Goal: Task Accomplishment & Management: Complete application form

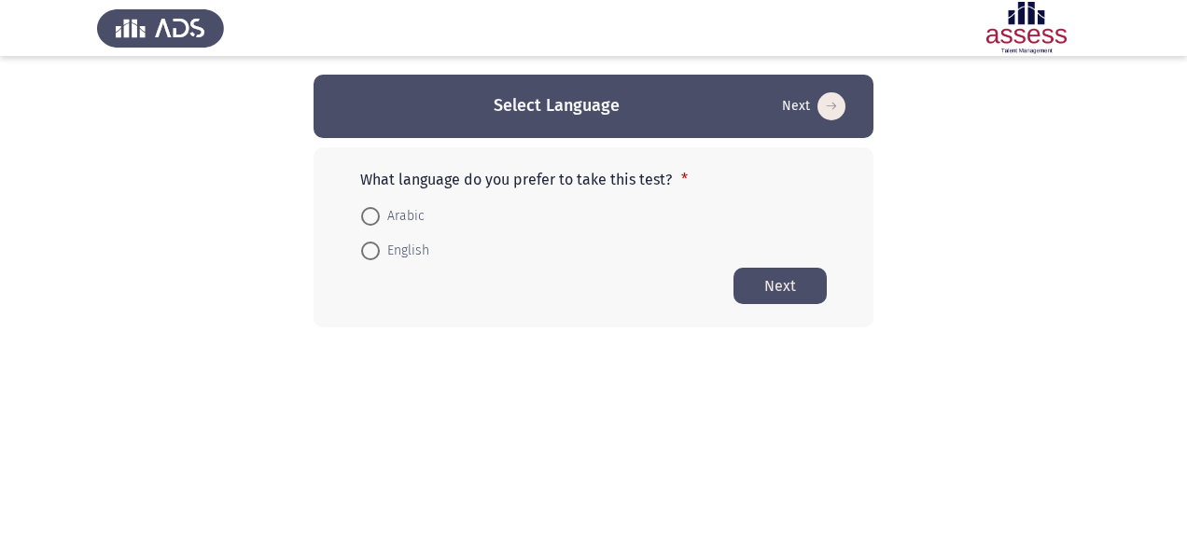
click at [397, 245] on span "English" at bounding box center [404, 251] width 49 height 22
click at [380, 245] on input "English" at bounding box center [370, 251] width 19 height 19
radio input "true"
click at [763, 285] on button "Next" at bounding box center [779, 285] width 93 height 36
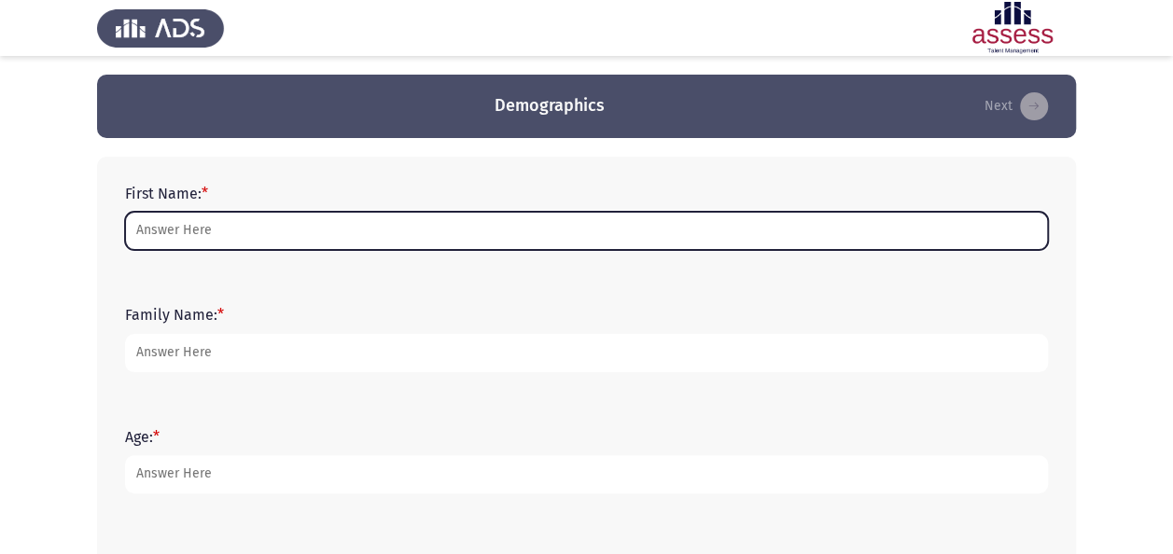
click at [635, 226] on input "First Name: *" at bounding box center [586, 231] width 923 height 38
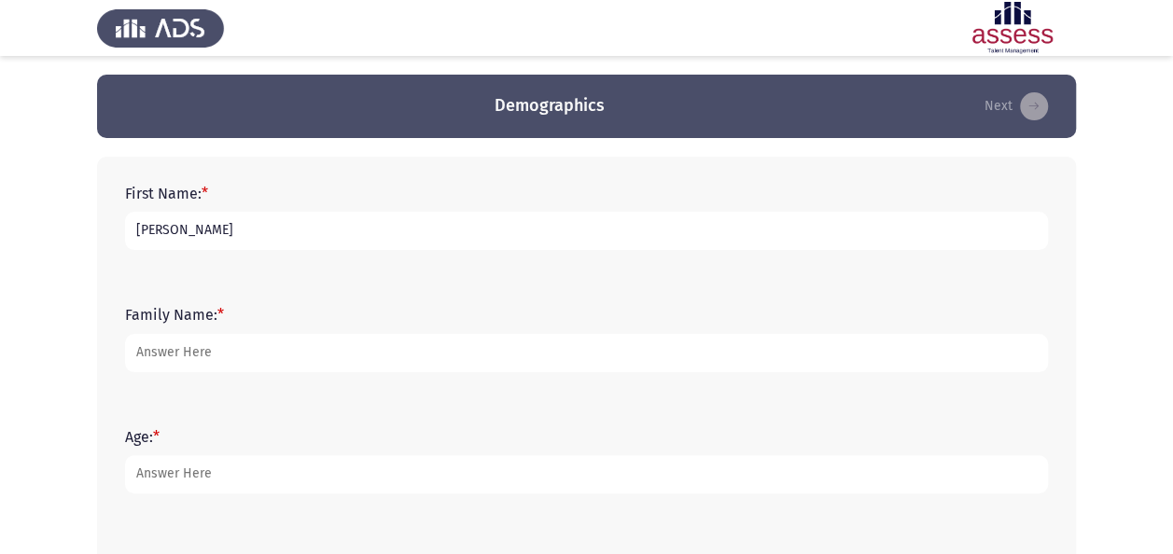
type input "[PERSON_NAME]"
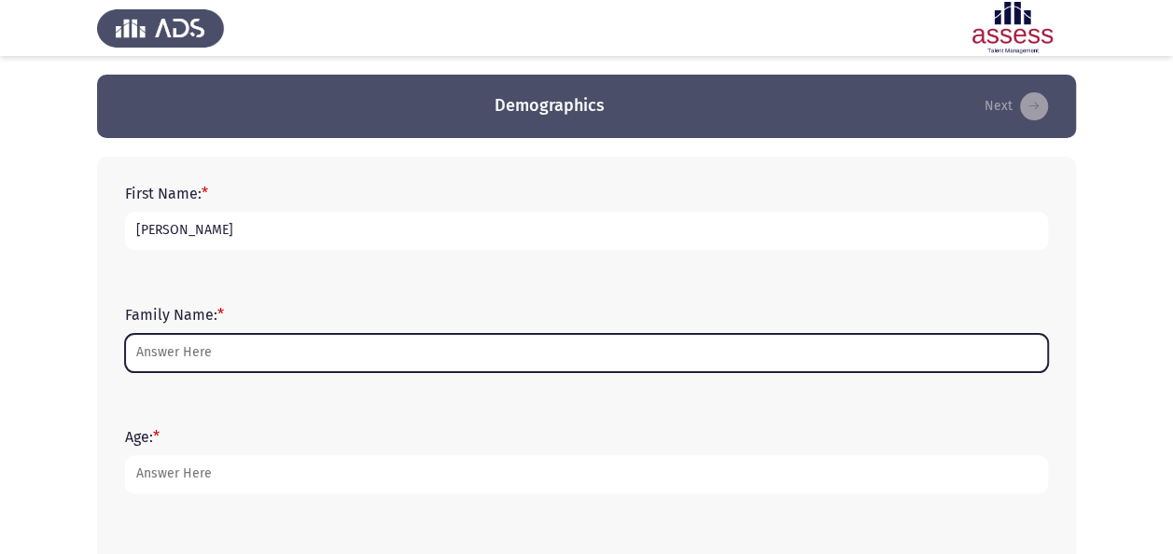
click at [158, 349] on input "Family Name: *" at bounding box center [586, 353] width 923 height 38
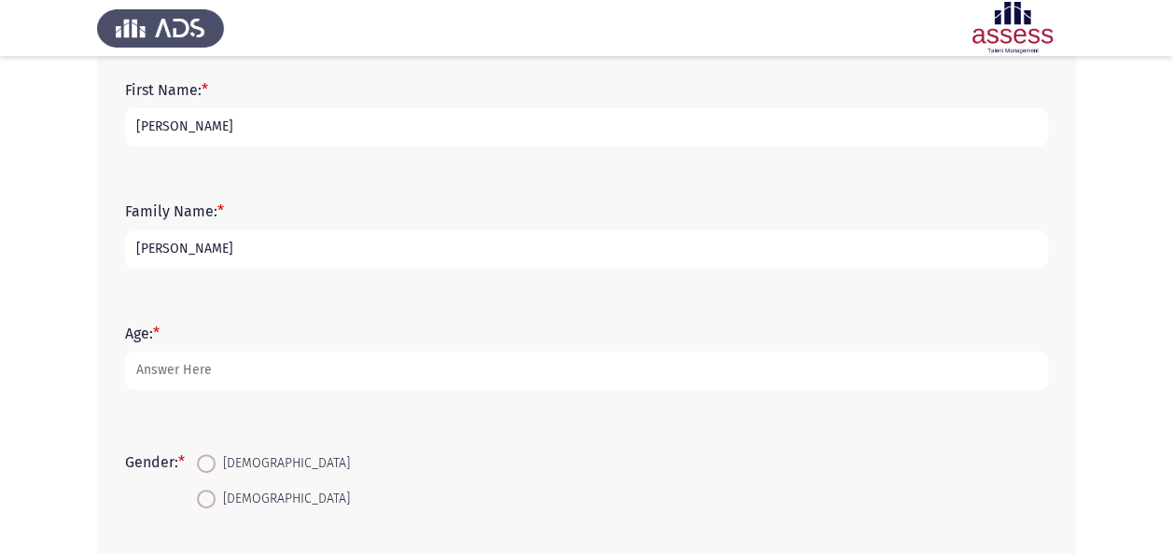
scroll to position [104, 0]
type input "[PERSON_NAME]"
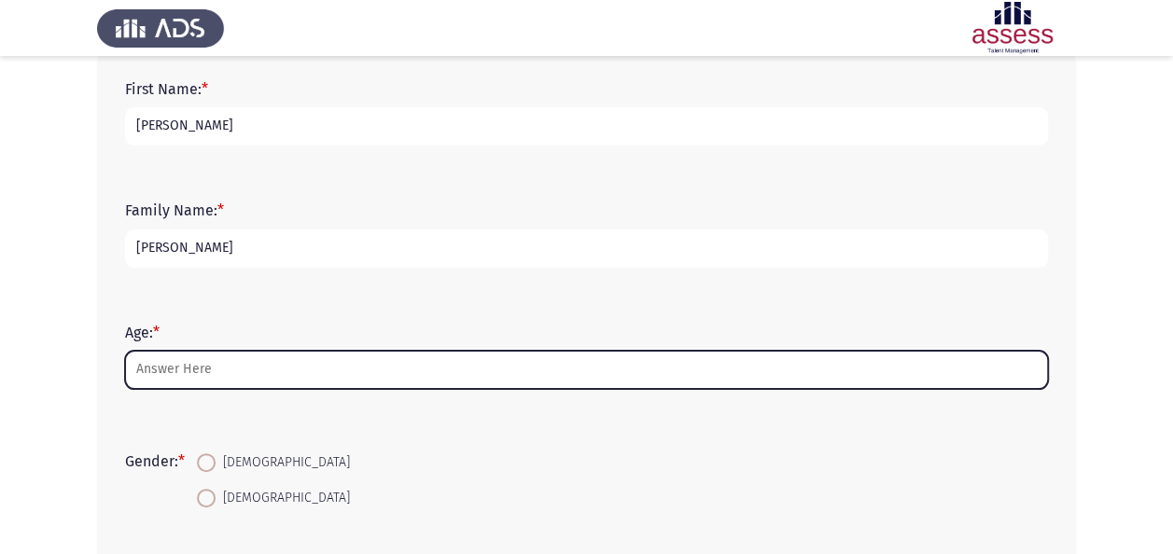
click at [210, 365] on input "Age: *" at bounding box center [586, 370] width 923 height 38
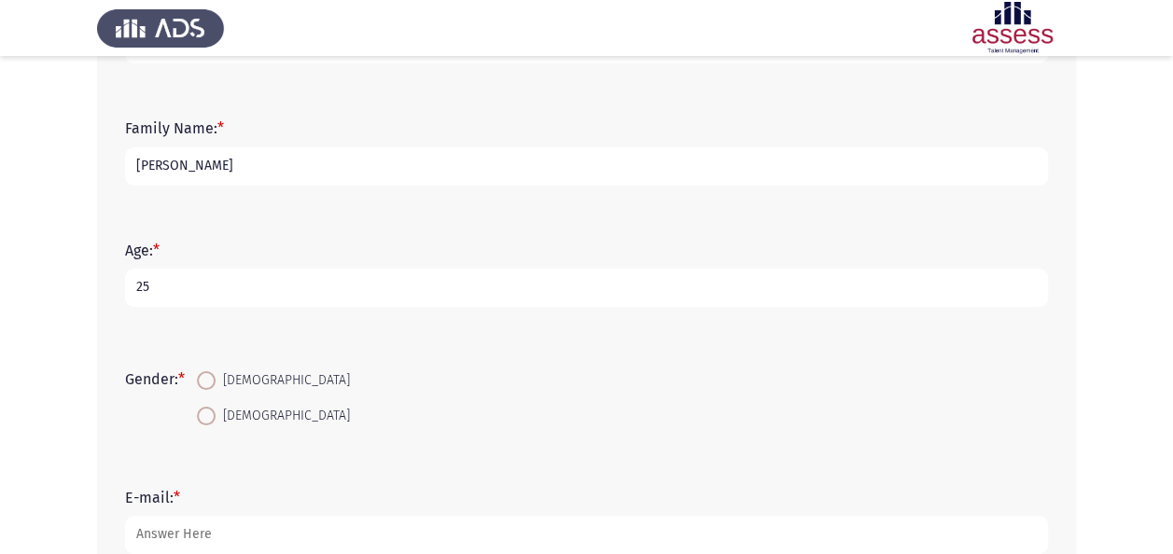
type input "25"
click at [231, 415] on span "[DEMOGRAPHIC_DATA]" at bounding box center [283, 416] width 134 height 22
click at [216, 415] on input "[DEMOGRAPHIC_DATA]" at bounding box center [206, 416] width 19 height 19
radio input "true"
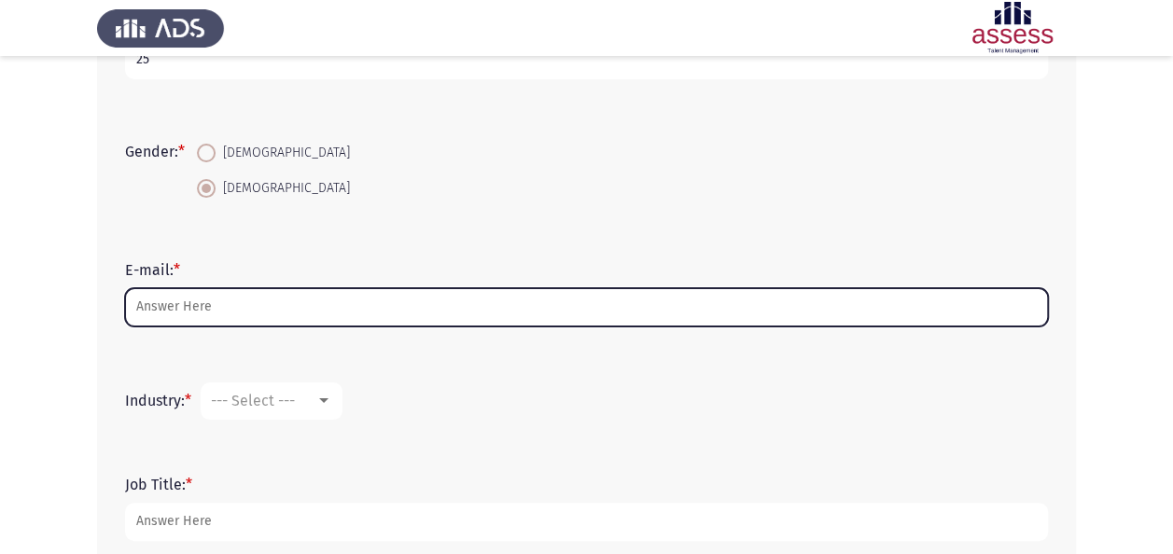
click at [216, 315] on input "E-mail: *" at bounding box center [586, 307] width 923 height 38
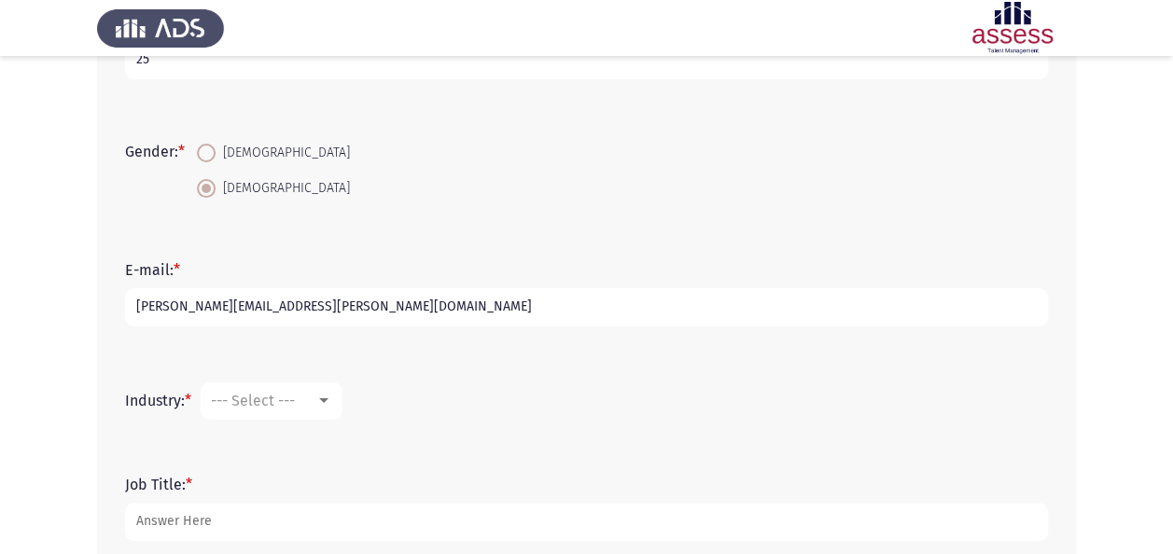
scroll to position [500, 0]
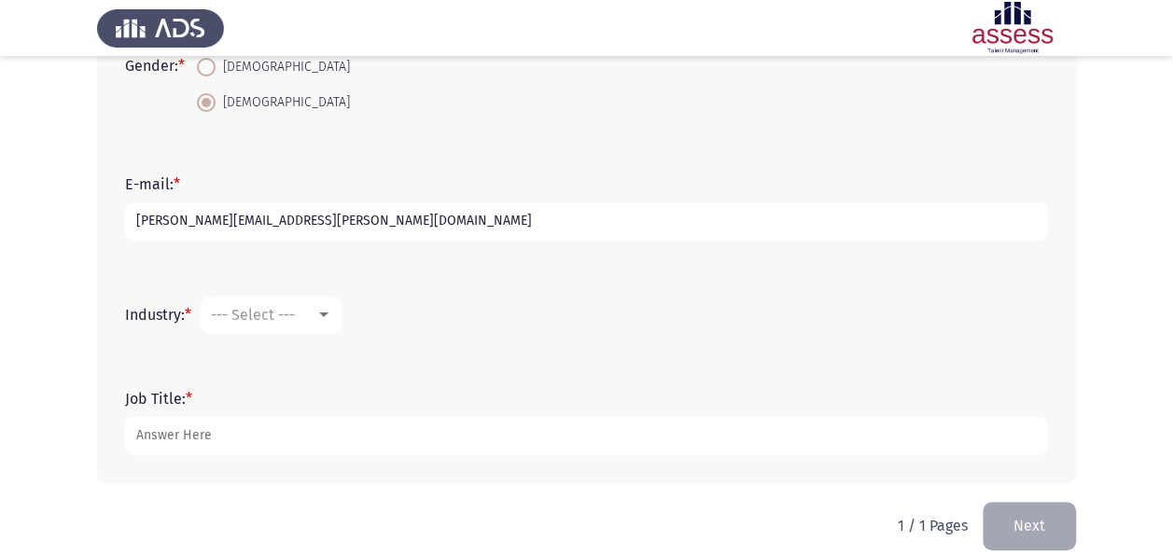
type input "[PERSON_NAME][EMAIL_ADDRESS][PERSON_NAME][DOMAIN_NAME]"
click at [246, 318] on span "--- Select ---" at bounding box center [253, 315] width 84 height 18
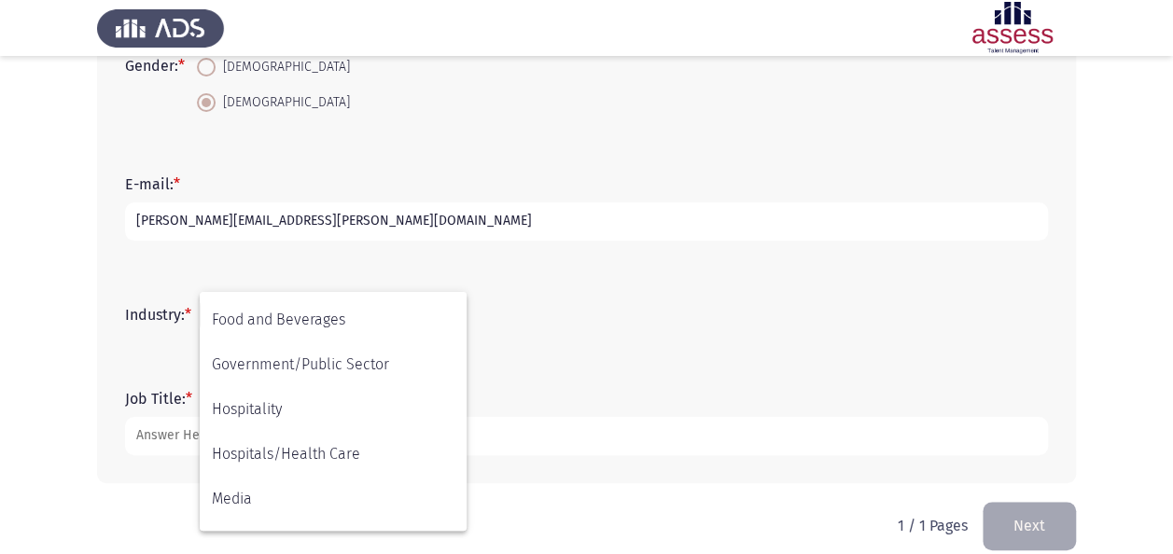
scroll to position [354, 0]
click at [274, 468] on span "Hospitals/Health Care" at bounding box center [333, 453] width 243 height 45
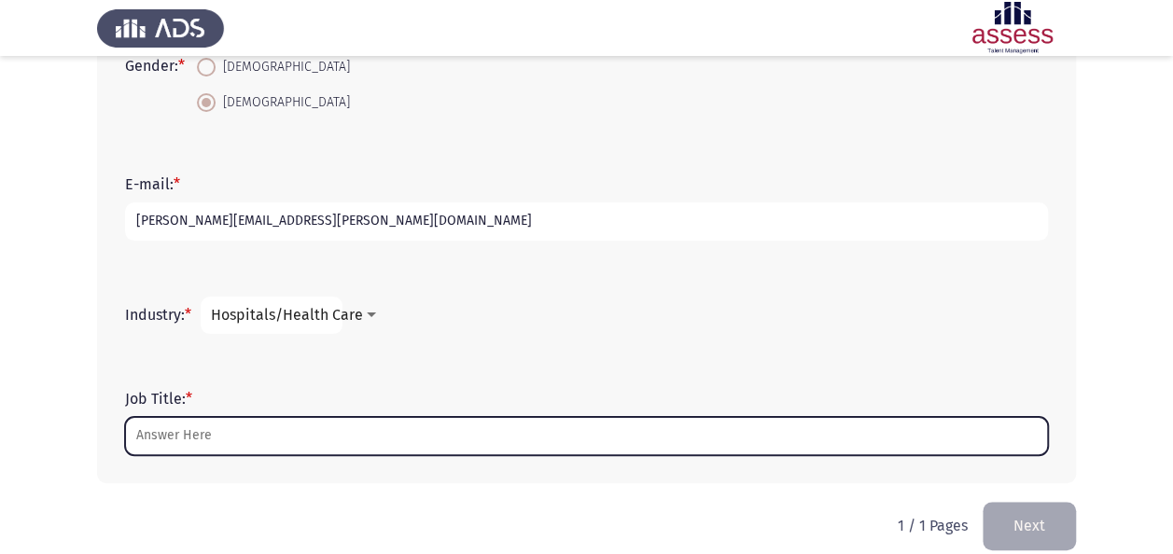
click at [224, 435] on input "Job Title: *" at bounding box center [586, 436] width 923 height 38
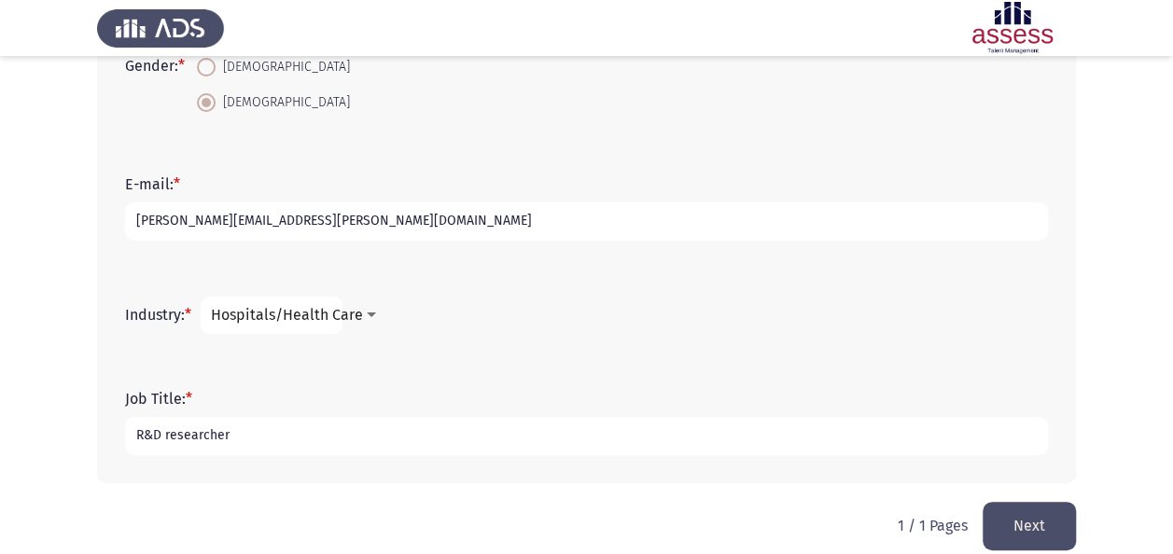
scroll to position [522, 0]
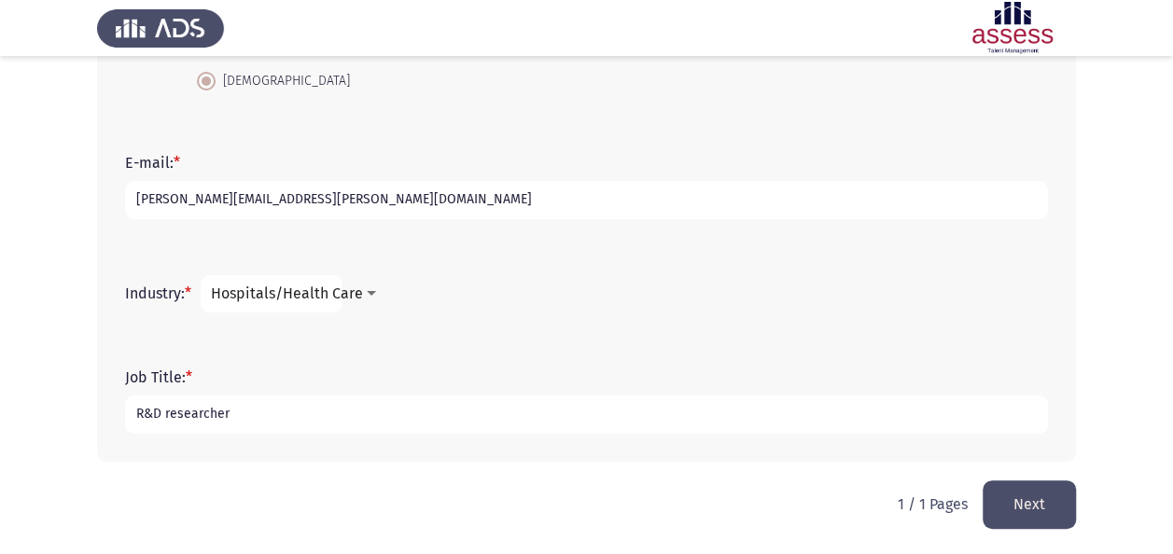
type input "R&D researcher"
click at [1036, 508] on button "Next" at bounding box center [1028, 504] width 93 height 48
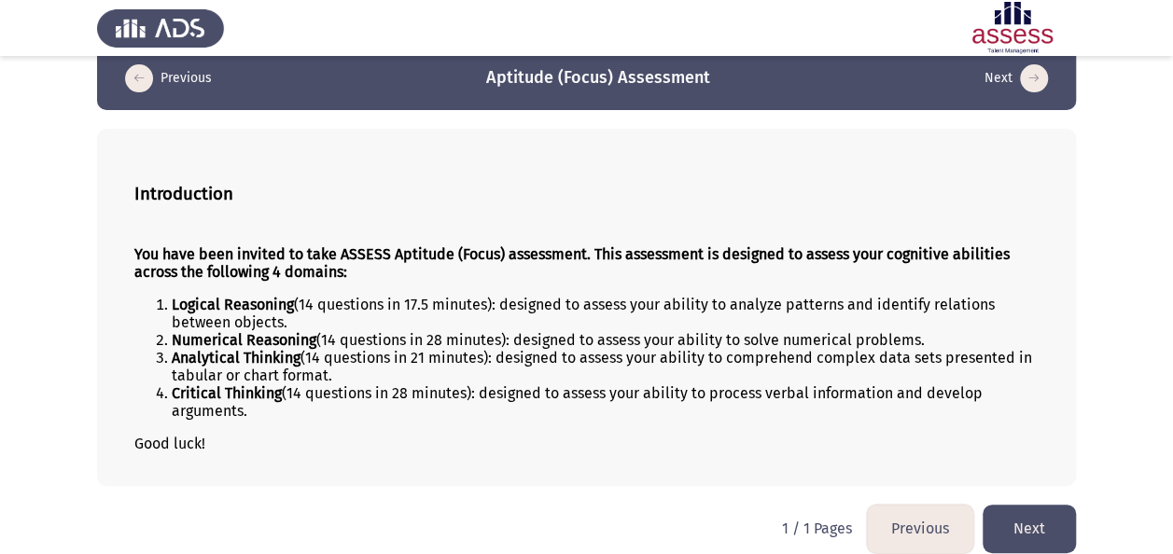
scroll to position [42, 0]
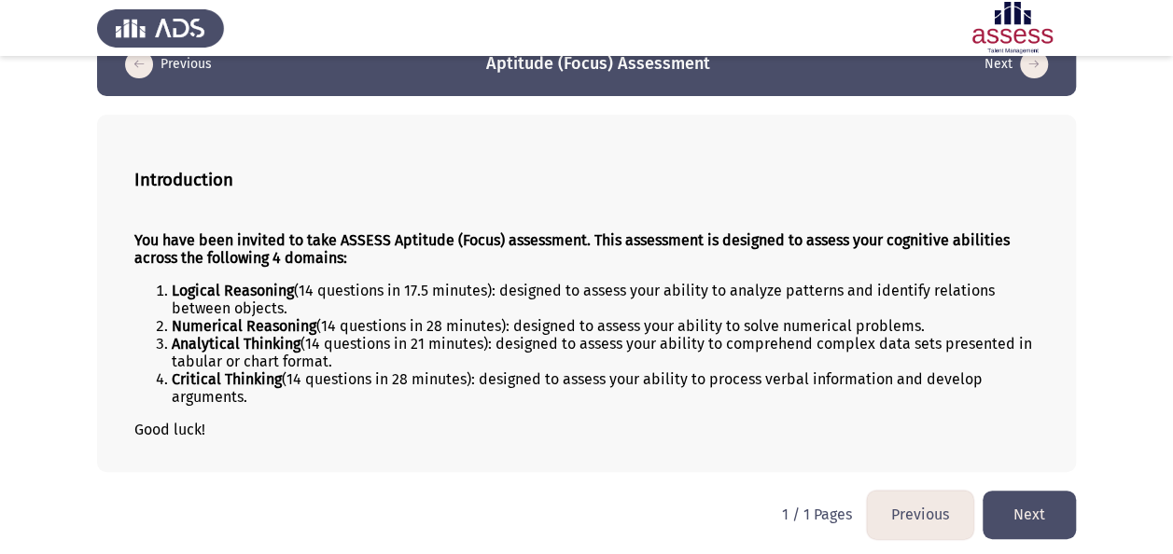
click at [1052, 494] on button "Next" at bounding box center [1028, 515] width 93 height 48
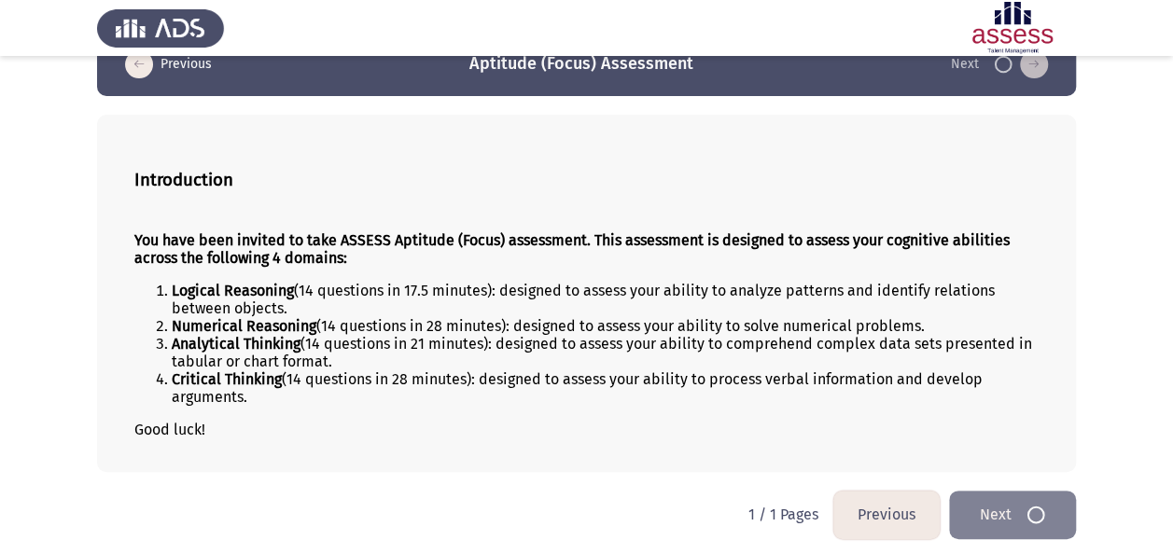
scroll to position [0, 0]
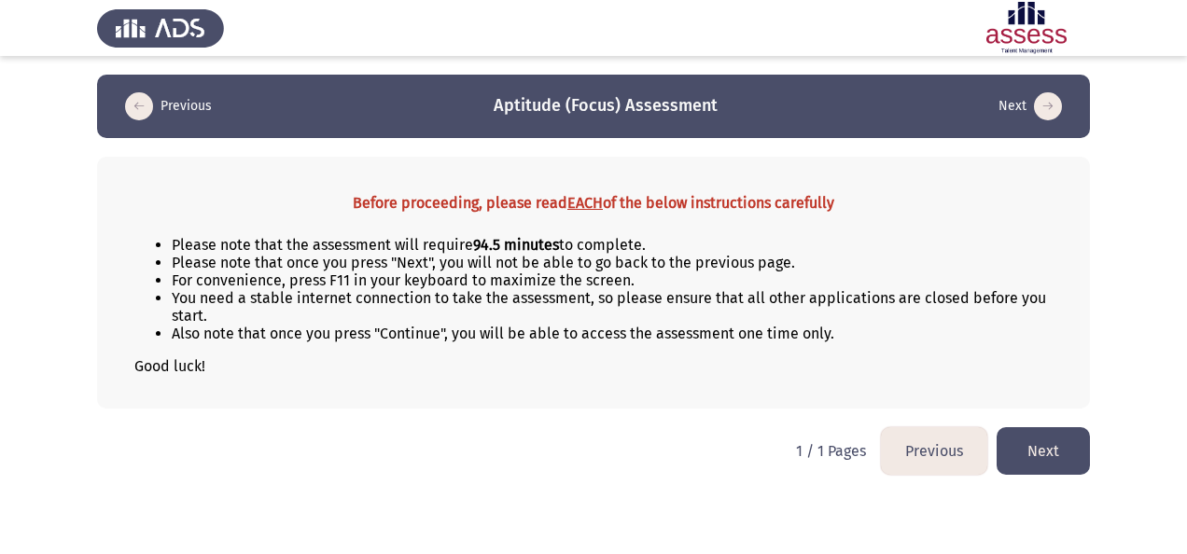
click at [1037, 455] on button "Next" at bounding box center [1042, 451] width 93 height 48
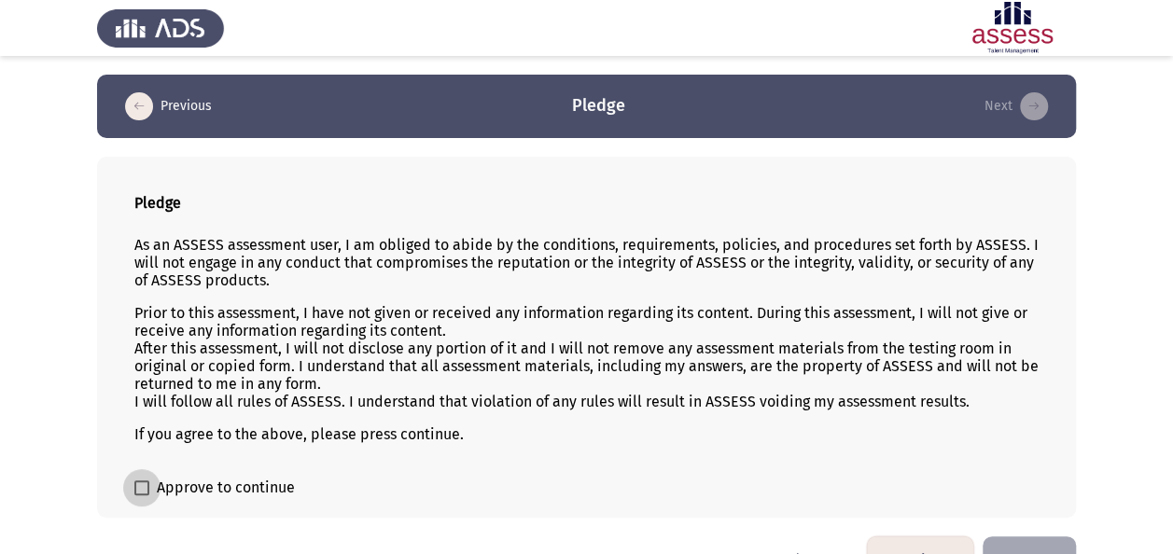
click at [280, 477] on span "Approve to continue" at bounding box center [226, 488] width 138 height 22
click at [142, 495] on input "Approve to continue" at bounding box center [141, 495] width 1 height 1
checkbox input "true"
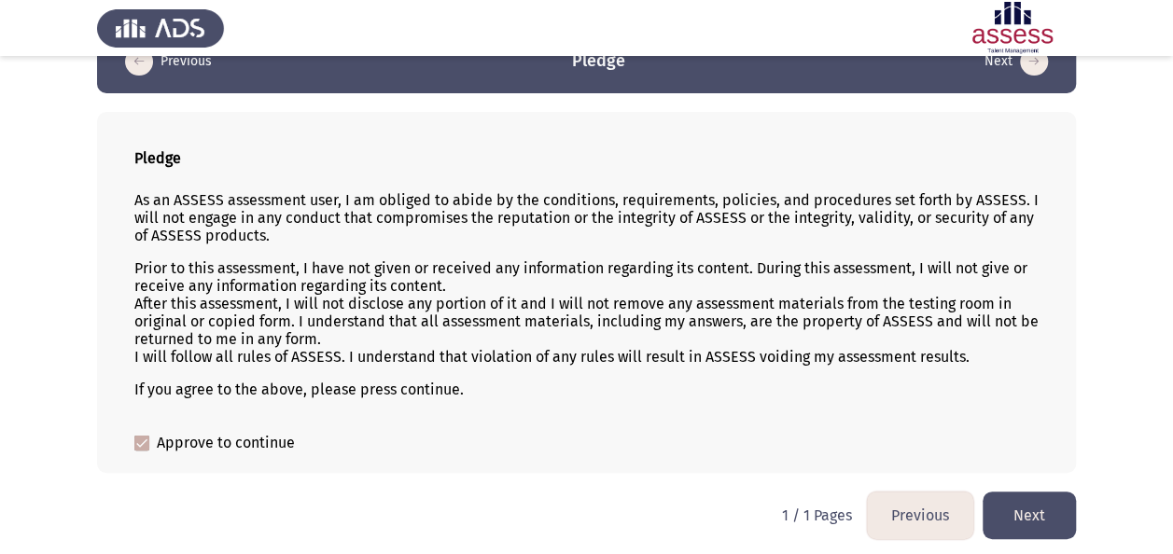
click at [1045, 515] on button "Next" at bounding box center [1028, 516] width 93 height 48
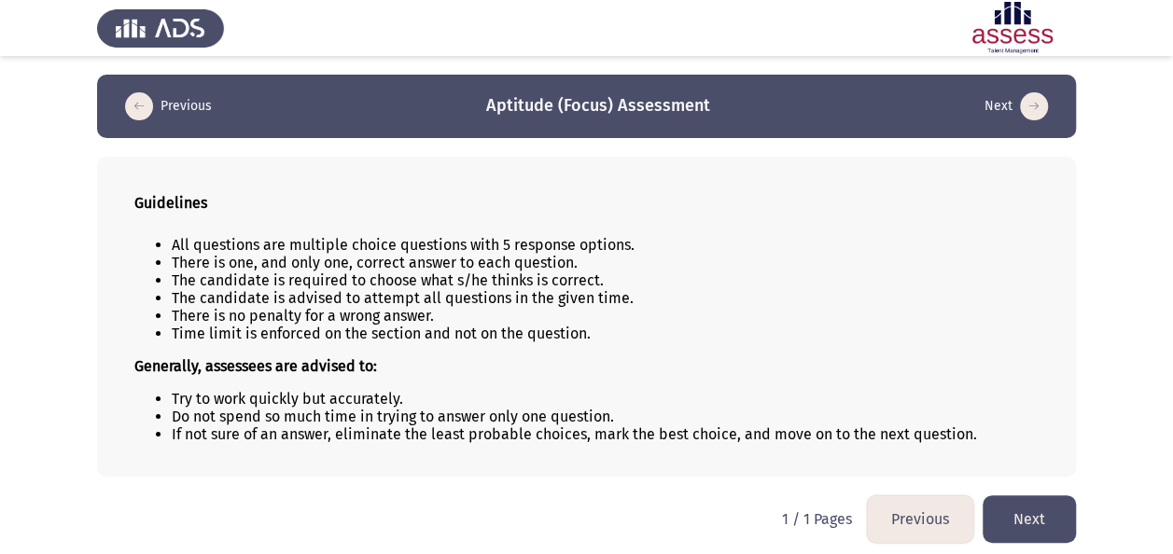
scroll to position [4, 0]
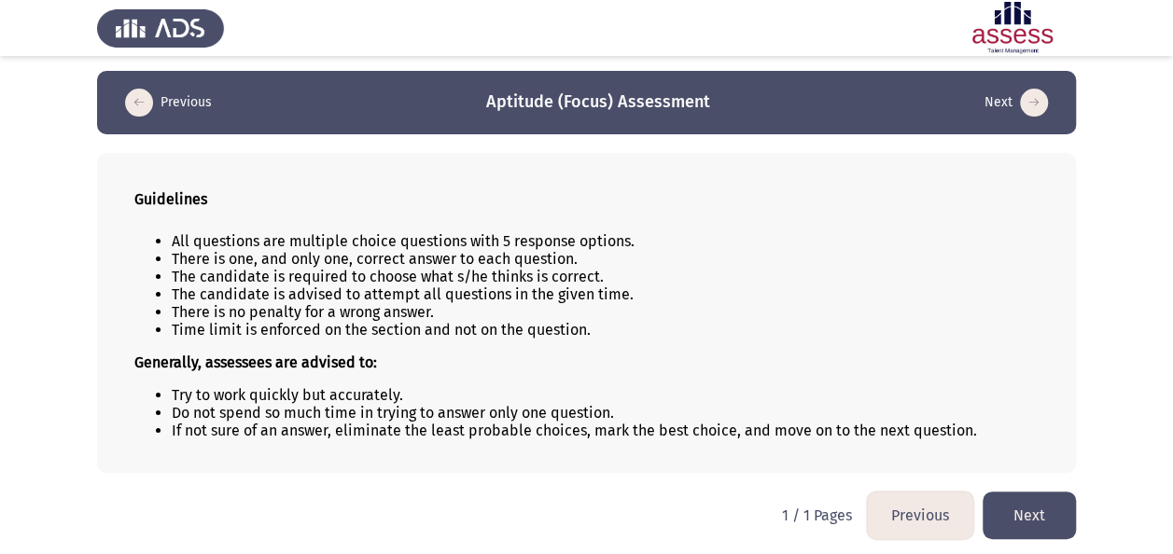
click at [1023, 518] on button "Next" at bounding box center [1028, 516] width 93 height 48
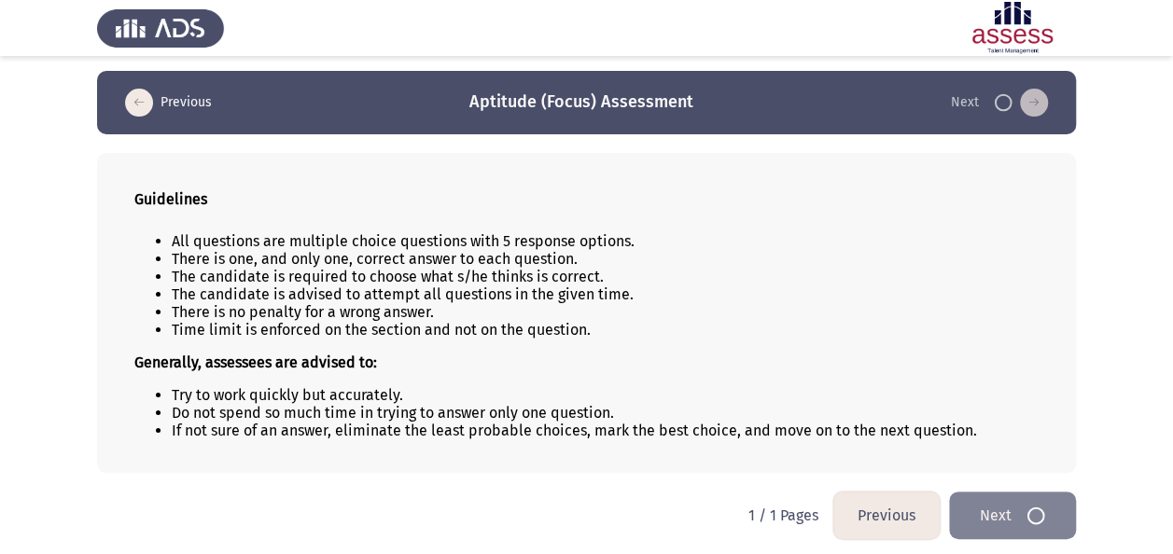
scroll to position [0, 0]
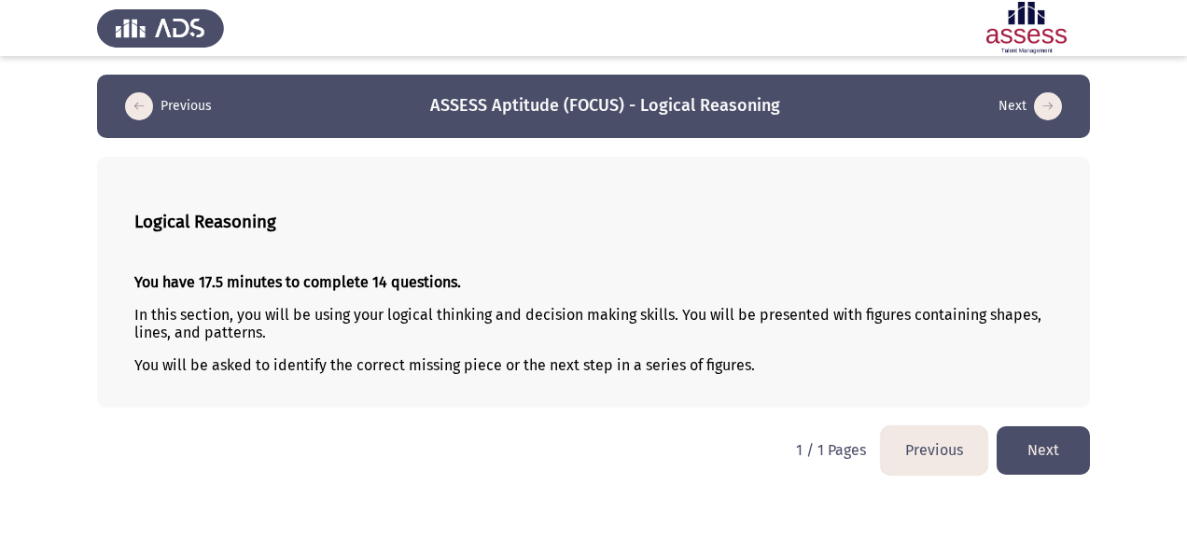
click at [1064, 447] on button "Next" at bounding box center [1042, 450] width 93 height 48
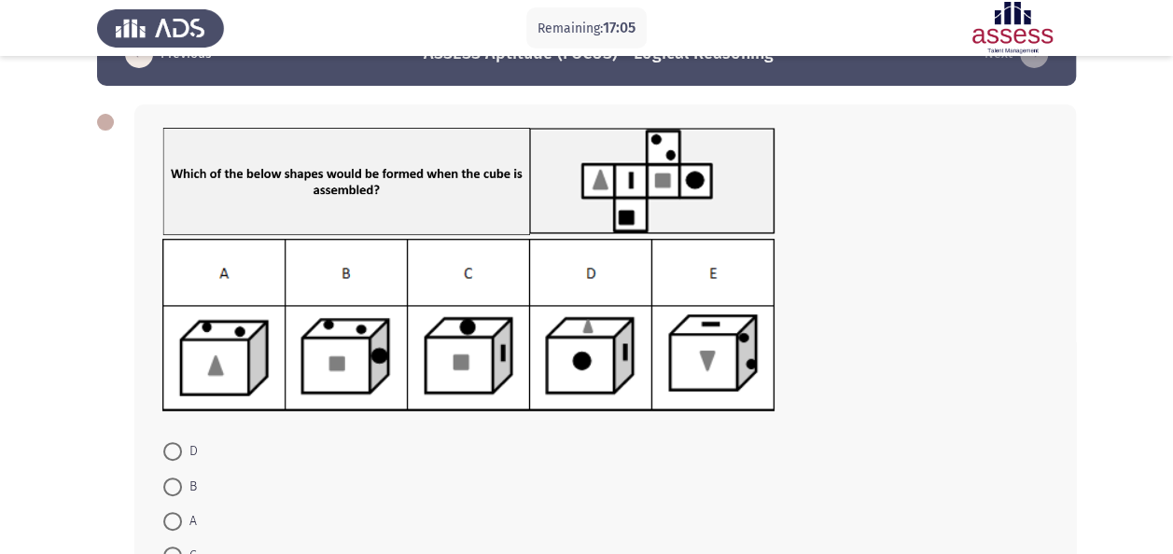
scroll to position [59, 0]
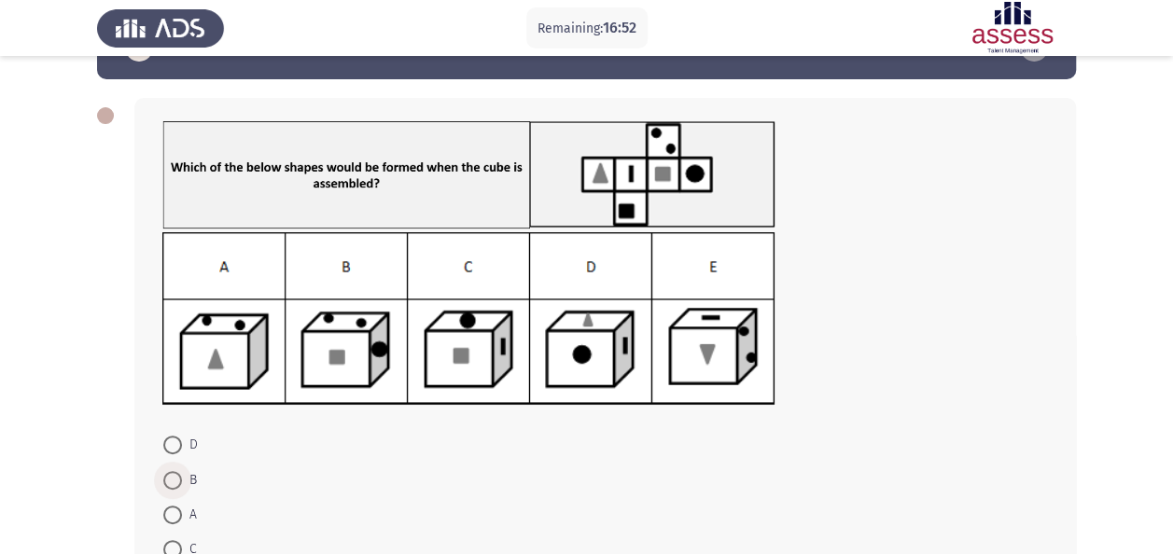
click at [187, 472] on span "B" at bounding box center [189, 480] width 15 height 22
click at [182, 472] on input "B" at bounding box center [172, 480] width 19 height 19
radio input "true"
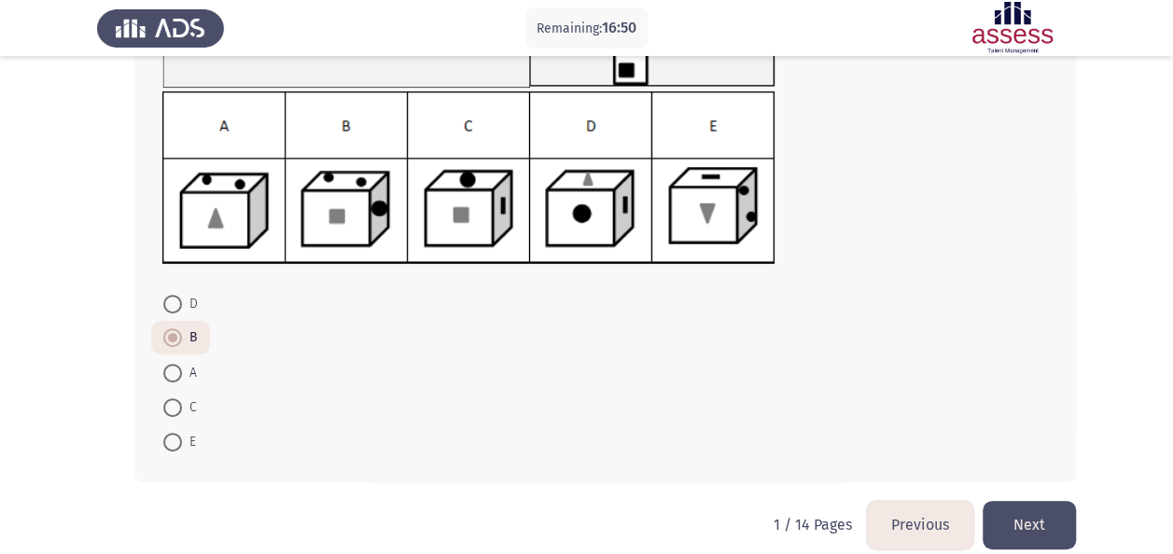
scroll to position [220, 0]
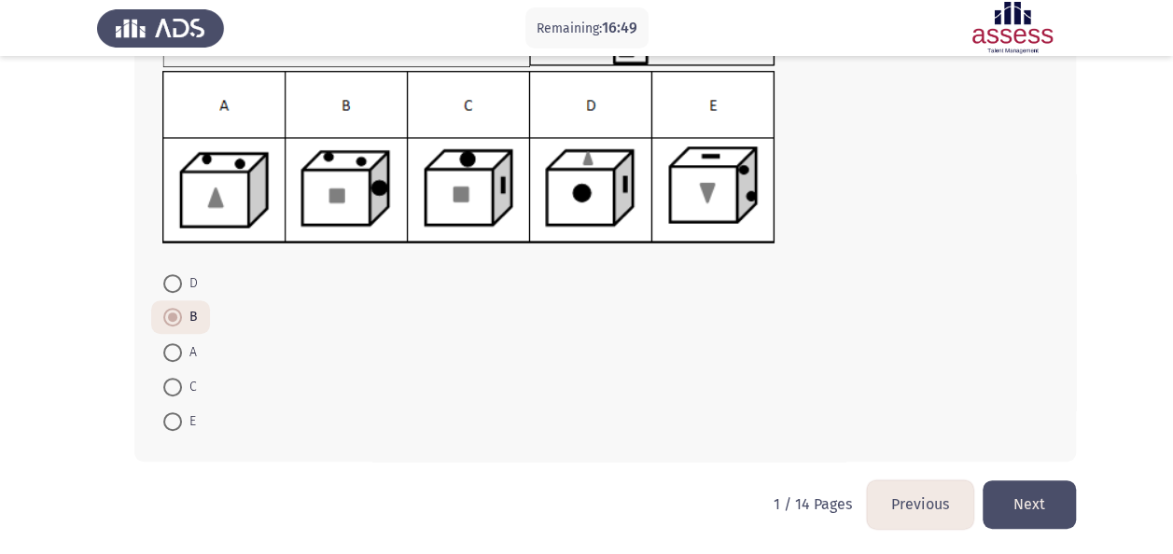
click at [1054, 513] on button "Next" at bounding box center [1028, 504] width 93 height 48
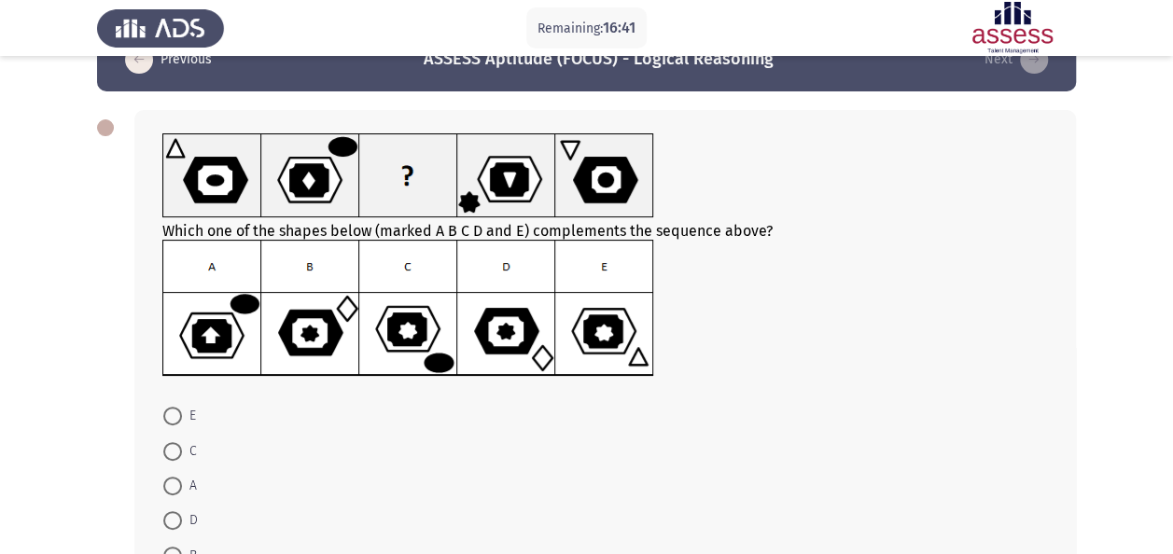
scroll to position [49, 0]
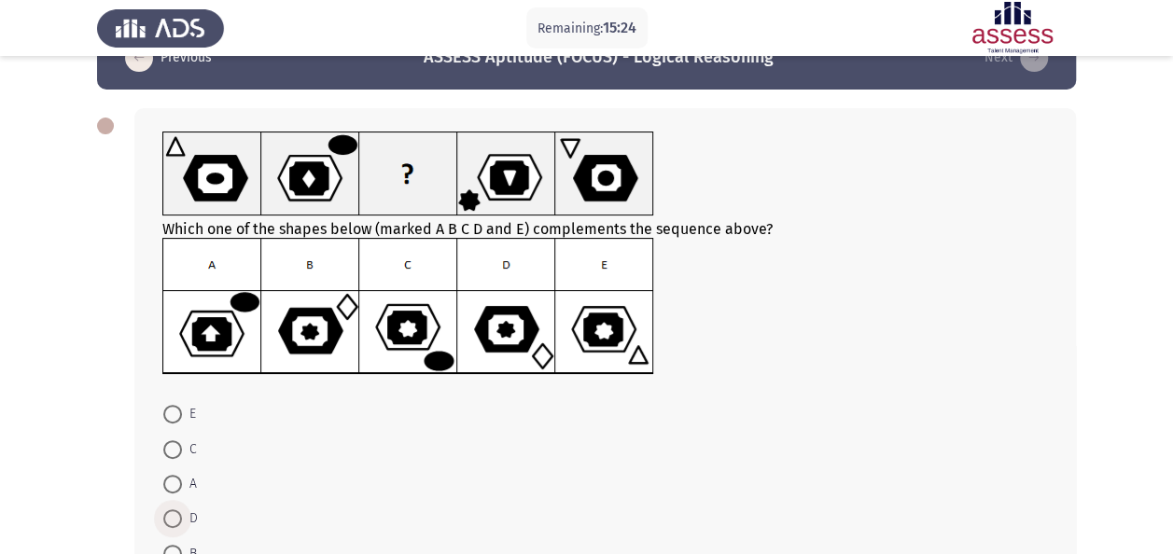
click at [177, 514] on span at bounding box center [172, 518] width 19 height 19
click at [177, 514] on input "D" at bounding box center [172, 518] width 19 height 19
radio input "true"
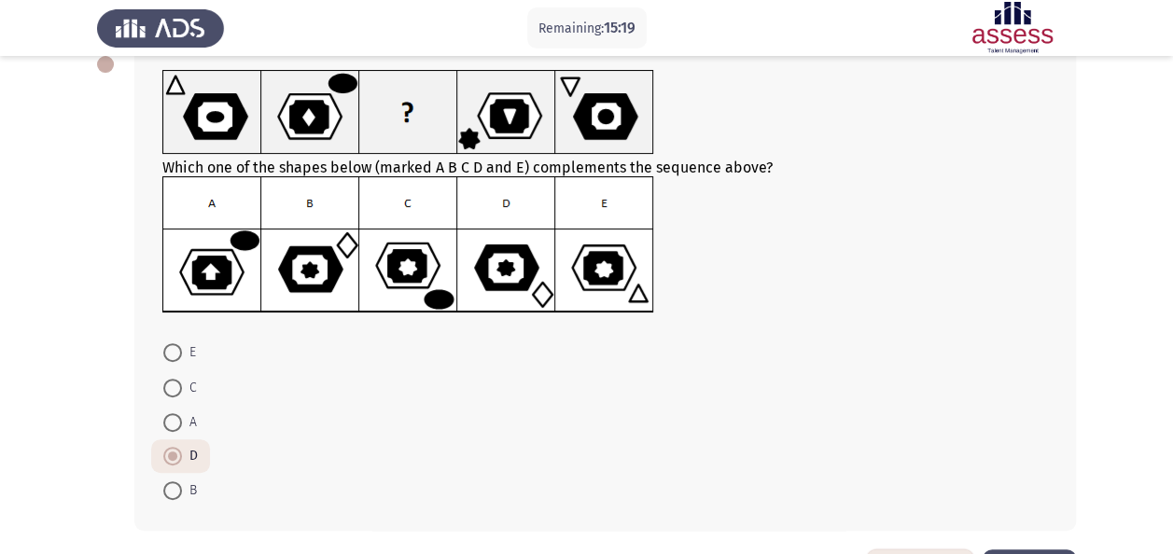
scroll to position [144, 0]
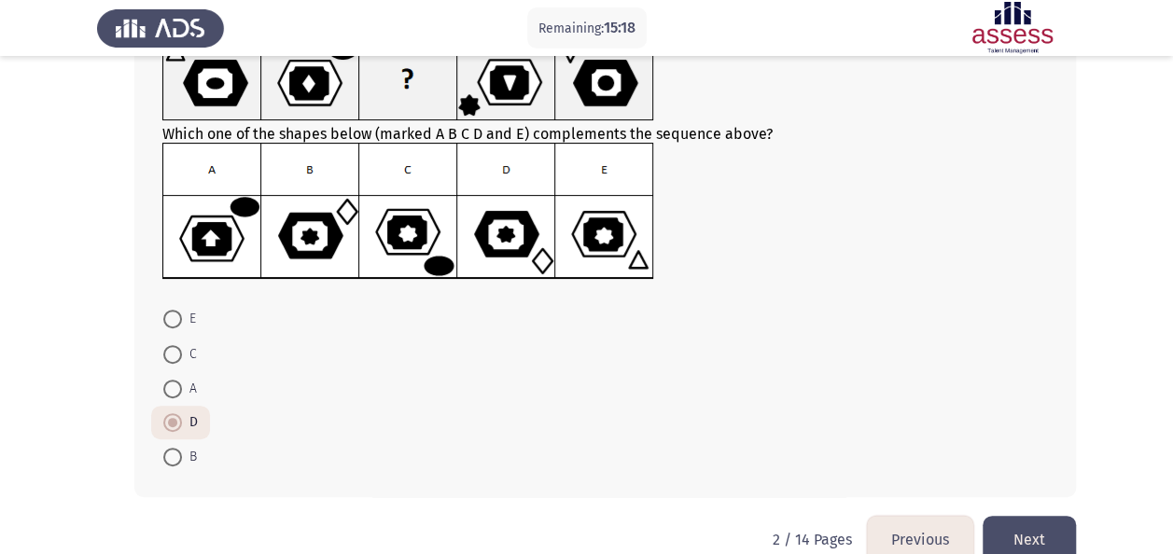
click at [1039, 516] on button "Next" at bounding box center [1028, 540] width 93 height 48
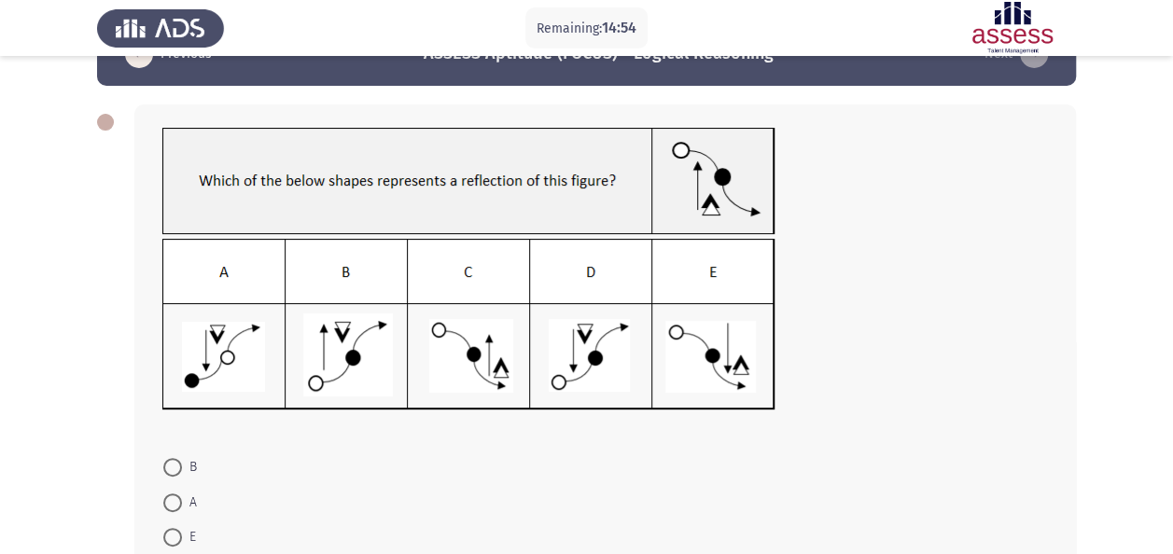
scroll to position [136, 0]
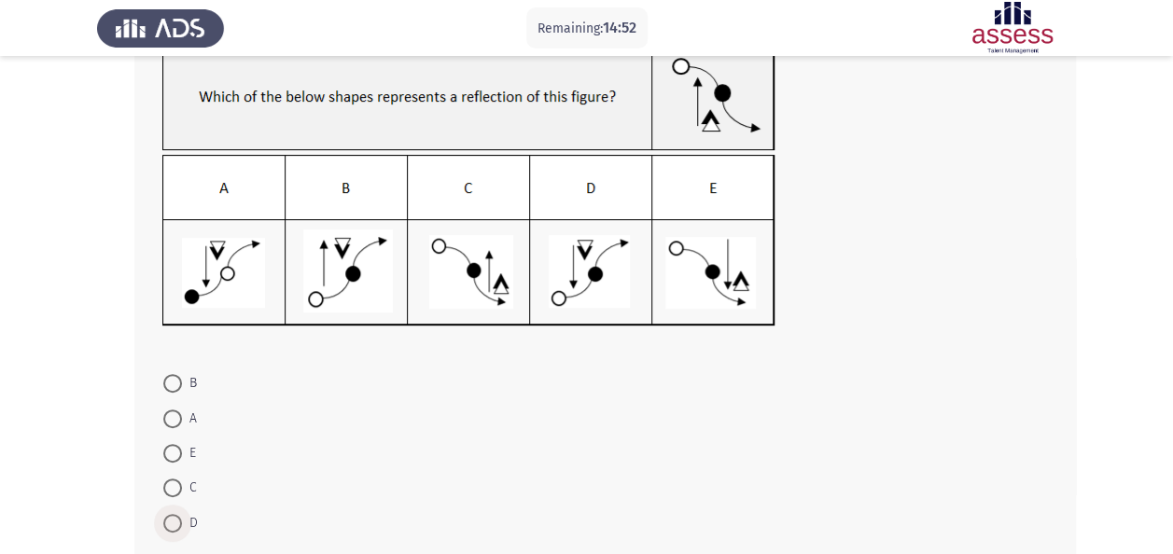
click at [187, 517] on span "D" at bounding box center [190, 523] width 16 height 22
click at [182, 517] on input "D" at bounding box center [172, 523] width 19 height 19
radio input "true"
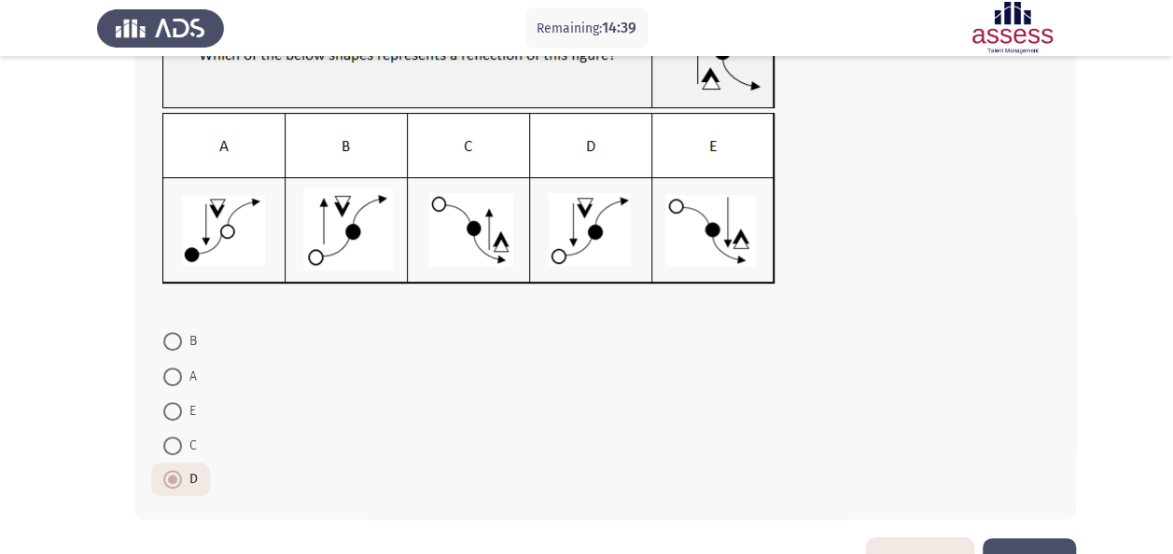
scroll to position [235, 0]
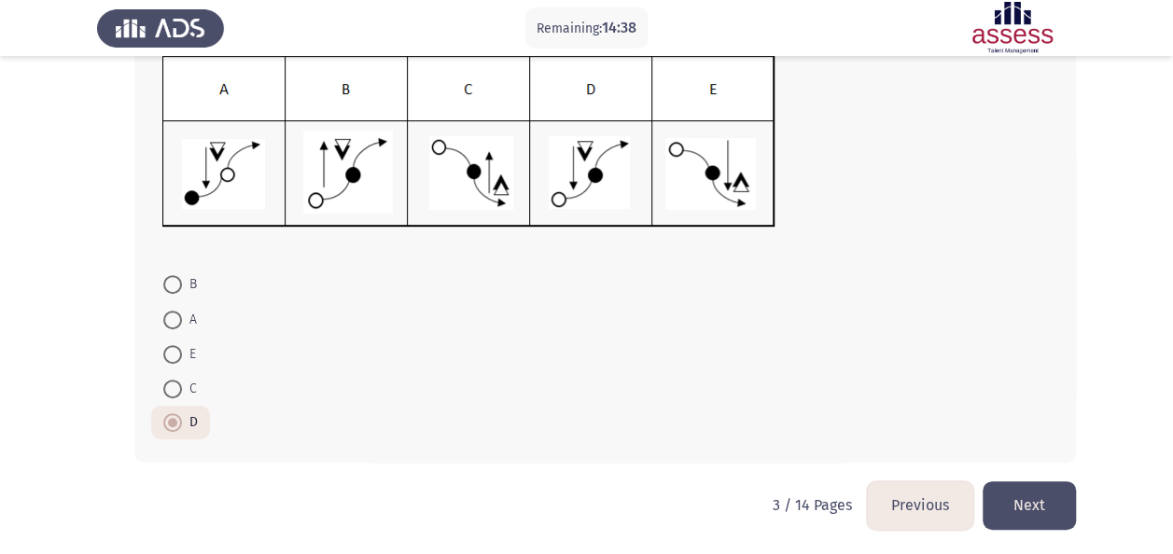
click at [1010, 504] on button "Next" at bounding box center [1028, 505] width 93 height 48
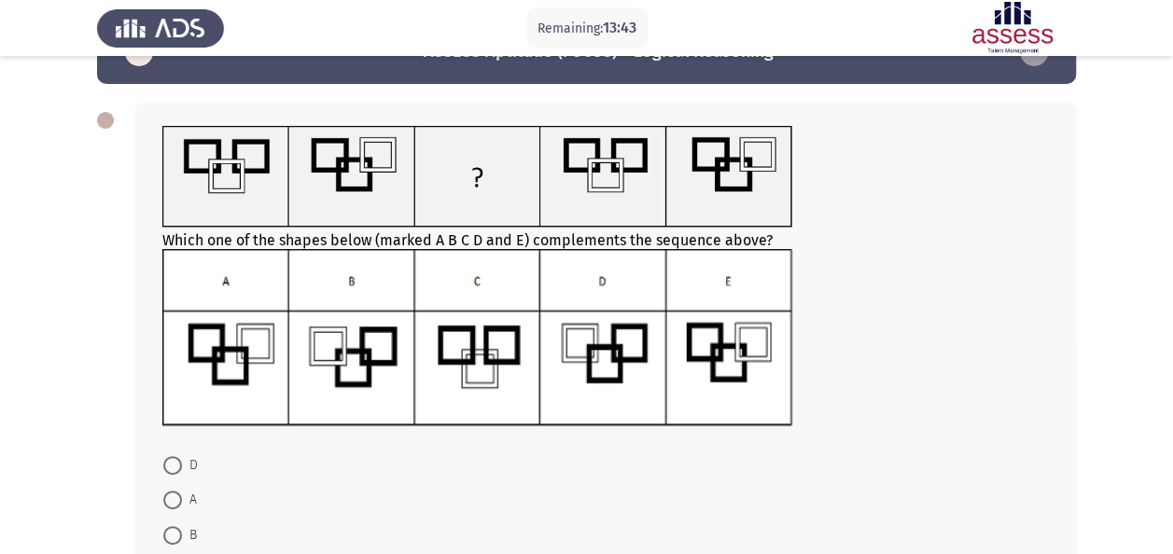
scroll to position [88, 0]
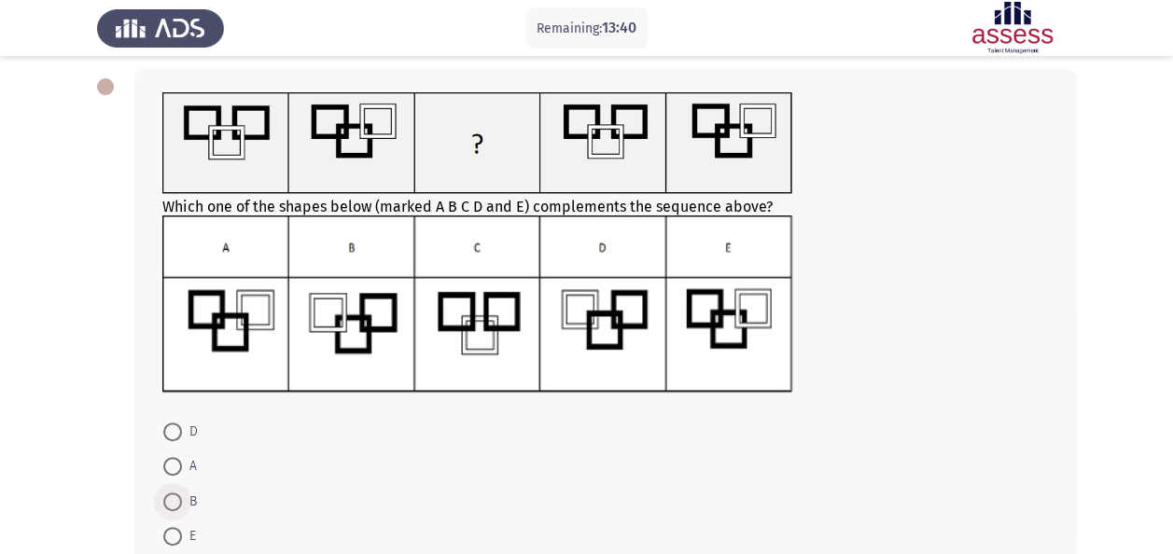
click at [187, 494] on span "B" at bounding box center [189, 502] width 15 height 22
click at [182, 494] on input "B" at bounding box center [172, 502] width 19 height 19
radio input "true"
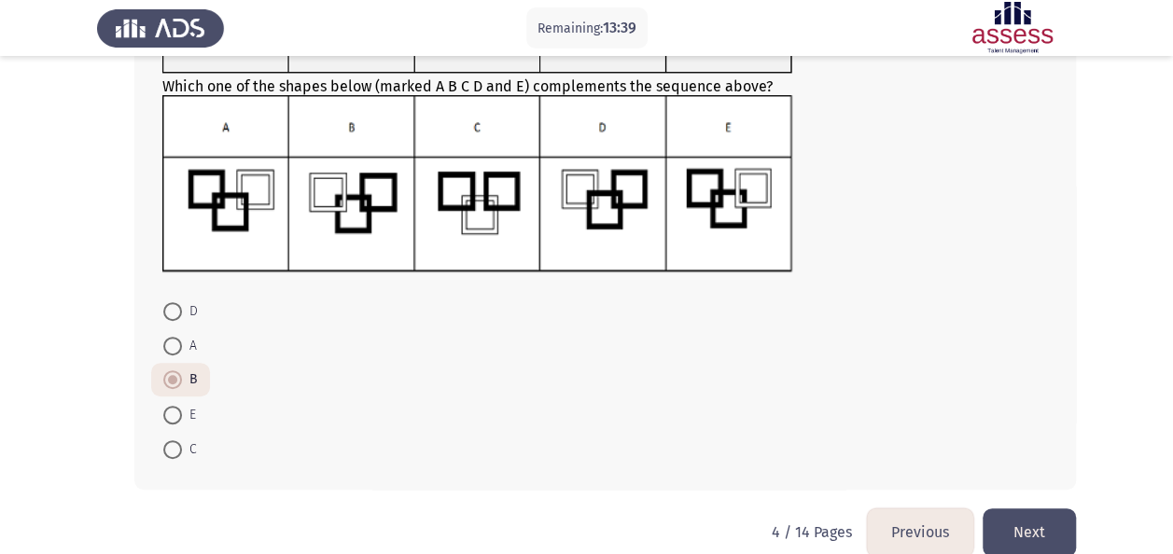
click at [1041, 539] on button "Next" at bounding box center [1028, 532] width 93 height 48
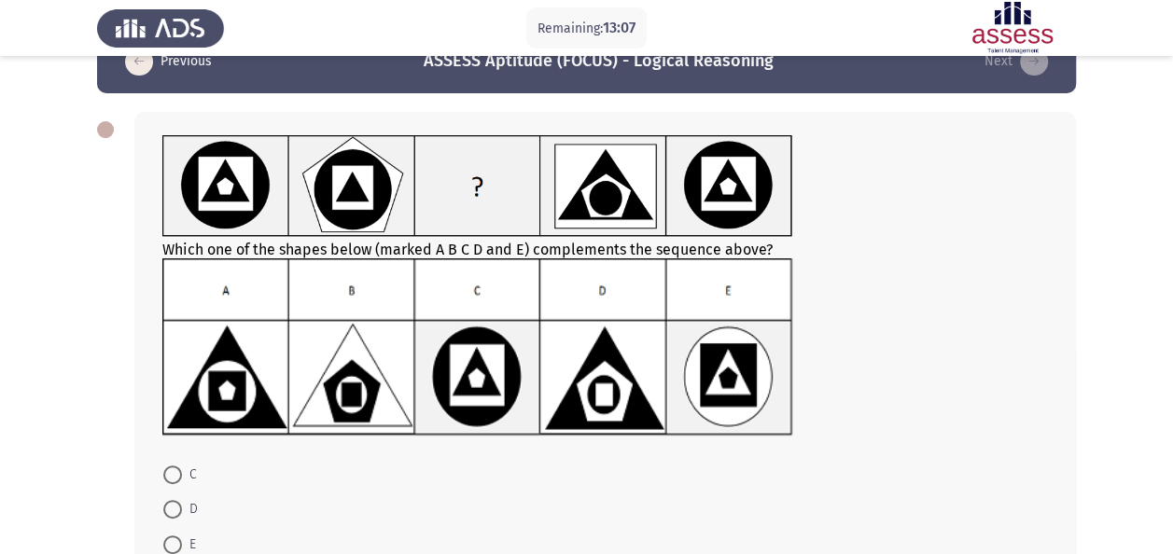
scroll to position [113, 0]
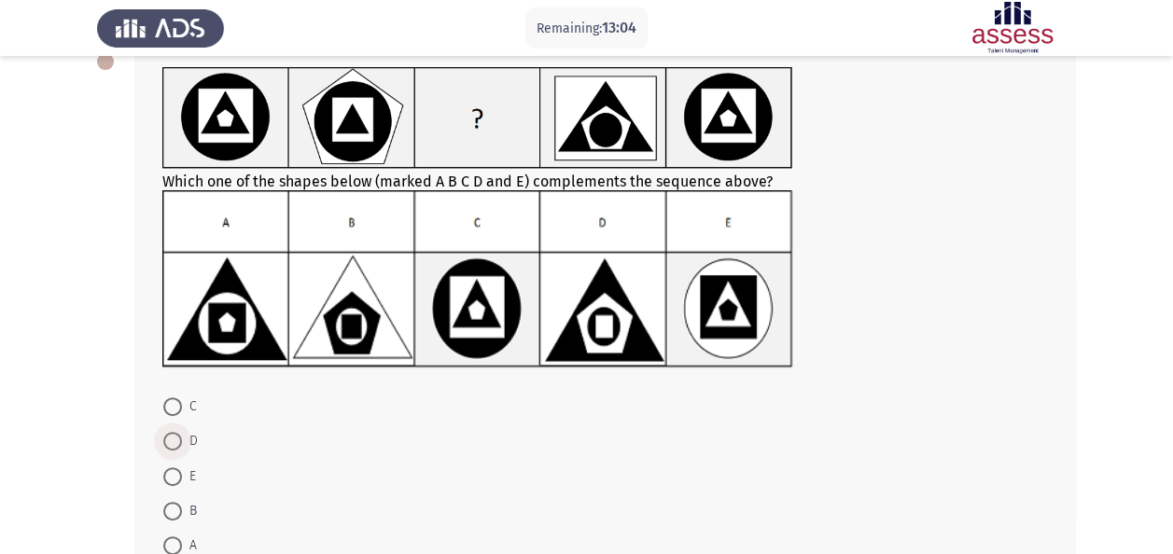
click at [187, 431] on span "D" at bounding box center [190, 441] width 16 height 22
click at [182, 432] on input "D" at bounding box center [172, 441] width 19 height 19
radio input "true"
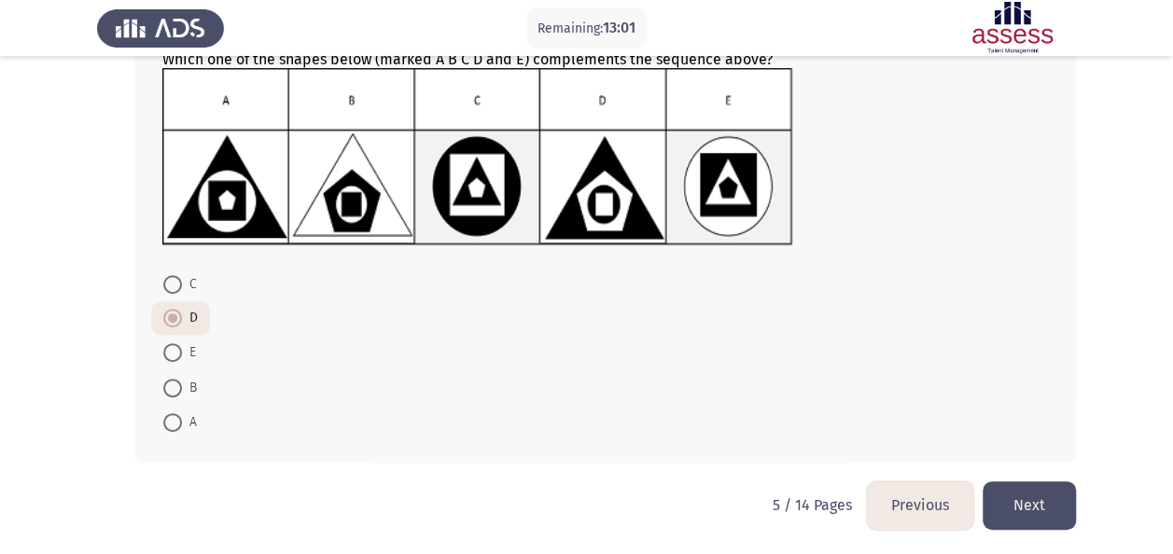
click at [1018, 492] on button "Next" at bounding box center [1028, 505] width 93 height 48
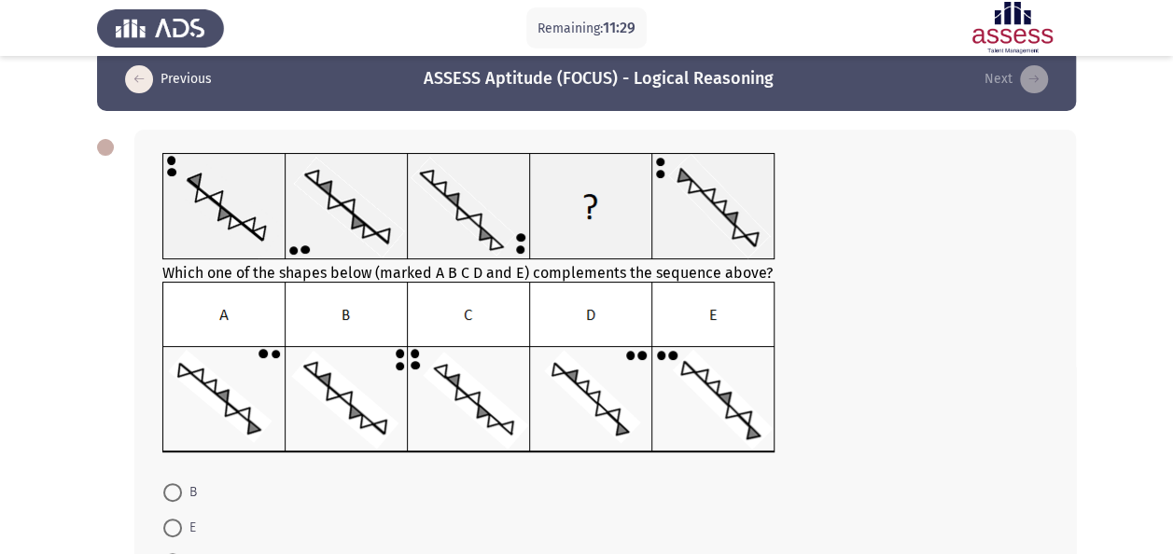
scroll to position [236, 0]
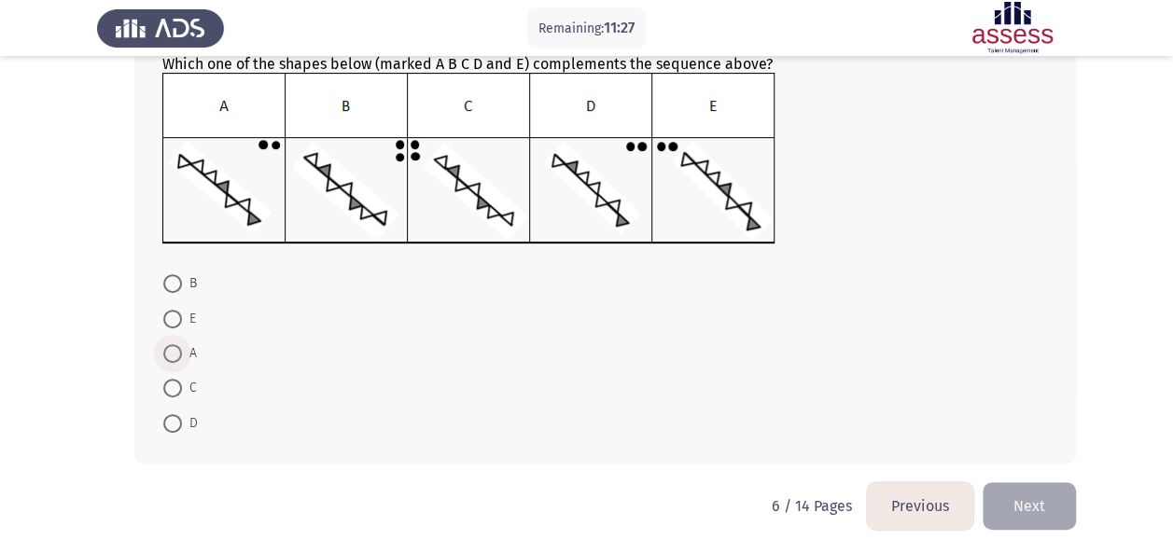
click at [173, 356] on span at bounding box center [172, 353] width 19 height 19
click at [173, 356] on input "A" at bounding box center [172, 353] width 19 height 19
radio input "true"
click at [1072, 494] on button "Next" at bounding box center [1028, 505] width 93 height 48
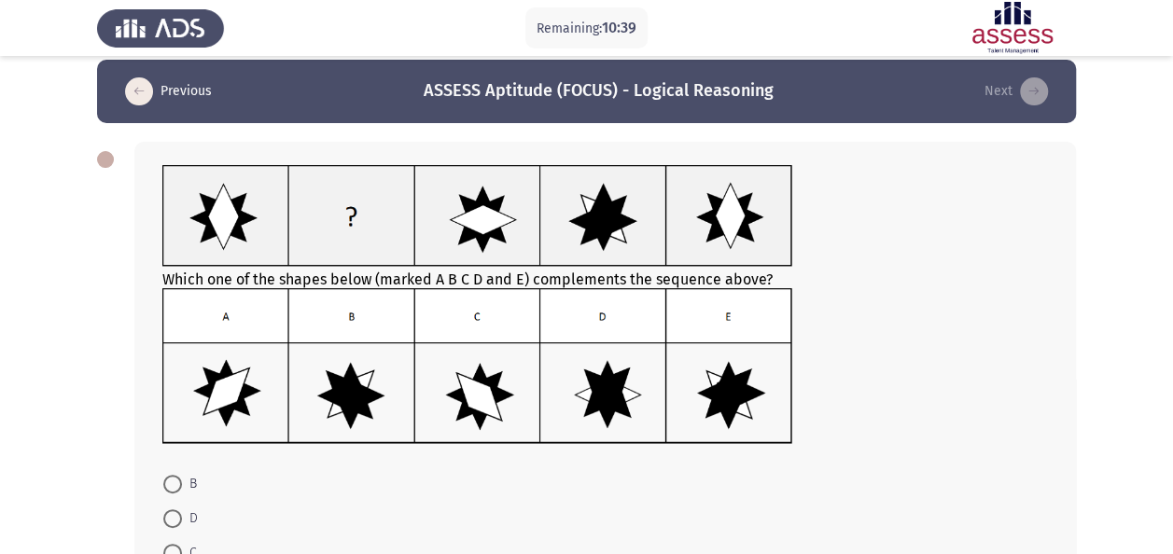
scroll to position [57, 0]
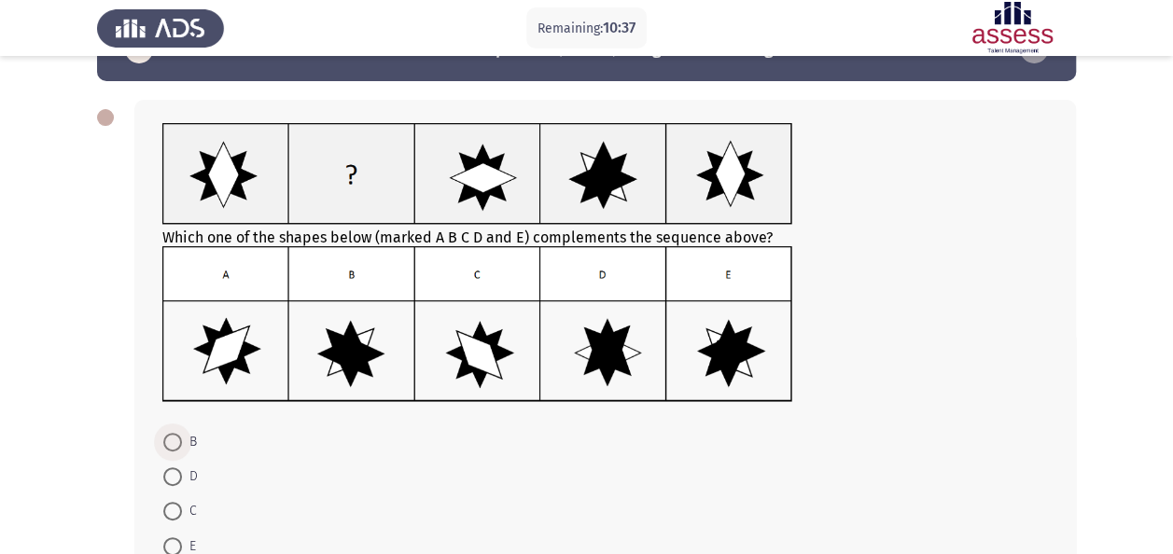
drag, startPoint x: 178, startPoint y: 437, endPoint x: 508, endPoint y: 416, distance: 330.9
click at [508, 416] on div "Which one of the shapes below (marked A B C D and E) complements the sequence a…" at bounding box center [604, 361] width 941 height 522
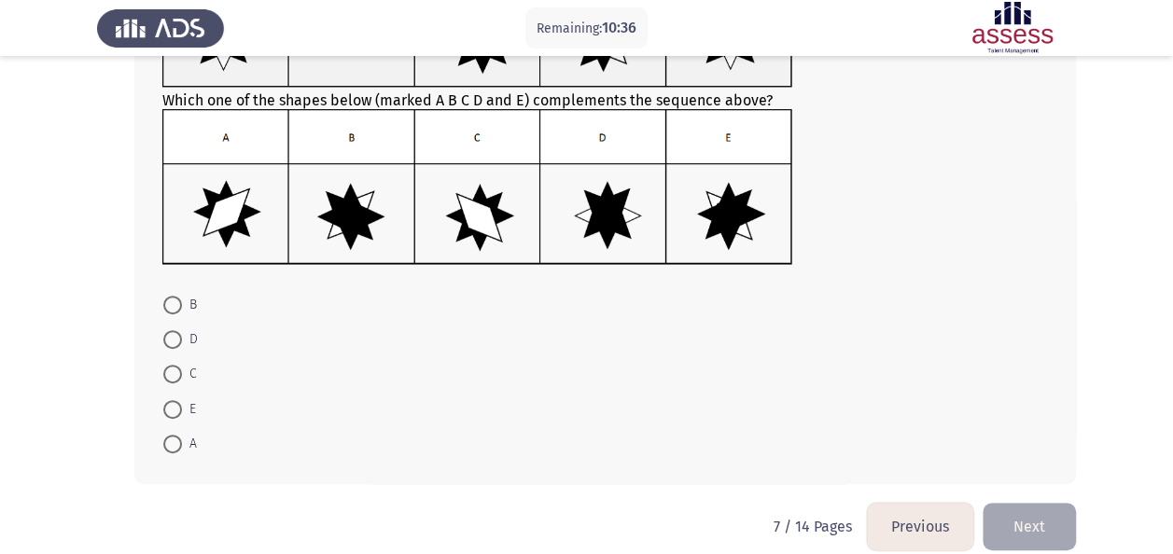
click at [174, 312] on span at bounding box center [172, 305] width 19 height 19
click at [174, 312] on input "B" at bounding box center [172, 305] width 19 height 19
radio input "true"
click at [1045, 530] on button "Next" at bounding box center [1028, 526] width 93 height 48
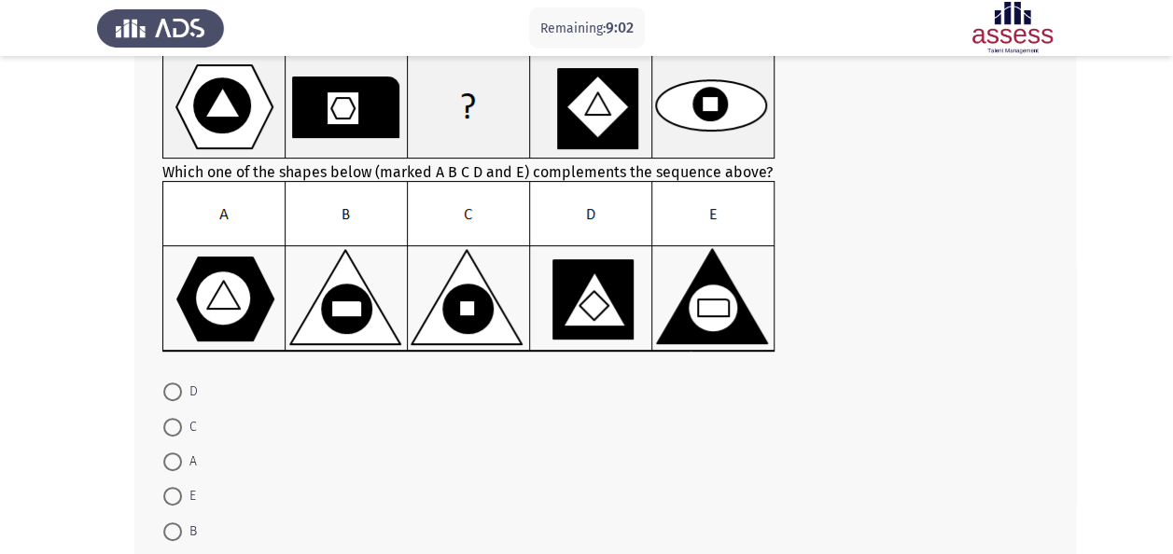
scroll to position [129, 0]
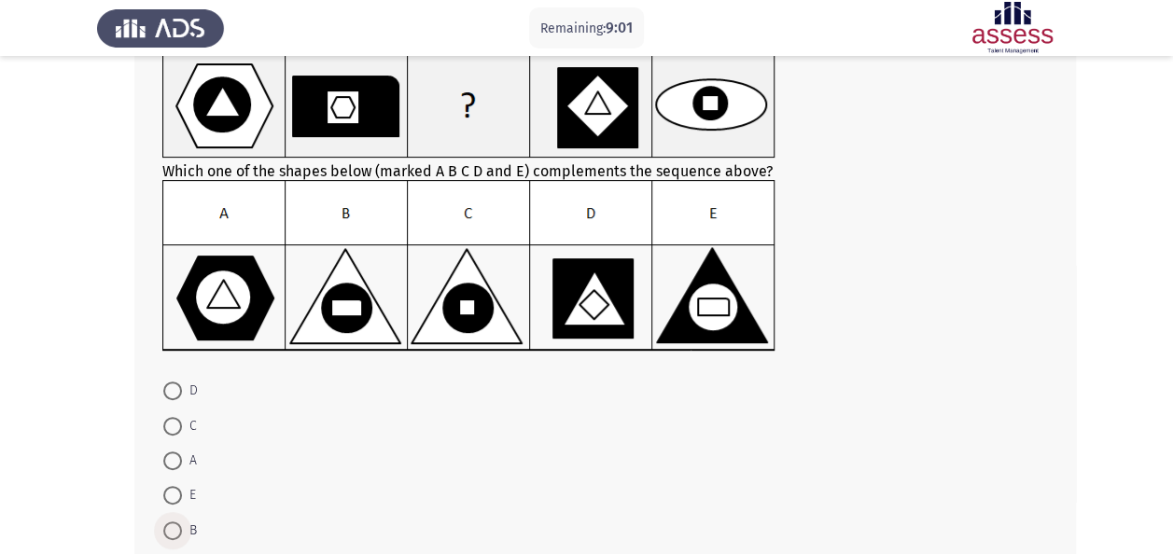
click at [180, 533] on span at bounding box center [172, 531] width 19 height 19
click at [180, 533] on input "B" at bounding box center [172, 531] width 19 height 19
radio input "true"
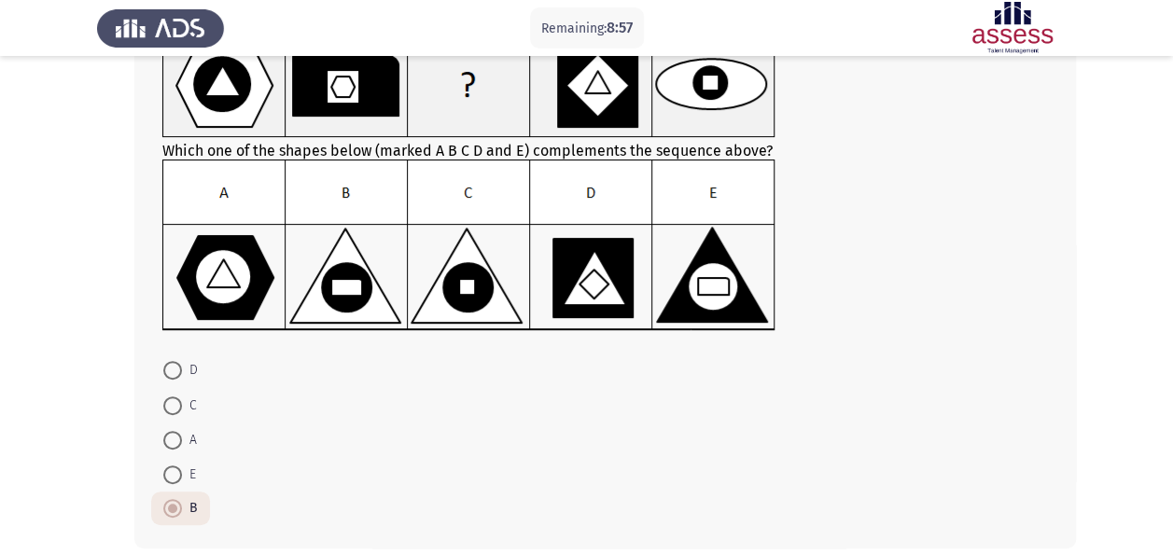
scroll to position [235, 0]
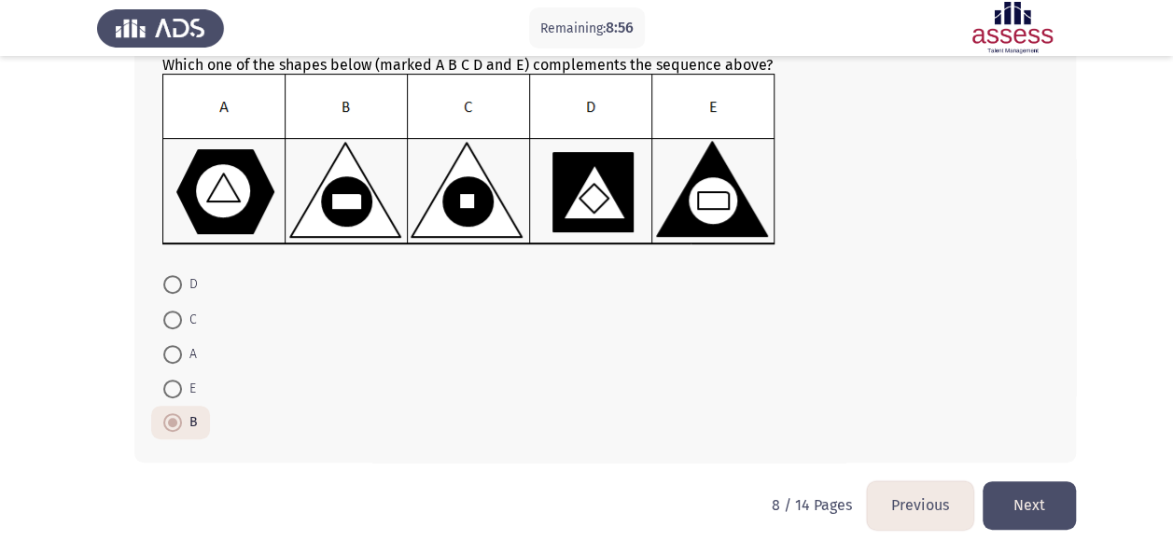
click at [1051, 481] on button "Next" at bounding box center [1028, 505] width 93 height 48
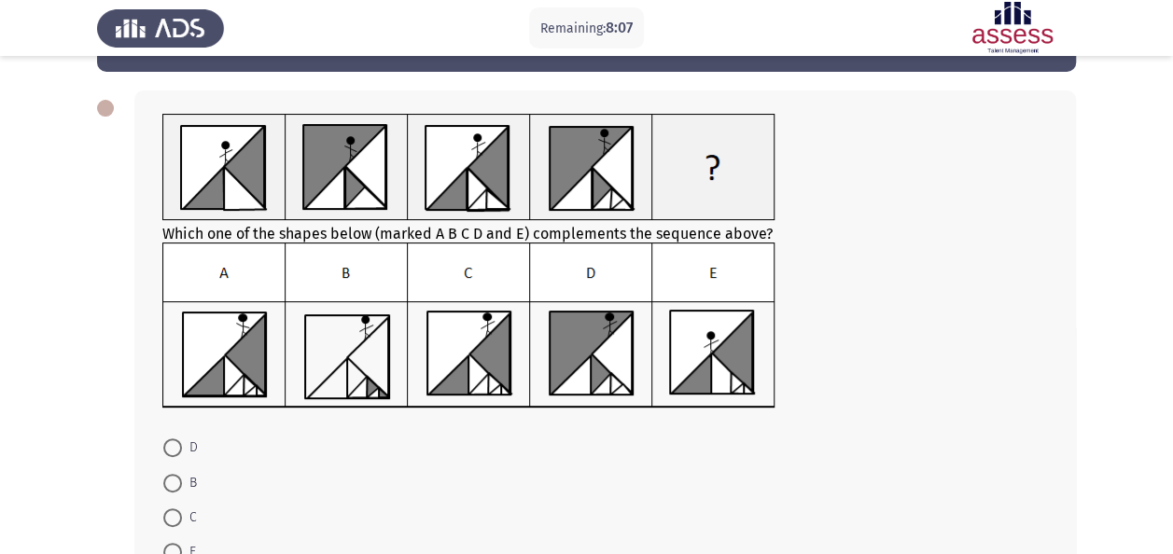
scroll to position [71, 0]
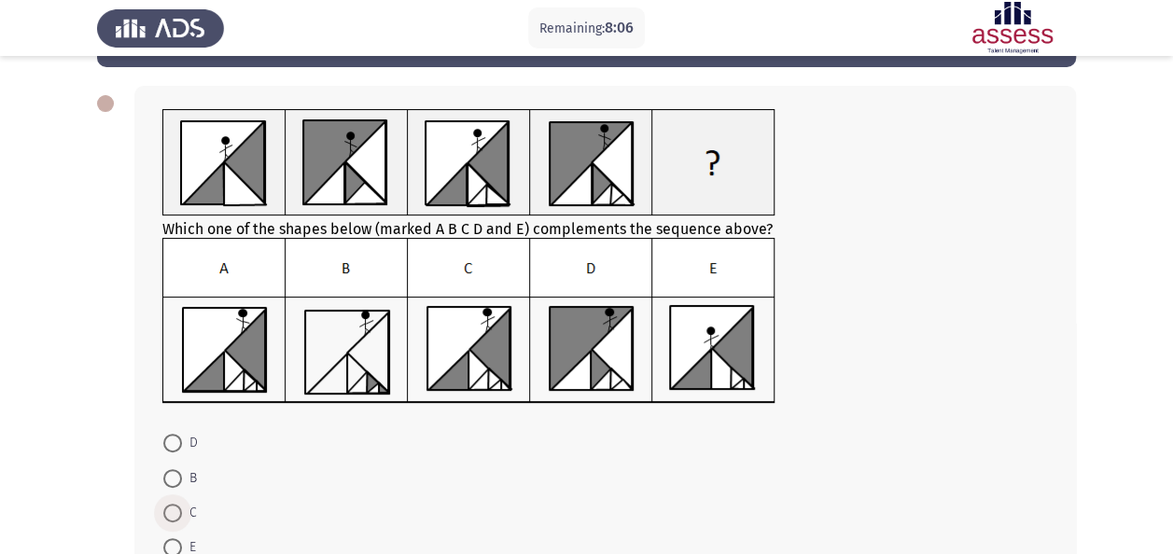
click at [179, 510] on span at bounding box center [172, 513] width 19 height 19
click at [179, 510] on input "C" at bounding box center [172, 513] width 19 height 19
radio input "true"
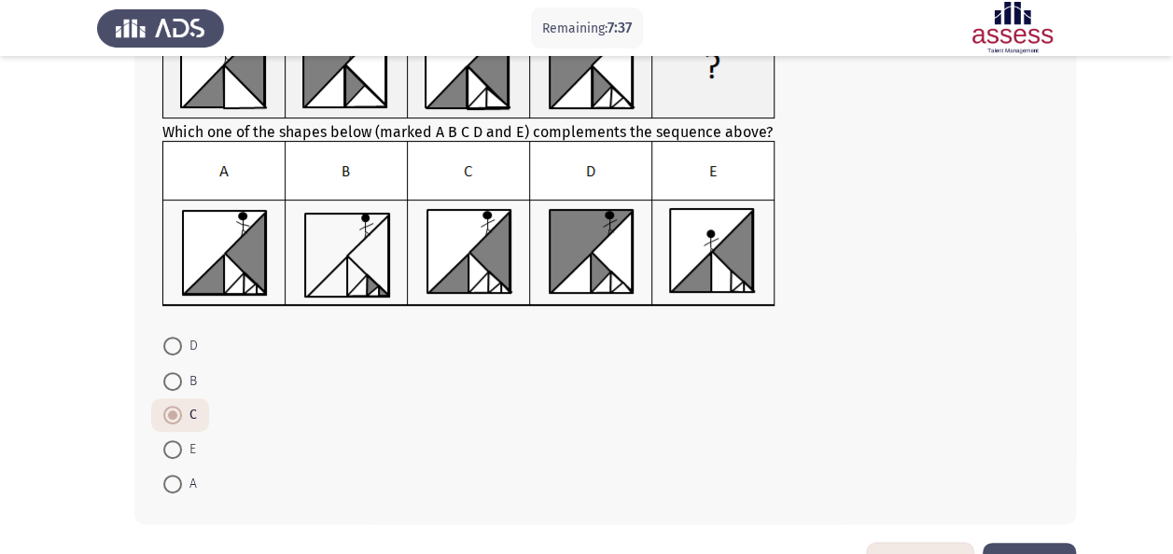
scroll to position [230, 0]
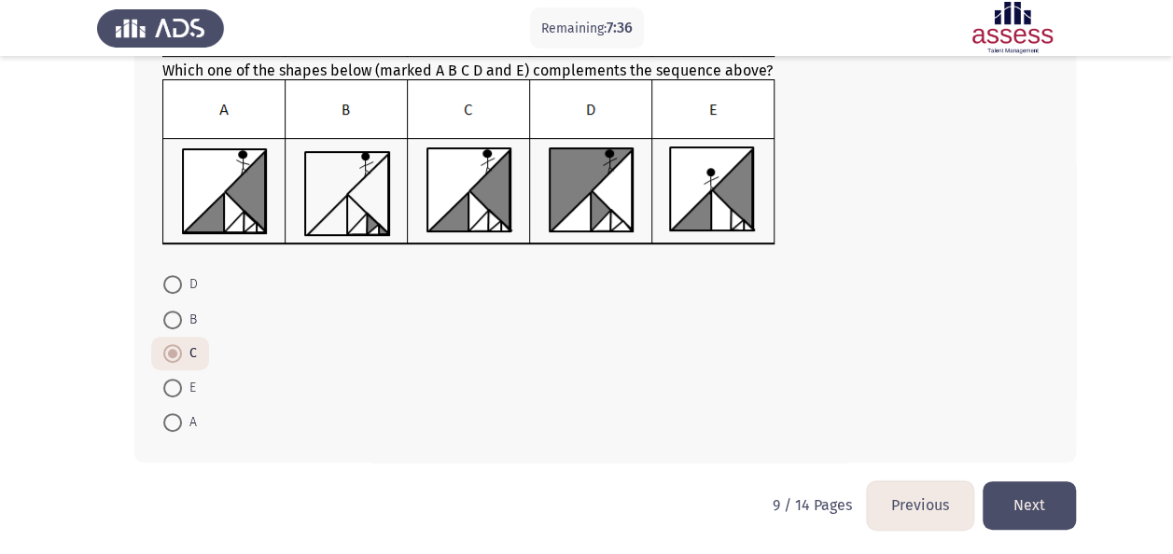
click at [1041, 505] on button "Next" at bounding box center [1028, 505] width 93 height 48
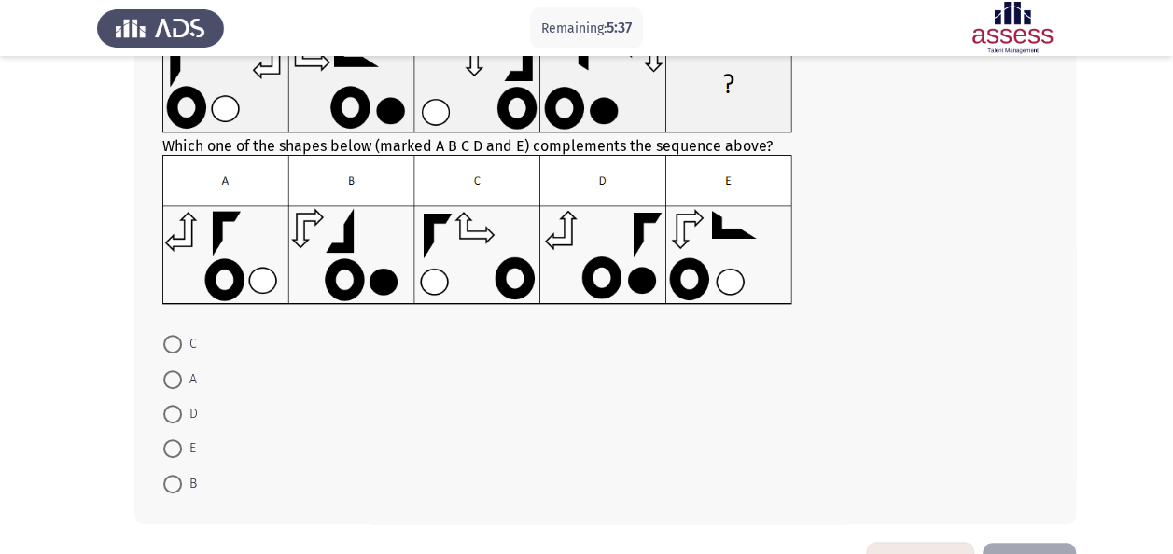
scroll to position [207, 0]
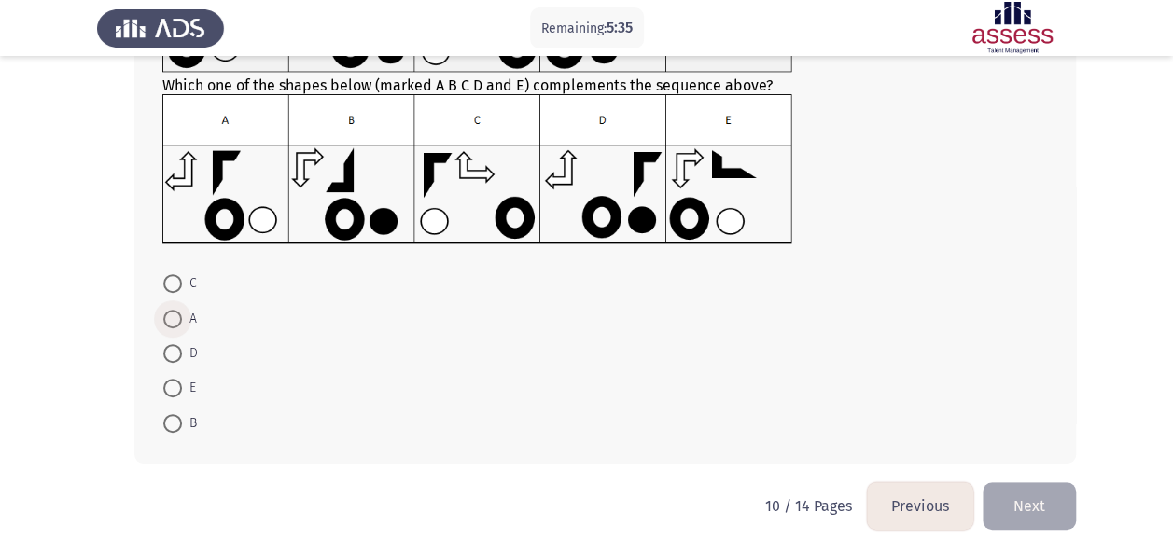
click at [185, 311] on span "A" at bounding box center [189, 319] width 15 height 22
click at [182, 311] on input "A" at bounding box center [172, 319] width 19 height 19
radio input "true"
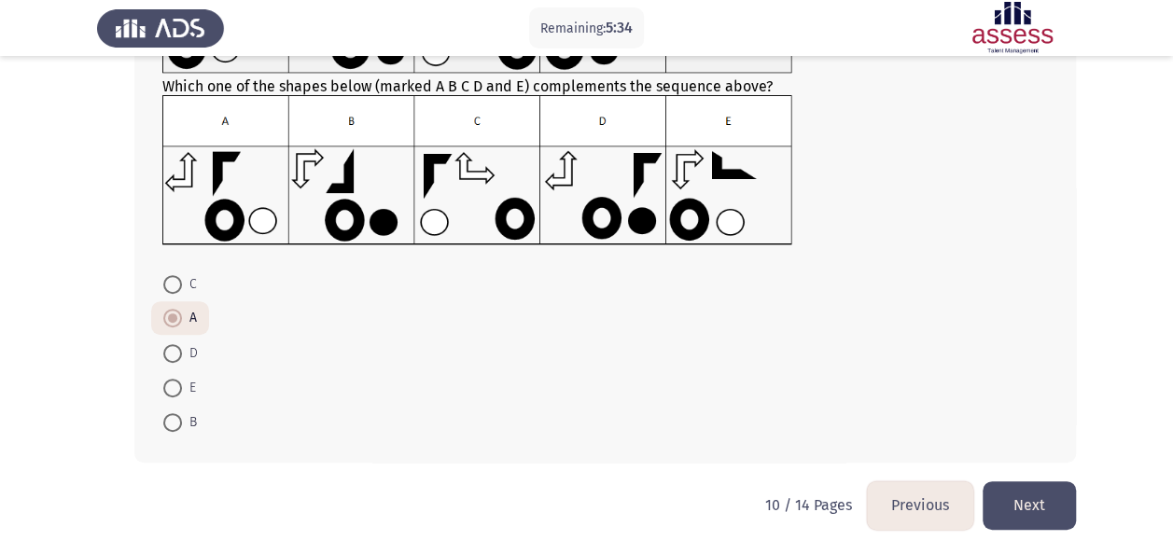
click at [1033, 506] on button "Next" at bounding box center [1028, 505] width 93 height 48
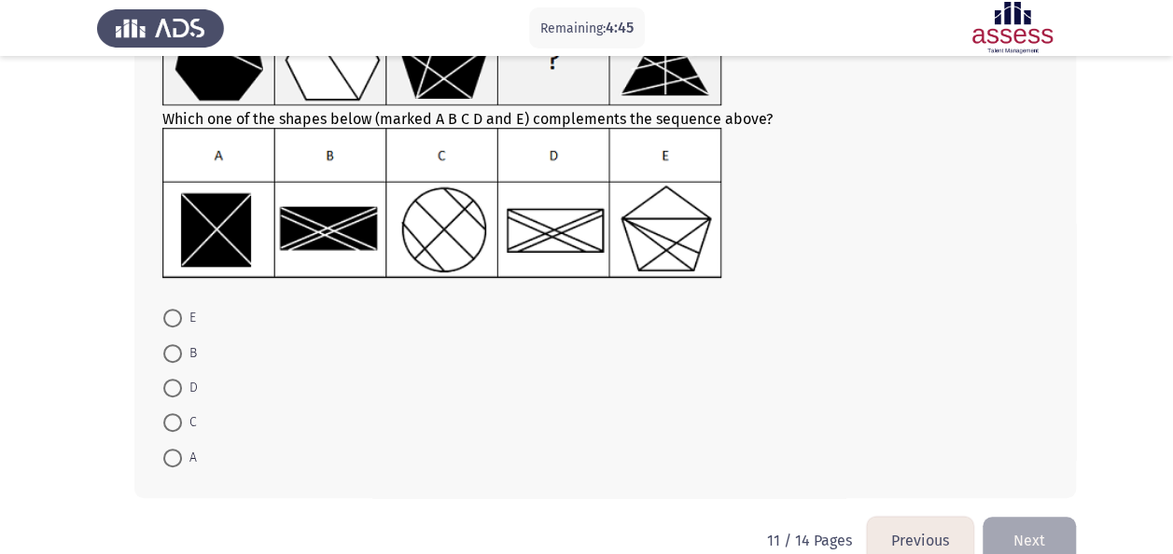
scroll to position [172, 0]
click at [166, 388] on span at bounding box center [172, 387] width 19 height 19
click at [166, 388] on input "D" at bounding box center [172, 387] width 19 height 19
radio input "true"
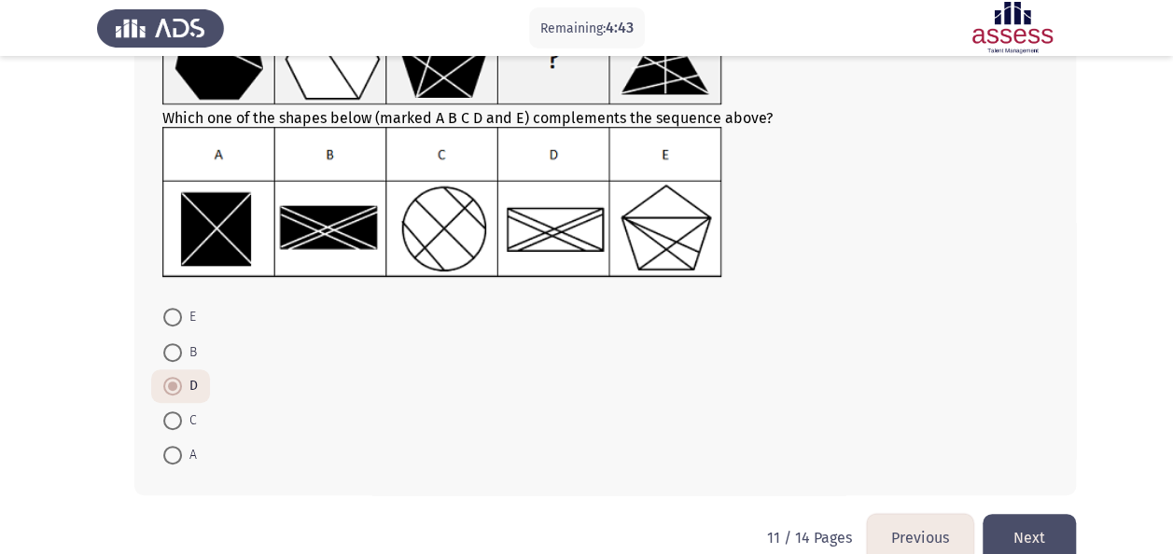
click at [1016, 543] on button "Next" at bounding box center [1028, 538] width 93 height 48
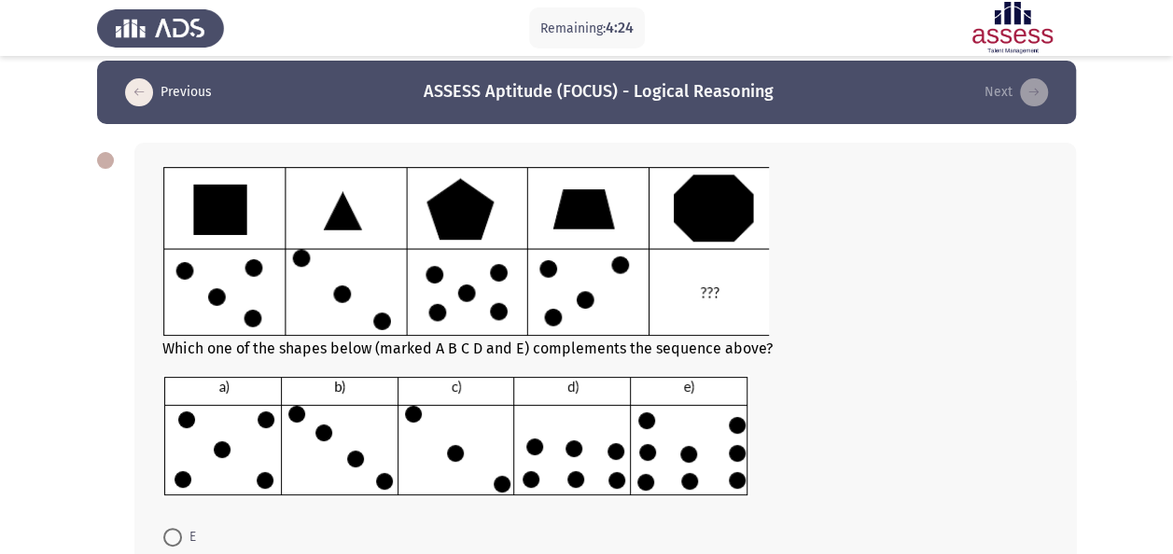
scroll to position [156, 0]
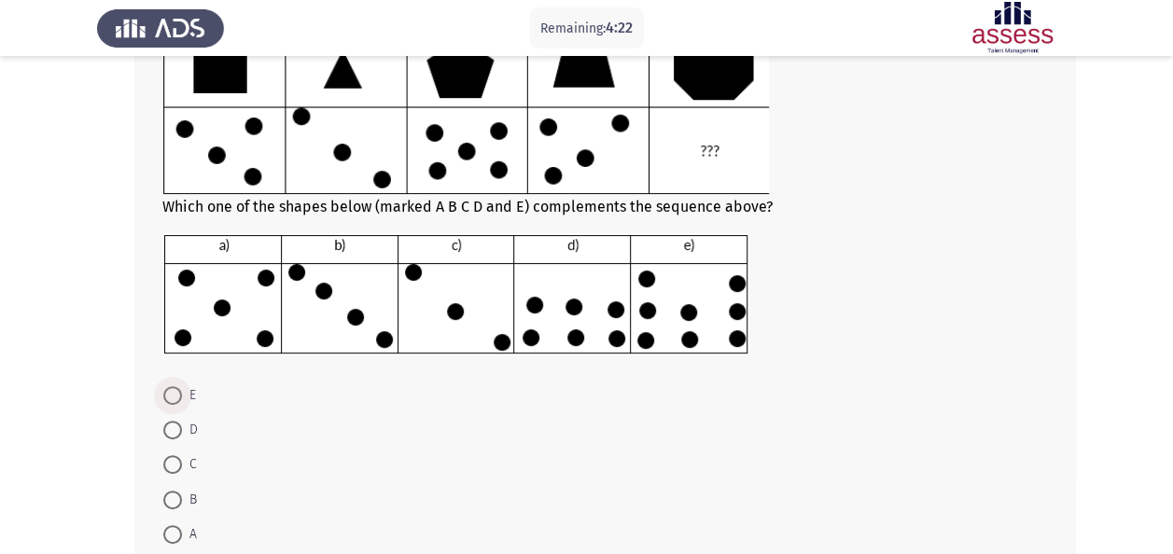
click at [174, 399] on span at bounding box center [172, 395] width 19 height 19
click at [174, 399] on input "E" at bounding box center [172, 395] width 19 height 19
radio input "true"
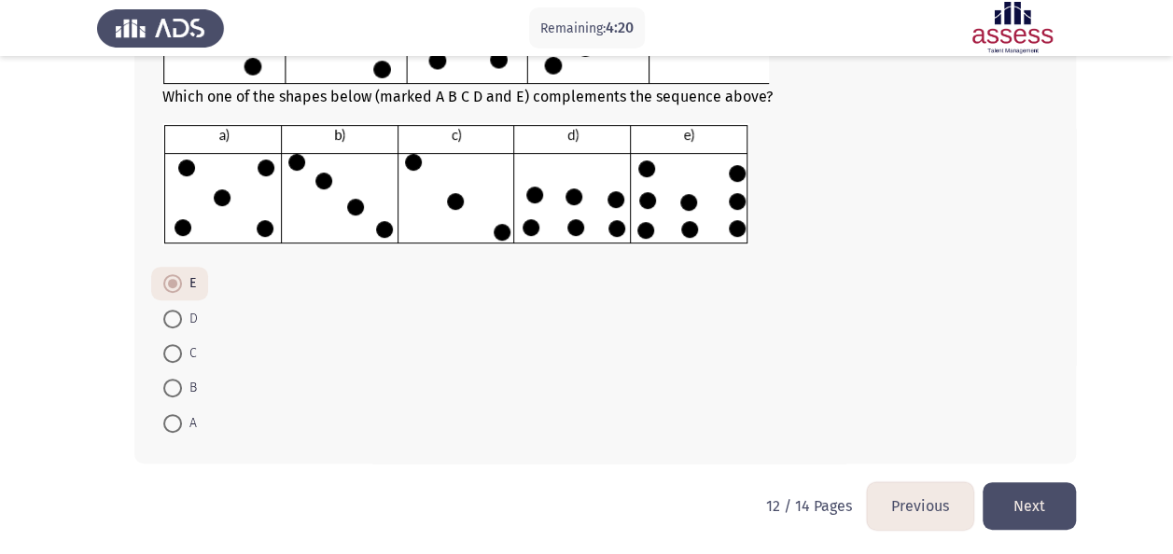
click at [1036, 502] on button "Next" at bounding box center [1028, 506] width 93 height 48
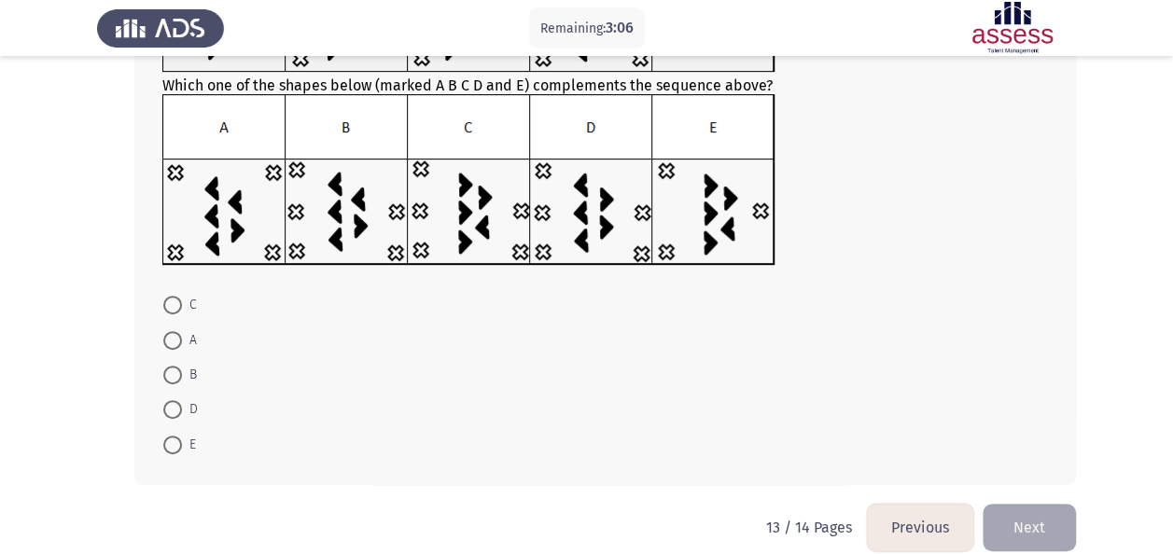
scroll to position [216, 0]
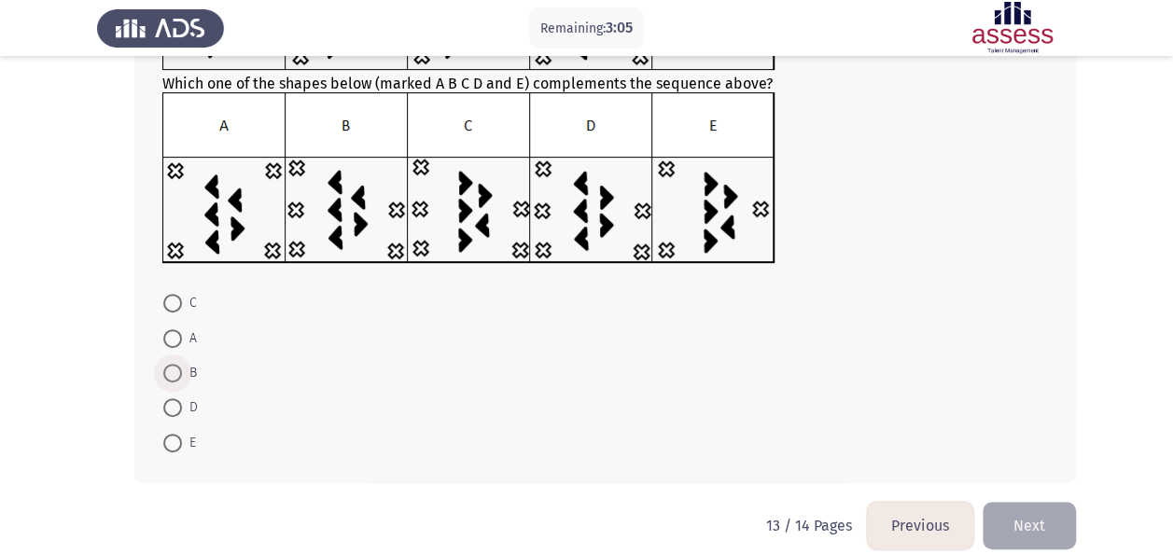
click at [164, 367] on span at bounding box center [172, 373] width 19 height 19
click at [164, 367] on input "B" at bounding box center [172, 373] width 19 height 19
radio input "true"
click at [1032, 537] on button "Next" at bounding box center [1028, 524] width 93 height 48
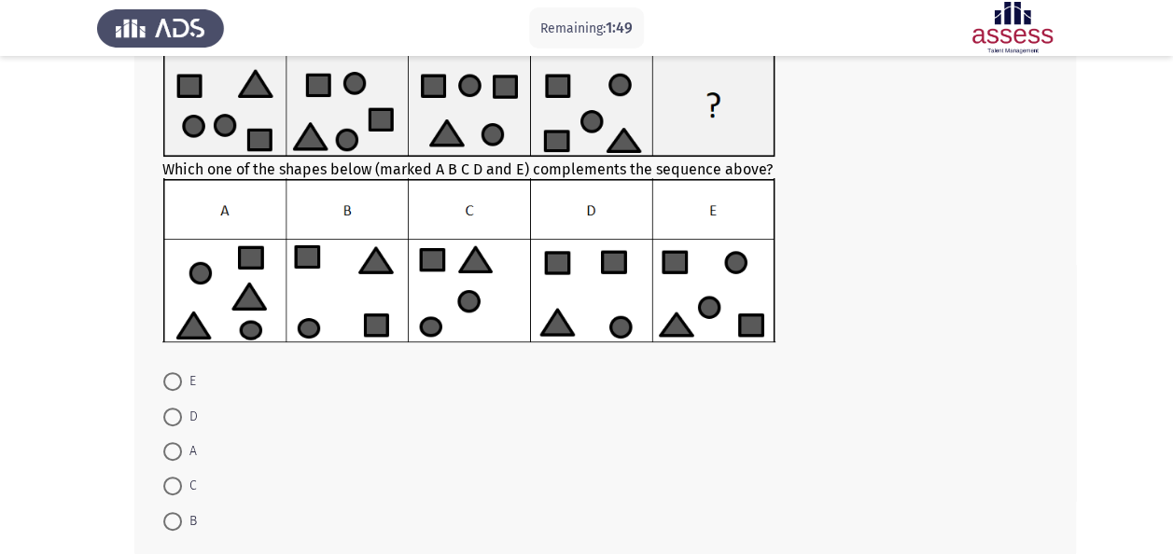
scroll to position [131, 0]
click at [170, 375] on span at bounding box center [172, 380] width 19 height 19
click at [170, 375] on input "E" at bounding box center [172, 380] width 19 height 19
radio input "true"
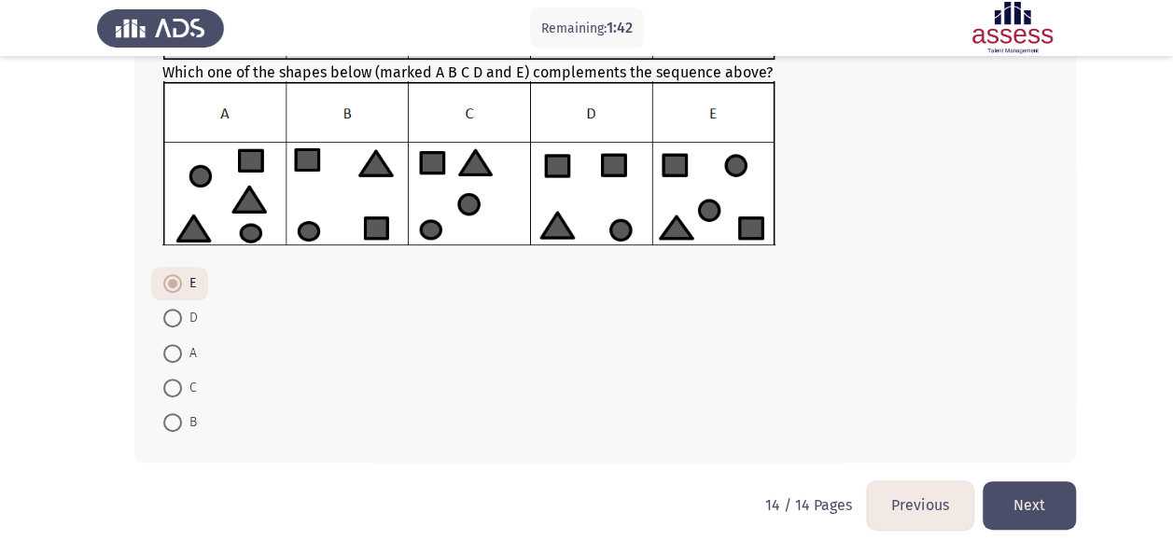
click at [909, 506] on button "Previous" at bounding box center [920, 505] width 106 height 48
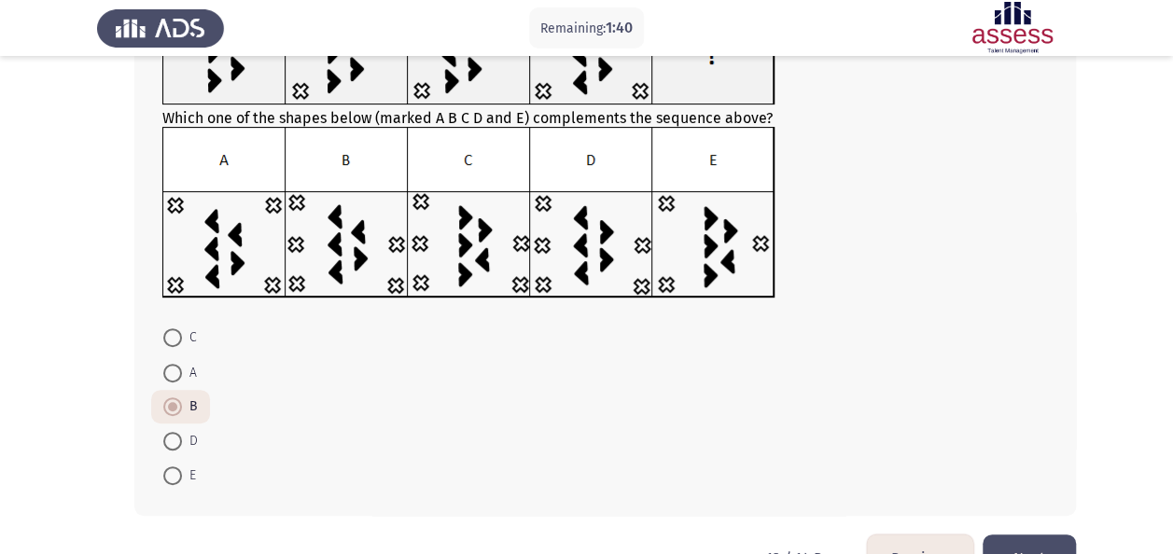
scroll to position [235, 0]
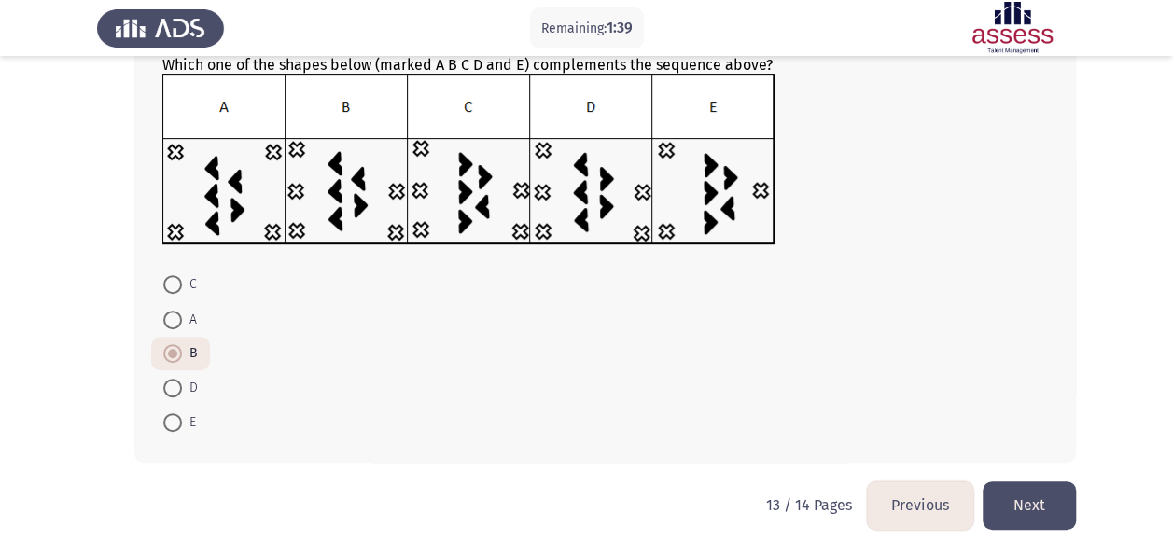
click at [899, 508] on button "Previous" at bounding box center [920, 505] width 106 height 48
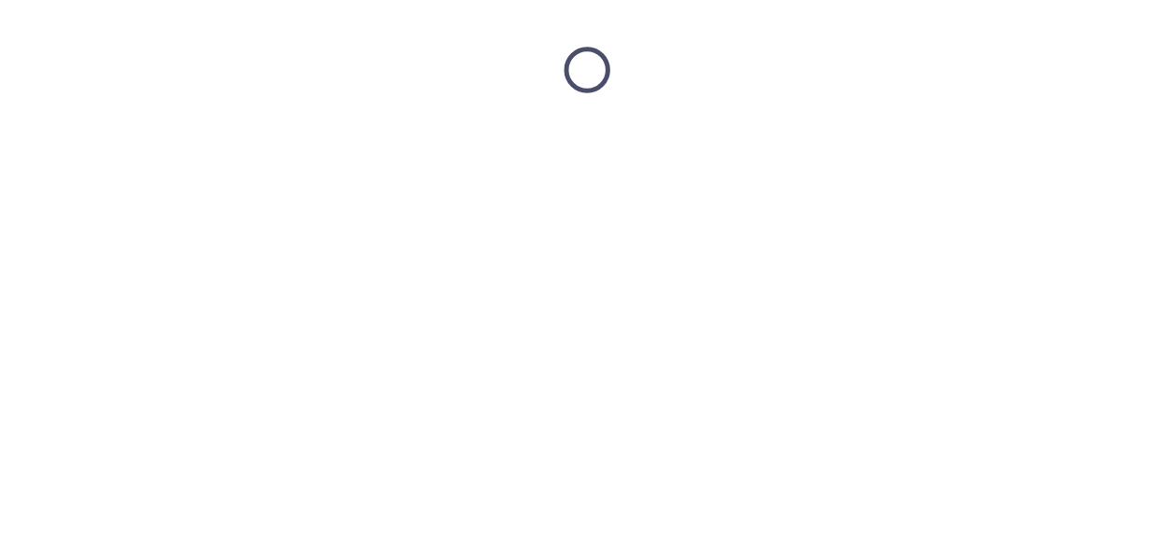
scroll to position [0, 0]
click at [899, 140] on html at bounding box center [593, 70] width 1187 height 140
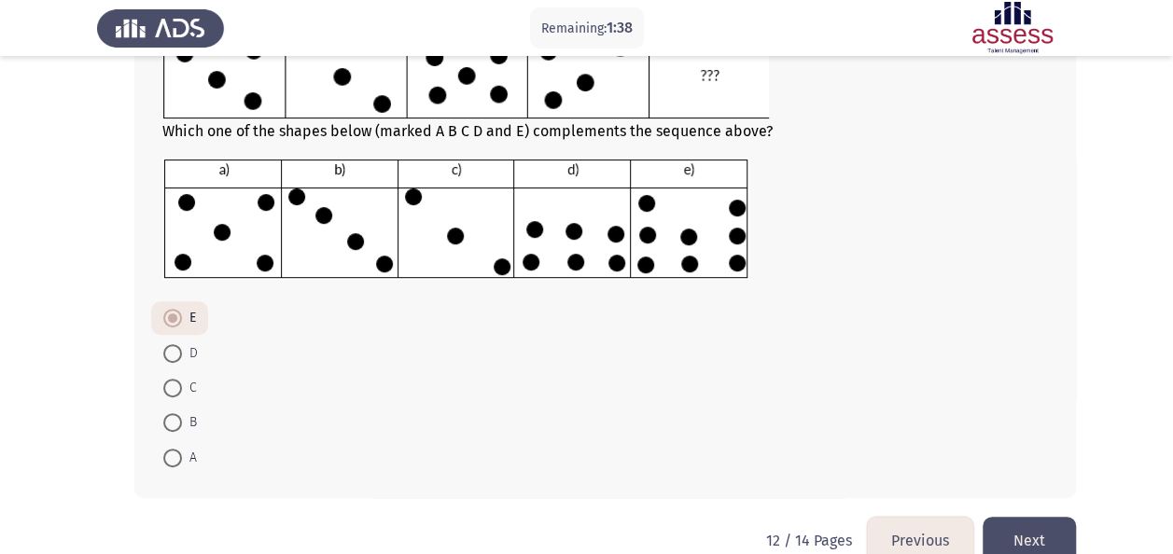
scroll to position [239, 0]
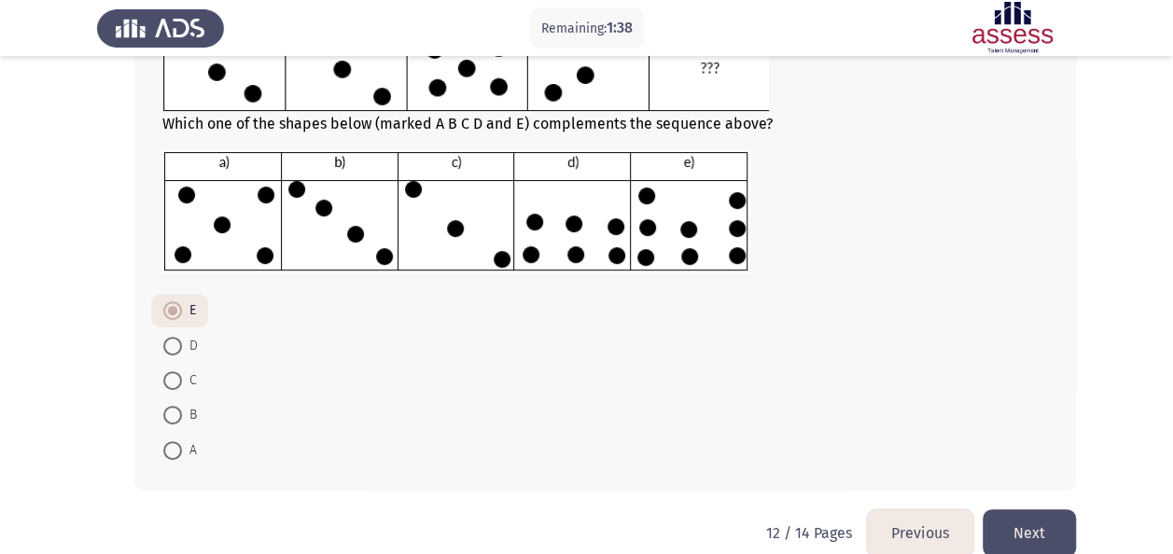
click at [907, 517] on button "Previous" at bounding box center [920, 533] width 106 height 48
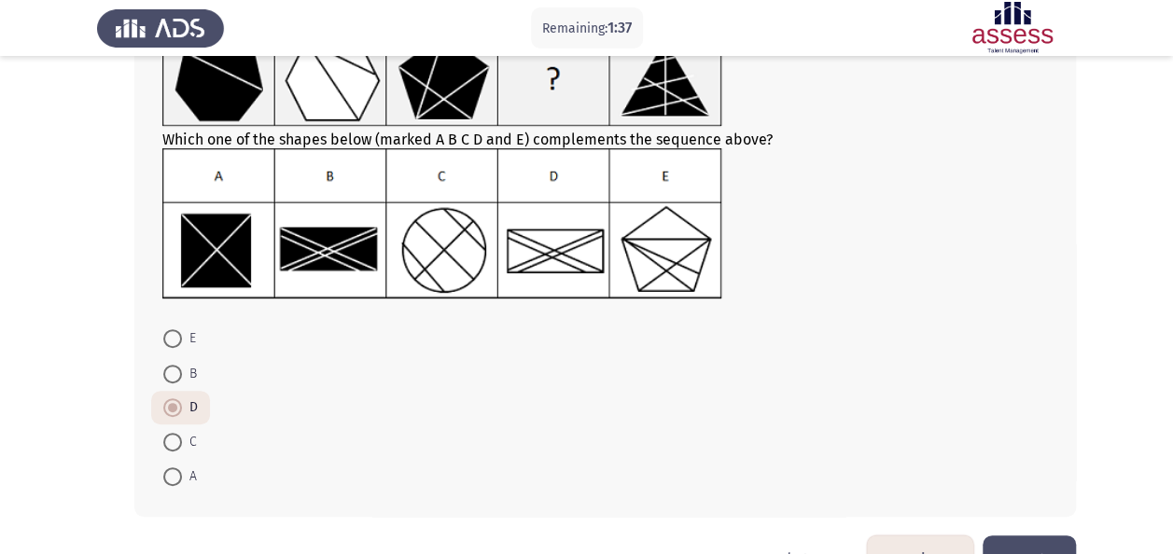
scroll to position [151, 0]
click at [918, 553] on button "Previous" at bounding box center [920, 559] width 106 height 48
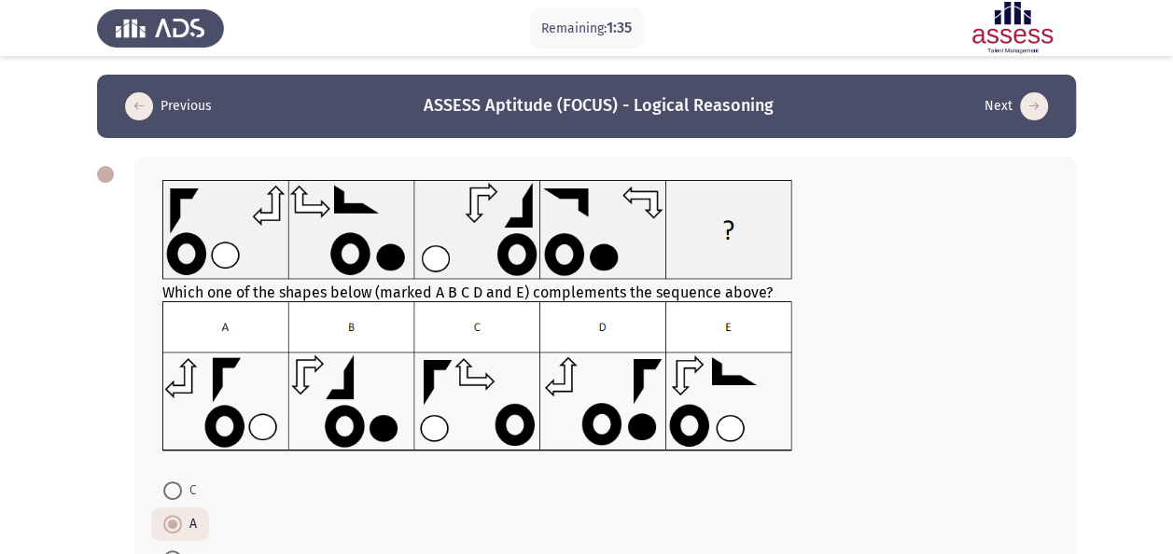
scroll to position [175, 0]
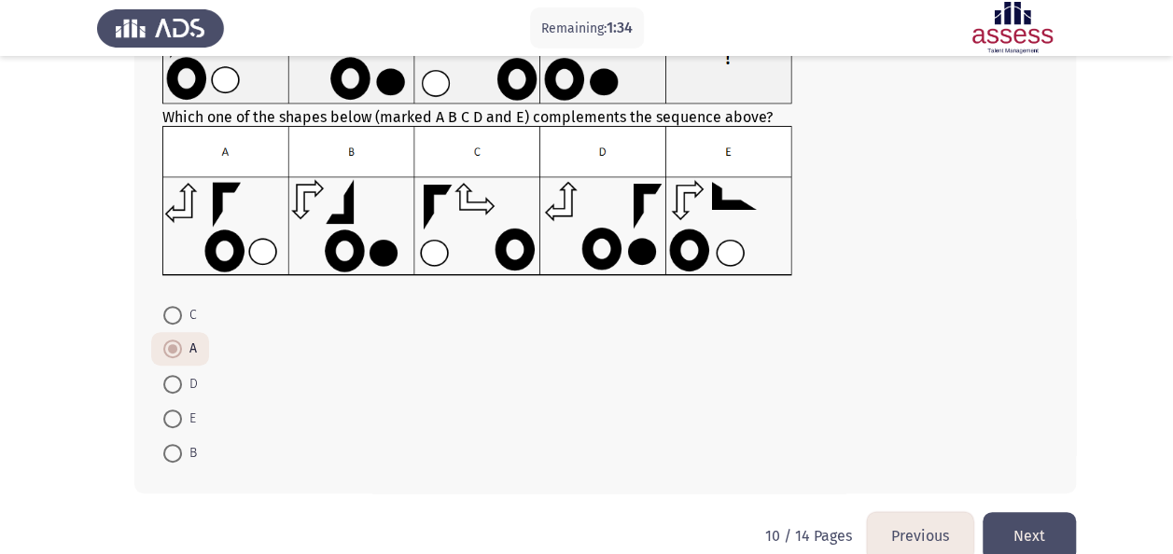
click at [916, 517] on button "Previous" at bounding box center [920, 536] width 106 height 48
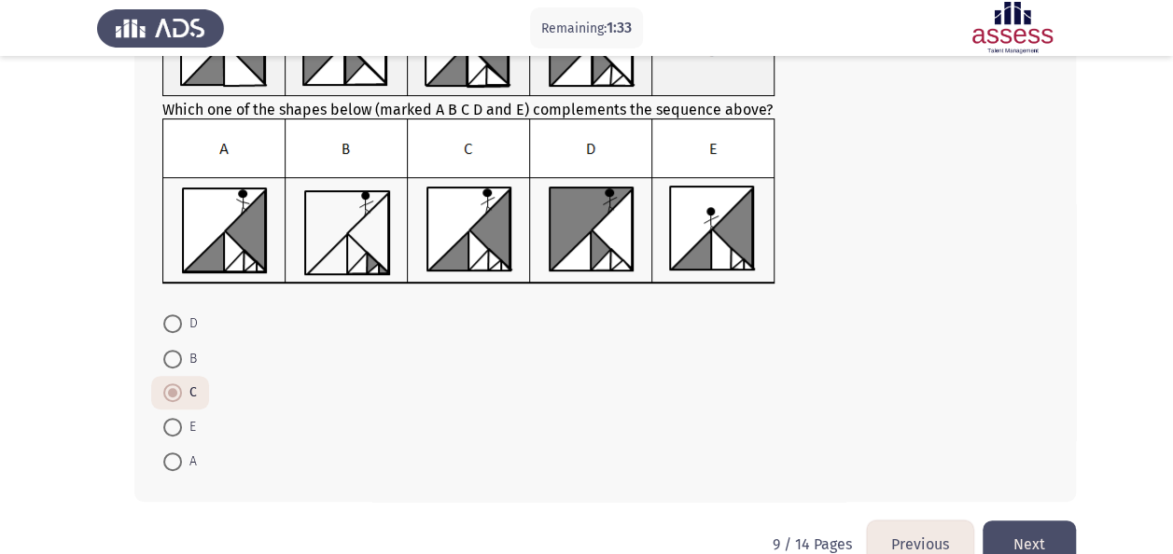
scroll to position [191, 0]
click at [936, 531] on button "Previous" at bounding box center [920, 544] width 106 height 48
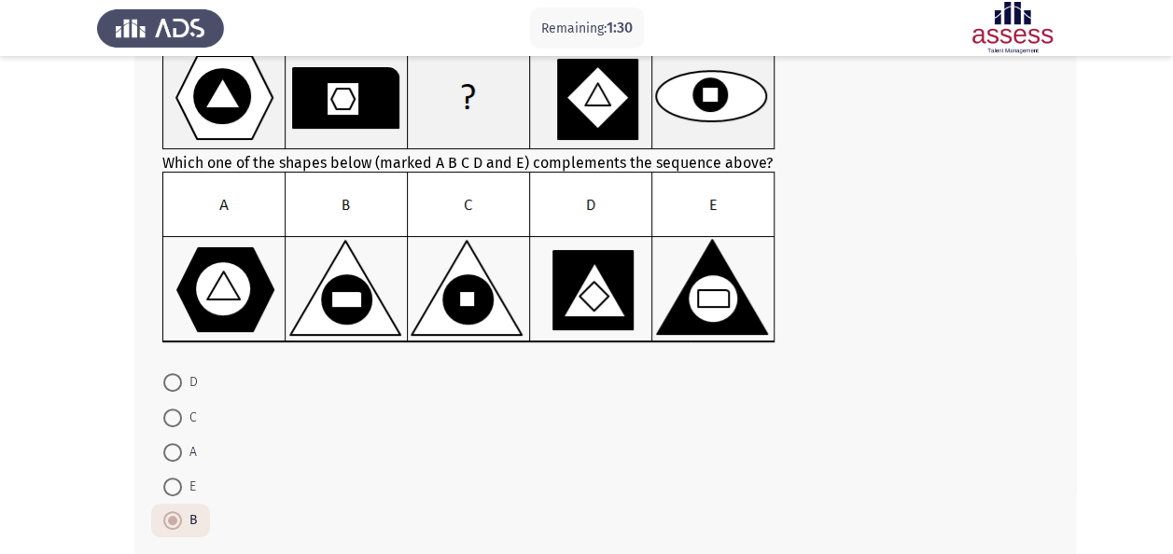
scroll to position [235, 0]
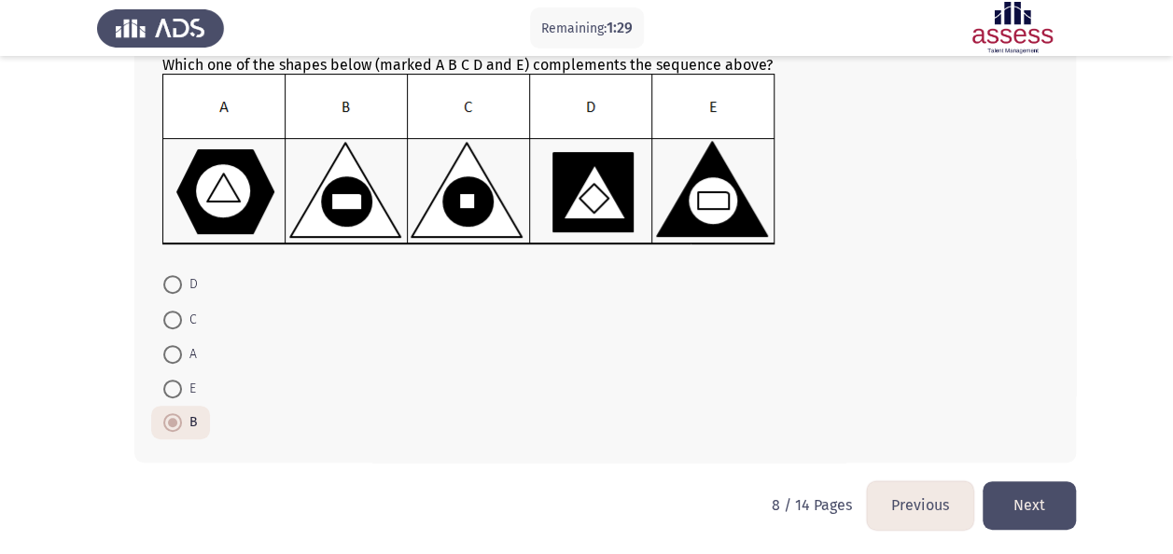
click at [913, 502] on button "Previous" at bounding box center [920, 505] width 106 height 48
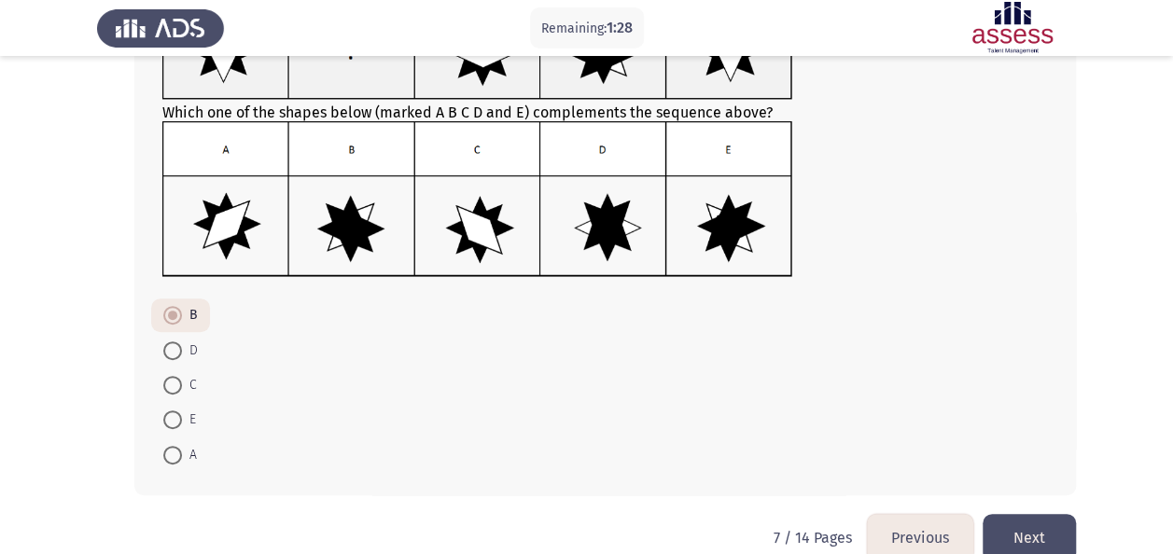
scroll to position [187, 0]
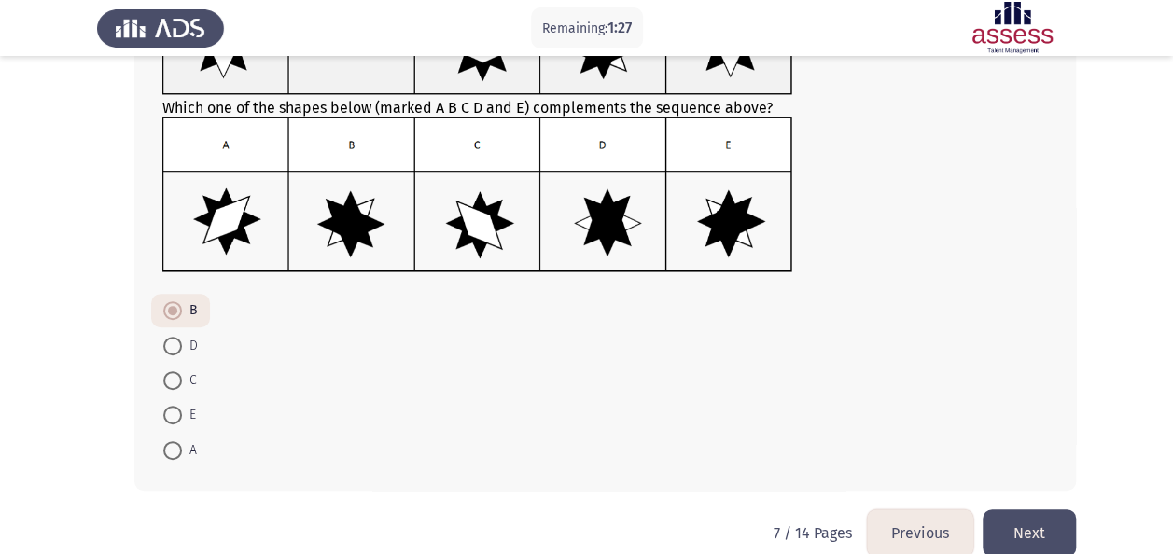
click at [907, 522] on button "Previous" at bounding box center [920, 533] width 106 height 48
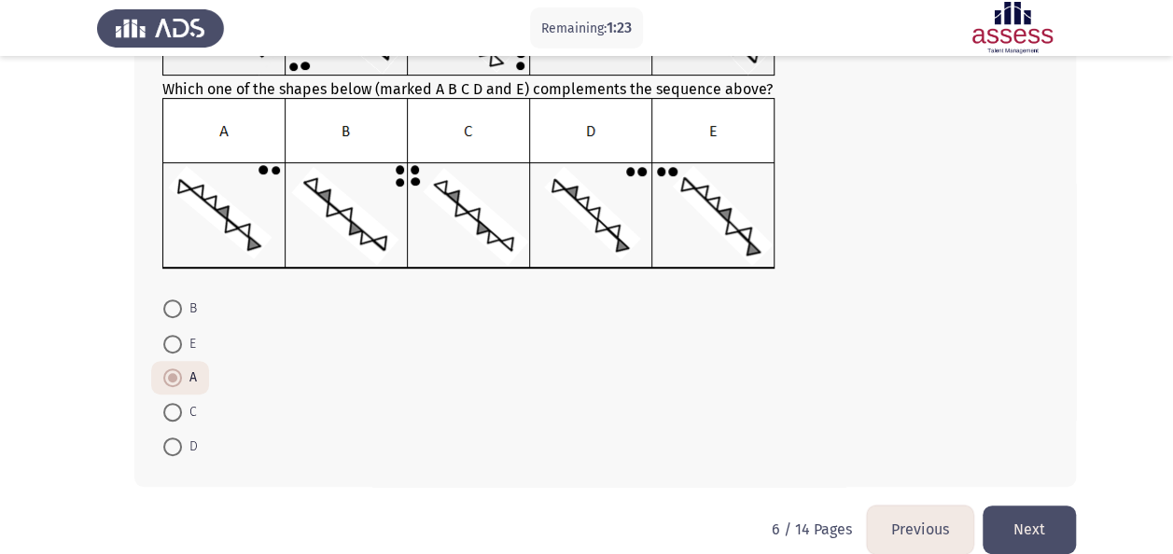
scroll to position [212, 0]
click at [916, 509] on button "Previous" at bounding box center [920, 529] width 106 height 48
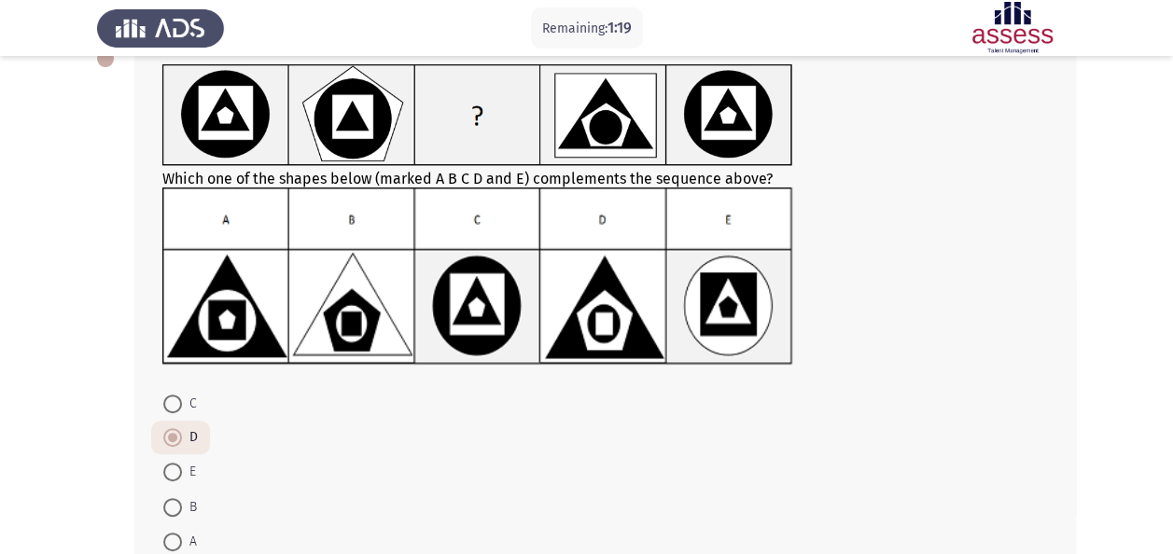
scroll to position [235, 0]
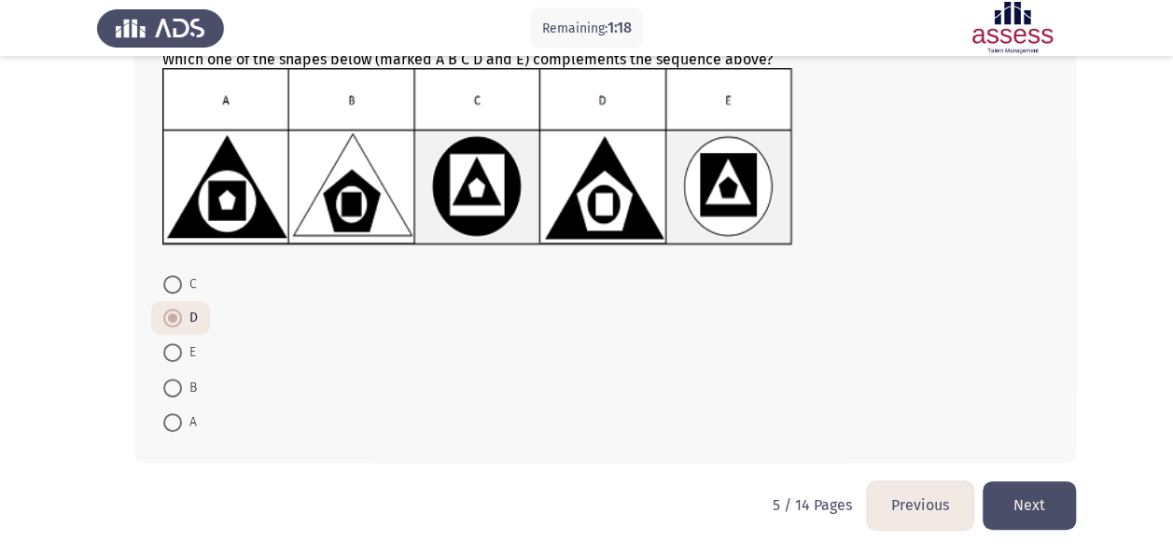
click at [912, 504] on button "Previous" at bounding box center [920, 505] width 106 height 48
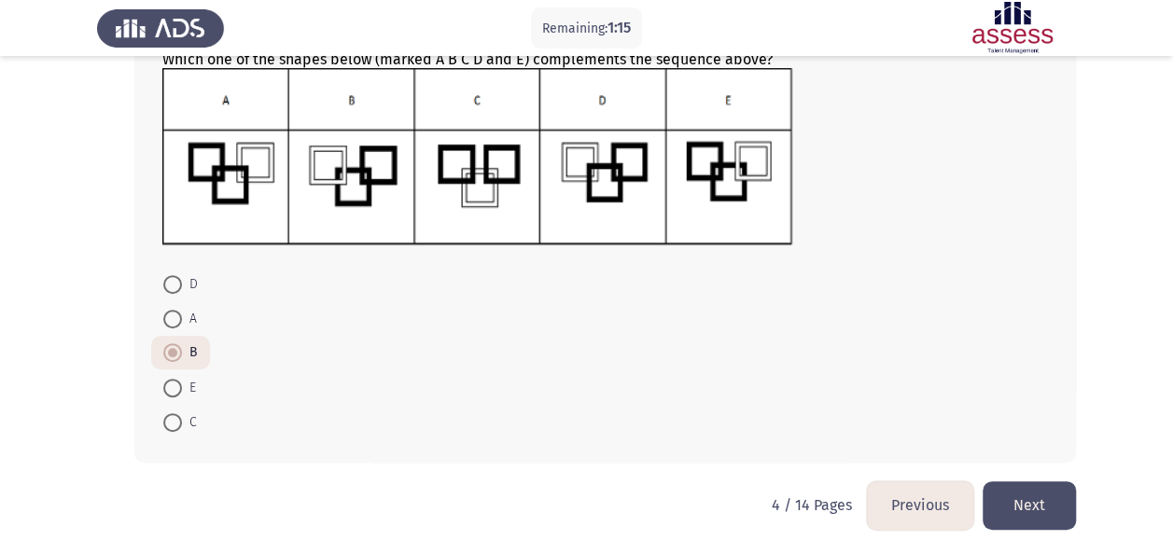
click at [920, 509] on button "Previous" at bounding box center [920, 505] width 106 height 48
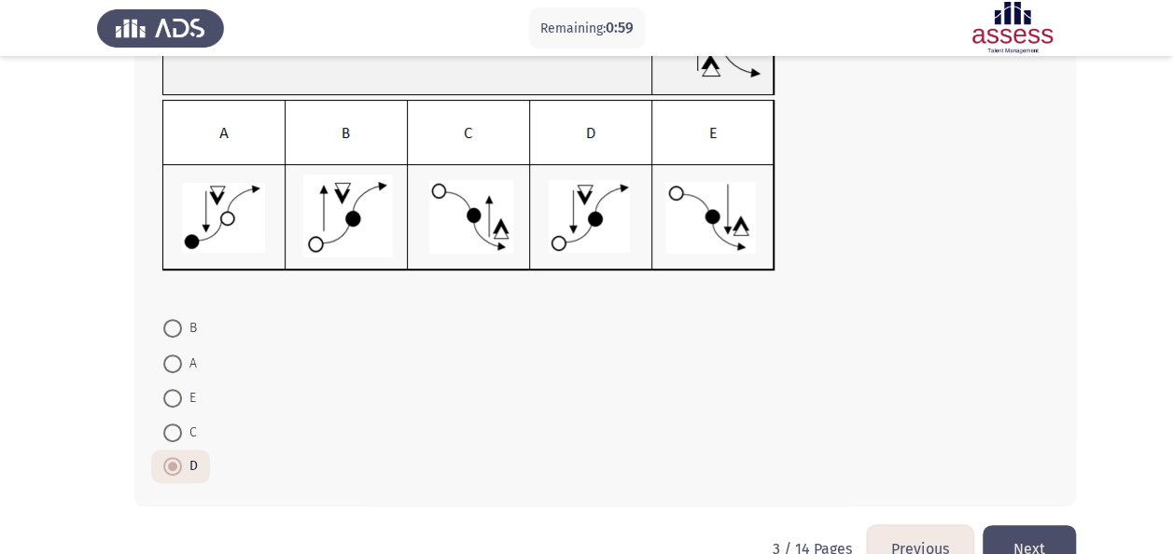
scroll to position [195, 0]
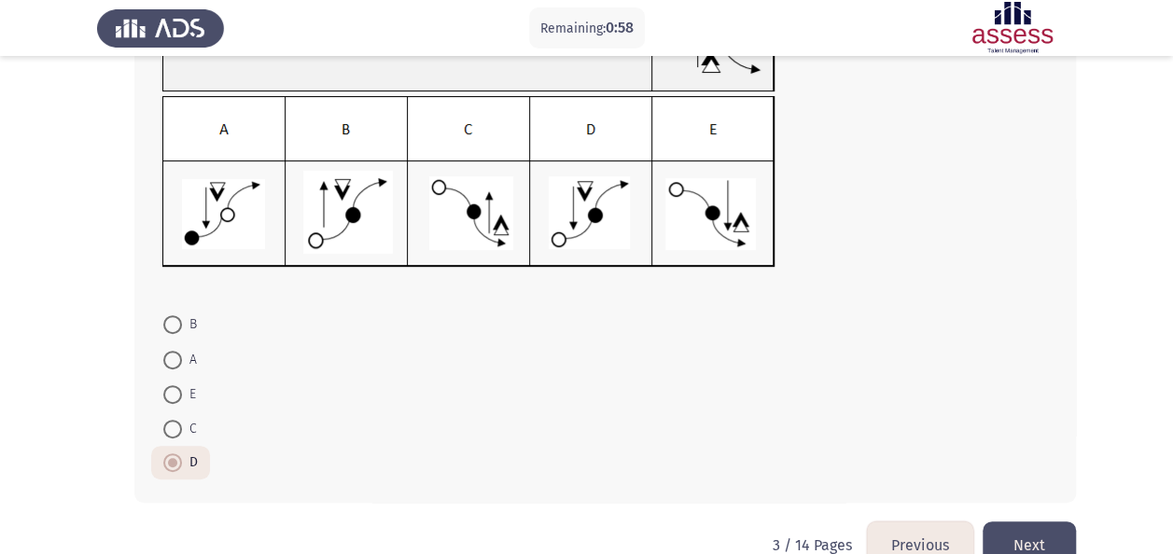
click at [1059, 543] on button "Next" at bounding box center [1028, 546] width 93 height 48
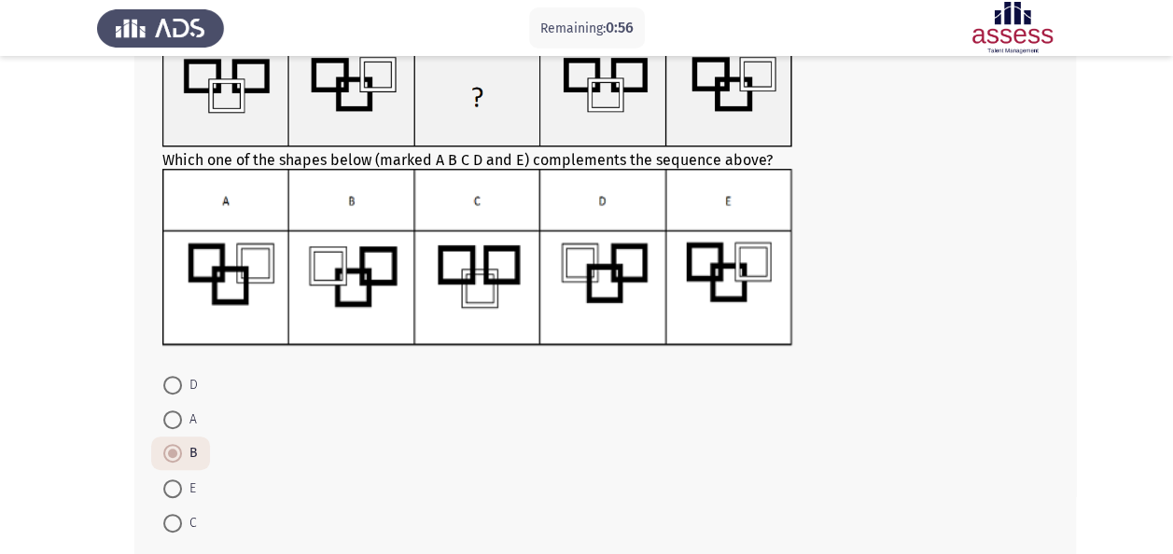
scroll to position [235, 0]
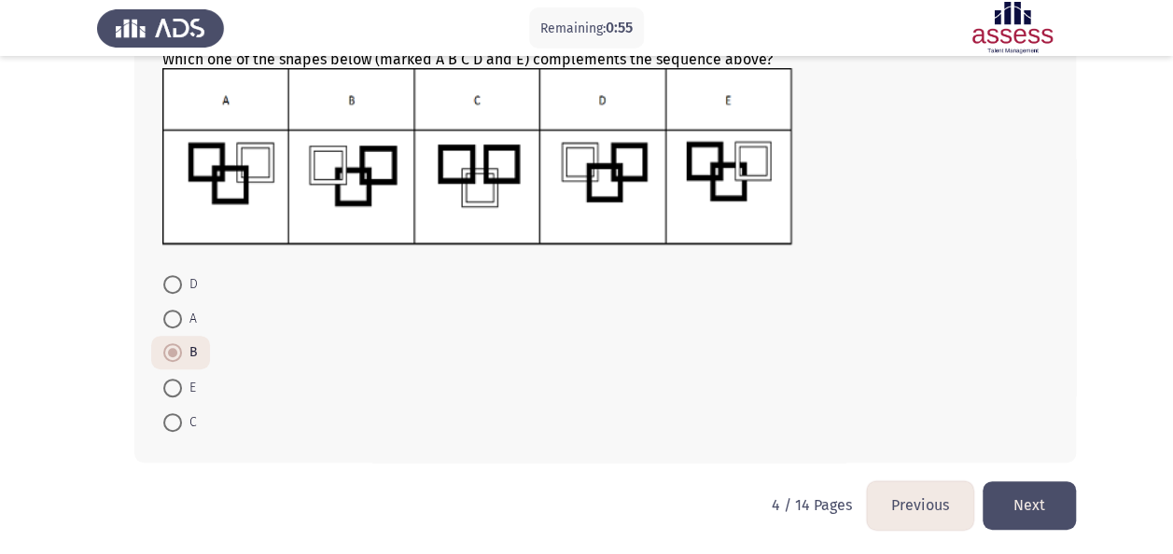
click at [1055, 483] on button "Next" at bounding box center [1028, 505] width 93 height 48
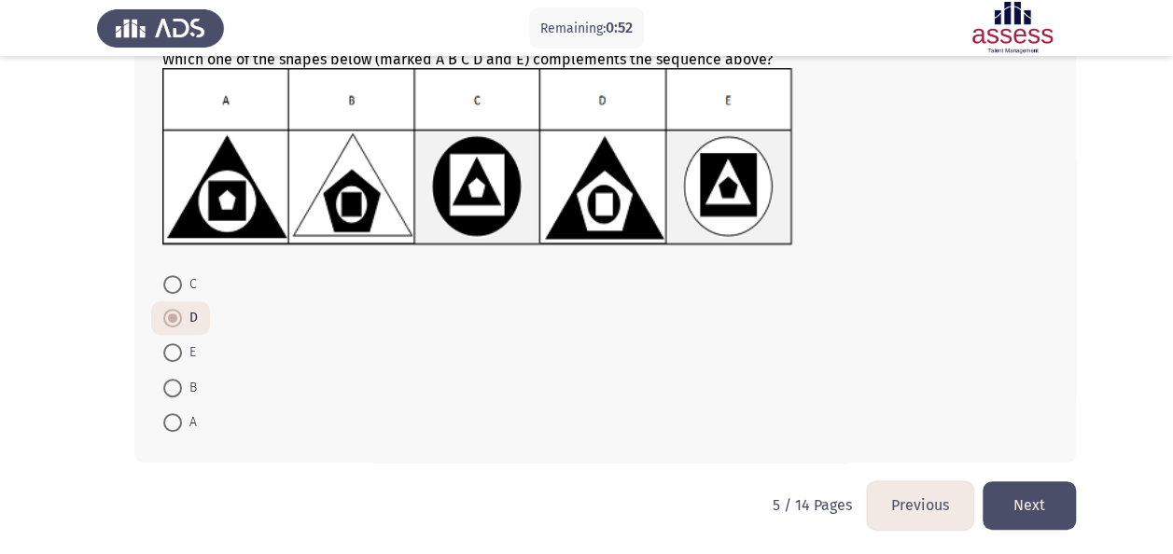
click at [1033, 489] on button "Next" at bounding box center [1028, 505] width 93 height 48
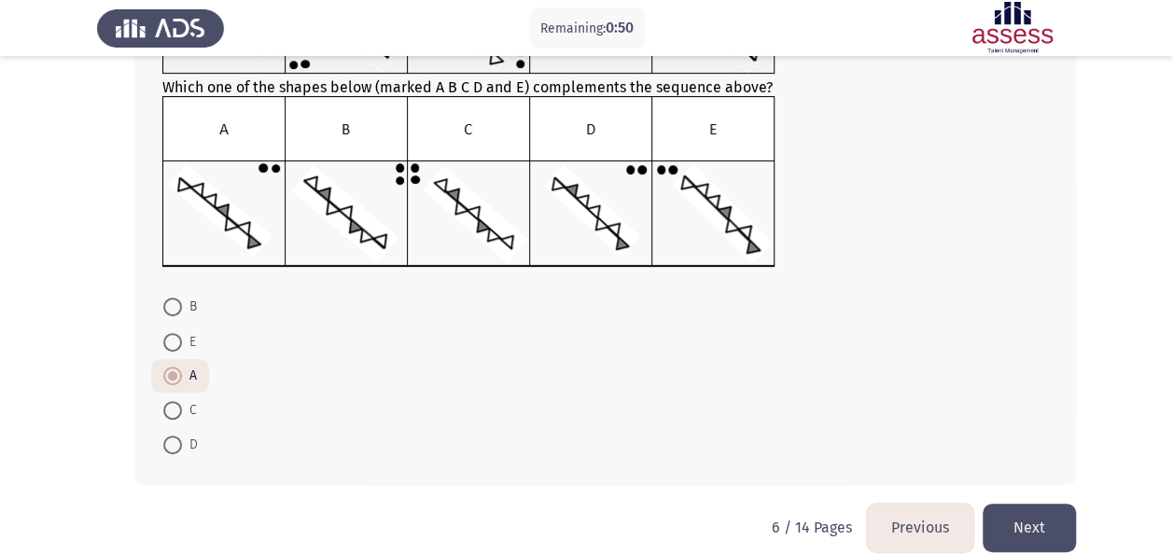
click at [1032, 536] on button "Next" at bounding box center [1028, 528] width 93 height 48
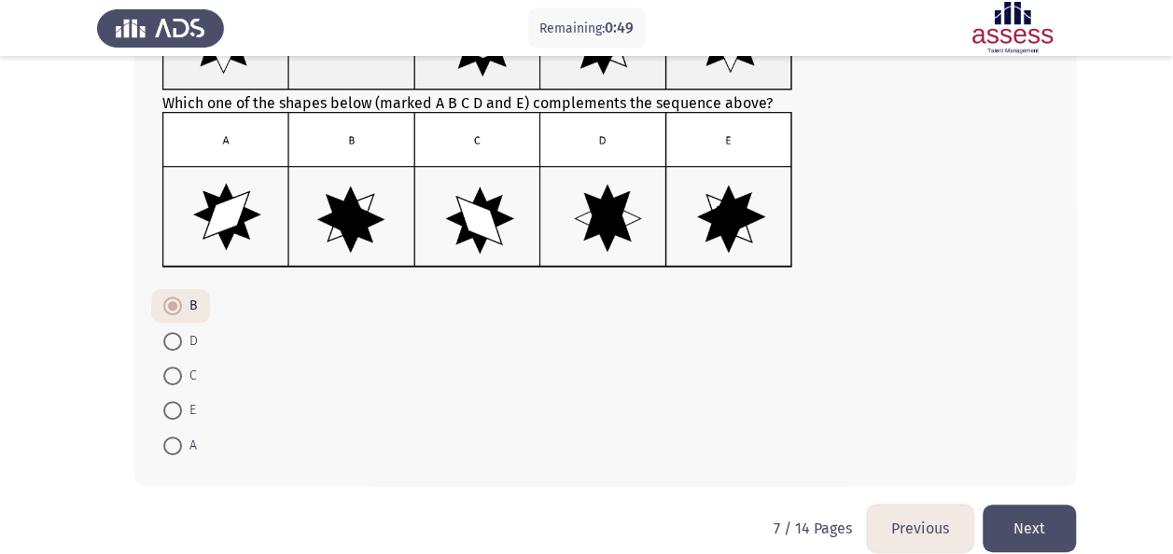
click at [1043, 508] on button "Next" at bounding box center [1028, 529] width 93 height 48
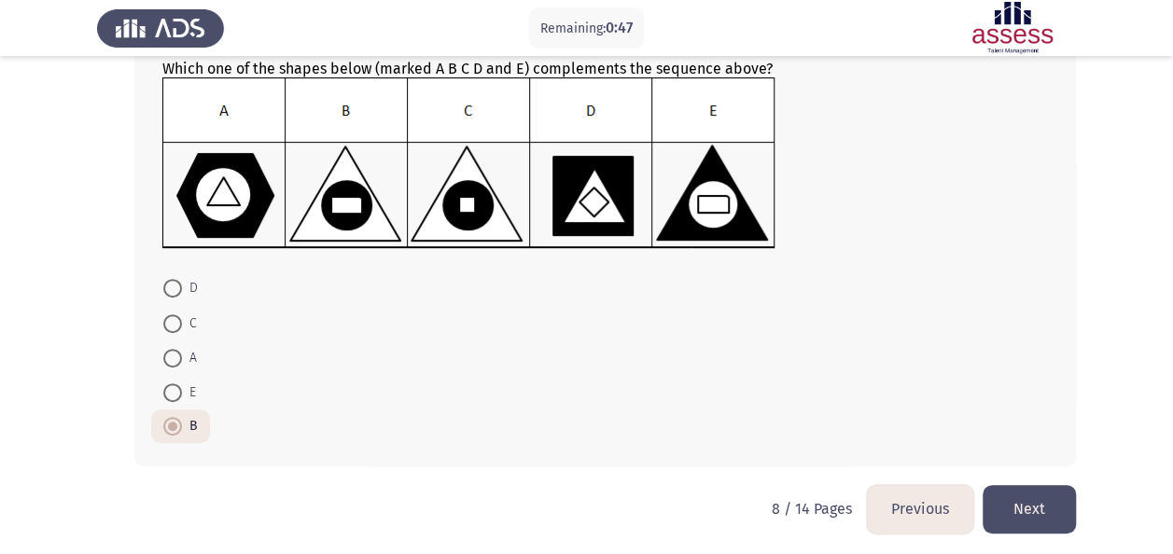
click at [1043, 508] on button "Next" at bounding box center [1028, 509] width 93 height 48
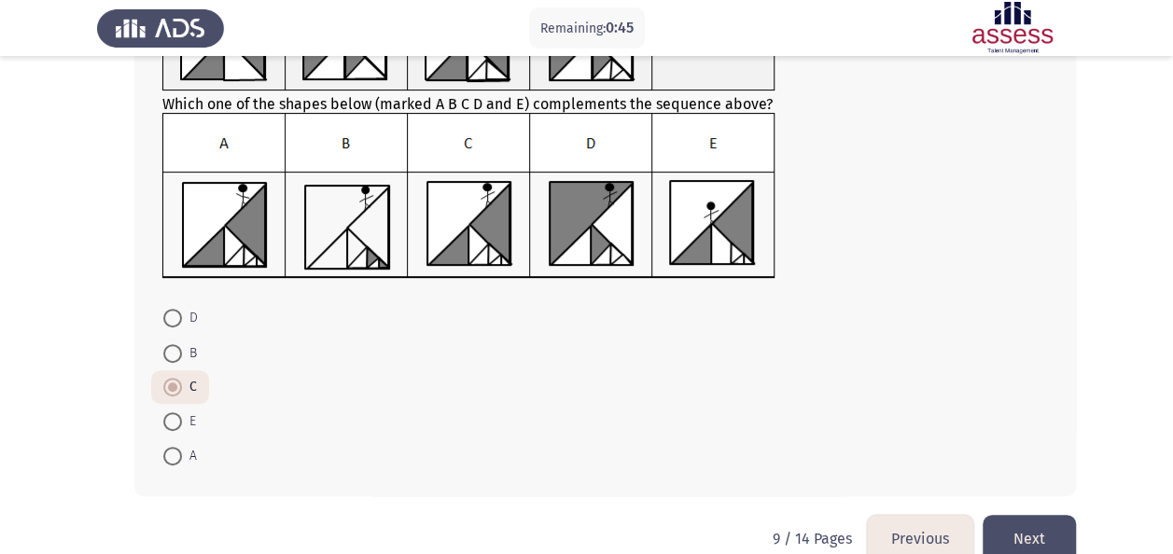
click at [1041, 531] on button "Next" at bounding box center [1028, 539] width 93 height 48
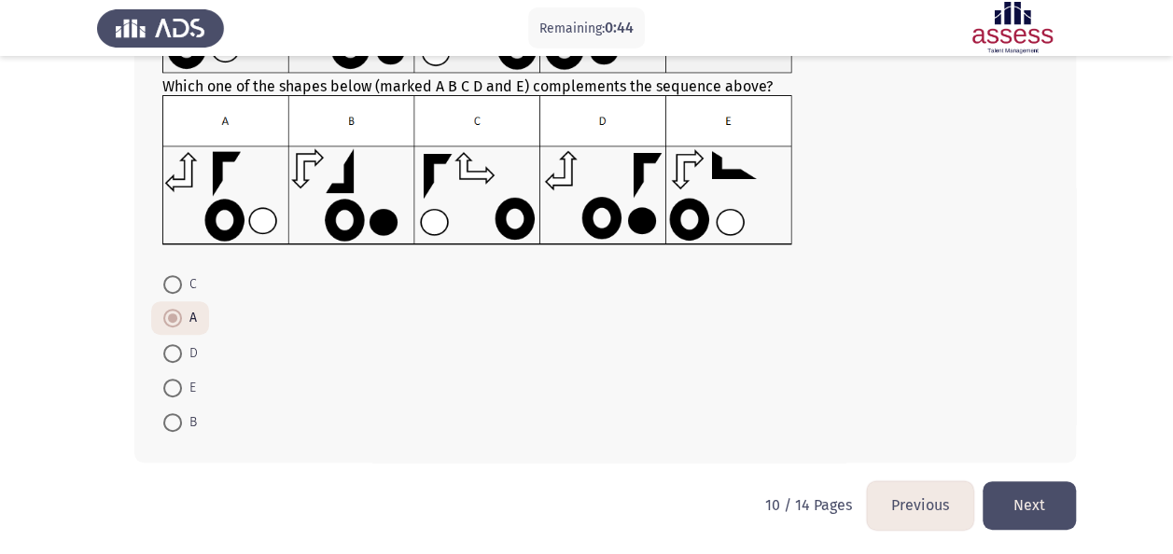
click at [1024, 499] on button "Next" at bounding box center [1028, 505] width 93 height 48
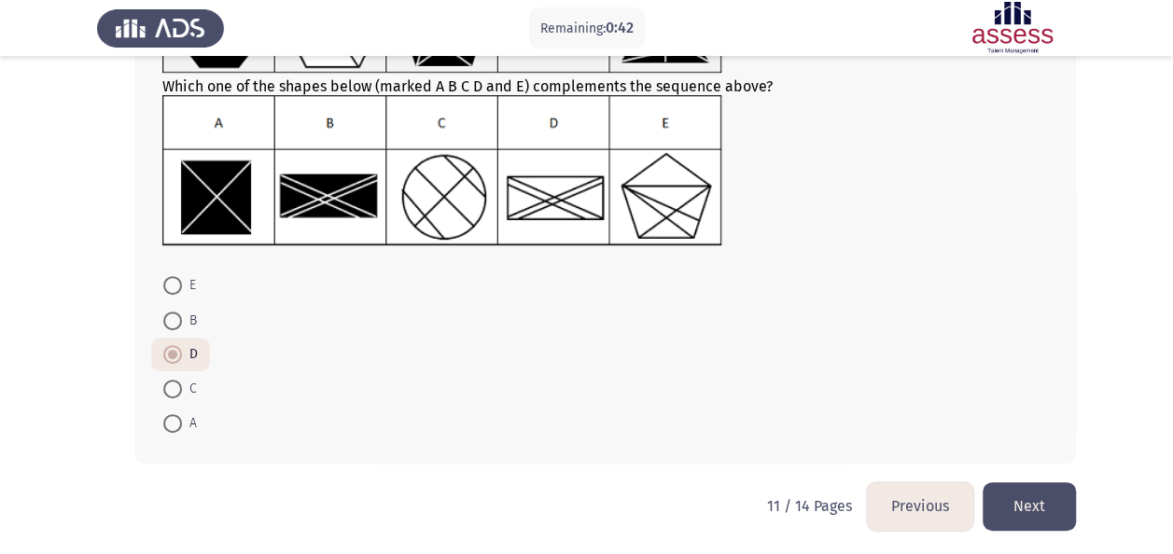
click at [1033, 514] on button "Next" at bounding box center [1028, 506] width 93 height 48
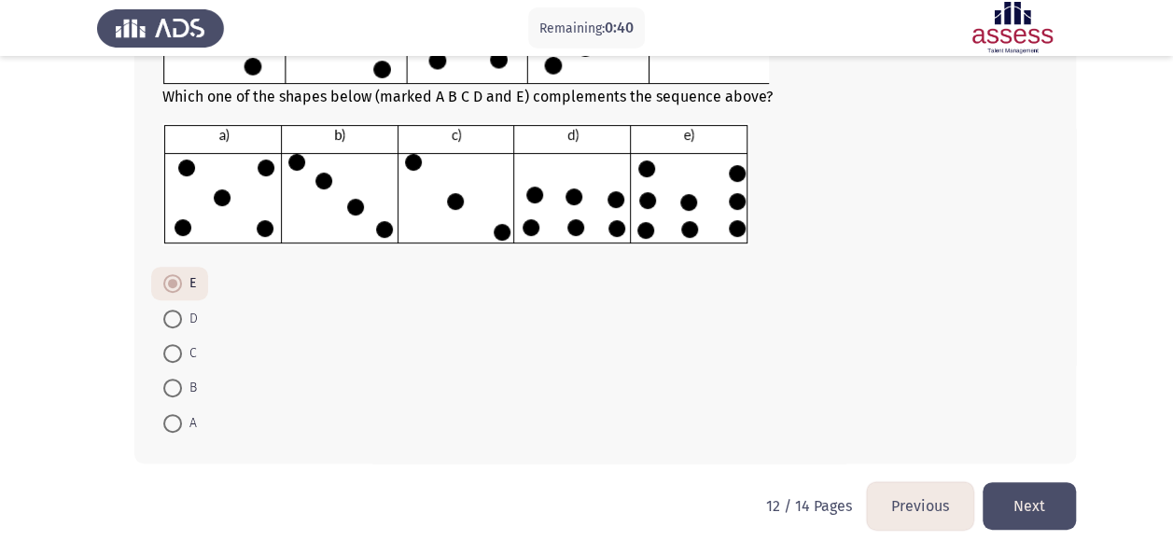
click at [1030, 509] on button "Next" at bounding box center [1028, 506] width 93 height 48
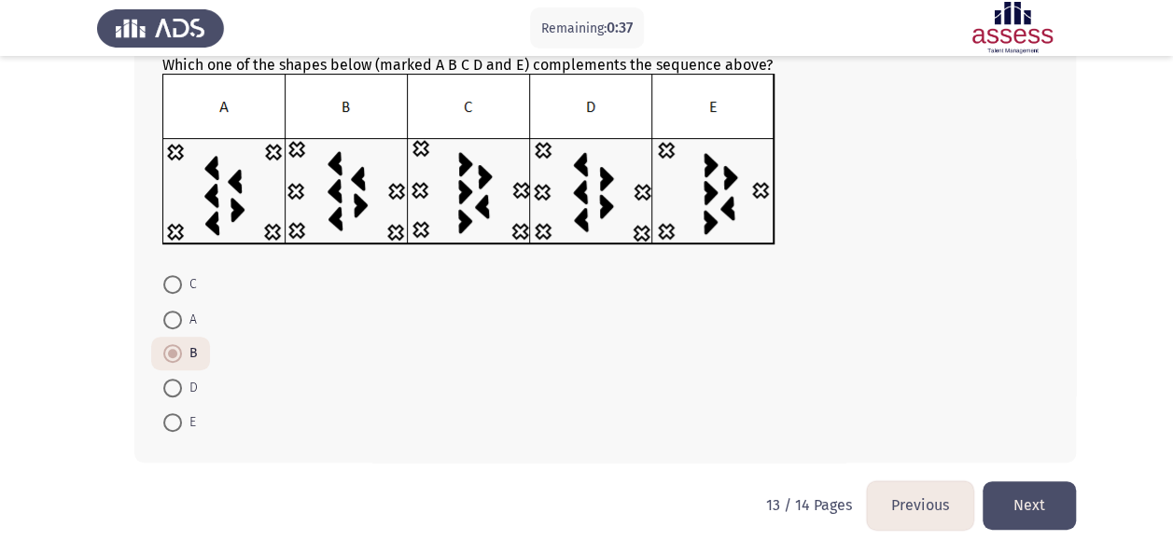
click at [1009, 491] on button "Next" at bounding box center [1028, 505] width 93 height 48
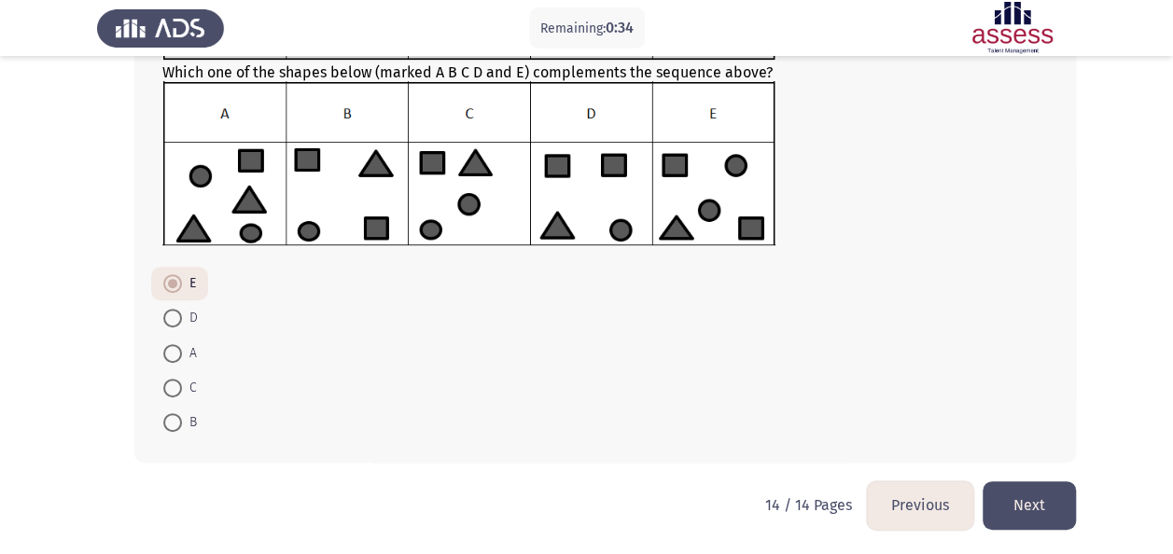
click at [1023, 504] on button "Next" at bounding box center [1028, 505] width 93 height 48
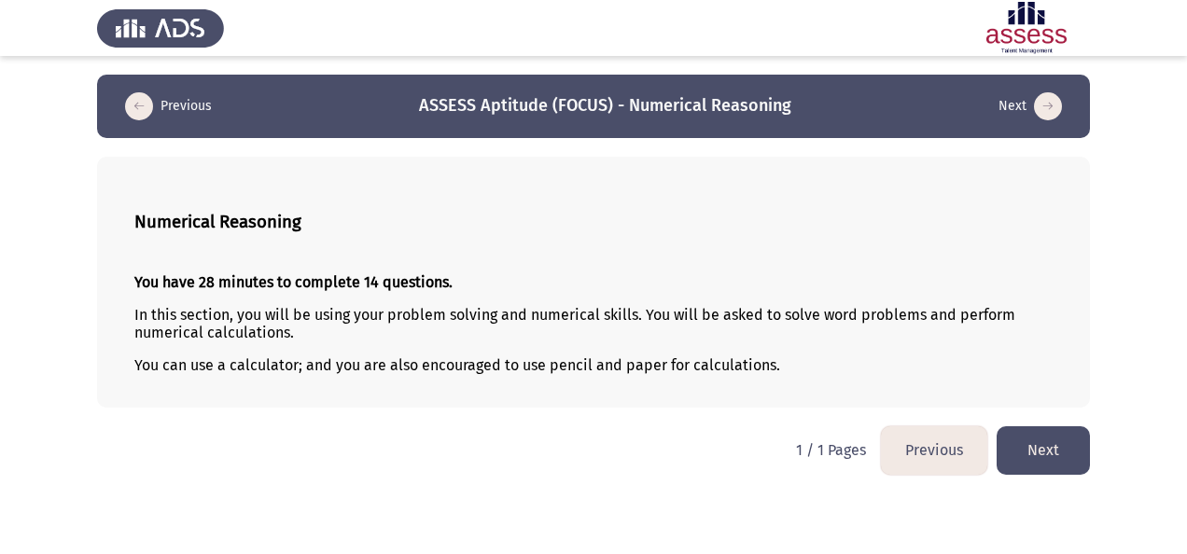
click at [1015, 458] on button "Next" at bounding box center [1042, 450] width 93 height 48
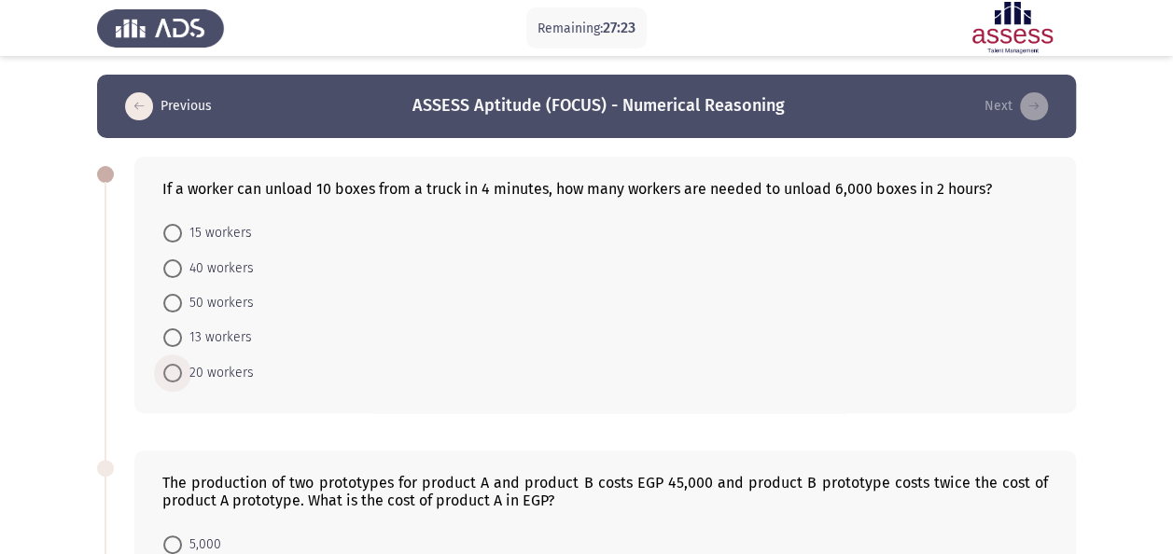
click at [201, 373] on span "20 workers" at bounding box center [218, 373] width 72 height 22
click at [182, 373] on input "20 workers" at bounding box center [172, 373] width 19 height 19
radio input "true"
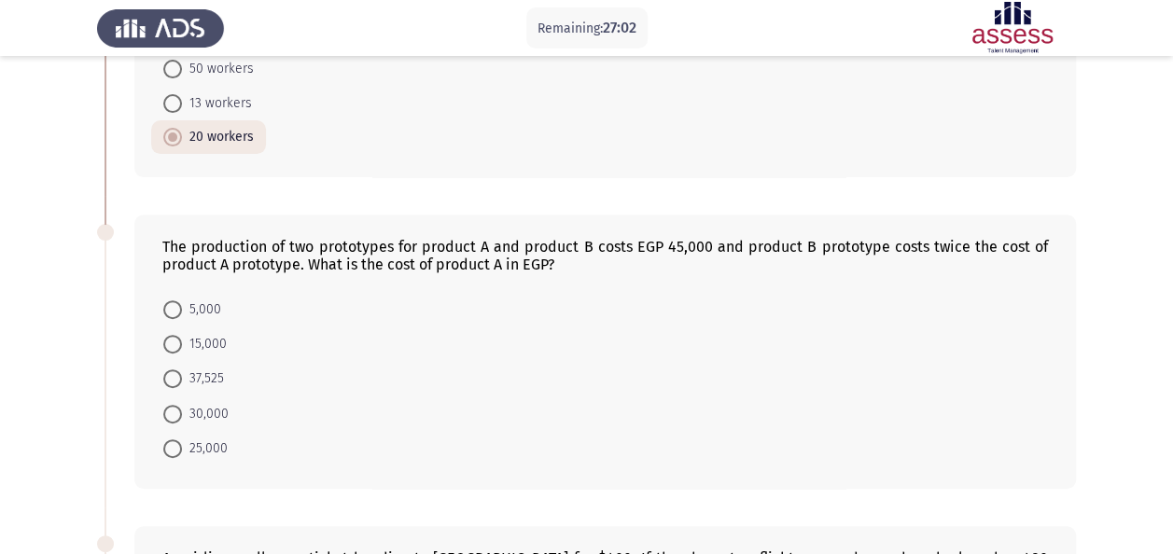
scroll to position [235, 0]
click at [202, 338] on span "15,000" at bounding box center [204, 343] width 45 height 22
click at [182, 338] on input "15,000" at bounding box center [172, 343] width 19 height 19
radio input "true"
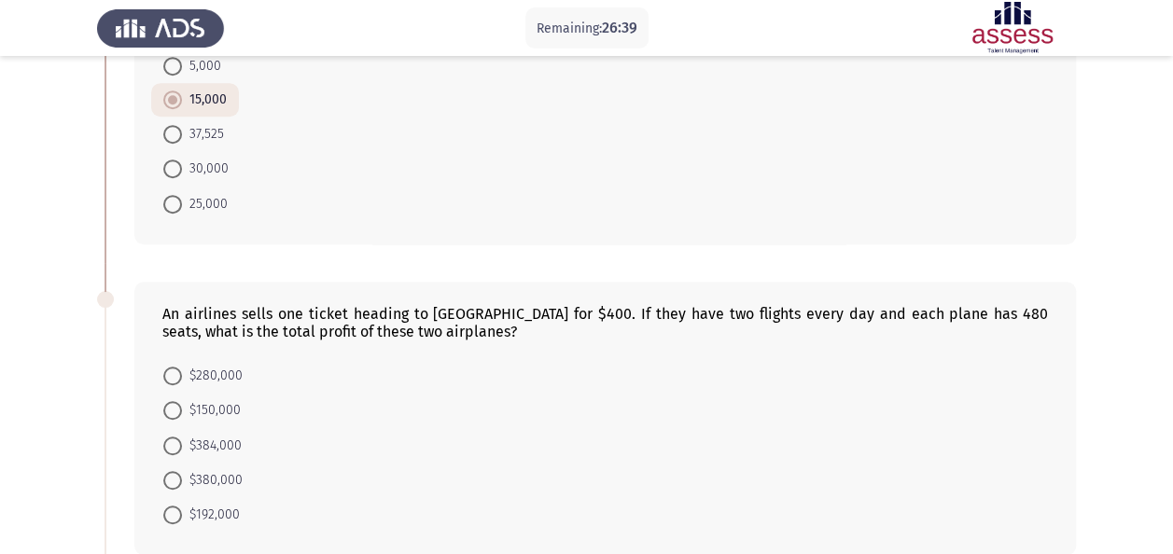
scroll to position [608, 0]
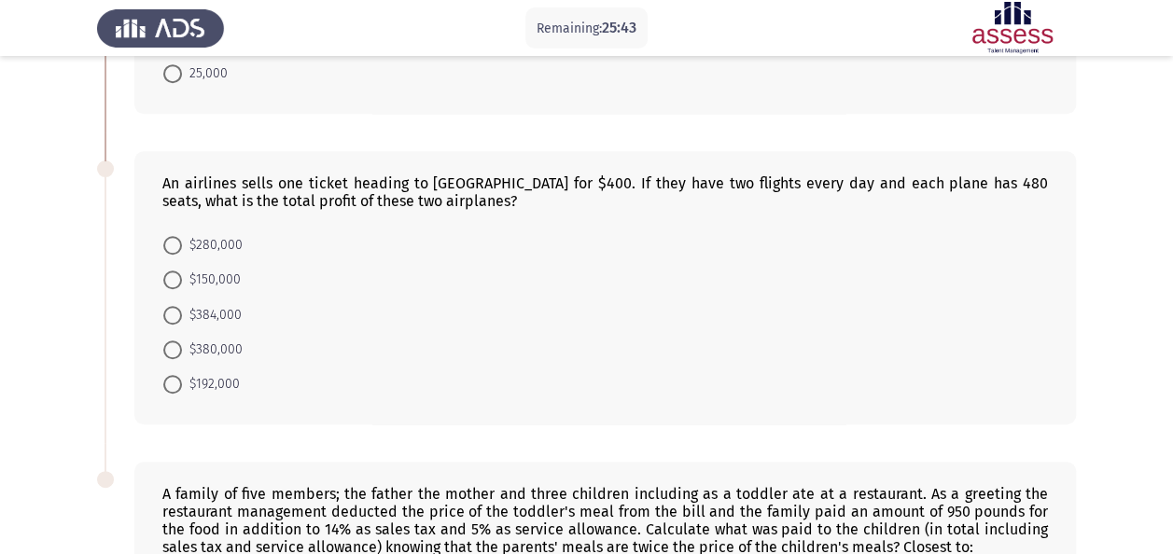
click at [203, 312] on span "$384,000" at bounding box center [212, 315] width 60 height 22
click at [182, 312] on input "$384,000" at bounding box center [172, 315] width 19 height 19
radio input "true"
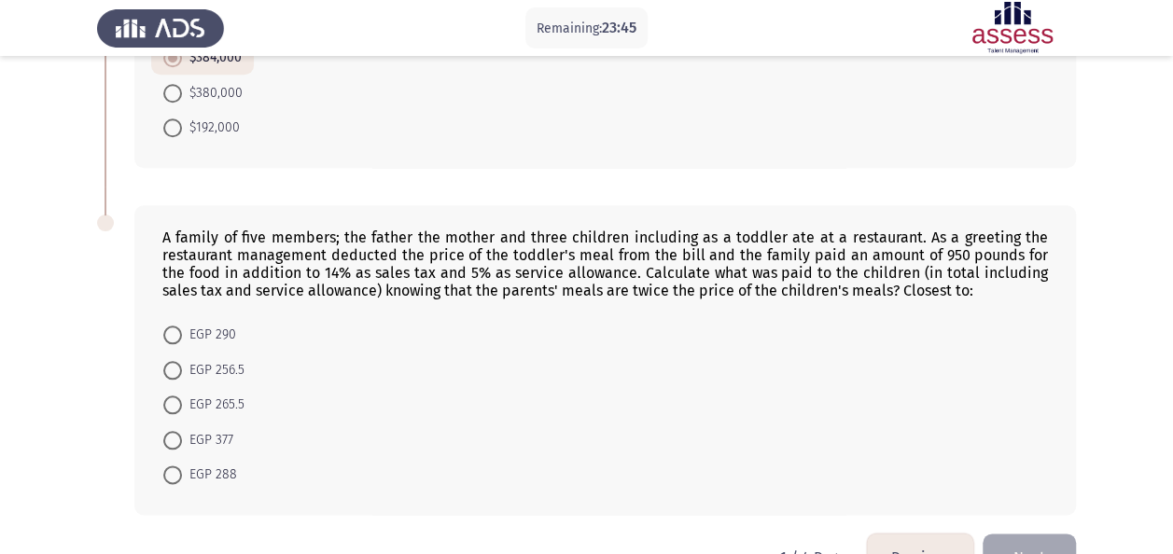
scroll to position [865, 0]
click at [226, 369] on span "EGP 256.5" at bounding box center [213, 369] width 63 height 22
click at [182, 369] on input "EGP 256.5" at bounding box center [172, 369] width 19 height 19
radio input "true"
click at [244, 395] on mat-radio-button "EGP 265.5" at bounding box center [203, 401] width 105 height 35
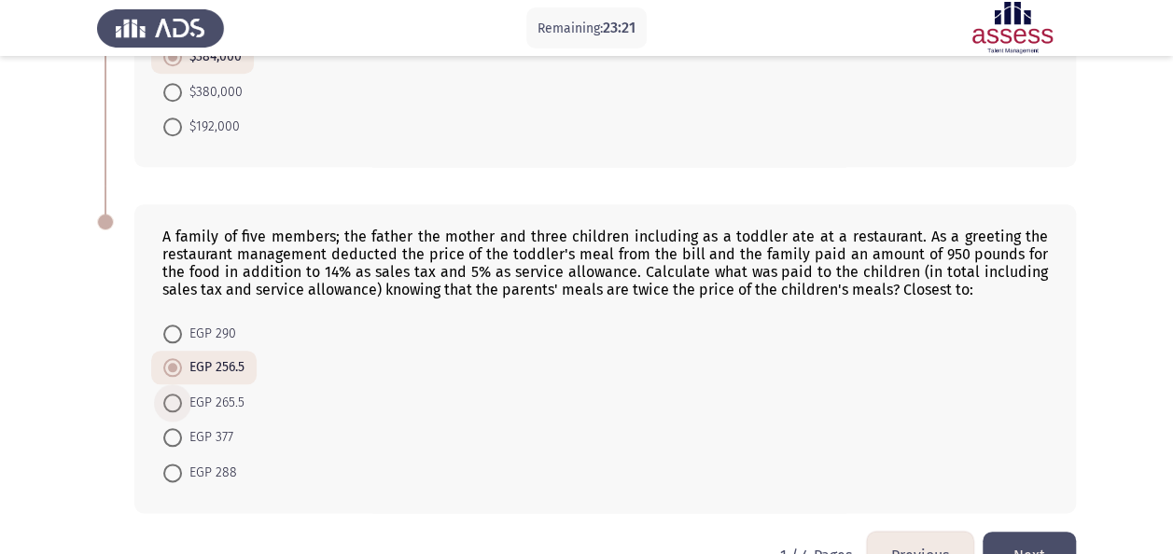
click at [233, 397] on span "EGP 265.5" at bounding box center [213, 403] width 63 height 22
click at [182, 397] on input "EGP 265.5" at bounding box center [172, 403] width 19 height 19
radio input "true"
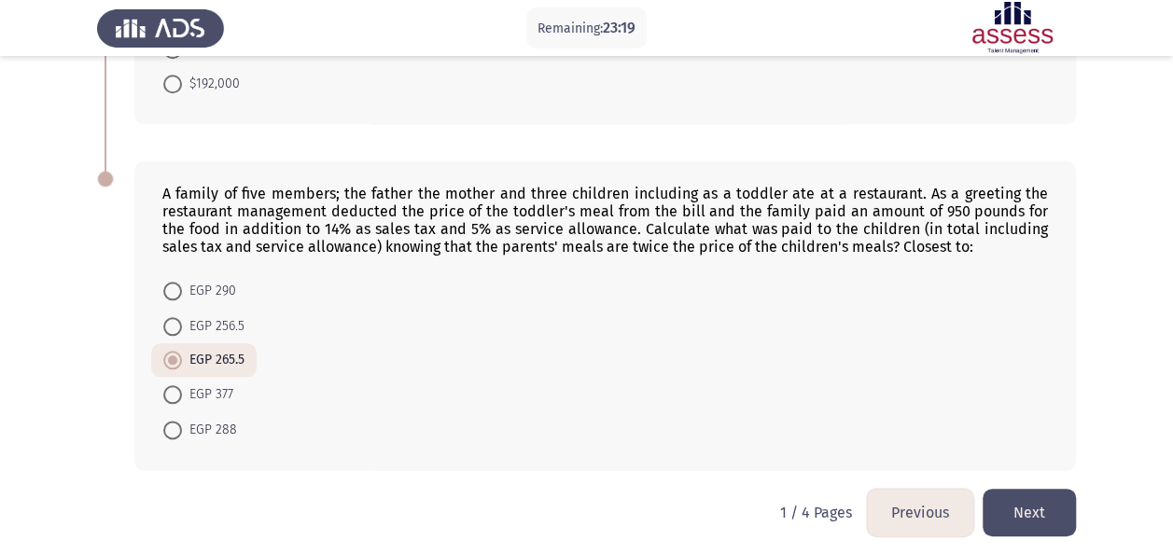
click at [1015, 502] on button "Next" at bounding box center [1028, 513] width 93 height 48
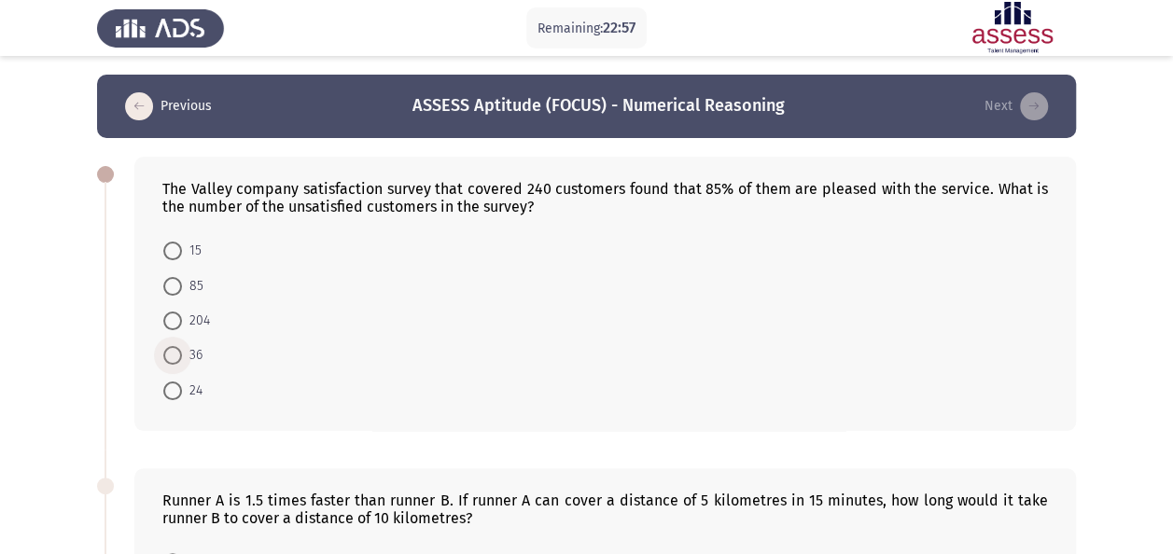
click at [183, 347] on span "36" at bounding box center [192, 355] width 21 height 22
click at [182, 347] on input "36" at bounding box center [172, 355] width 19 height 19
radio input "true"
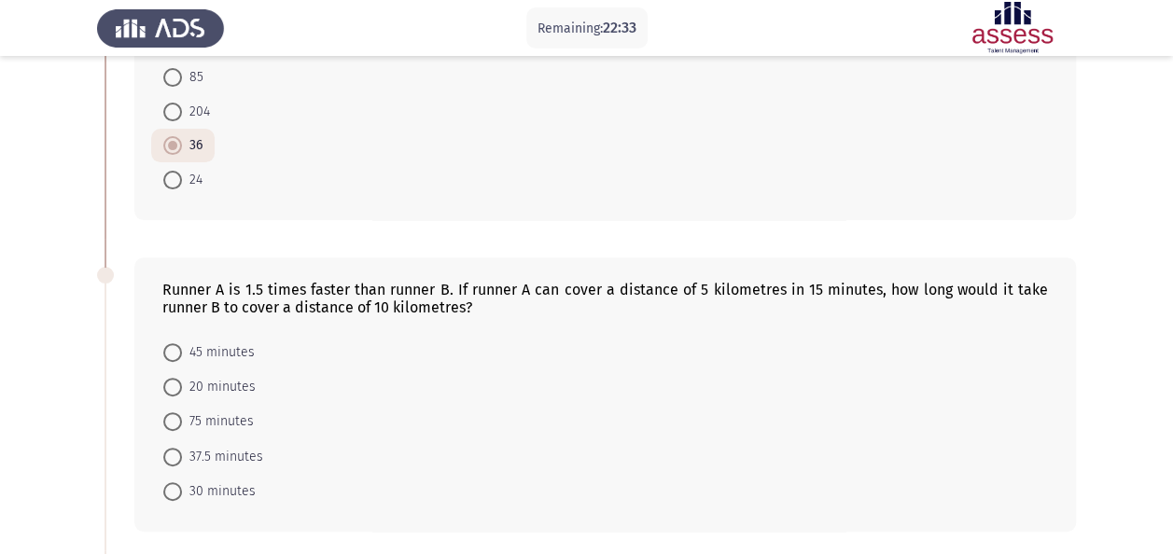
scroll to position [221, 0]
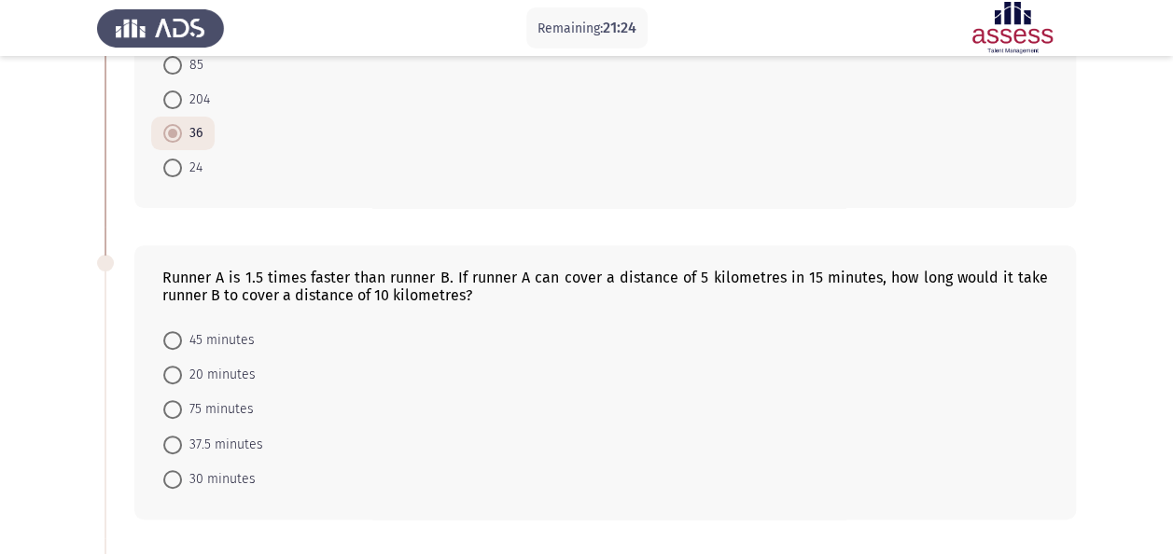
click at [343, 297] on div "Runner A is 1.5 times faster than runner B. If runner A can cover a distance of…" at bounding box center [604, 286] width 885 height 35
click at [248, 338] on span "45 minutes" at bounding box center [218, 340] width 73 height 22
click at [182, 338] on input "45 minutes" at bounding box center [172, 340] width 19 height 19
radio input "true"
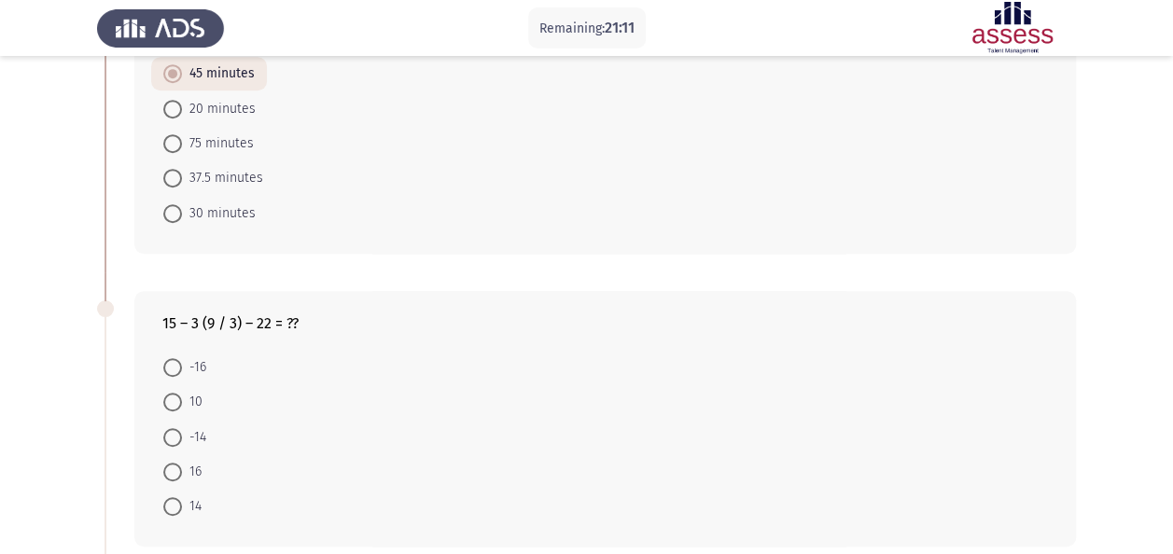
scroll to position [500, 0]
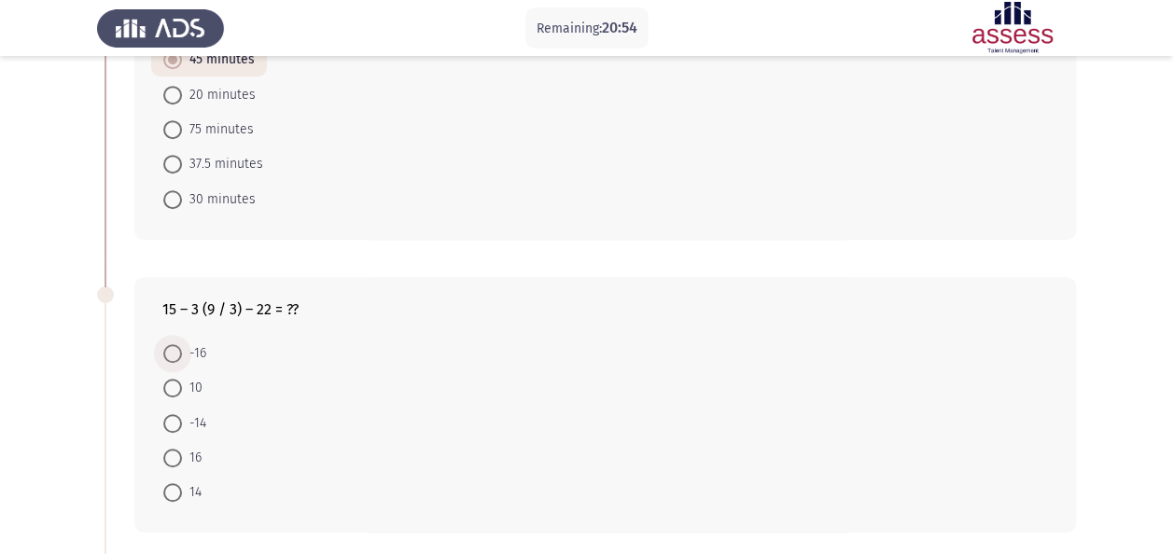
click at [181, 344] on span at bounding box center [172, 353] width 19 height 19
click at [181, 344] on input "-16" at bounding box center [172, 353] width 19 height 19
radio input "true"
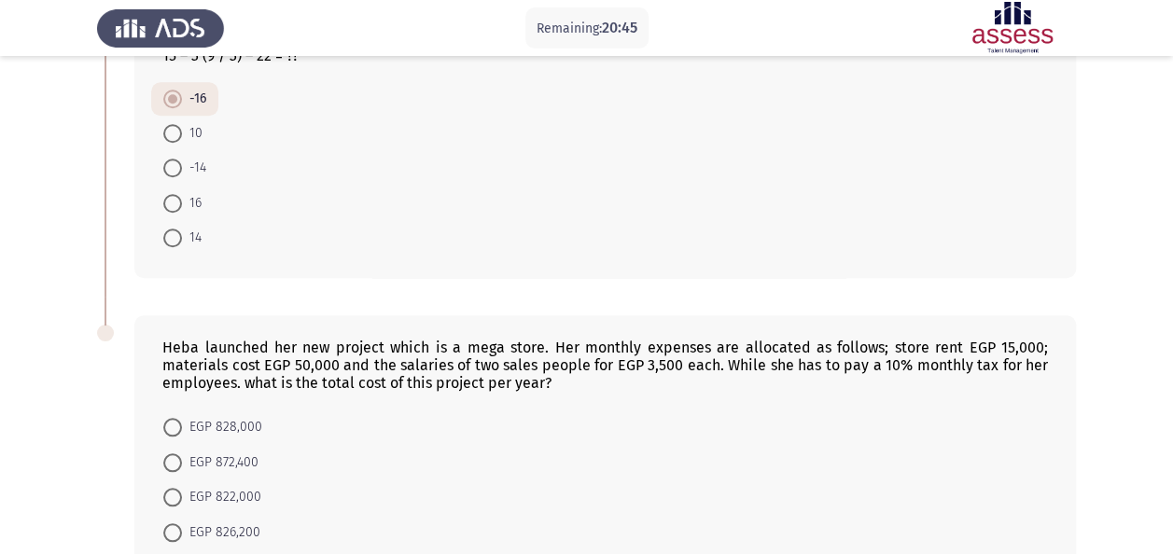
scroll to position [810, 0]
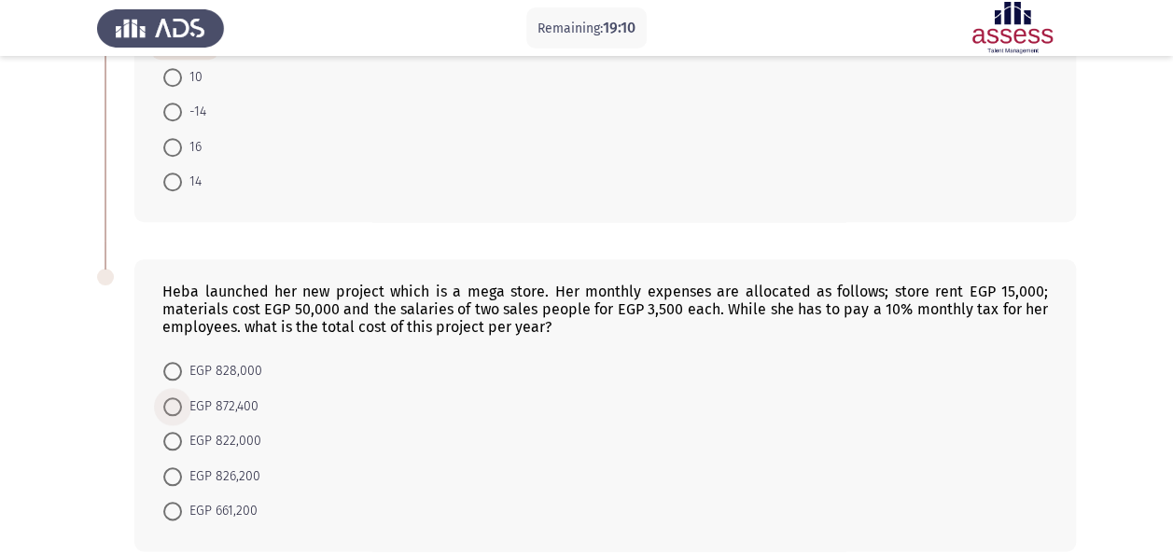
click at [233, 399] on span "EGP 872,400" at bounding box center [220, 407] width 77 height 22
click at [182, 399] on input "EGP 872,400" at bounding box center [172, 406] width 19 height 19
radio input "true"
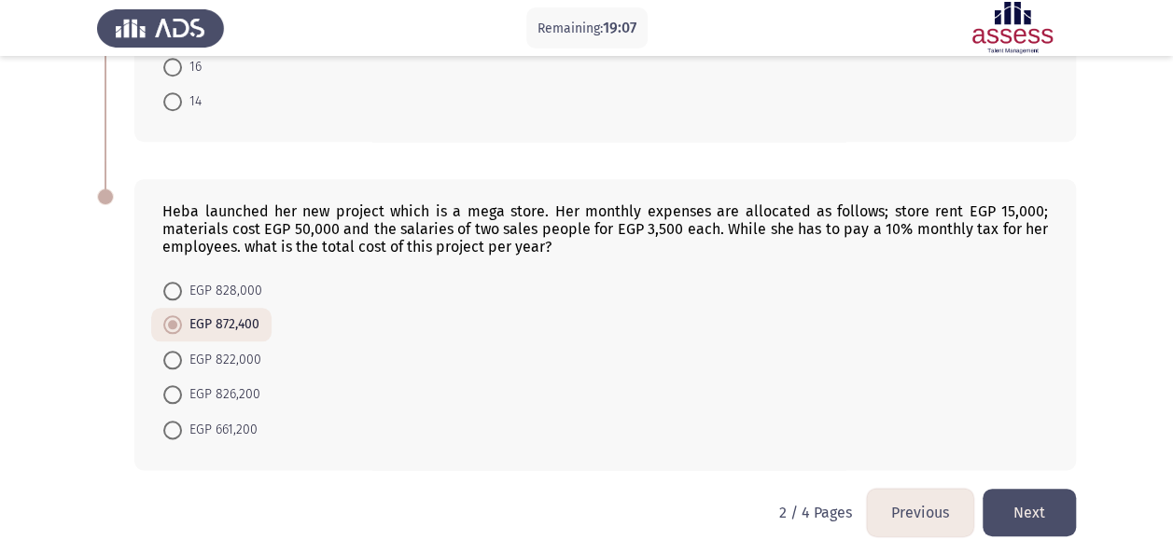
click at [1022, 495] on button "Next" at bounding box center [1028, 513] width 93 height 48
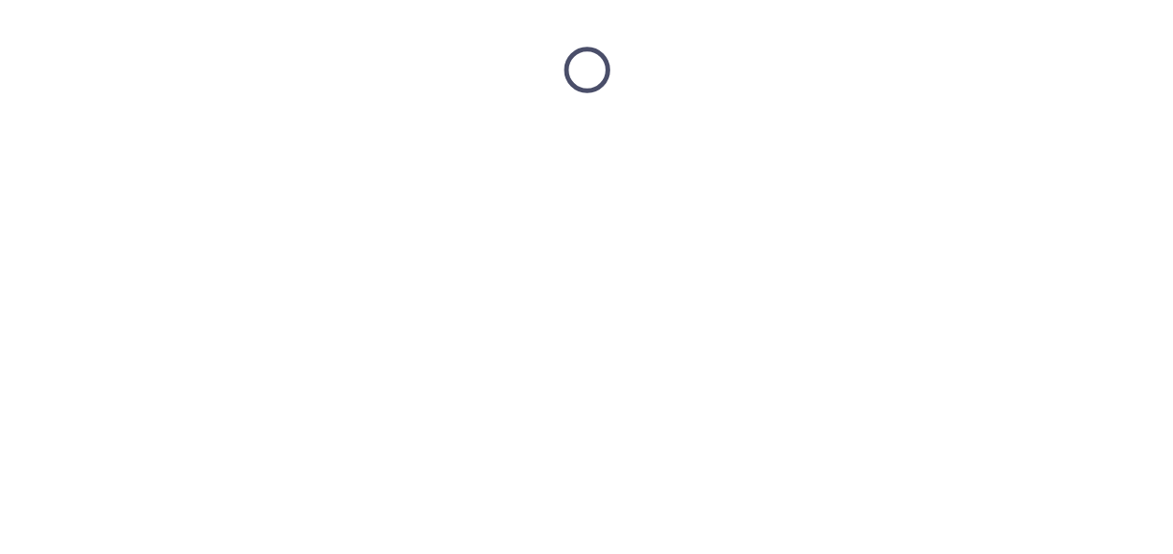
scroll to position [0, 0]
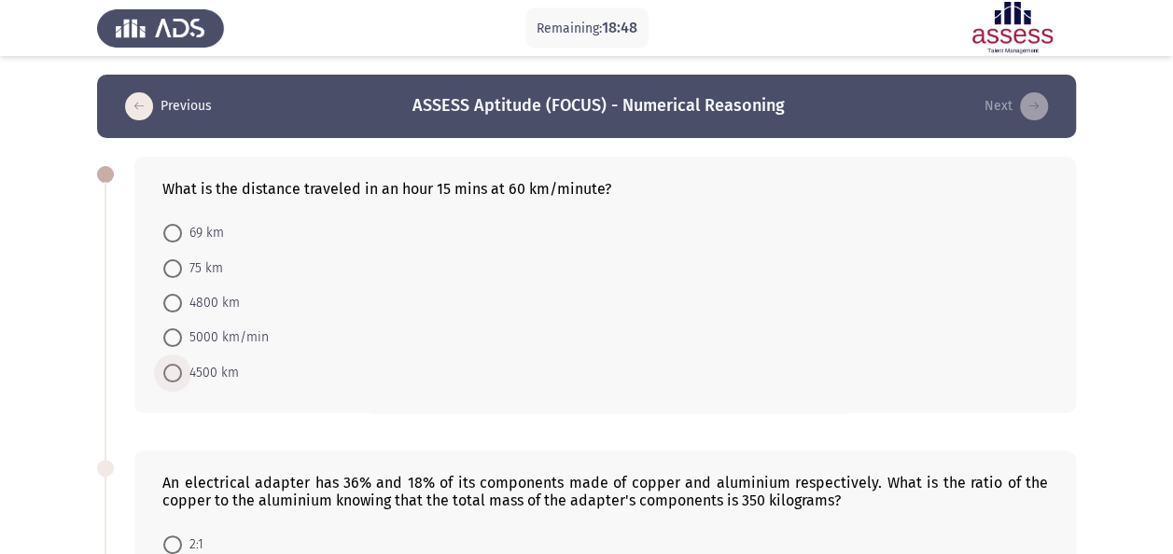
click at [222, 370] on span "4500 km" at bounding box center [210, 373] width 57 height 22
click at [182, 370] on input "4500 km" at bounding box center [172, 373] width 19 height 19
radio input "true"
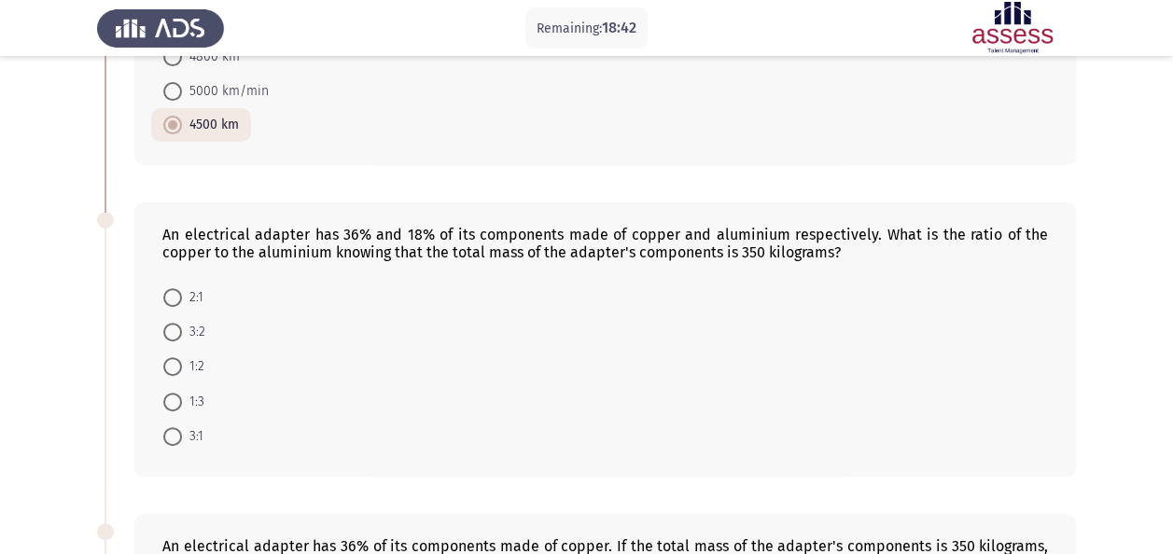
scroll to position [250, 0]
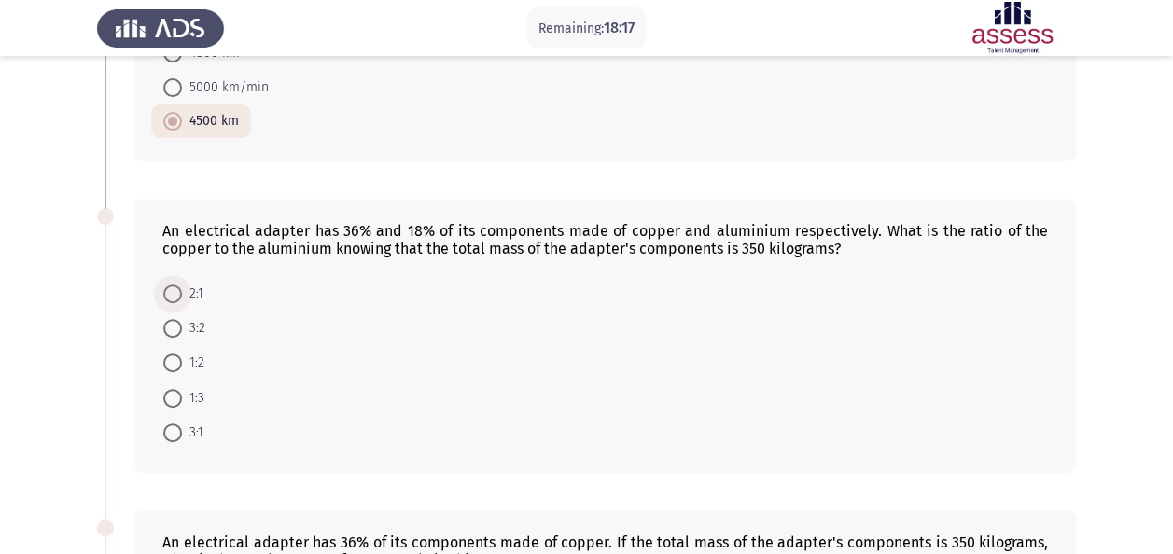
click at [174, 291] on span at bounding box center [172, 294] width 19 height 19
click at [174, 291] on input "2:1" at bounding box center [172, 294] width 19 height 19
radio input "true"
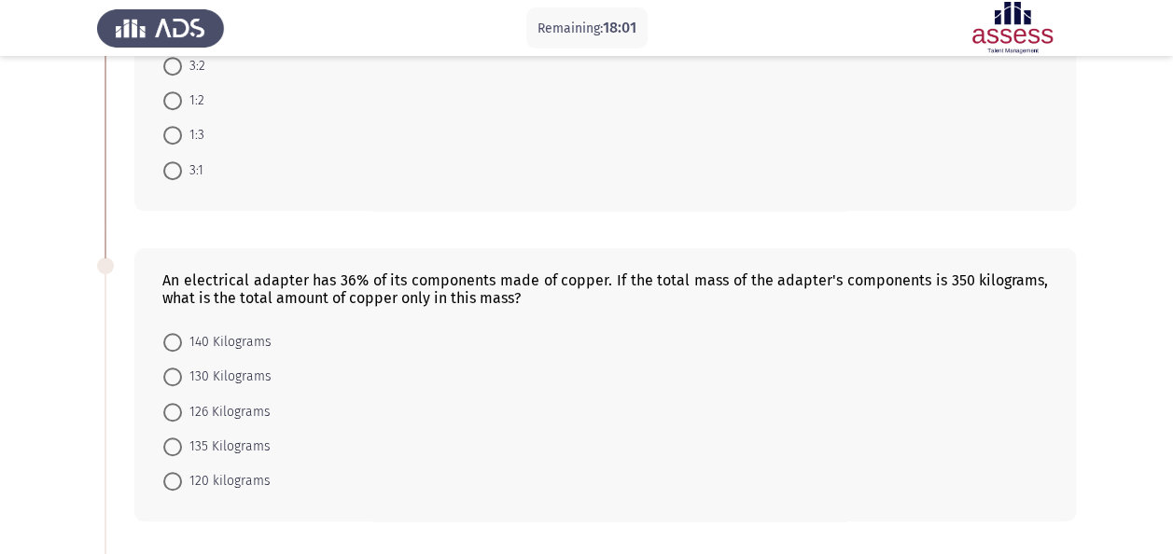
scroll to position [512, 0]
click at [236, 400] on span "126 Kilograms" at bounding box center [226, 411] width 89 height 22
click at [182, 402] on input "126 Kilograms" at bounding box center [172, 411] width 19 height 19
radio input "true"
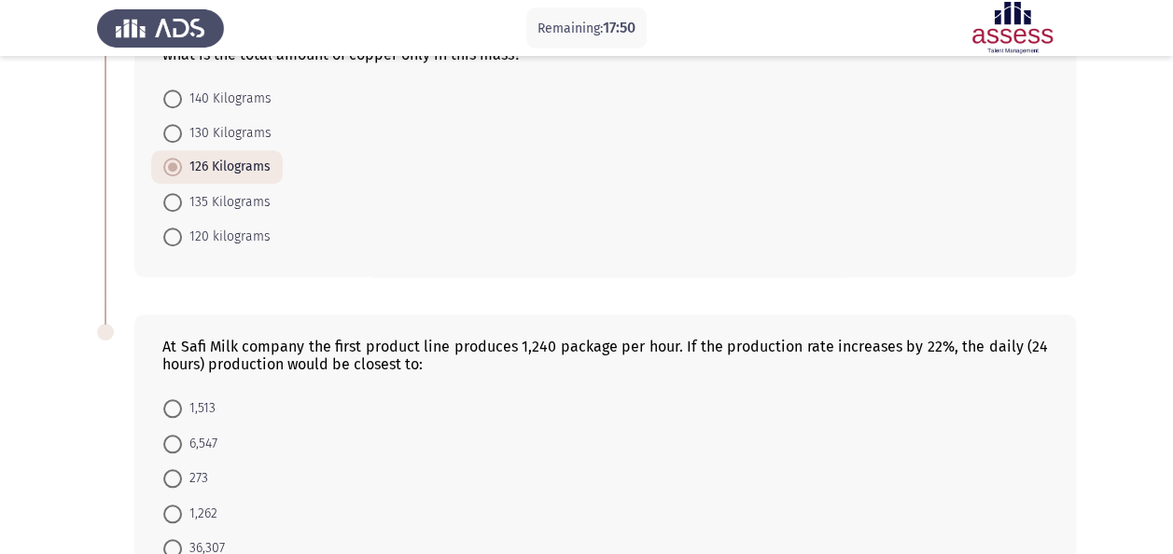
scroll to position [806, 0]
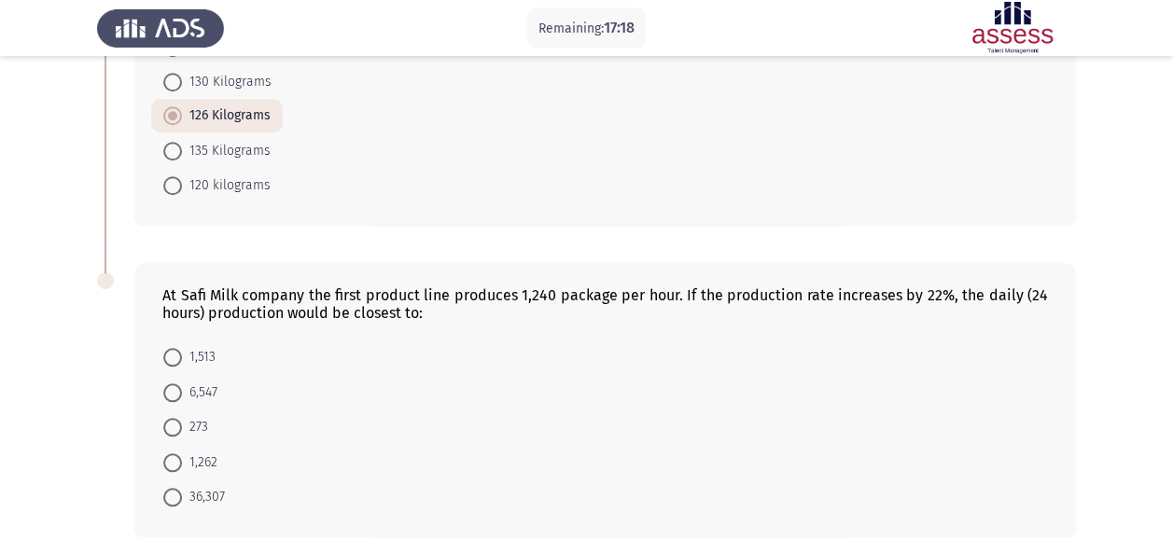
click at [191, 494] on span "36,307" at bounding box center [203, 497] width 43 height 22
click at [182, 494] on input "36,307" at bounding box center [172, 497] width 19 height 19
radio input "true"
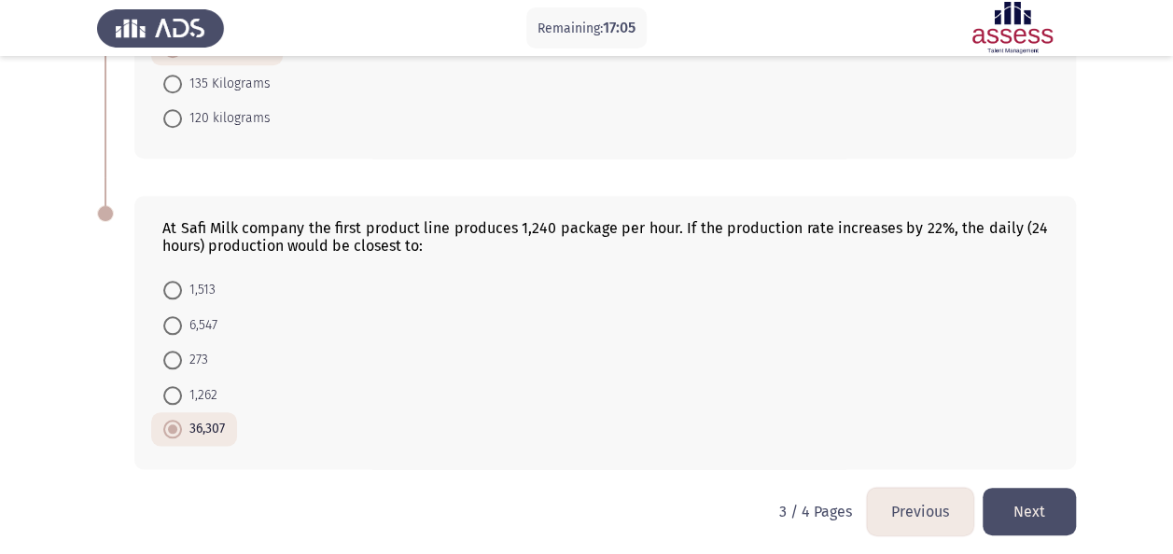
click at [1045, 488] on button "Next" at bounding box center [1028, 512] width 93 height 48
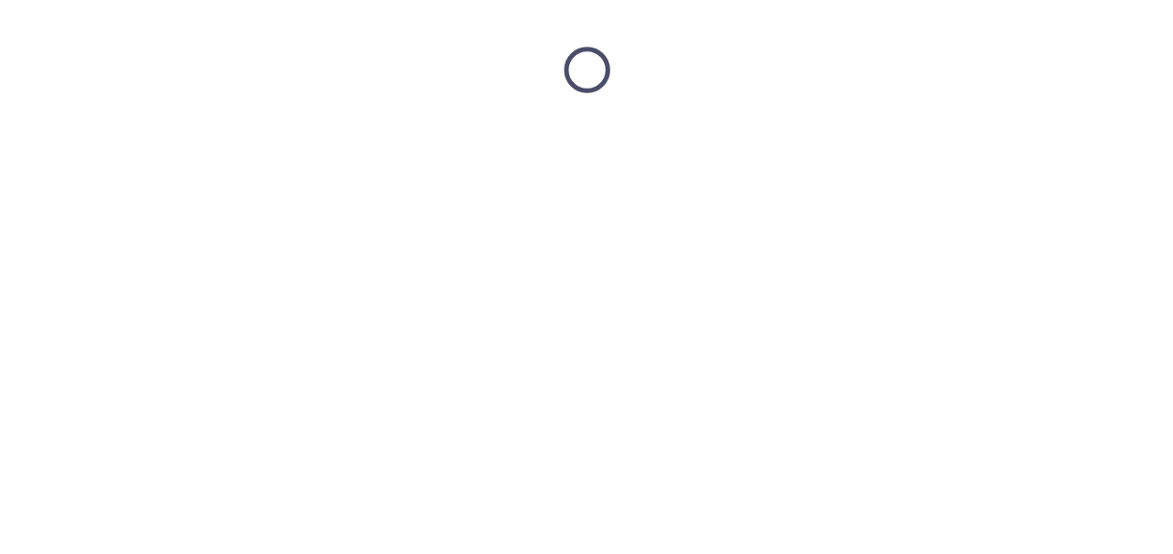
scroll to position [0, 0]
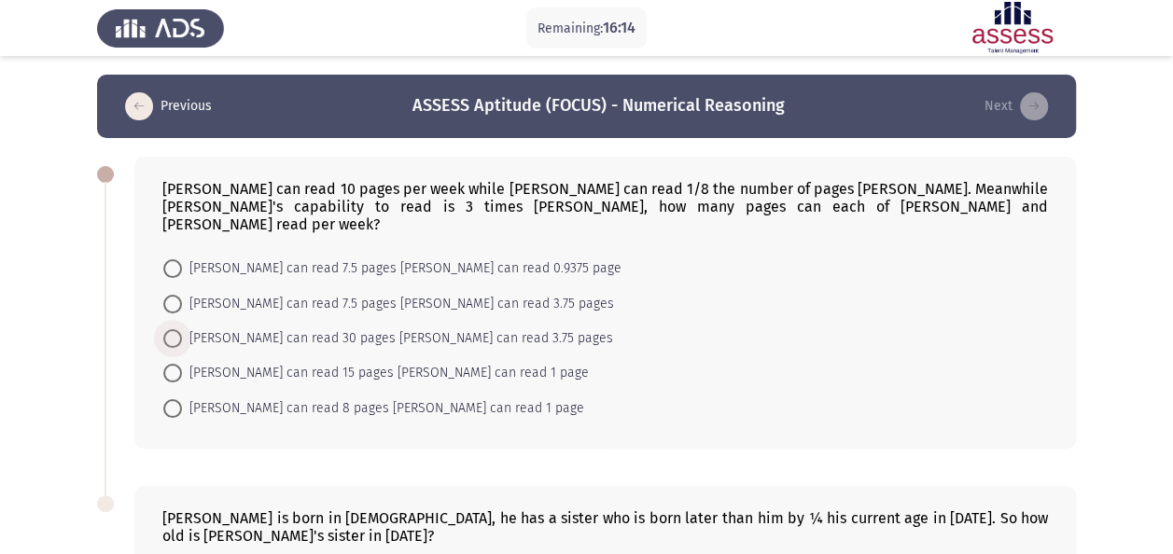
click at [431, 327] on span "[PERSON_NAME] can read 30 pages [PERSON_NAME] can read 3.75 pages" at bounding box center [397, 338] width 431 height 22
click at [182, 329] on input "[PERSON_NAME] can read 30 pages [PERSON_NAME] can read 3.75 pages" at bounding box center [172, 338] width 19 height 19
radio input "true"
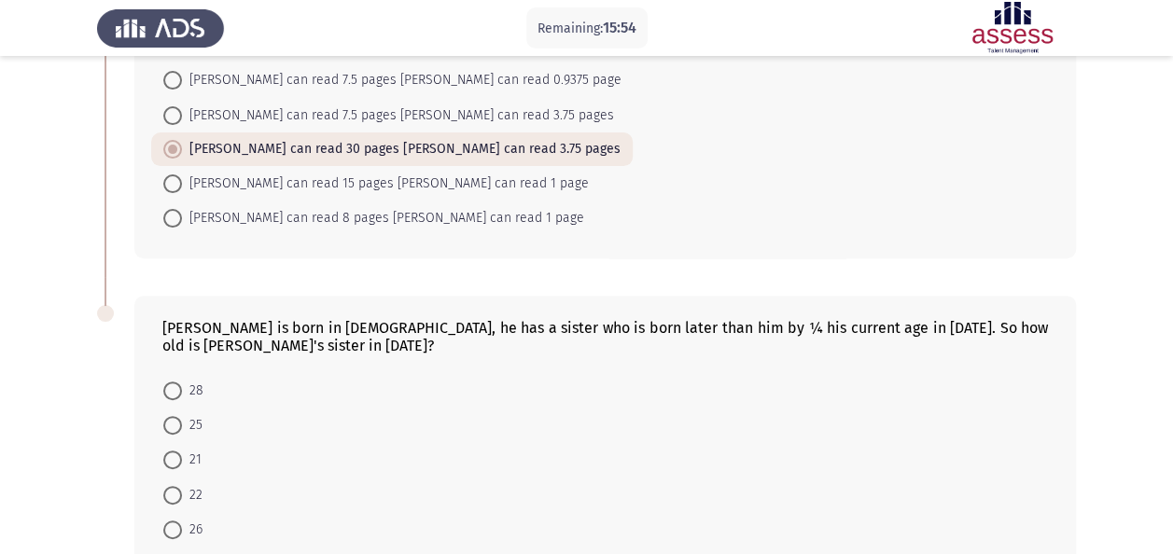
scroll to position [189, 0]
click at [187, 448] on span "21" at bounding box center [192, 459] width 20 height 22
click at [182, 450] on input "21" at bounding box center [172, 459] width 19 height 19
radio input "true"
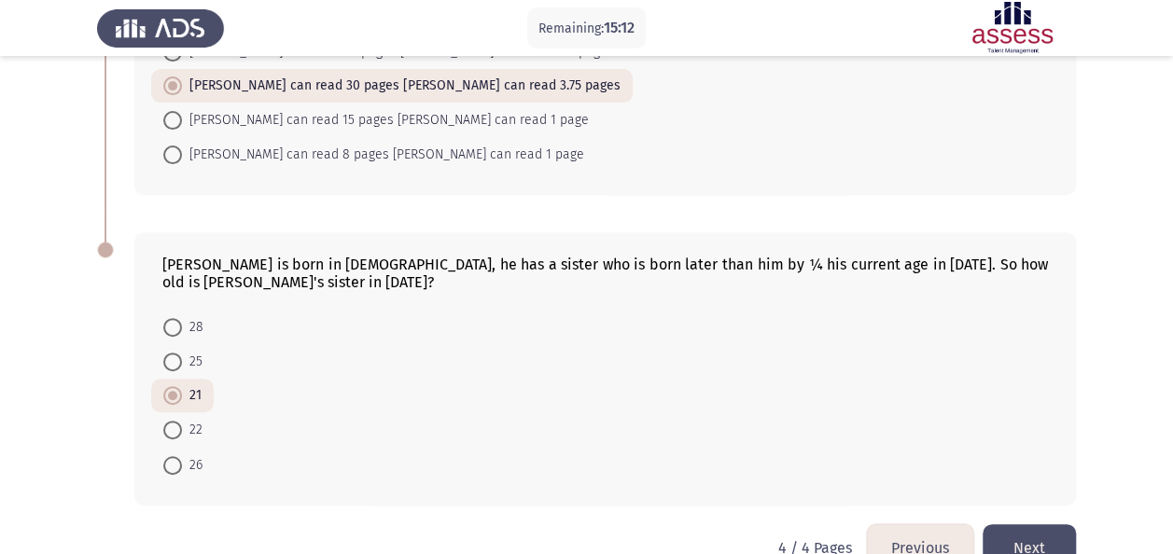
scroll to position [257, 0]
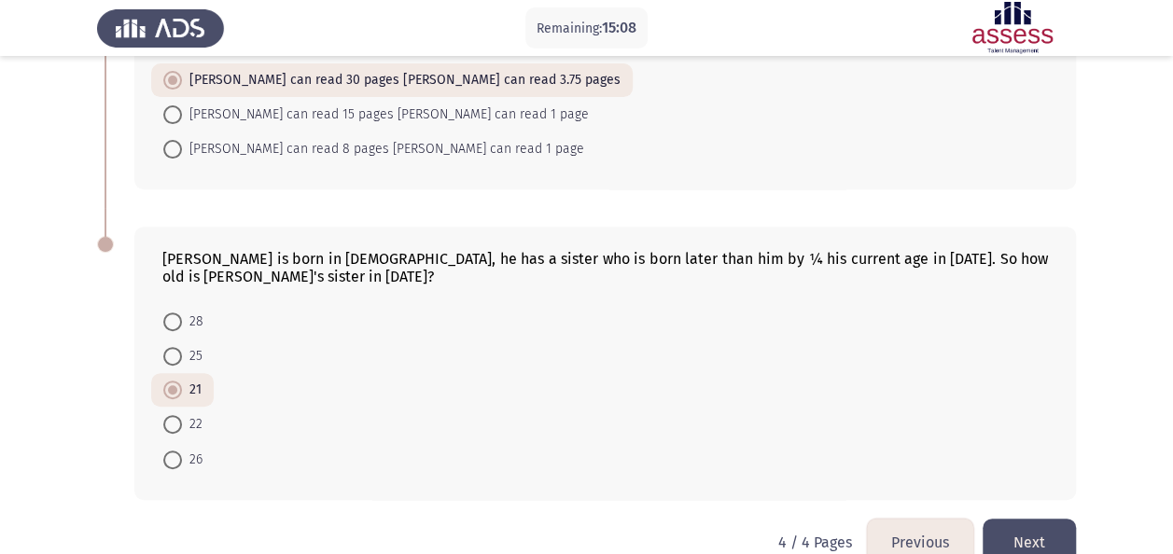
click at [912, 519] on button "Previous" at bounding box center [920, 543] width 106 height 48
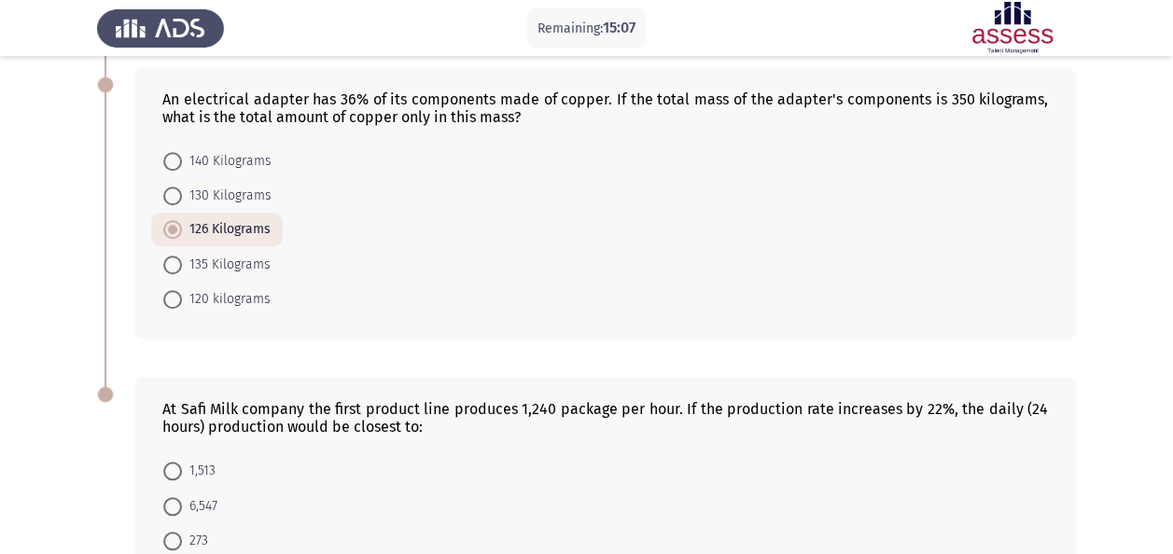
scroll to position [873, 0]
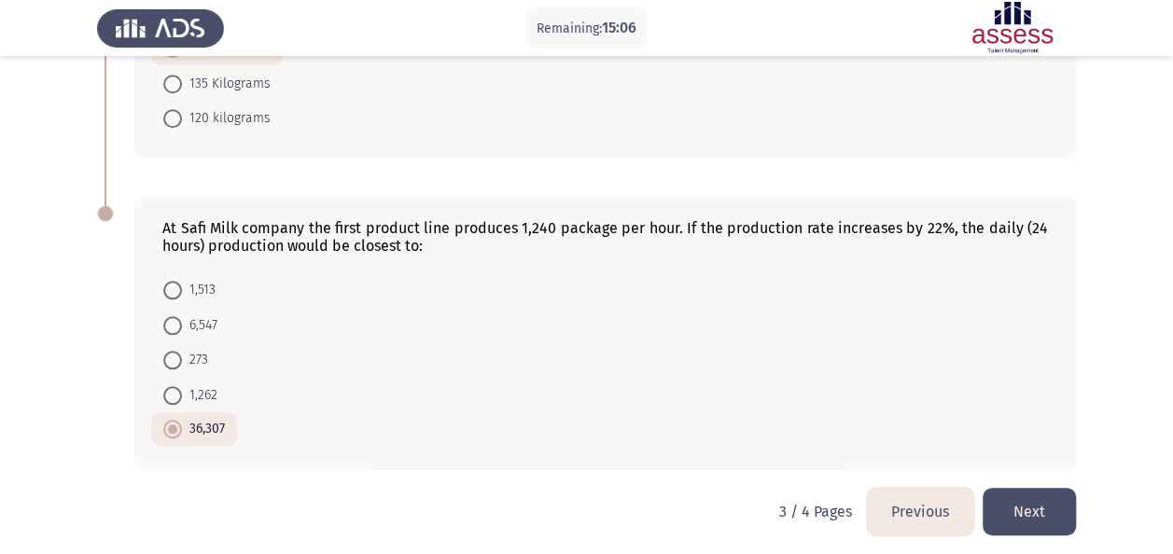
click at [912, 494] on button "Previous" at bounding box center [920, 512] width 106 height 48
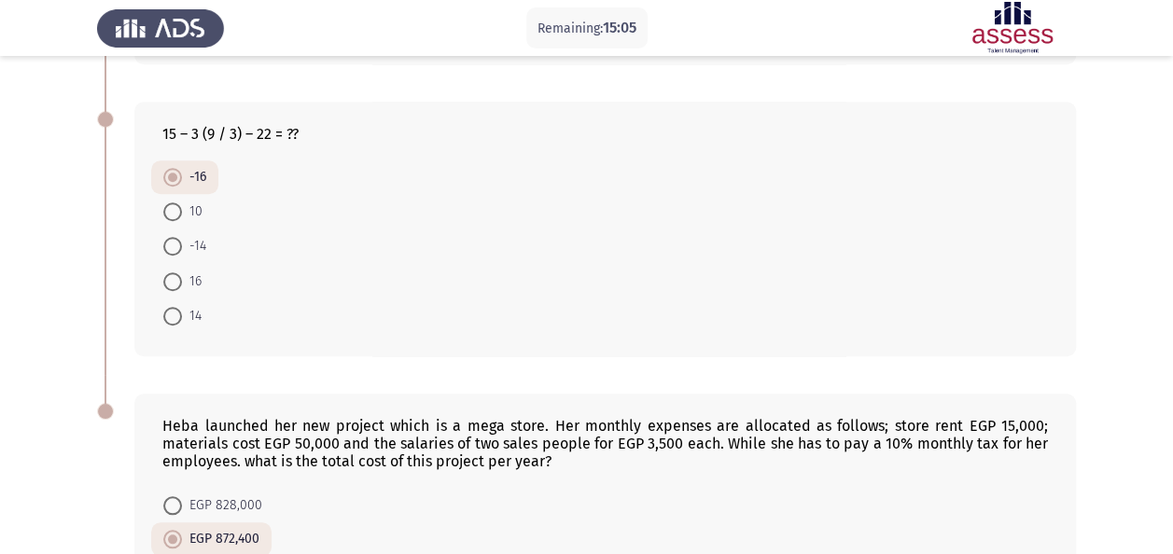
scroll to position [890, 0]
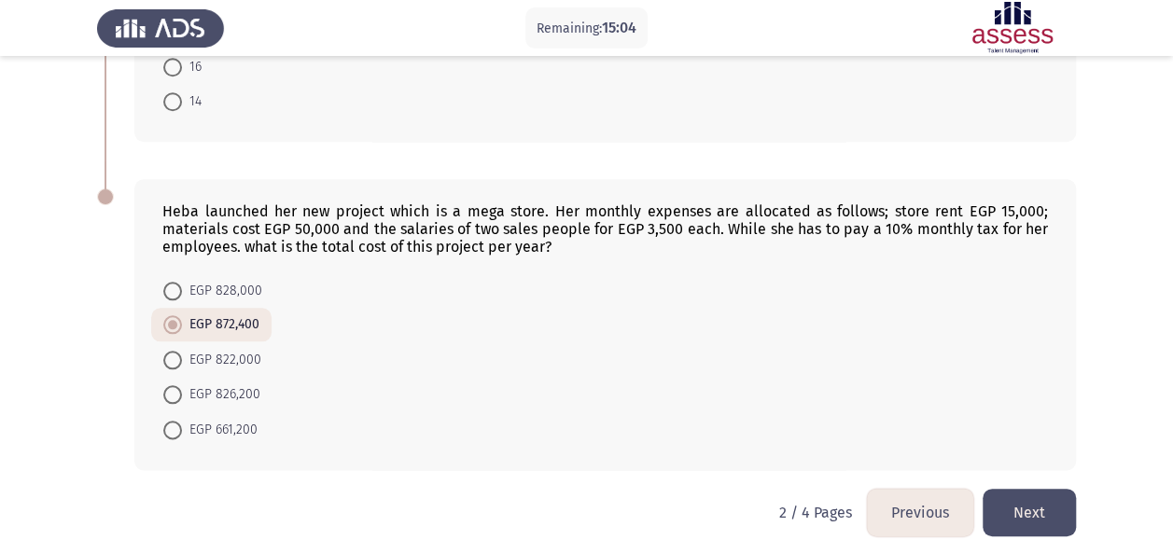
click at [914, 489] on button "Previous" at bounding box center [920, 513] width 106 height 48
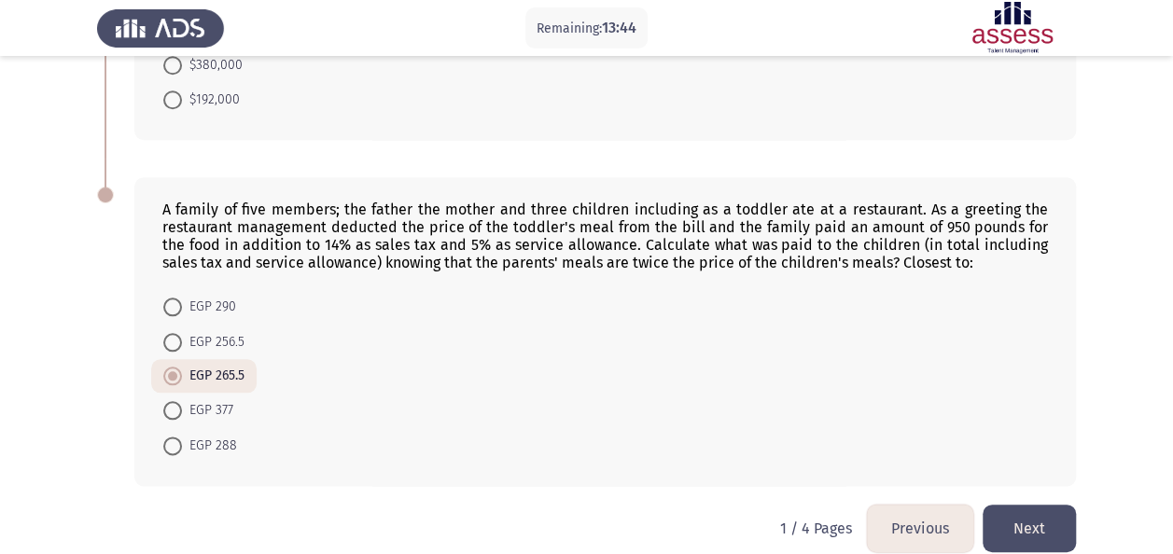
scroll to position [891, 0]
click at [1036, 539] on button "Next" at bounding box center [1028, 530] width 93 height 48
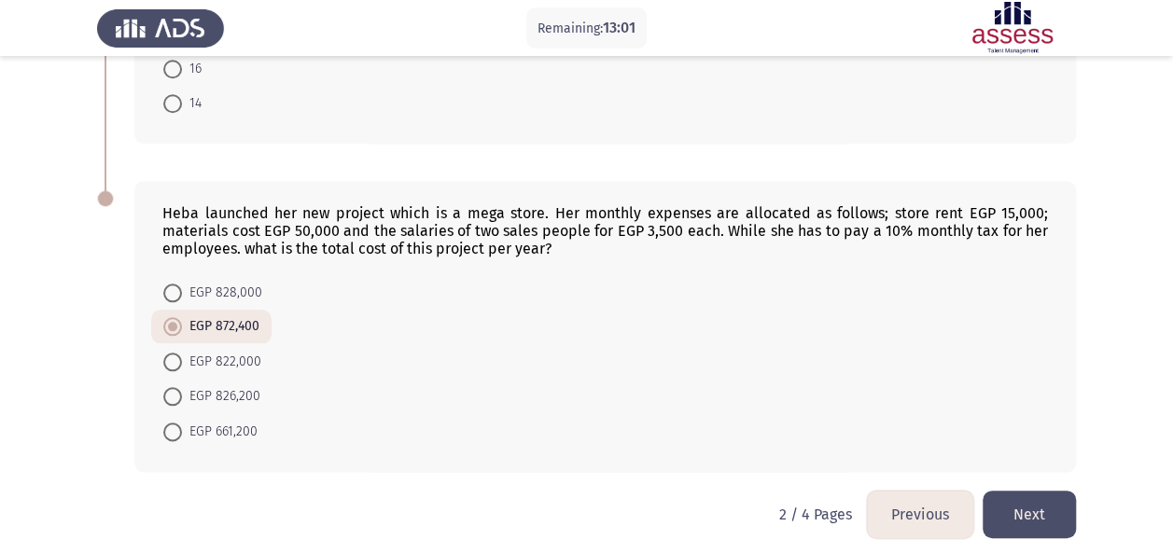
scroll to position [889, 0]
click at [994, 490] on button "Next" at bounding box center [1028, 514] width 93 height 48
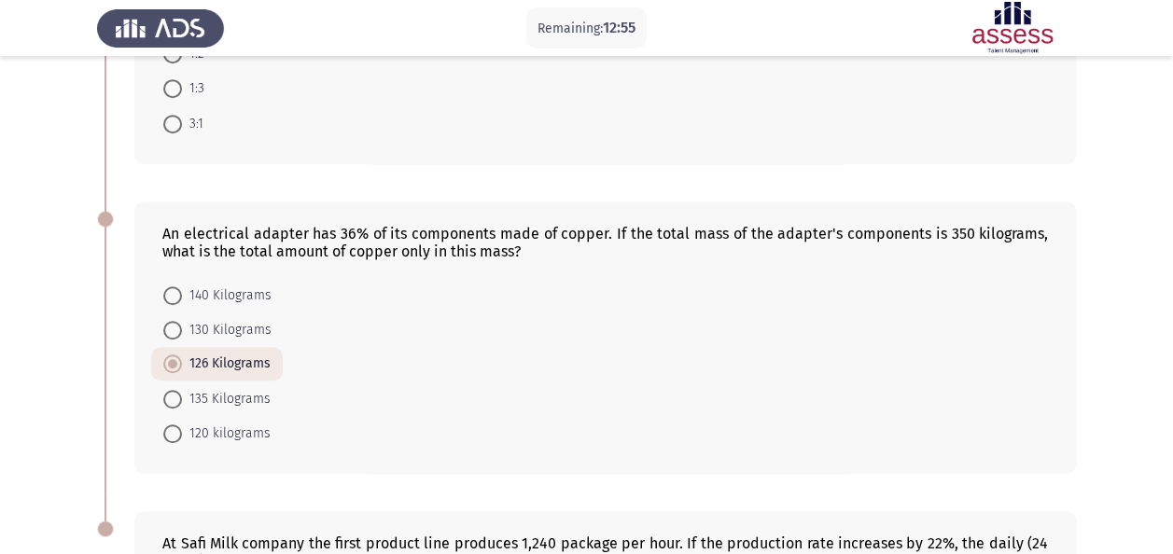
scroll to position [873, 0]
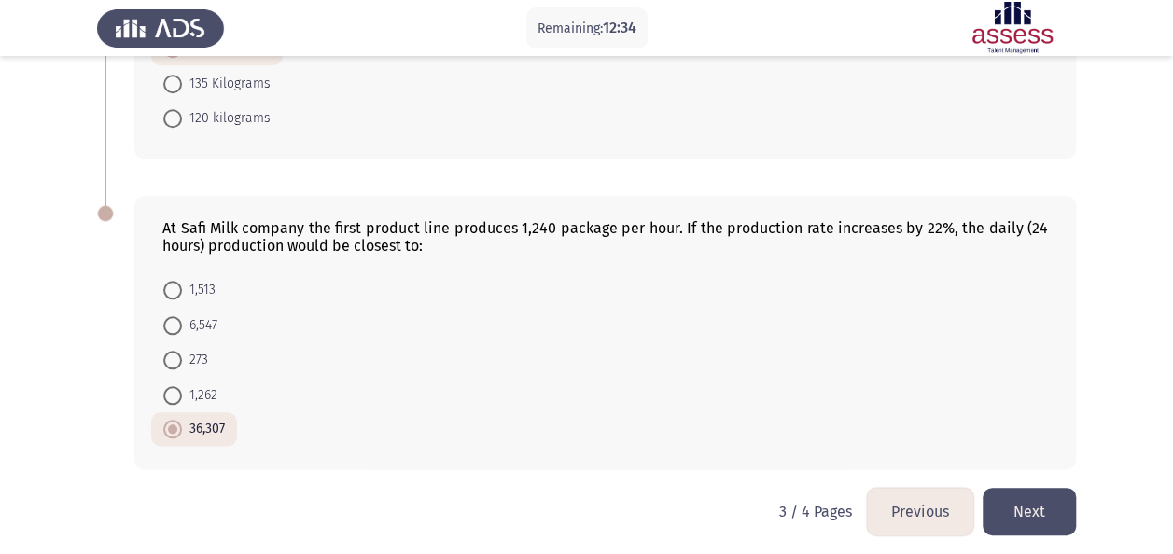
click at [1015, 511] on button "Next" at bounding box center [1028, 512] width 93 height 48
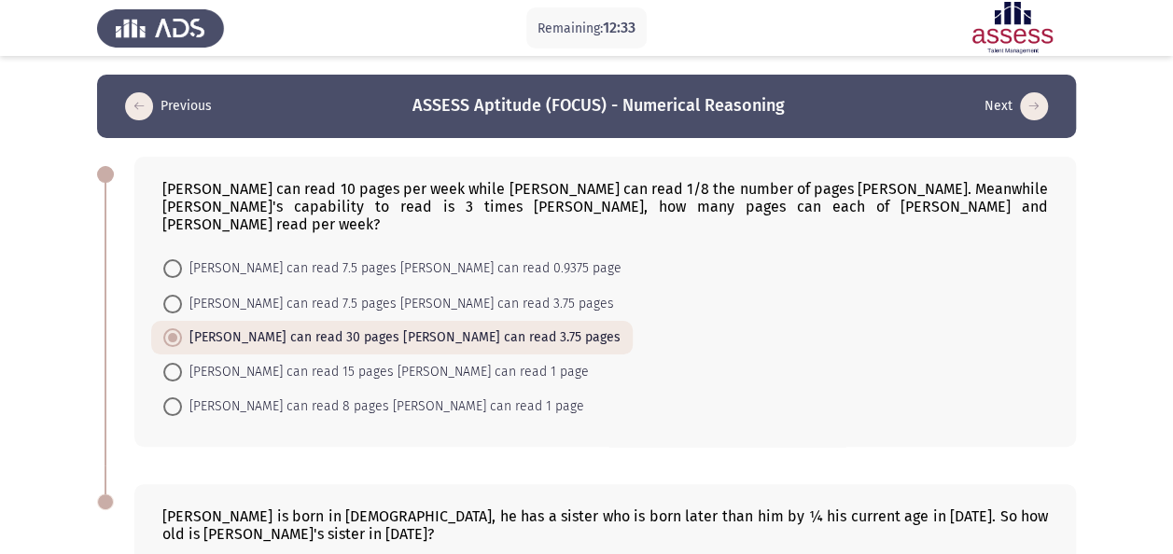
scroll to position [257, 0]
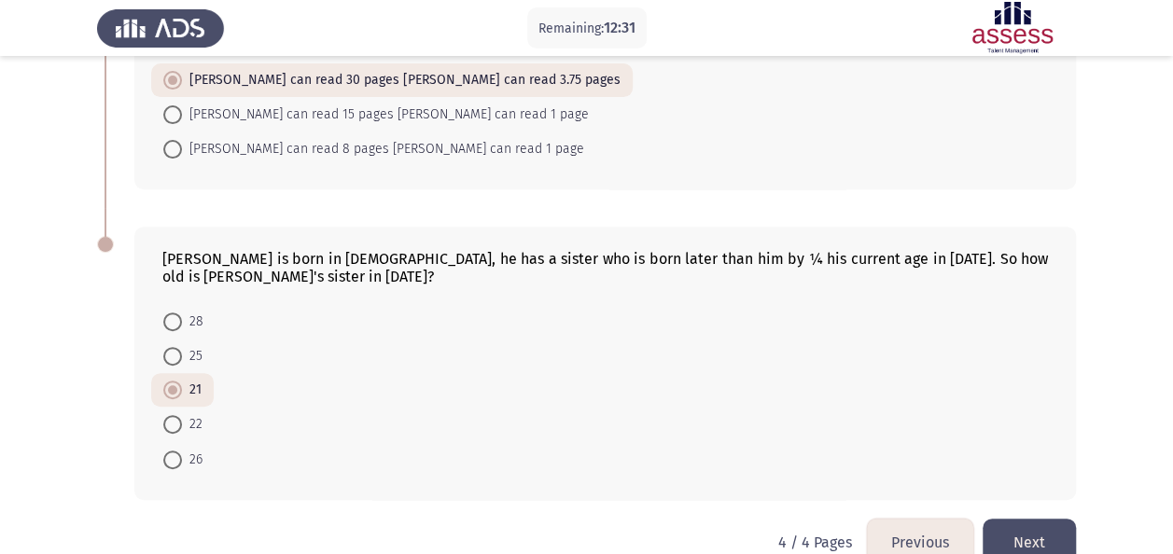
click at [1042, 519] on button "Next" at bounding box center [1028, 543] width 93 height 48
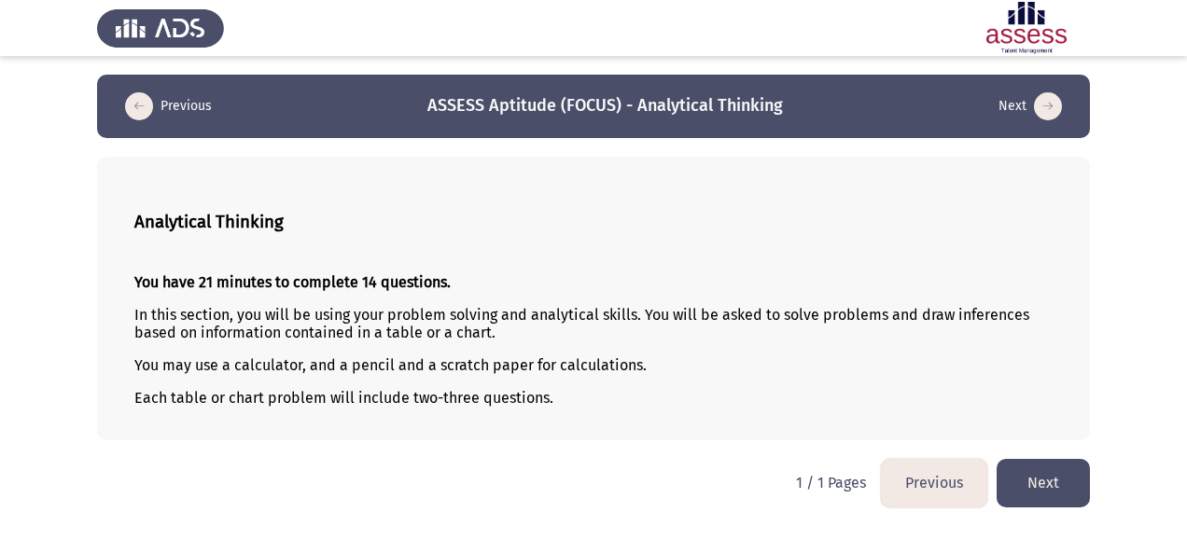
click at [1036, 475] on button "Next" at bounding box center [1042, 483] width 93 height 48
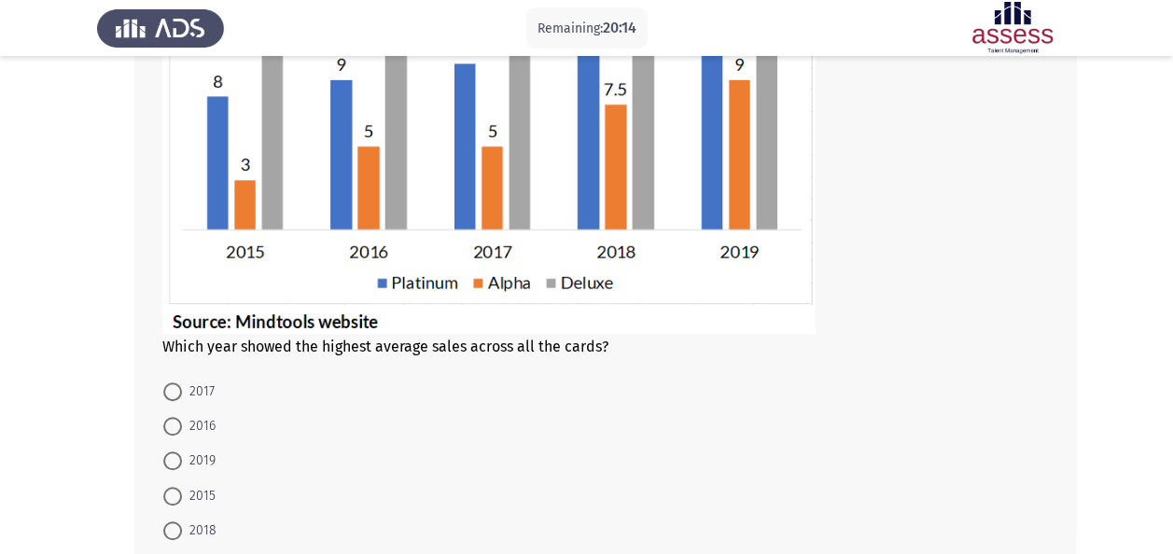
scroll to position [341, 0]
click at [202, 459] on span "2019" at bounding box center [199, 460] width 34 height 22
click at [182, 459] on input "2019" at bounding box center [172, 460] width 19 height 19
radio input "true"
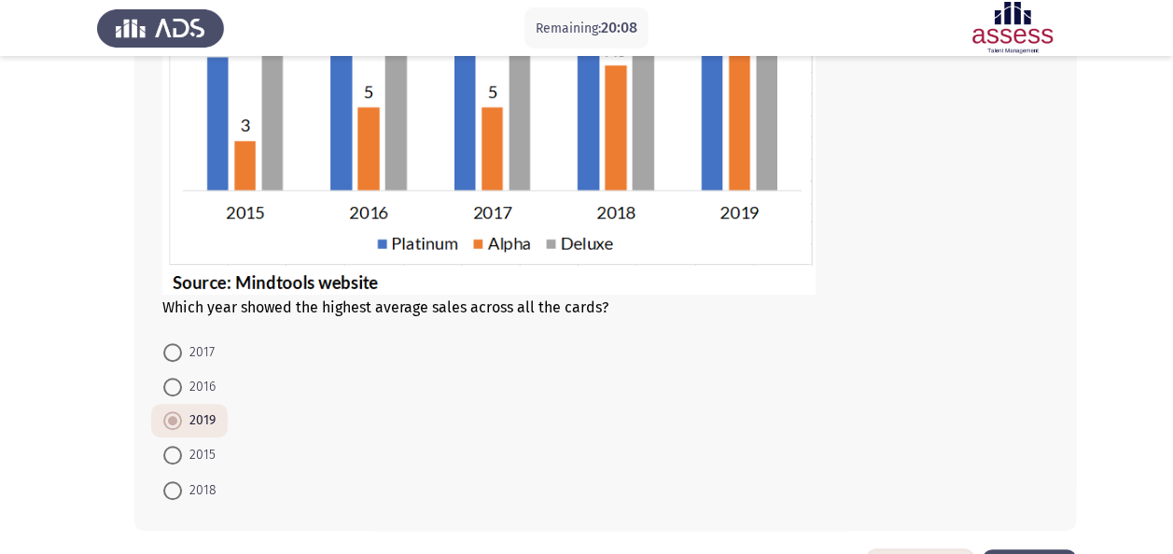
scroll to position [437, 0]
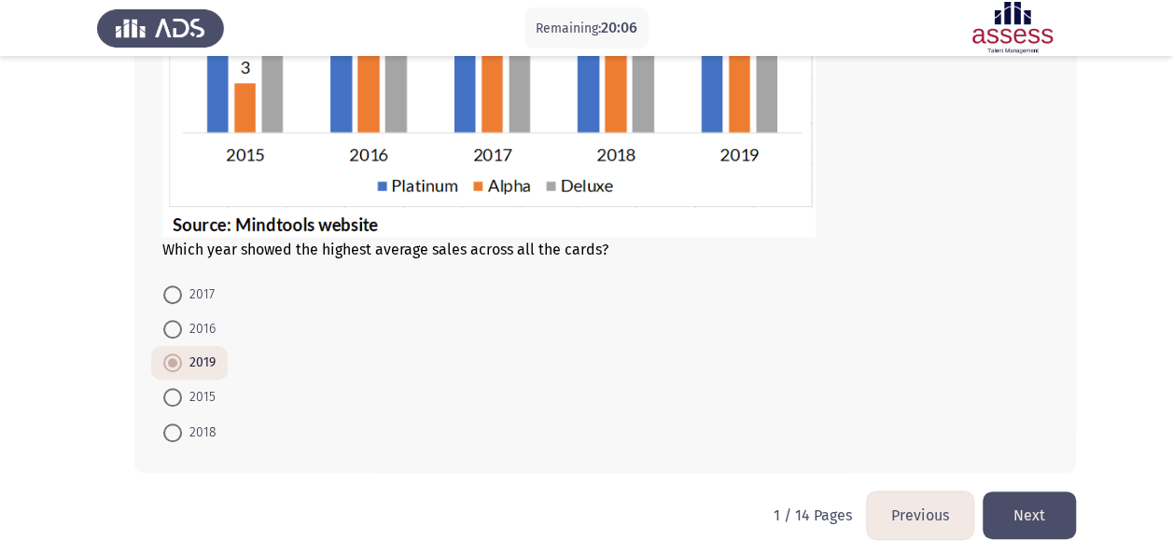
click at [1009, 508] on button "Next" at bounding box center [1028, 516] width 93 height 48
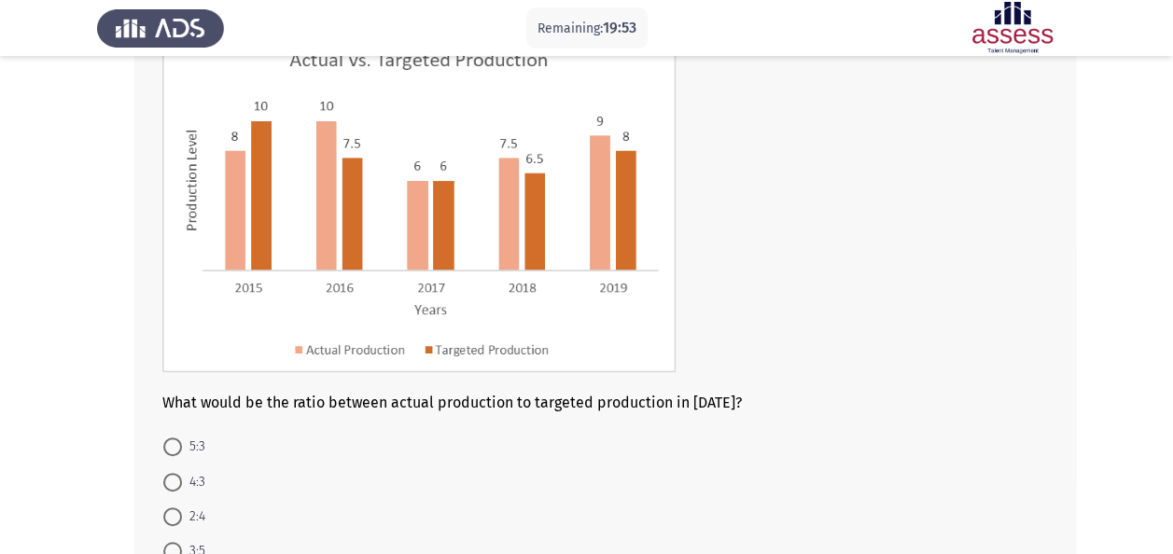
scroll to position [165, 0]
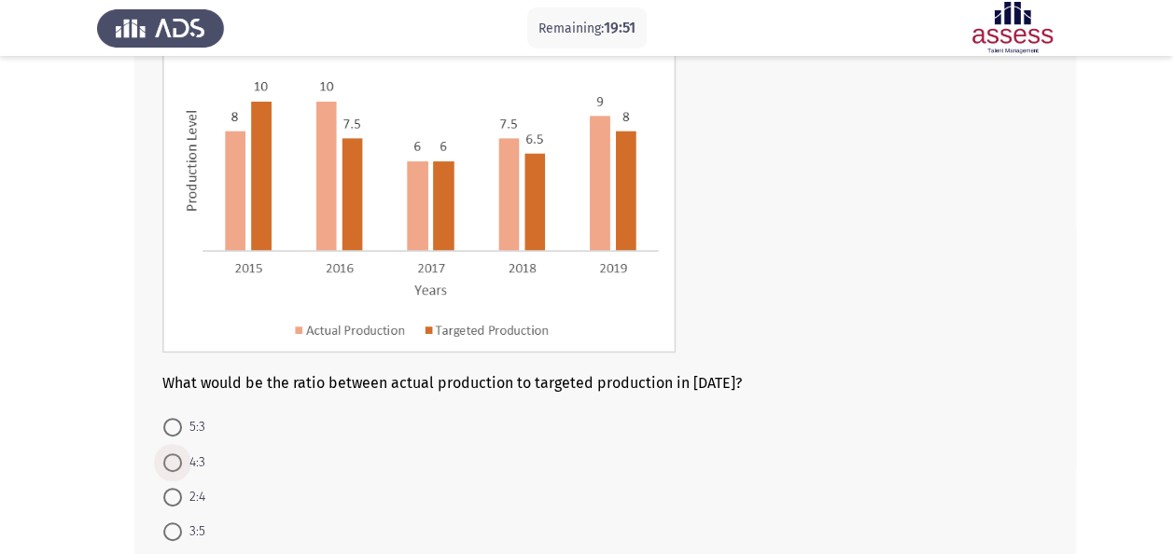
click at [182, 457] on span "4:3" at bounding box center [193, 463] width 23 height 22
click at [182, 457] on input "4:3" at bounding box center [172, 462] width 19 height 19
radio input "true"
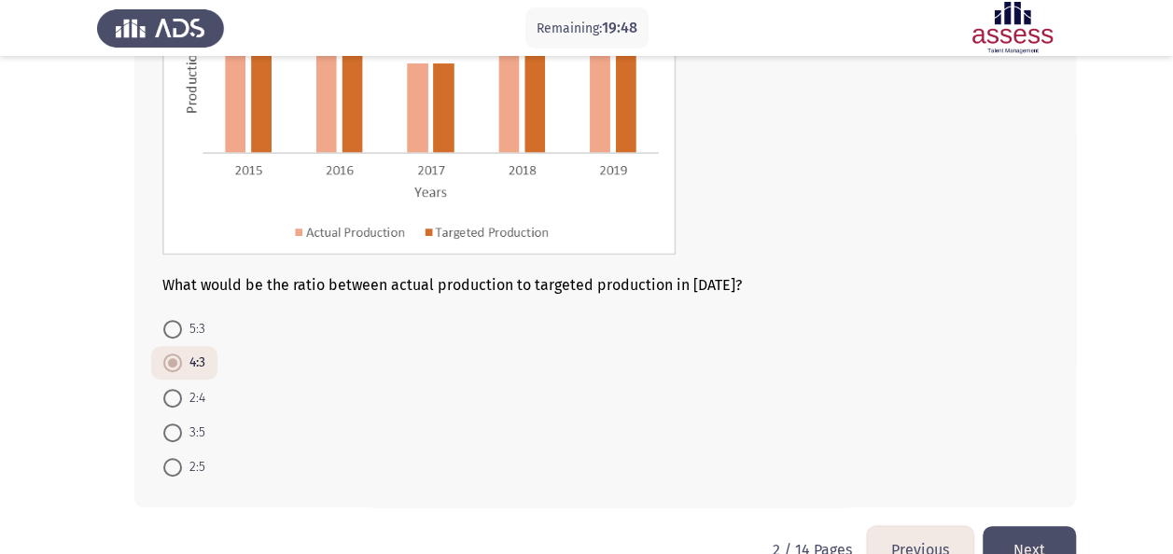
scroll to position [272, 0]
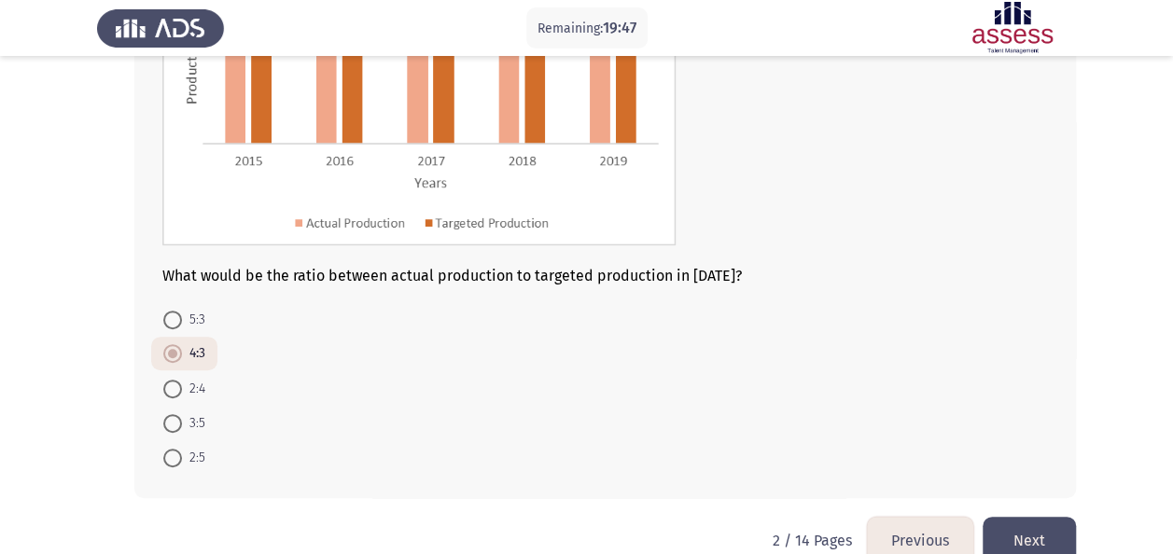
click at [1030, 530] on button "Next" at bounding box center [1028, 541] width 93 height 48
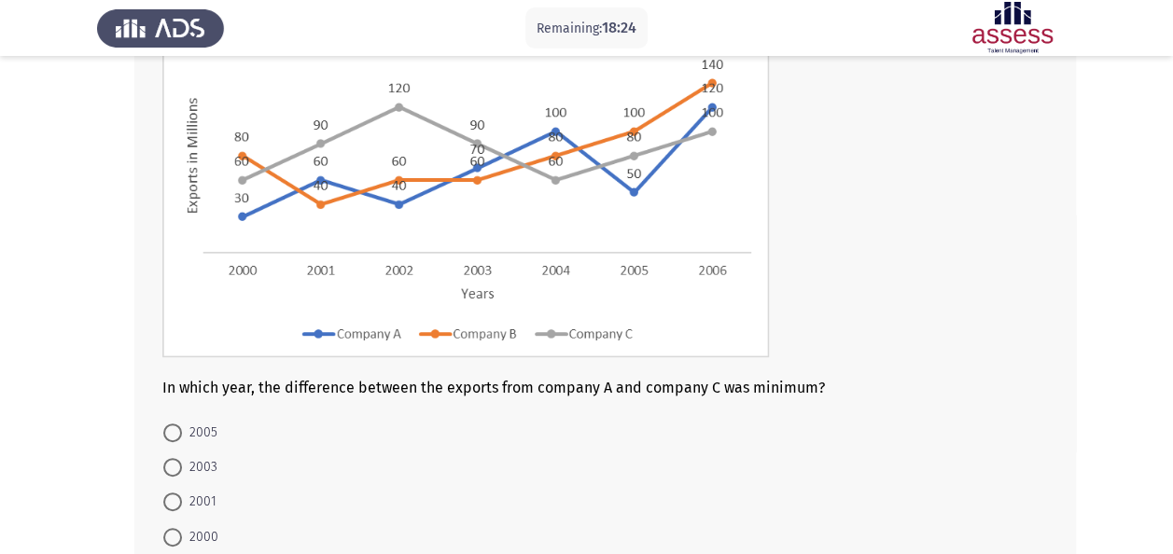
scroll to position [191, 0]
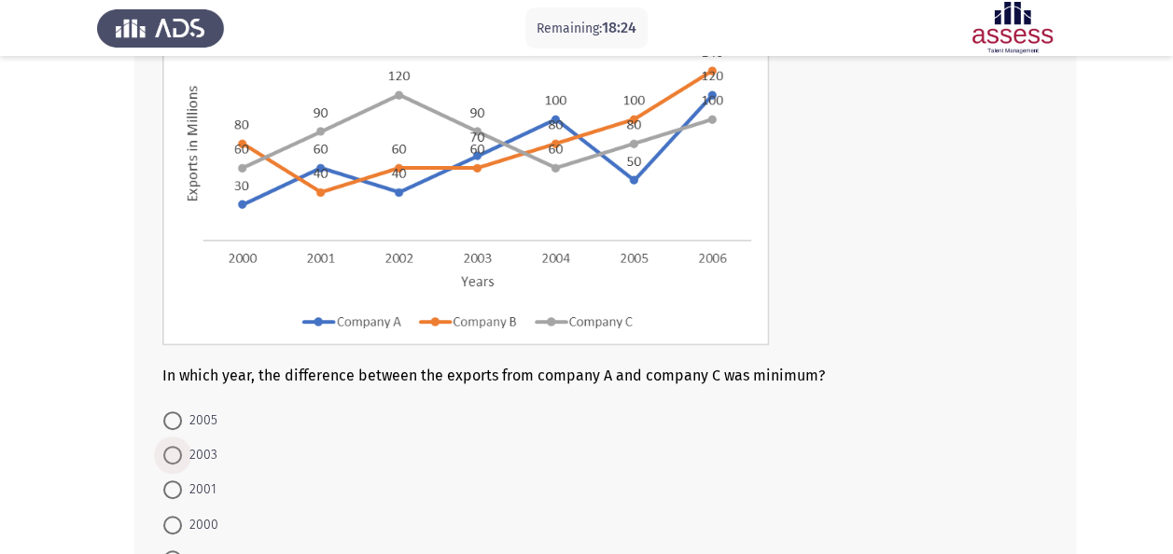
click at [199, 447] on span "2003" at bounding box center [199, 455] width 35 height 22
click at [182, 447] on input "2003" at bounding box center [172, 455] width 19 height 19
radio input "true"
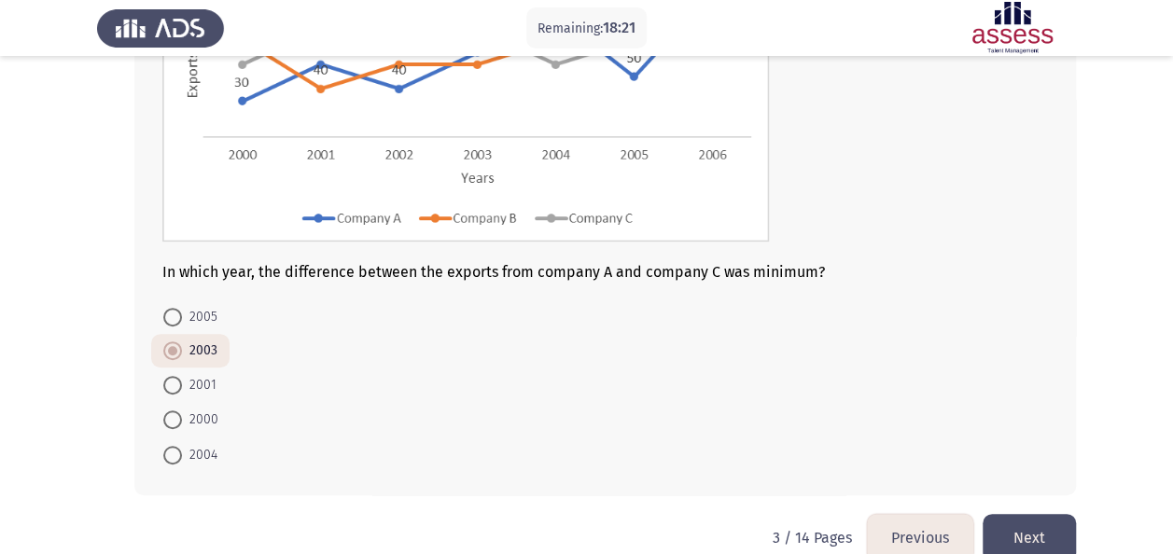
scroll to position [327, 0]
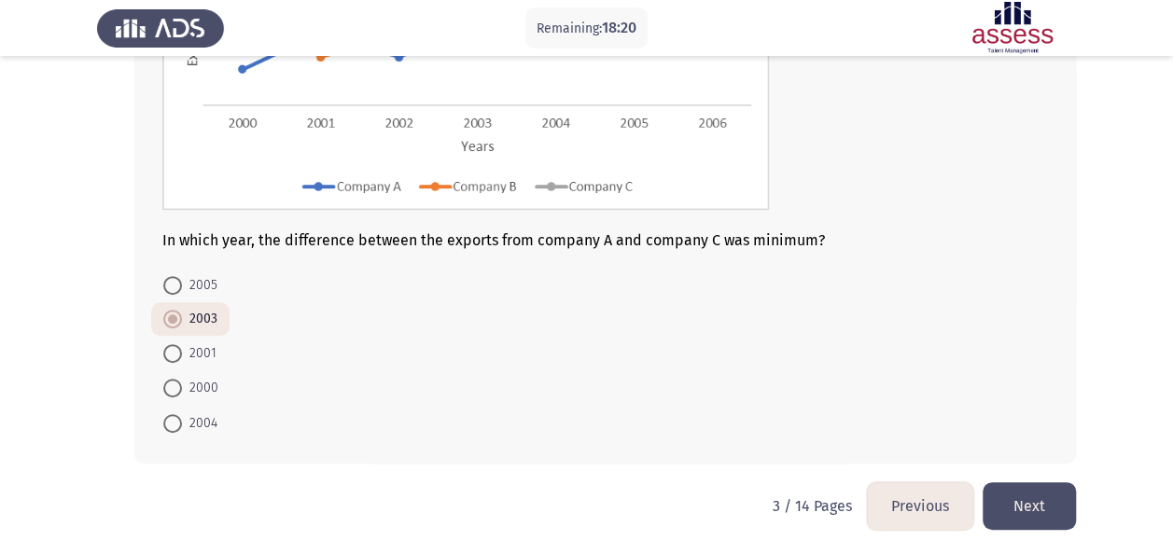
click at [1019, 515] on button "Next" at bounding box center [1028, 506] width 93 height 48
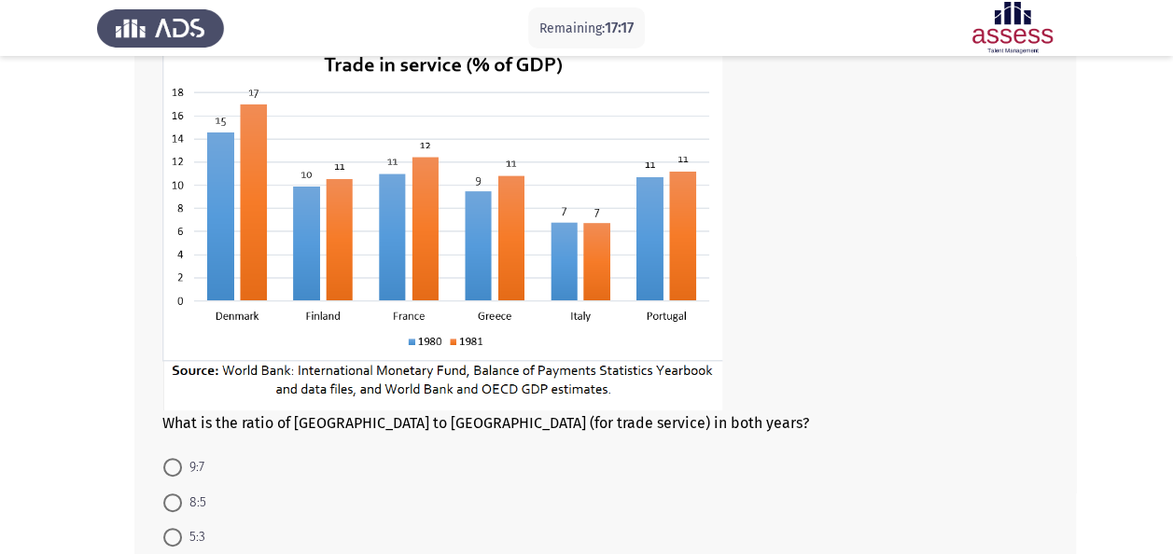
scroll to position [149, 0]
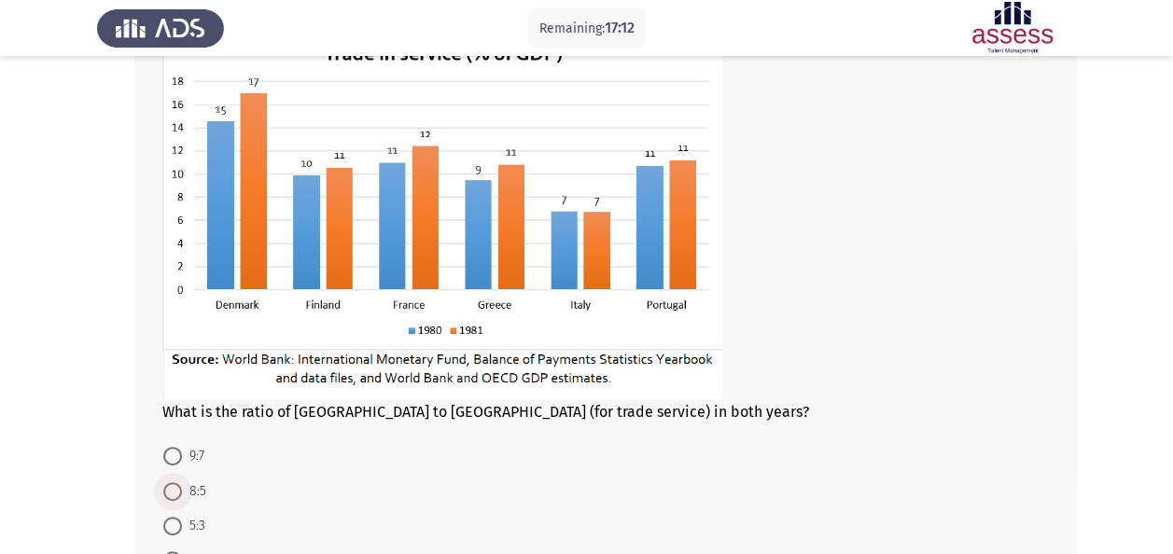
click at [191, 495] on span "8:5" at bounding box center [194, 491] width 24 height 22
click at [182, 495] on input "8:5" at bounding box center [172, 491] width 19 height 19
radio input "true"
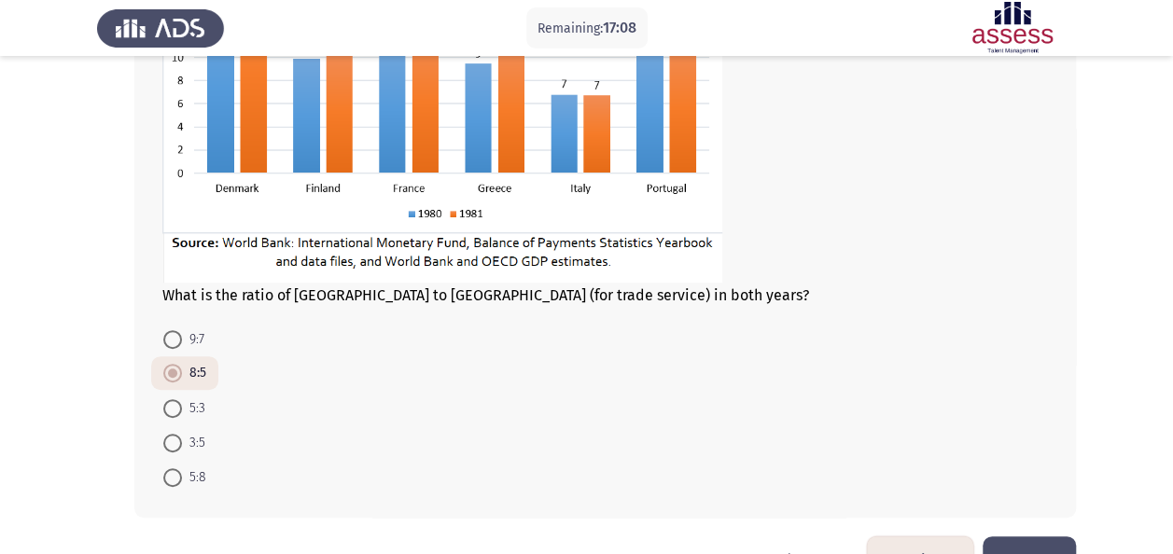
scroll to position [321, 0]
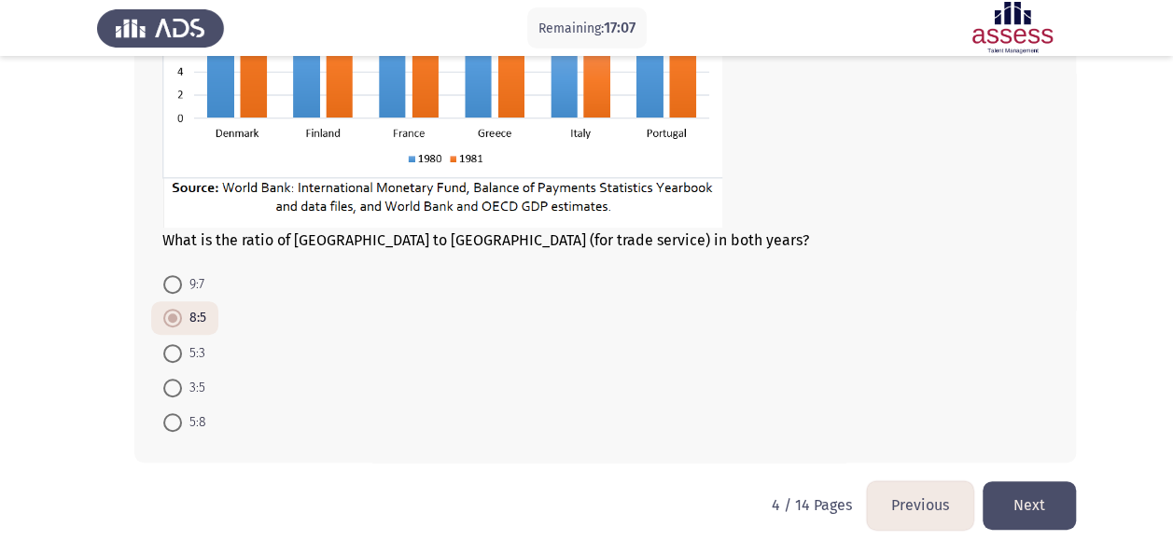
click at [1056, 502] on button "Next" at bounding box center [1028, 505] width 93 height 48
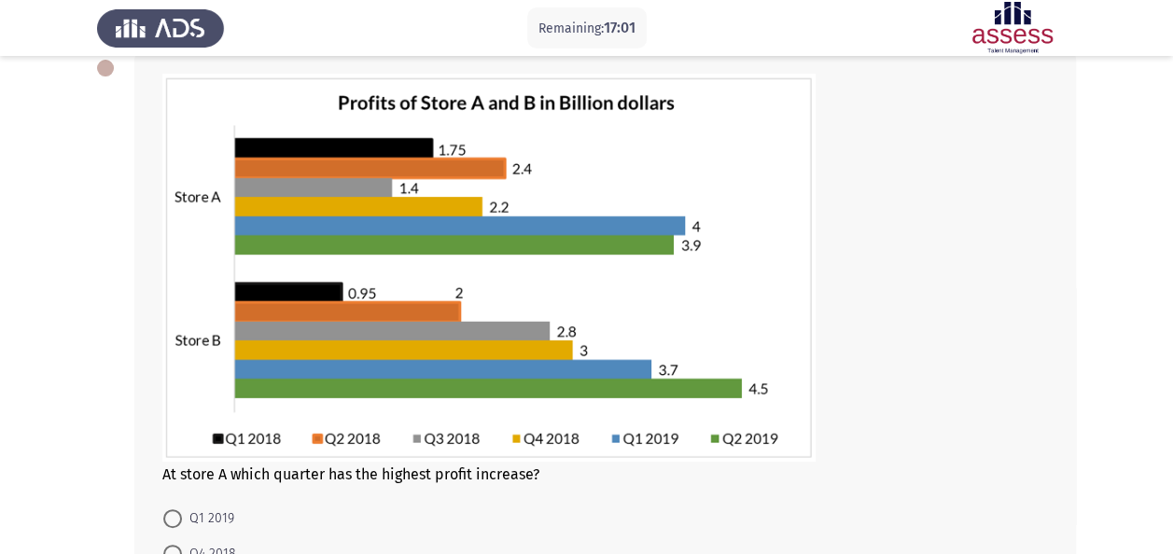
scroll to position [136, 0]
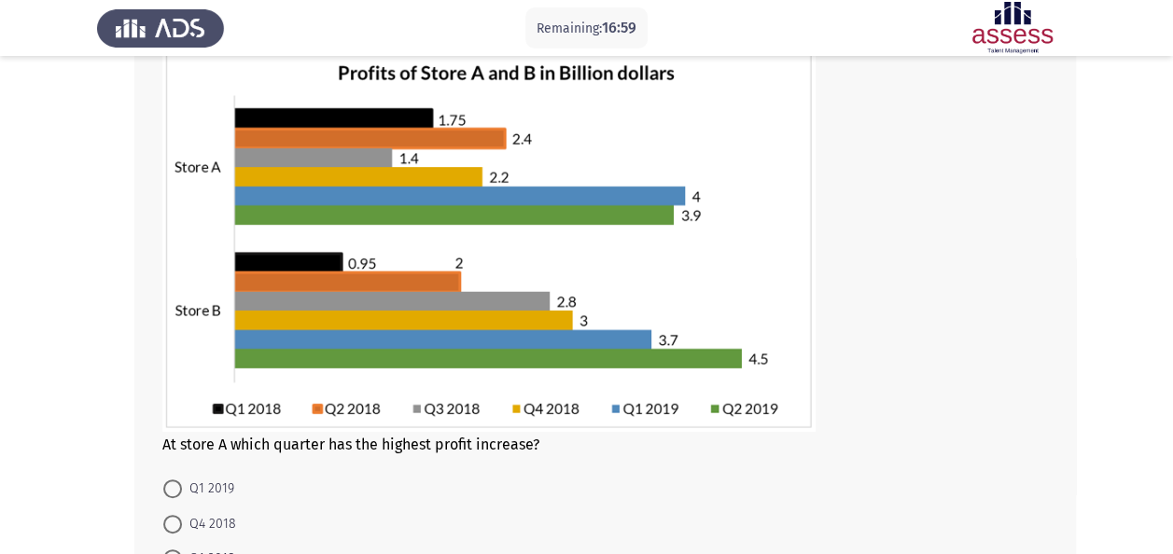
click at [429, 457] on div "At store A which quarter has the highest profit increase? Q1 2019 Q4 2018 Q1 20…" at bounding box center [604, 345] width 941 height 648
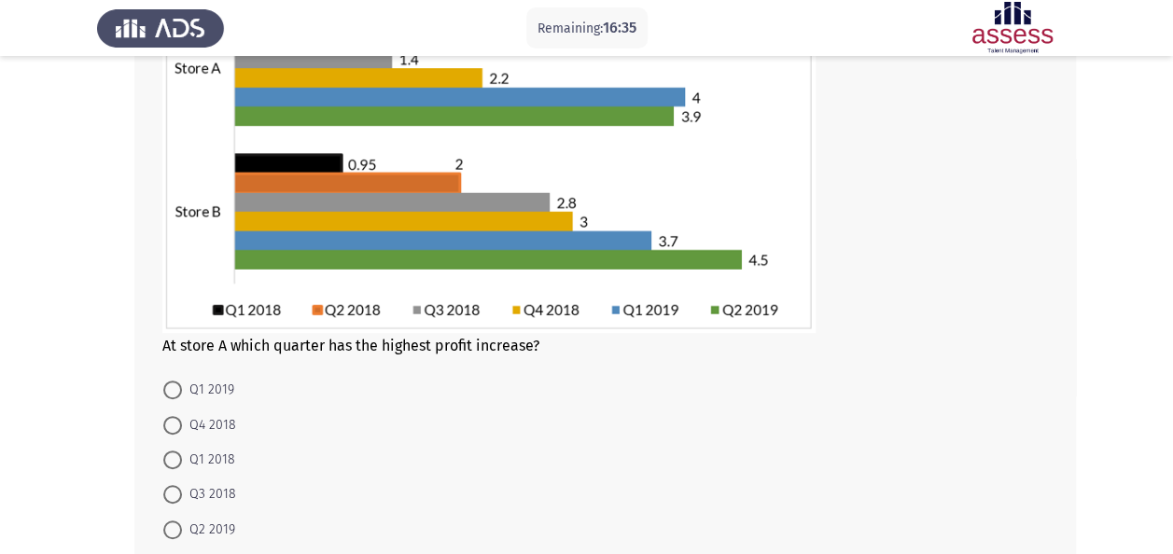
scroll to position [253, 0]
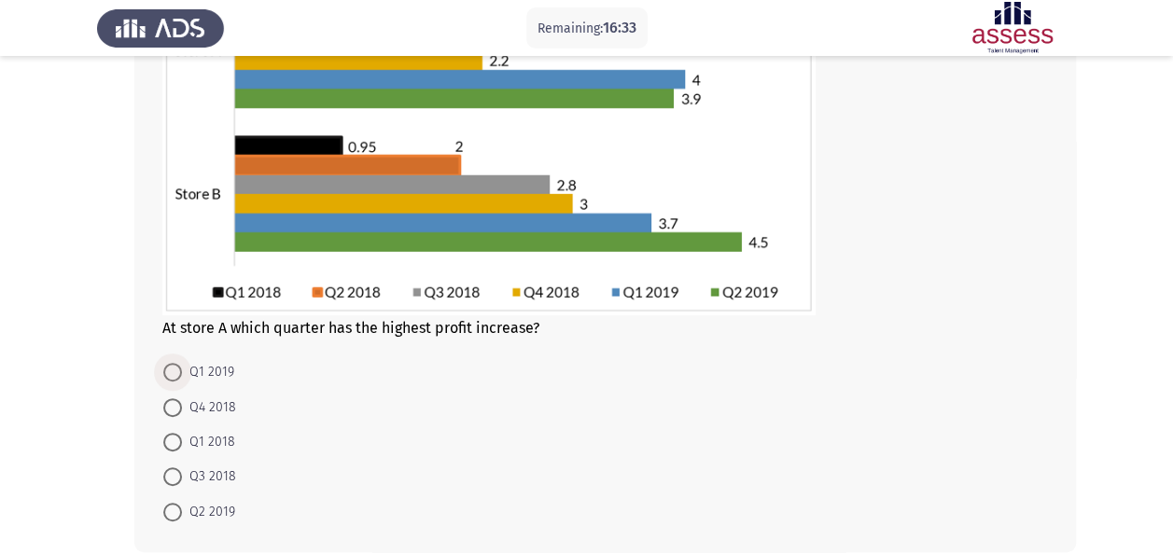
click at [190, 373] on span "Q1 2019" at bounding box center [208, 372] width 52 height 22
click at [182, 373] on input "Q1 2019" at bounding box center [172, 372] width 19 height 19
radio input "true"
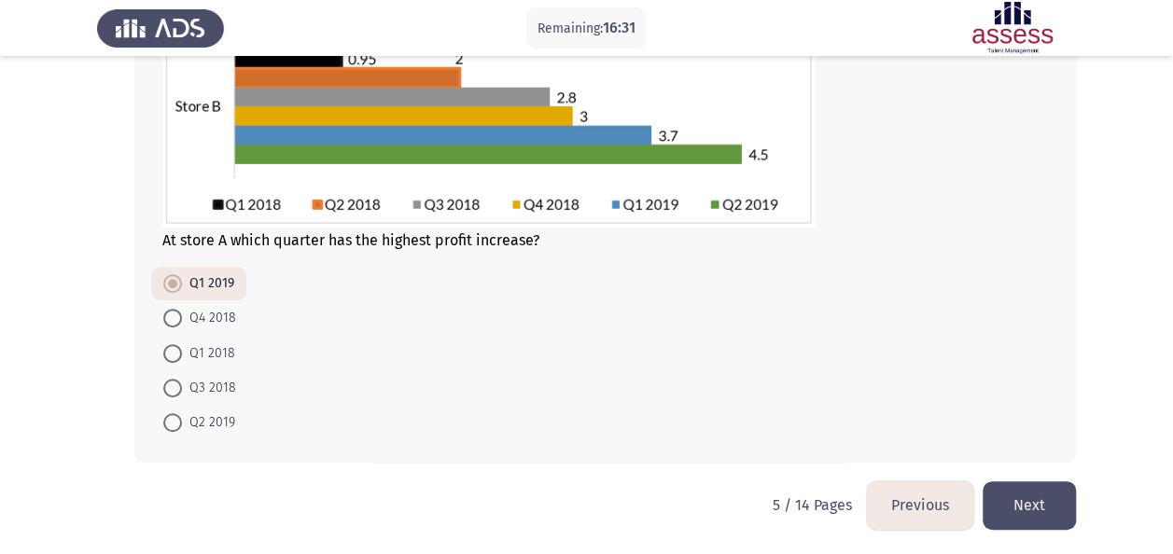
click at [1026, 514] on button "Next" at bounding box center [1028, 505] width 93 height 48
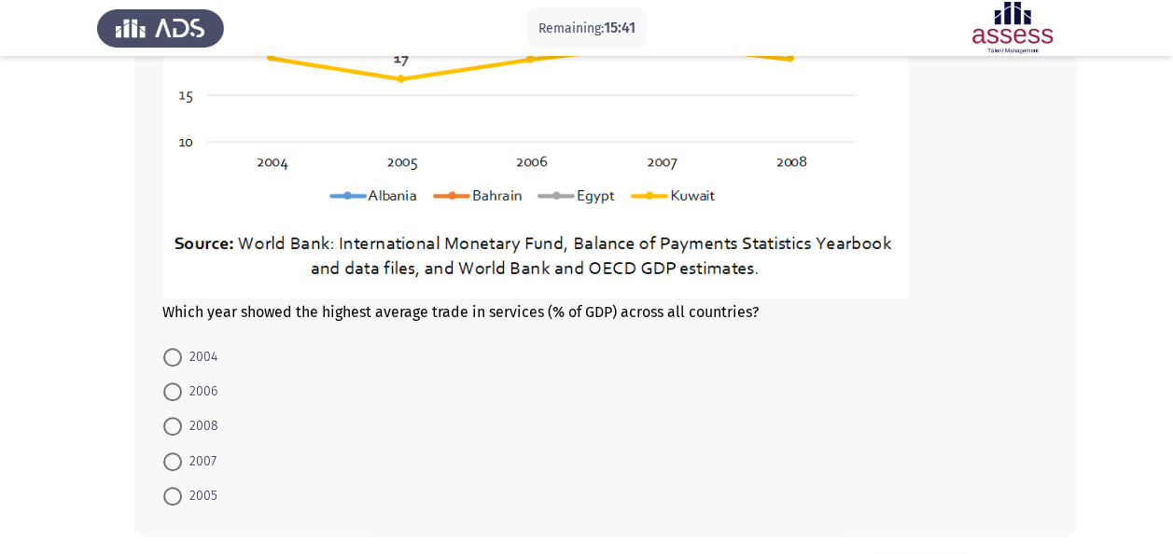
scroll to position [481, 0]
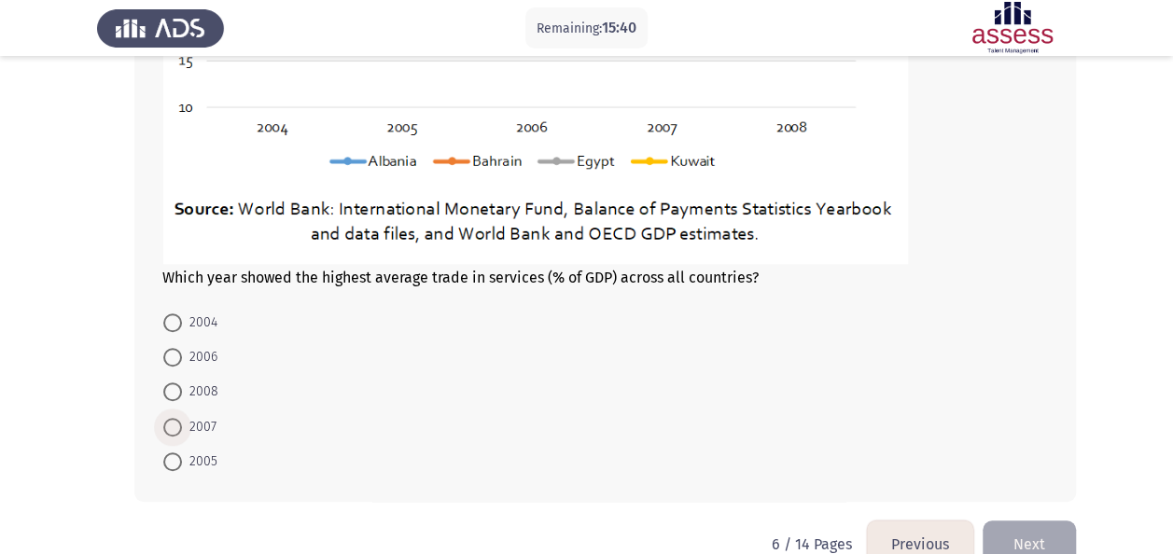
click at [188, 417] on span "2007" at bounding box center [199, 427] width 35 height 22
click at [182, 418] on input "2007" at bounding box center [172, 427] width 19 height 19
radio input "true"
click at [1047, 535] on button "Next" at bounding box center [1028, 544] width 93 height 48
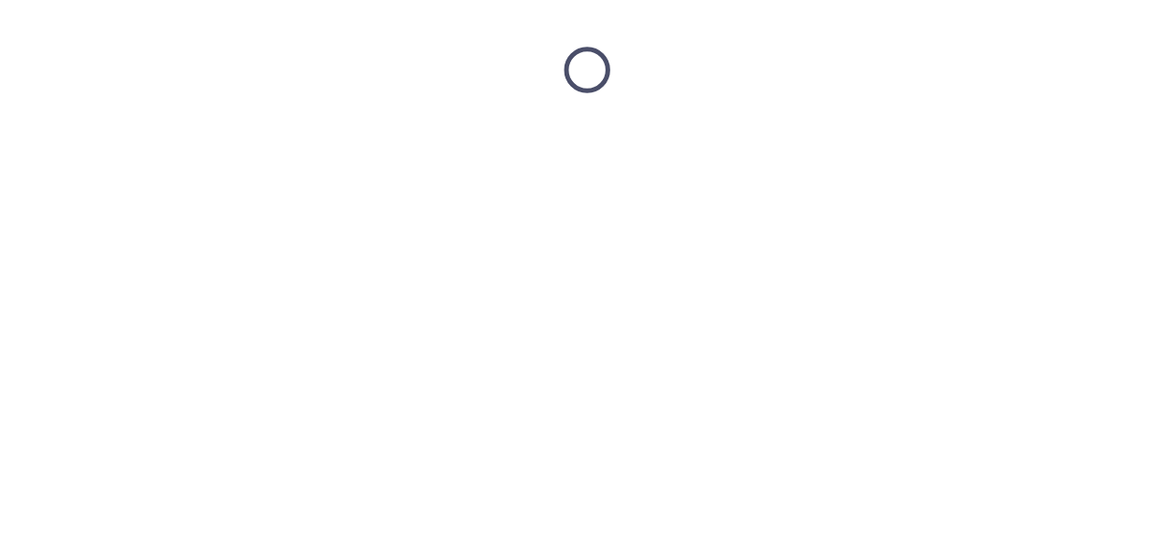
scroll to position [0, 0]
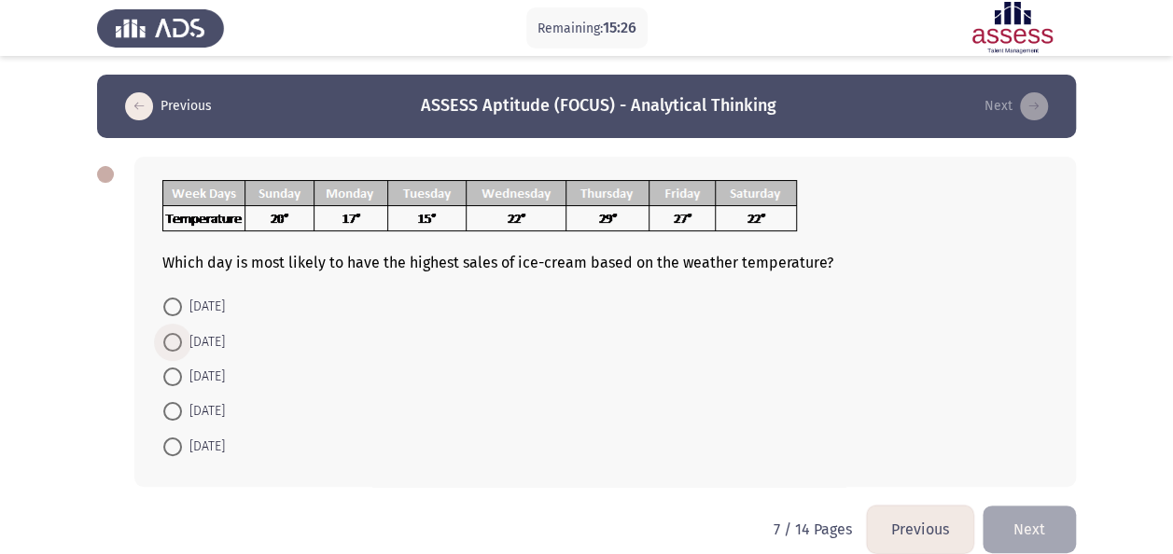
click at [185, 341] on span "[DATE]" at bounding box center [203, 342] width 43 height 22
click at [182, 341] on input "[DATE]" at bounding box center [172, 342] width 19 height 19
radio input "true"
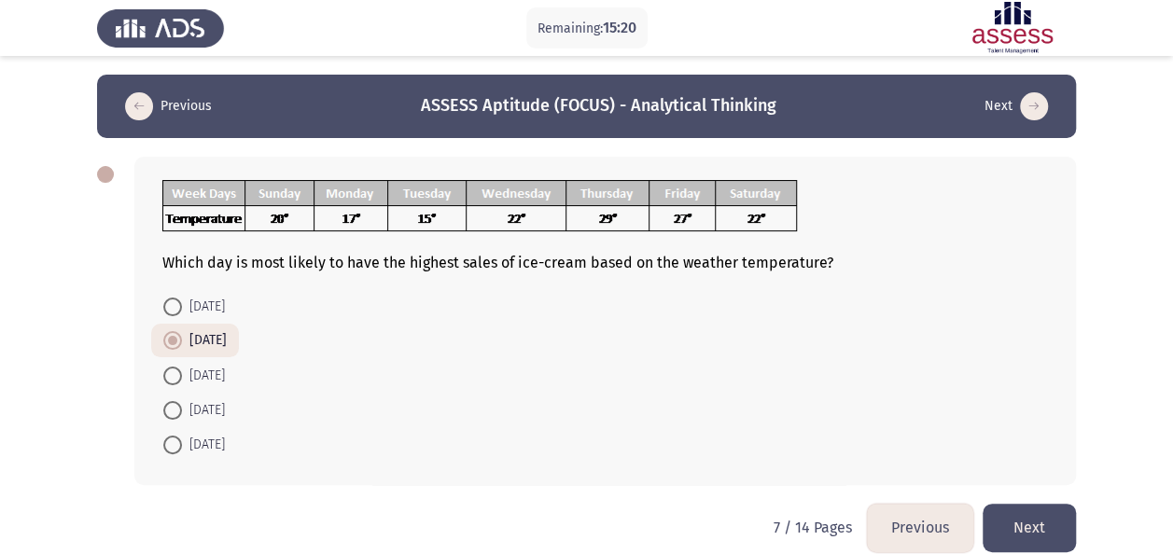
click at [1028, 515] on button "Next" at bounding box center [1028, 528] width 93 height 48
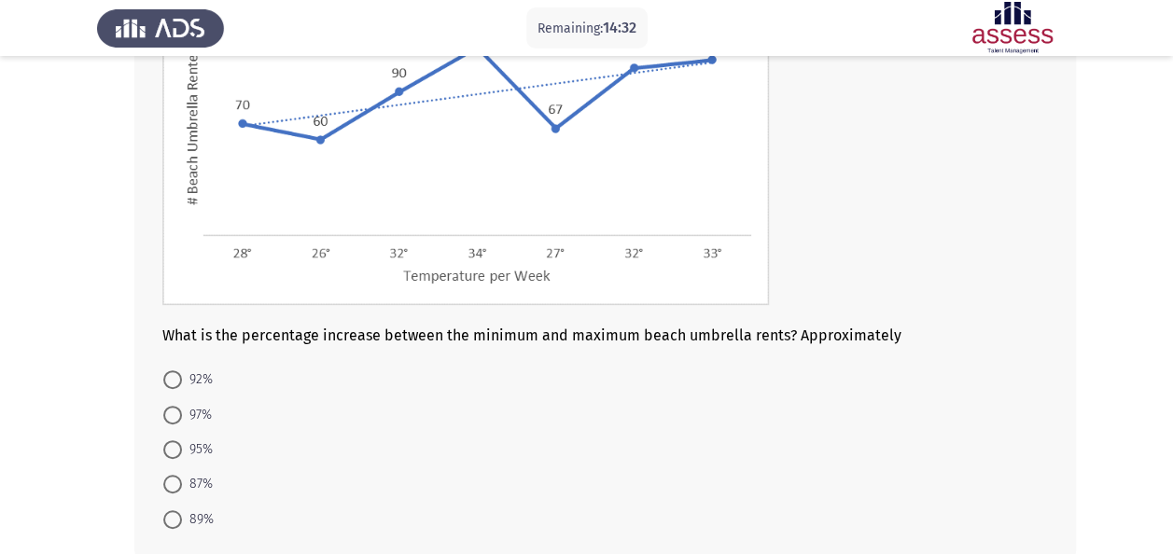
scroll to position [268, 0]
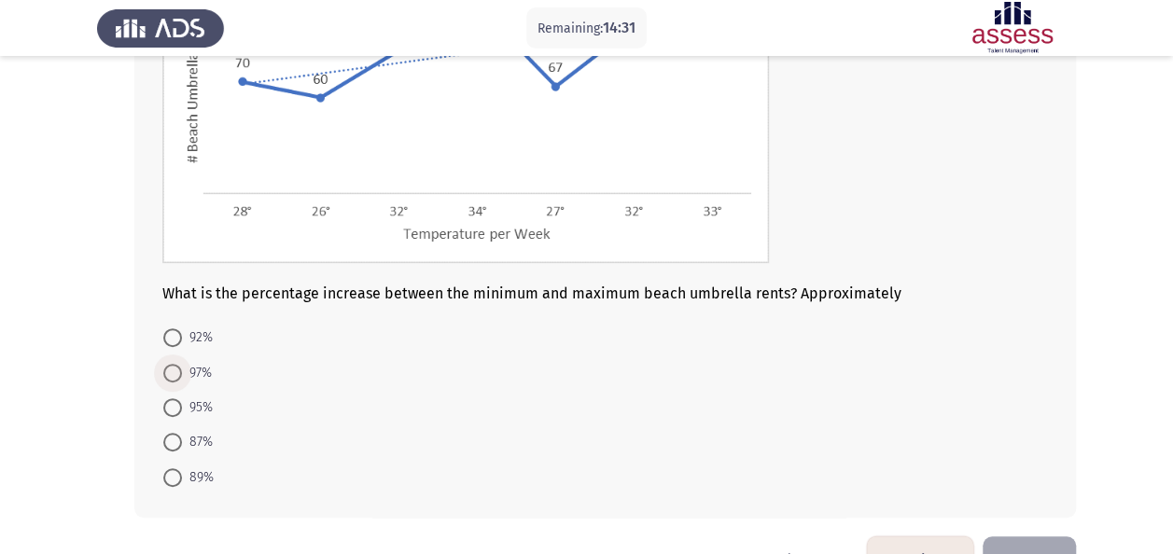
click at [163, 365] on span at bounding box center [172, 373] width 19 height 19
click at [163, 365] on input "97%" at bounding box center [172, 373] width 19 height 19
radio input "true"
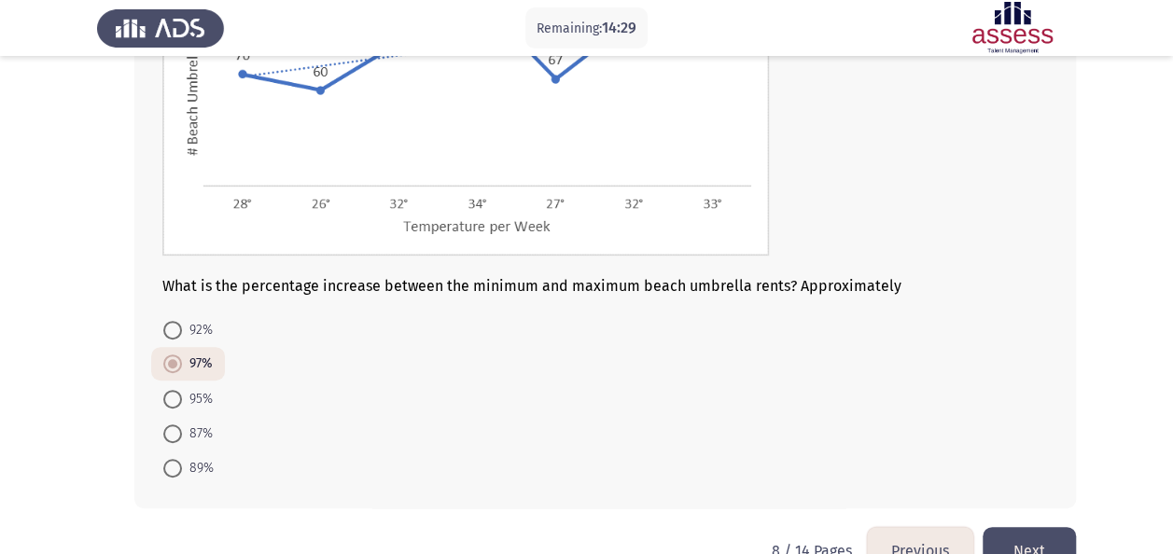
click at [1005, 545] on button "Next" at bounding box center [1028, 551] width 93 height 48
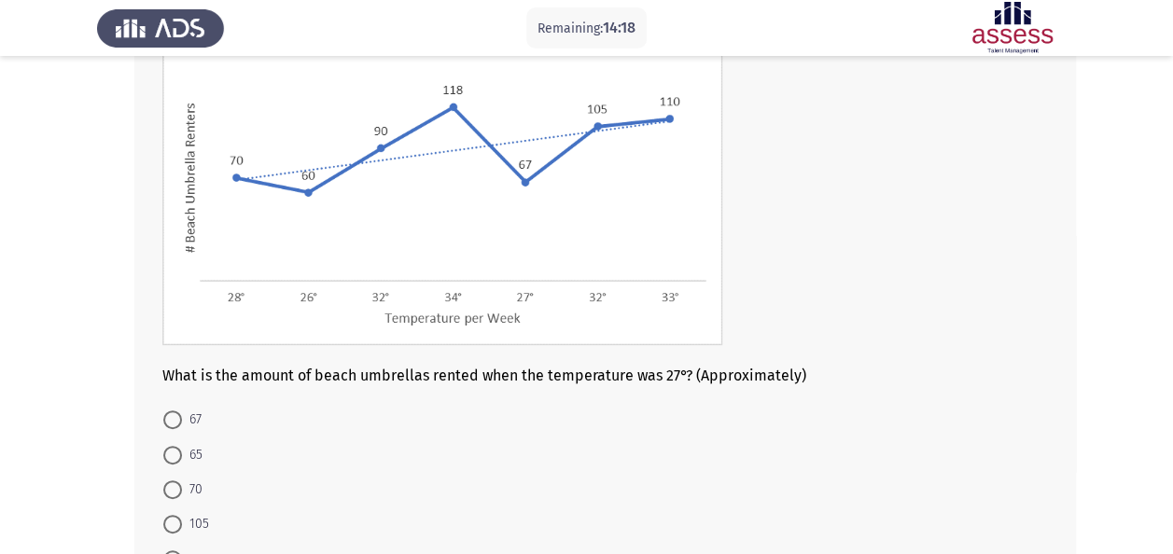
scroll to position [160, 0]
click at [177, 418] on span at bounding box center [172, 419] width 19 height 19
click at [177, 418] on input "67" at bounding box center [172, 419] width 19 height 19
radio input "true"
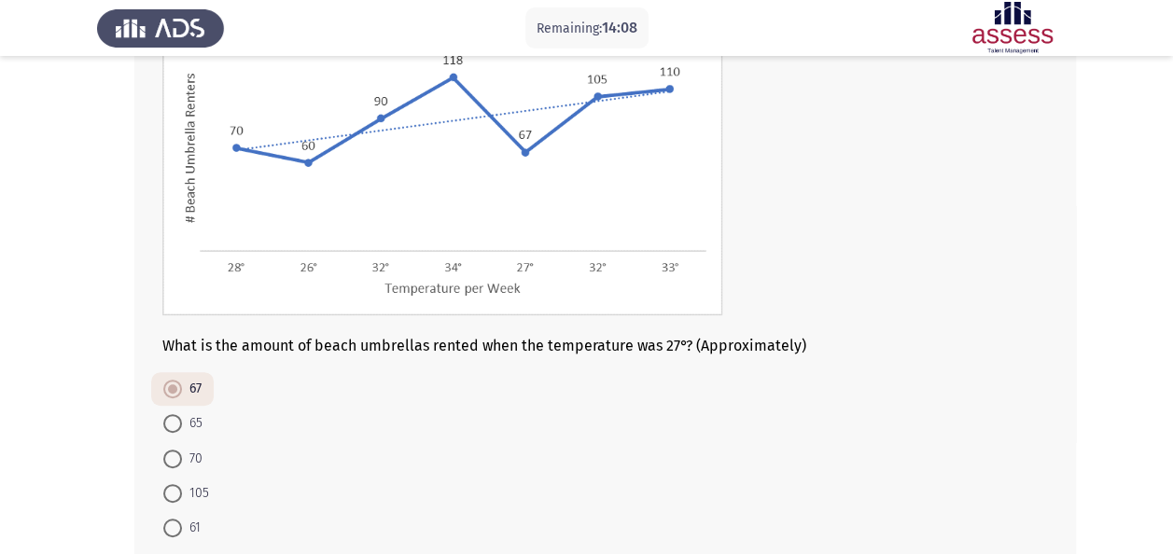
scroll to position [294, 0]
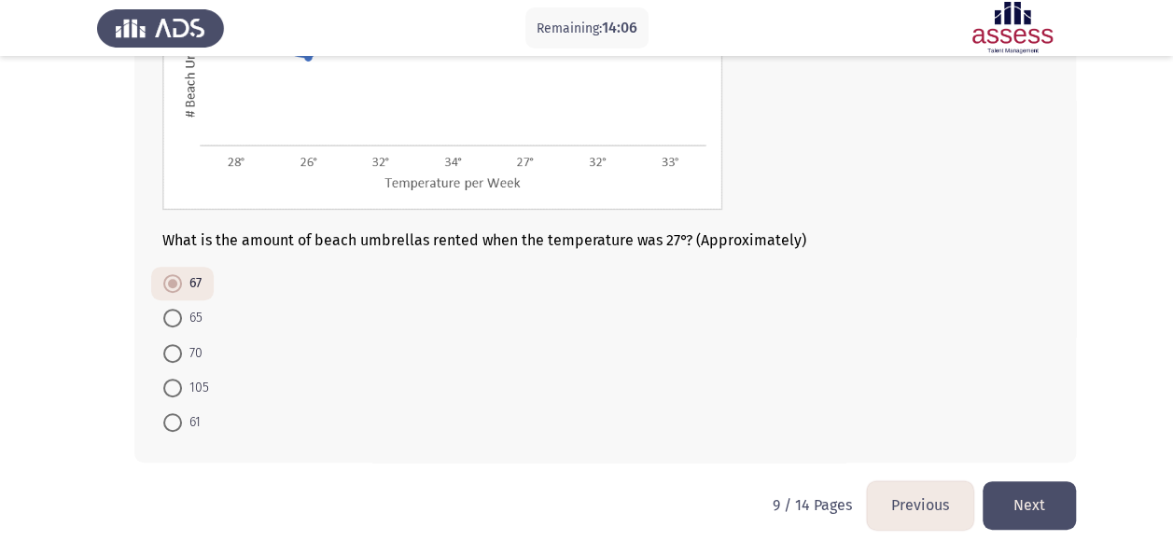
click at [1037, 484] on button "Next" at bounding box center [1028, 505] width 93 height 48
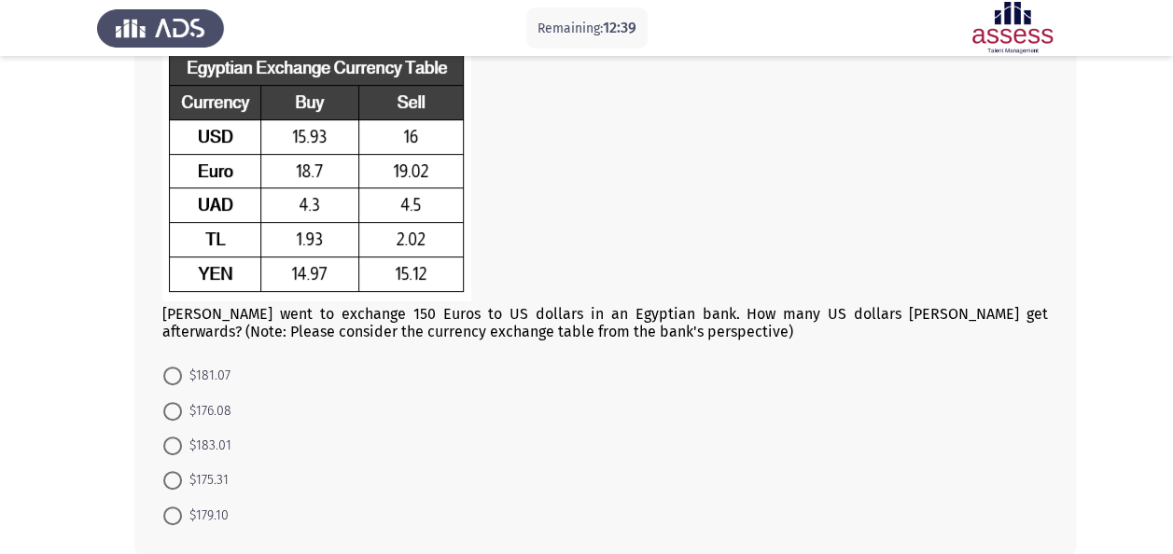
scroll to position [149, 0]
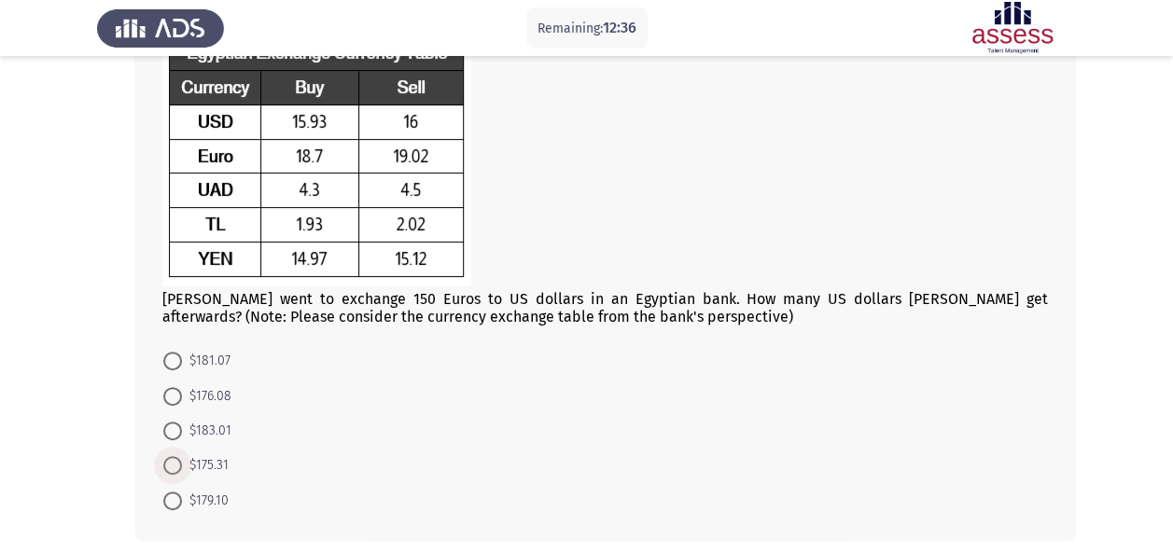
click at [216, 463] on span "$175.31" at bounding box center [205, 465] width 47 height 22
click at [182, 463] on input "$175.31" at bounding box center [172, 465] width 19 height 19
radio input "true"
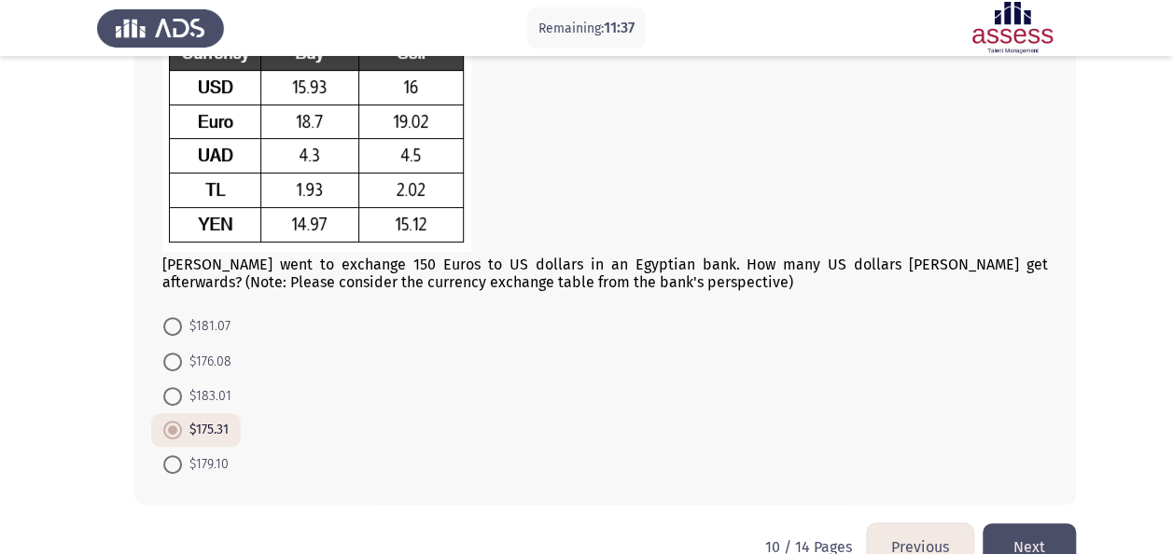
scroll to position [226, 0]
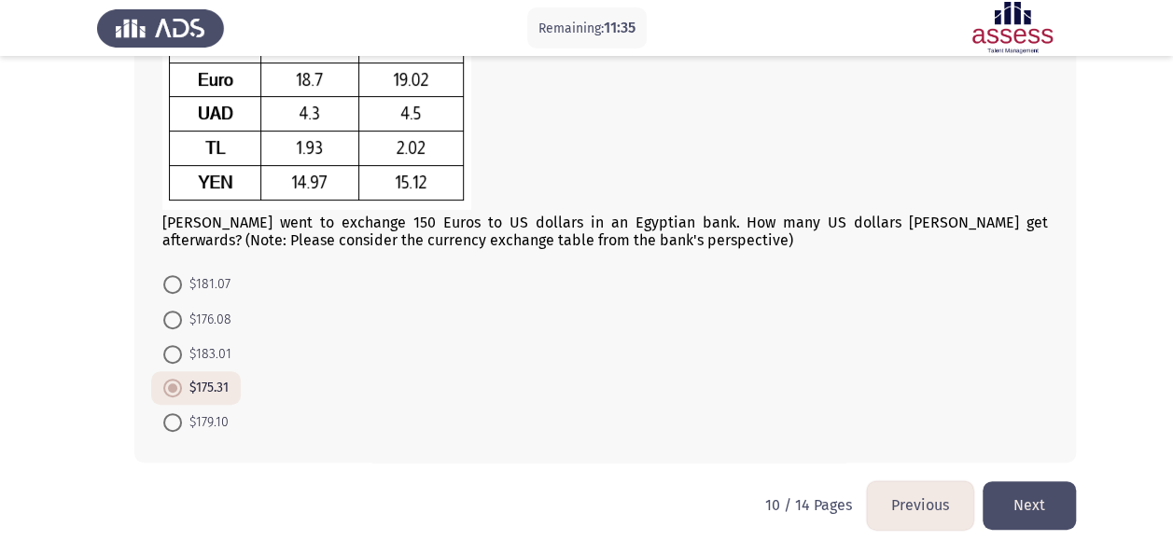
click at [1052, 484] on button "Next" at bounding box center [1028, 505] width 93 height 48
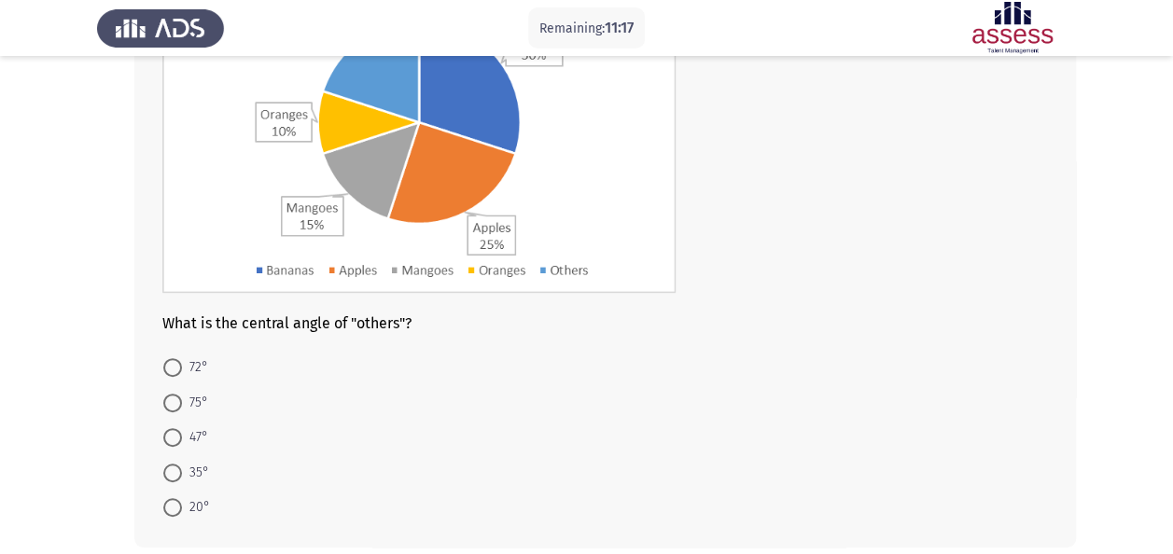
scroll to position [238, 0]
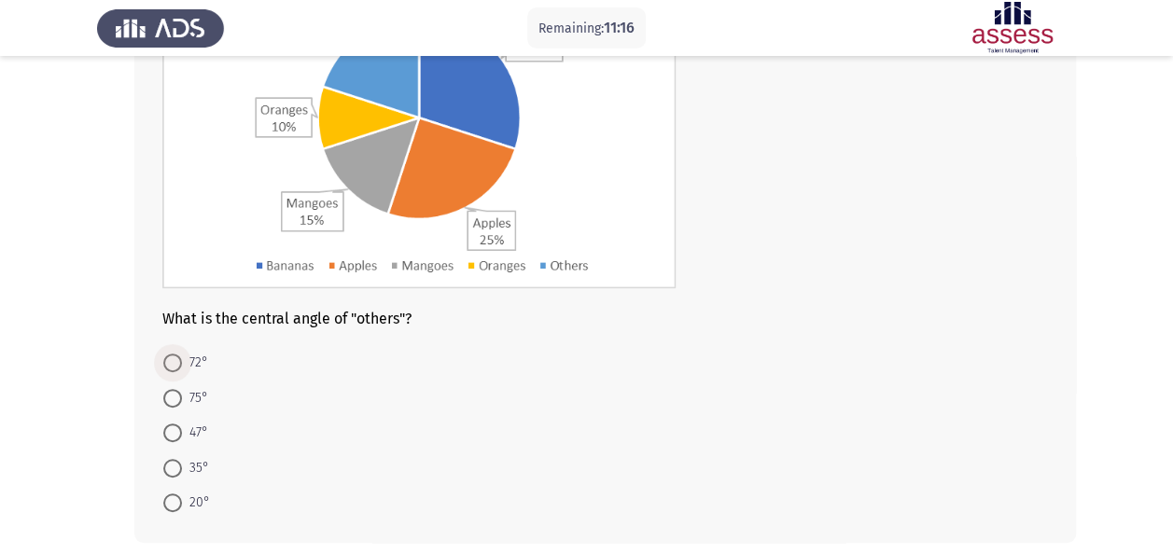
click at [196, 362] on span "72°" at bounding box center [195, 363] width 26 height 22
click at [182, 362] on input "72°" at bounding box center [172, 363] width 19 height 19
radio input "true"
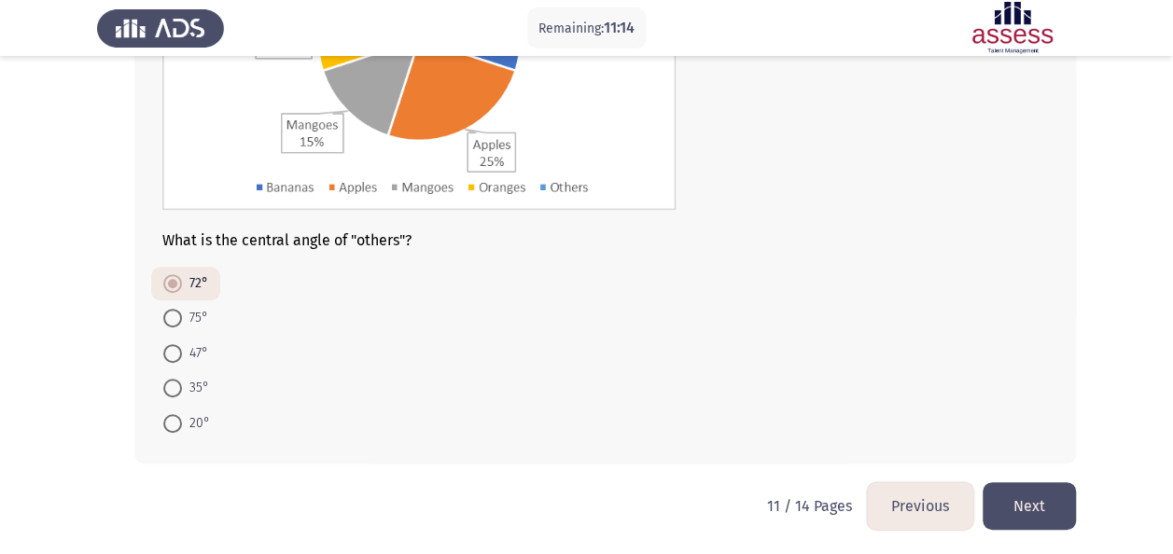
click at [1065, 482] on button "Next" at bounding box center [1028, 506] width 93 height 48
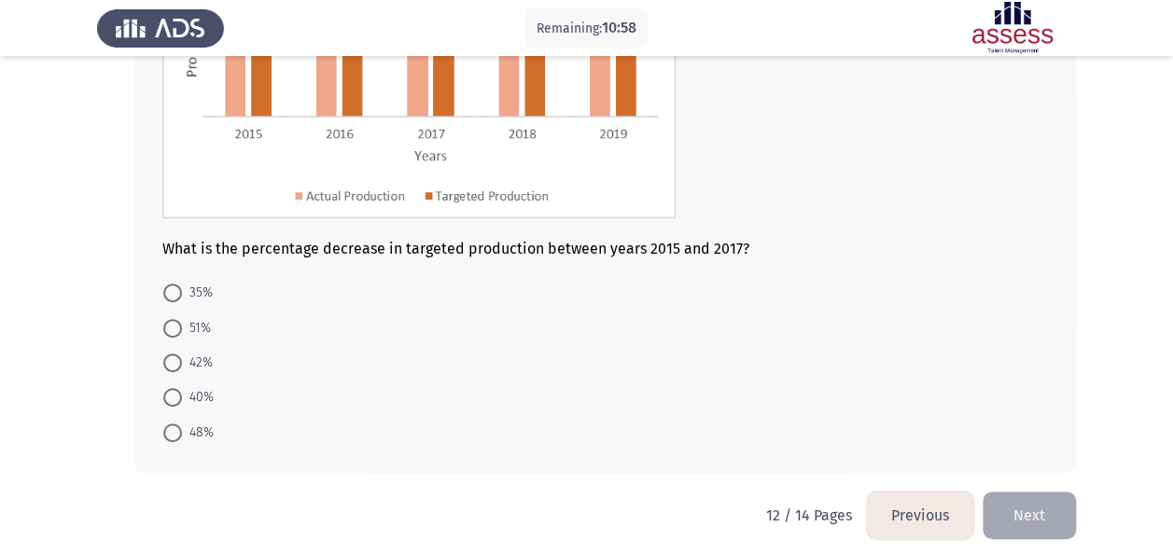
scroll to position [300, 0]
click at [189, 397] on span "40%" at bounding box center [198, 396] width 32 height 22
click at [182, 397] on input "40%" at bounding box center [172, 396] width 19 height 19
radio input "true"
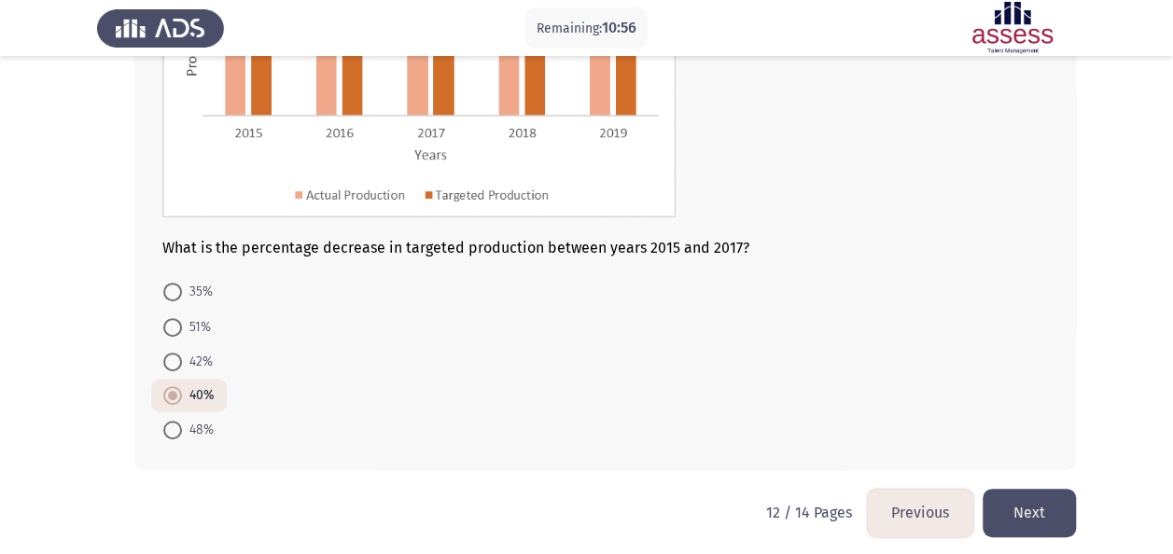
scroll to position [262, 0]
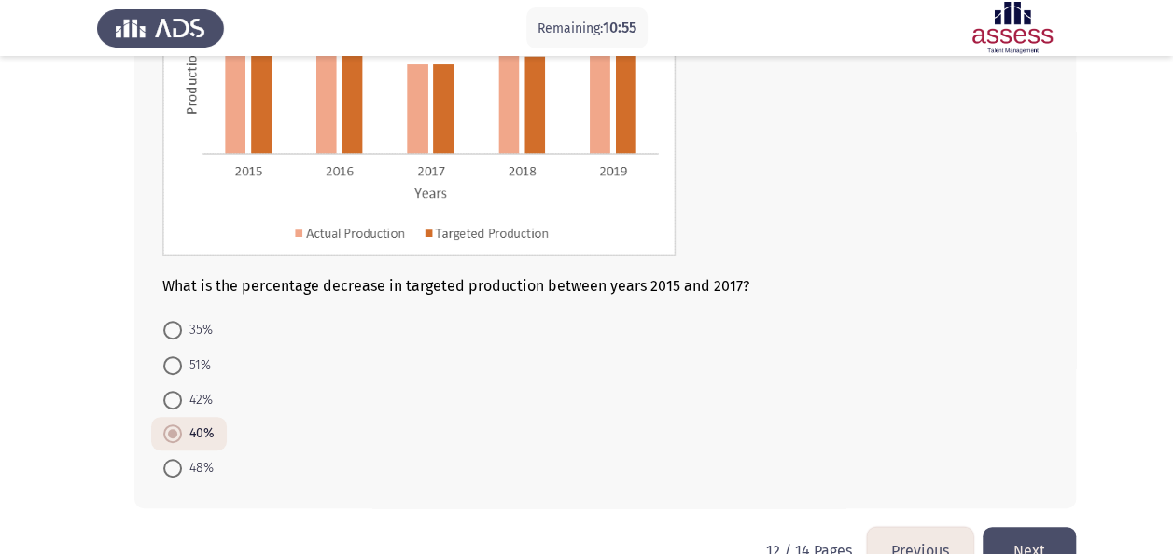
click at [1002, 546] on button "Next" at bounding box center [1028, 551] width 93 height 48
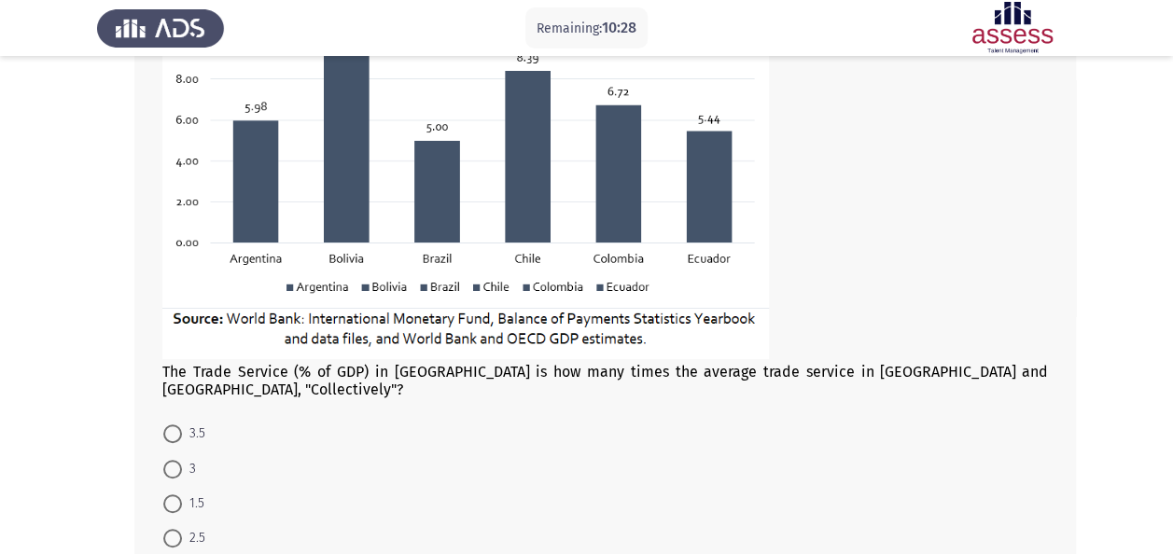
scroll to position [339, 0]
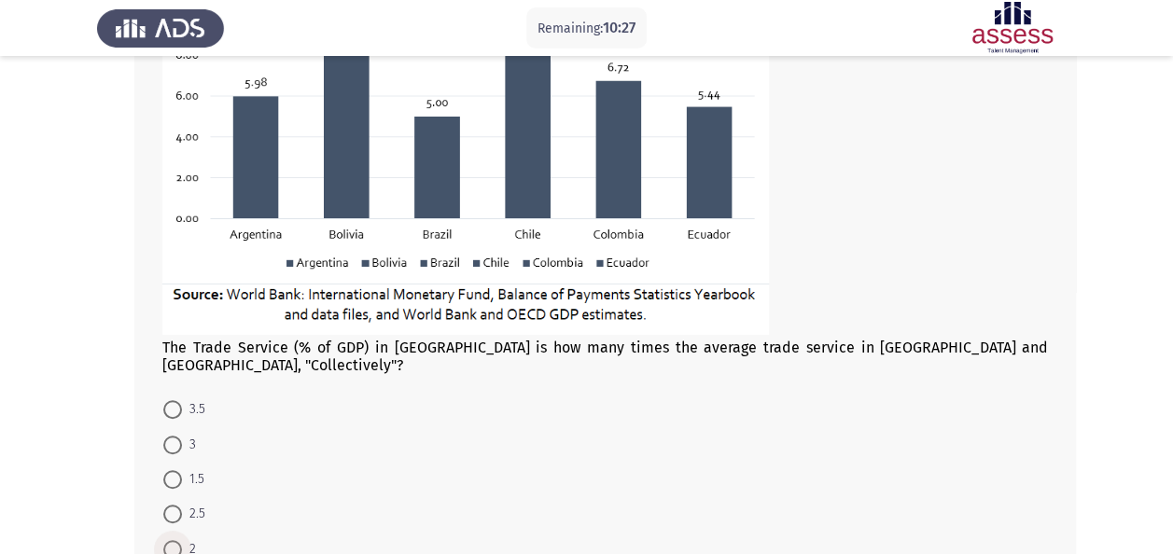
click at [187, 538] on span "2" at bounding box center [189, 549] width 14 height 22
click at [182, 540] on input "2" at bounding box center [172, 549] width 19 height 19
radio input "true"
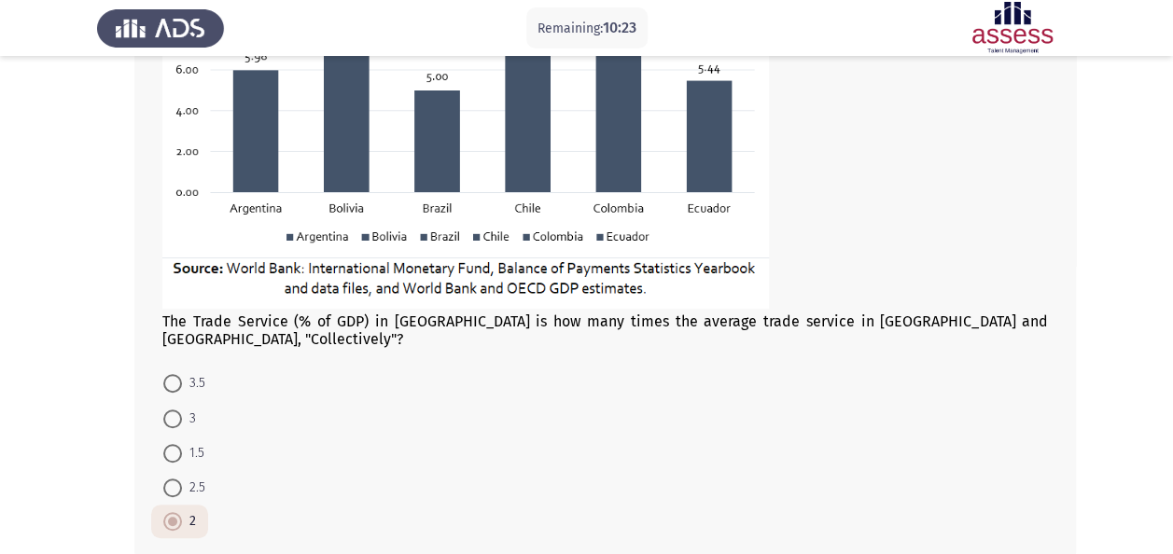
scroll to position [446, 0]
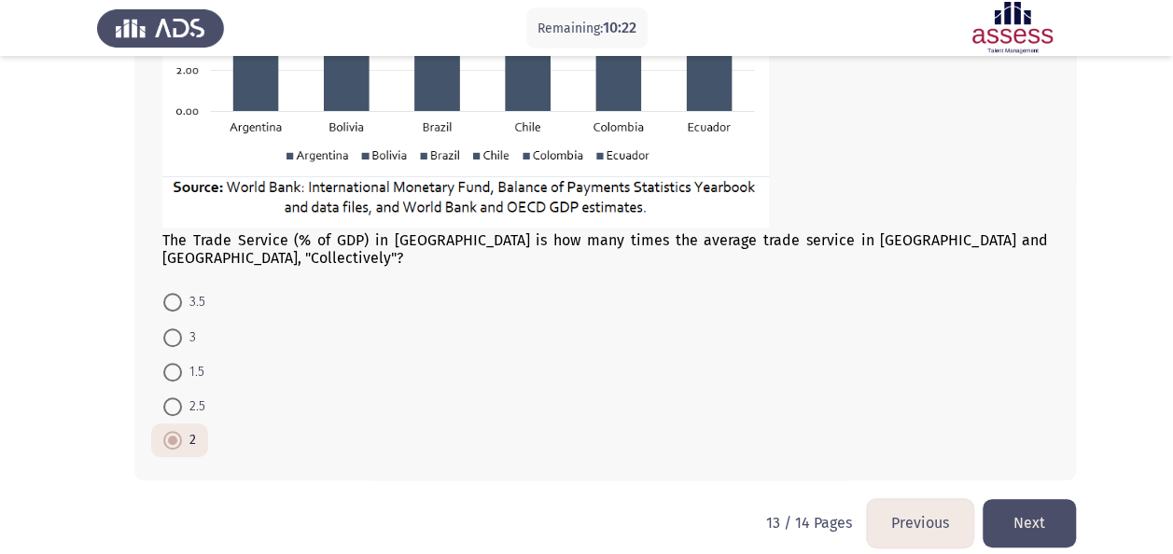
click at [1060, 510] on button "Next" at bounding box center [1028, 523] width 93 height 48
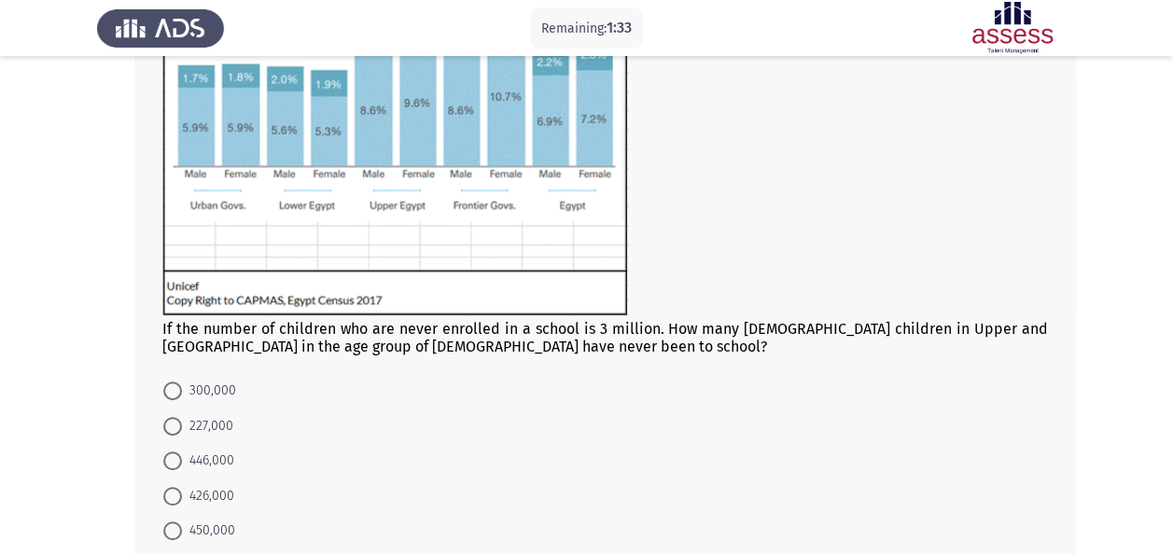
scroll to position [335, 0]
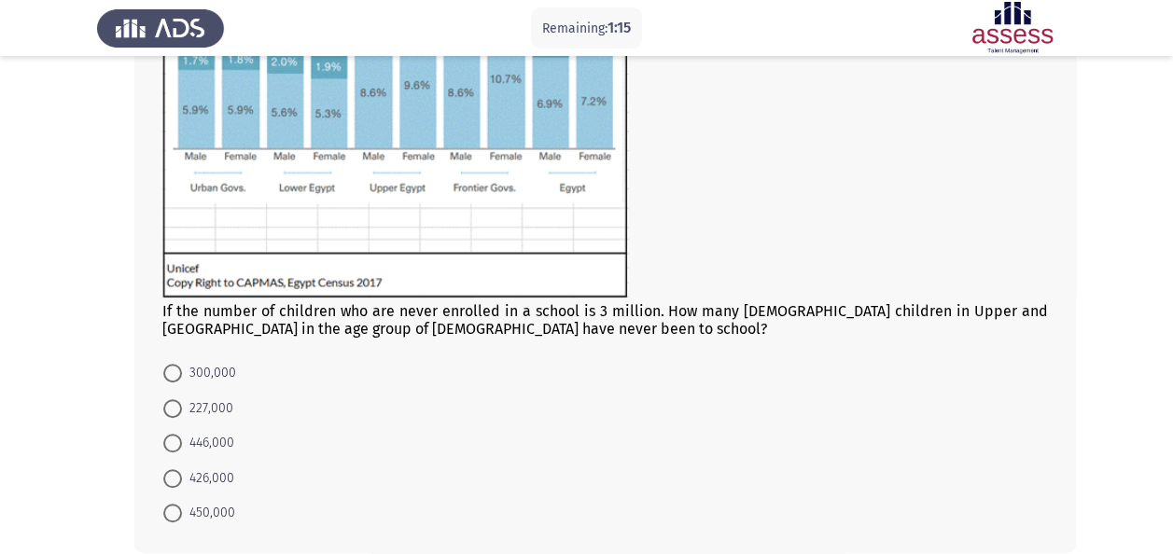
click at [214, 486] on span "426,000" at bounding box center [208, 478] width 52 height 22
click at [182, 486] on input "426,000" at bounding box center [172, 478] width 19 height 19
radio input "true"
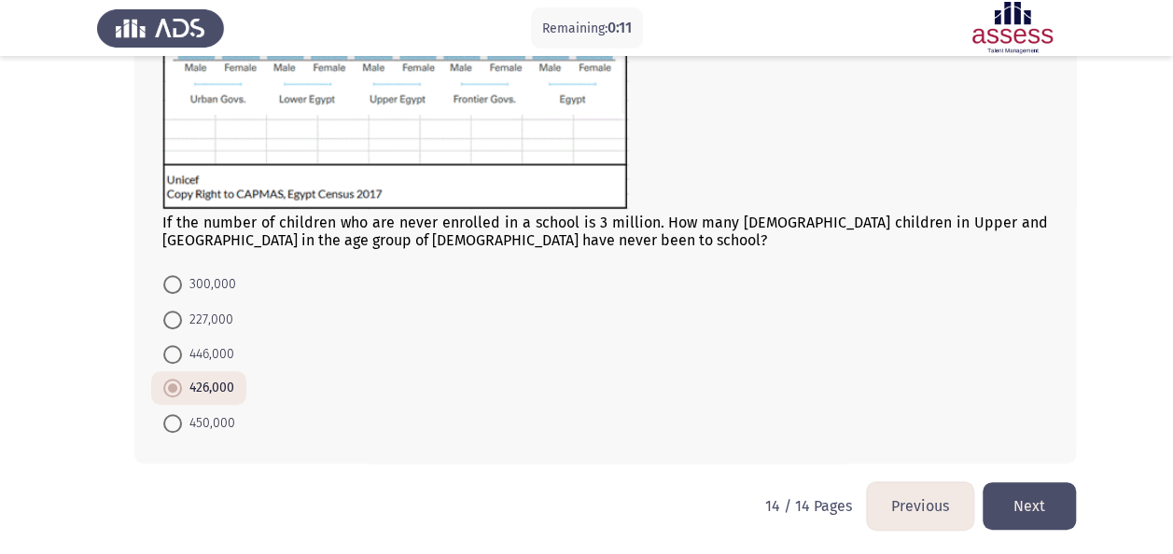
scroll to position [424, 0]
click at [1064, 508] on button "Next" at bounding box center [1028, 506] width 93 height 48
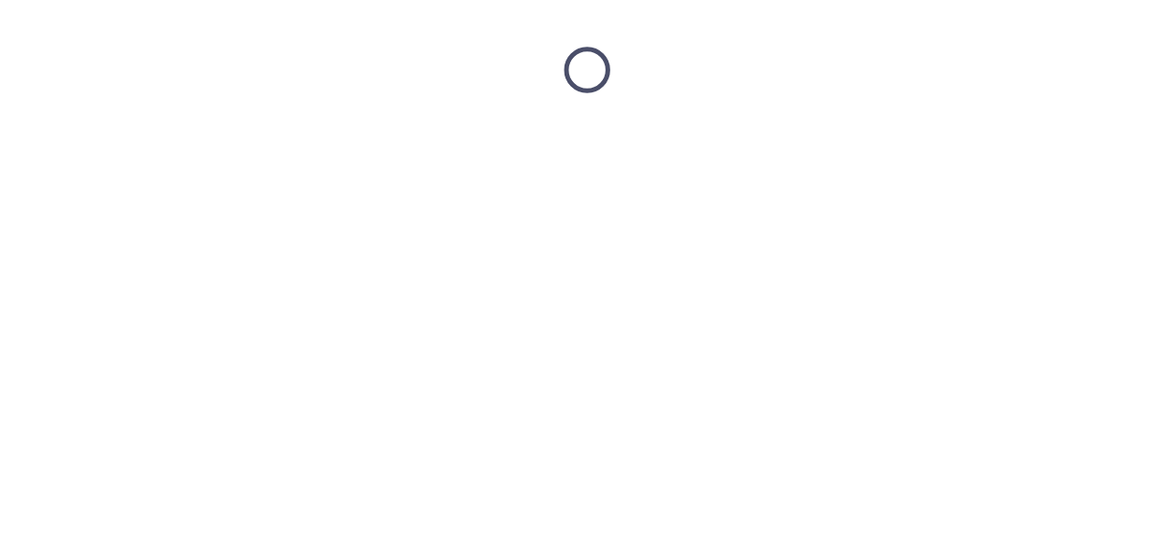
scroll to position [0, 0]
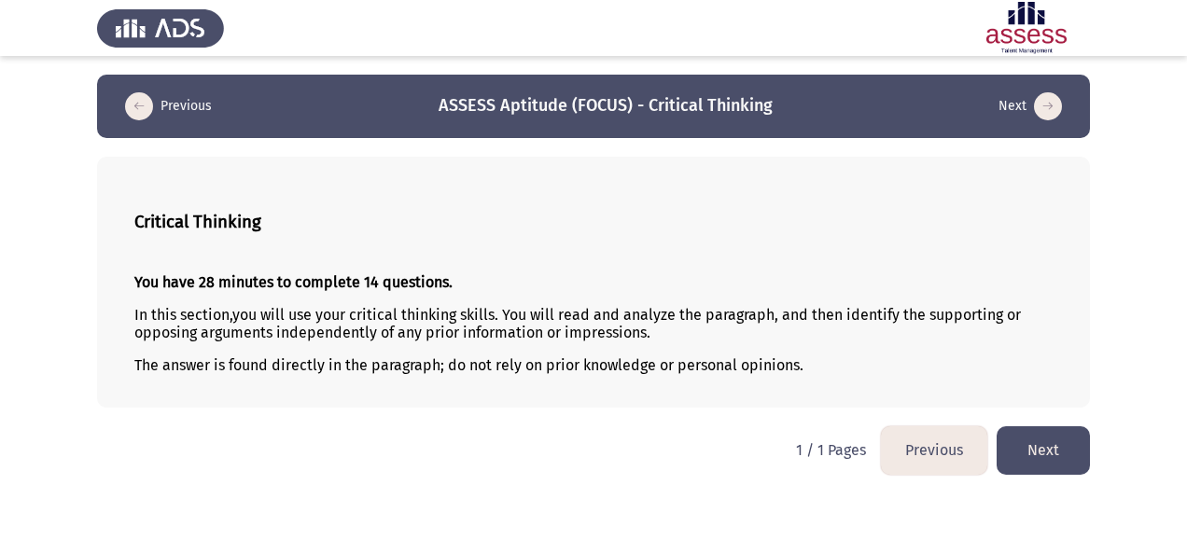
click at [1036, 440] on button "Next" at bounding box center [1042, 450] width 93 height 48
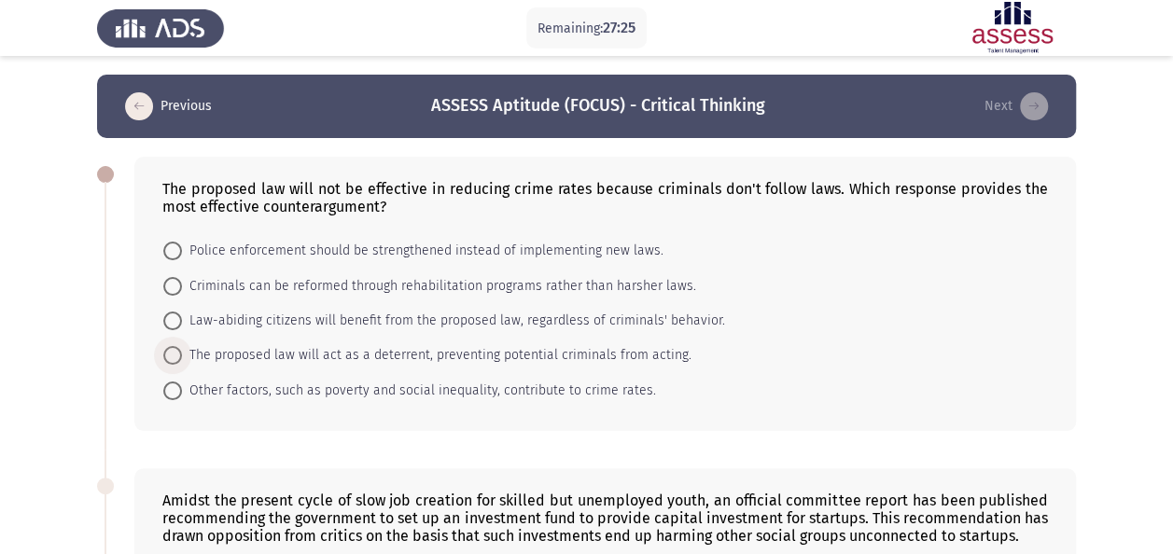
click at [521, 348] on span "The proposed law will act as a deterrent, preventing potential criminals from a…" at bounding box center [436, 355] width 509 height 22
click at [182, 348] on input "The proposed law will act as a deterrent, preventing potential criminals from a…" at bounding box center [172, 355] width 19 height 19
radio input "true"
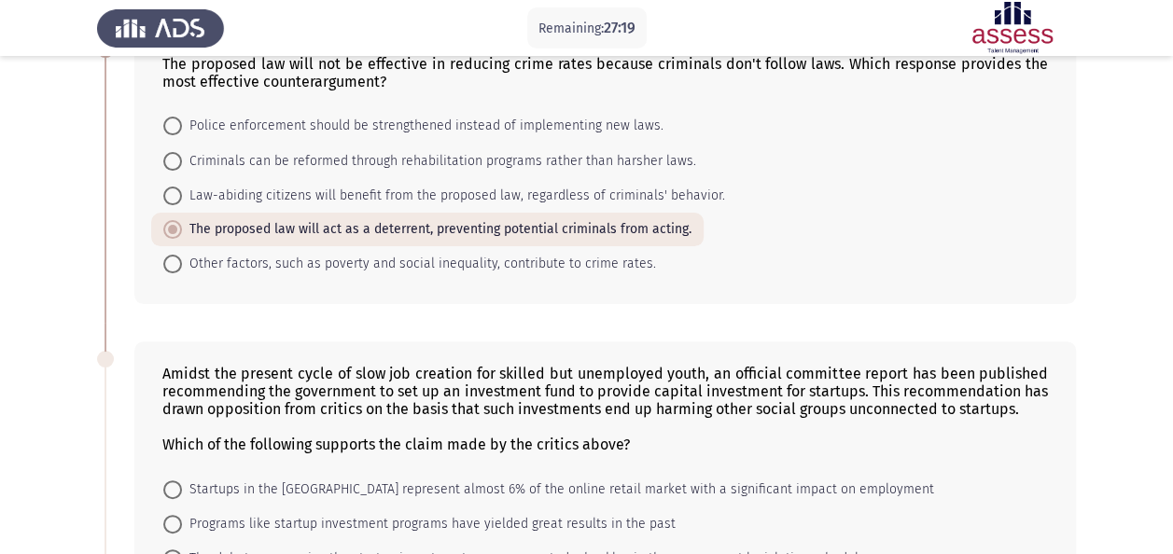
scroll to position [298, 0]
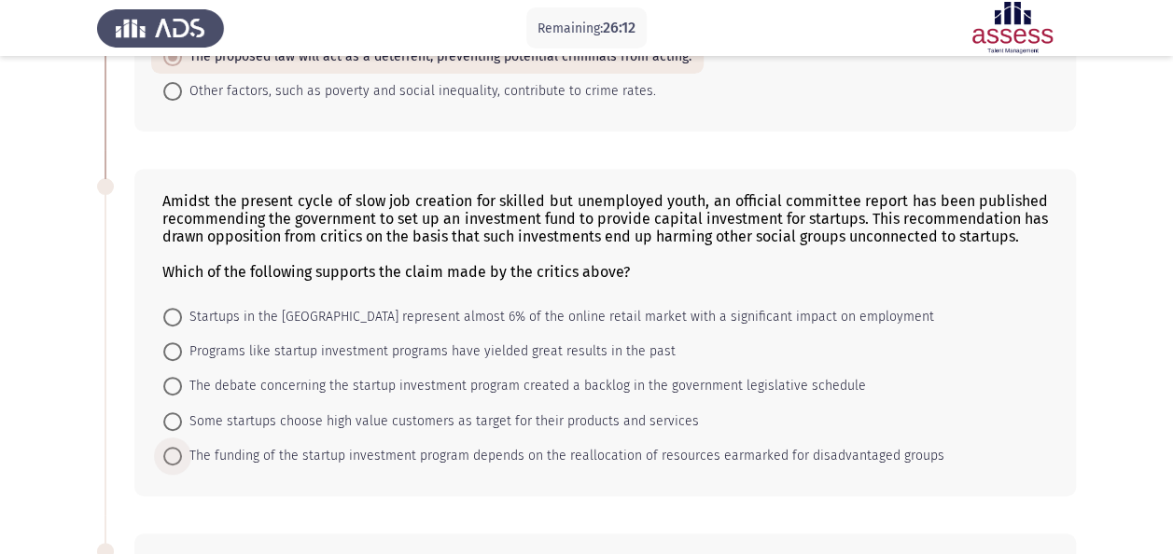
click at [902, 452] on span "The funding of the startup investment program depends on the reallocation of re…" at bounding box center [563, 456] width 762 height 22
click at [182, 452] on input "The funding of the startup investment program depends on the reallocation of re…" at bounding box center [172, 456] width 19 height 19
radio input "true"
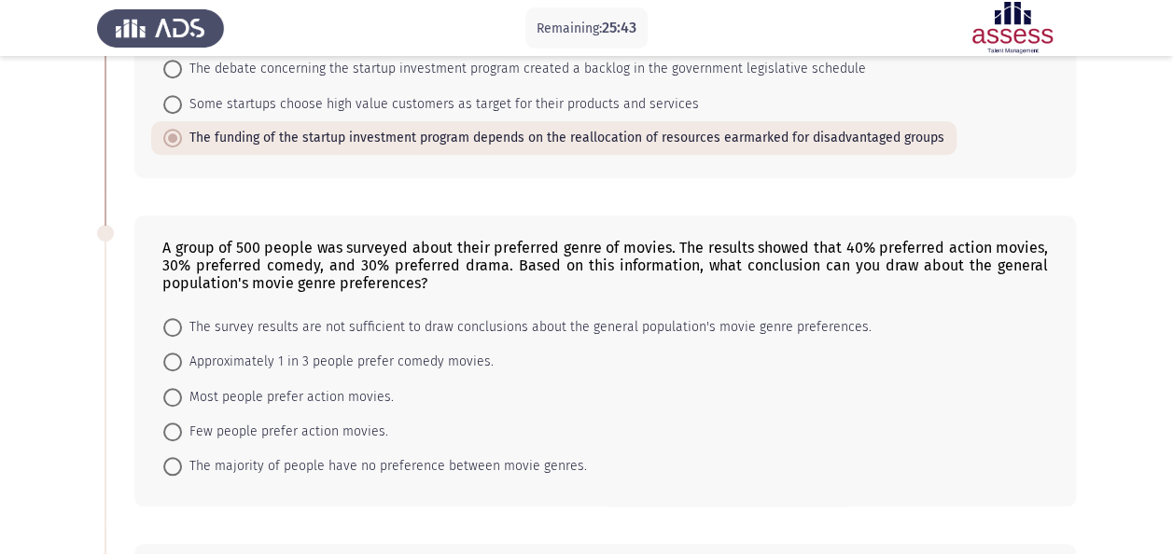
scroll to position [617, 0]
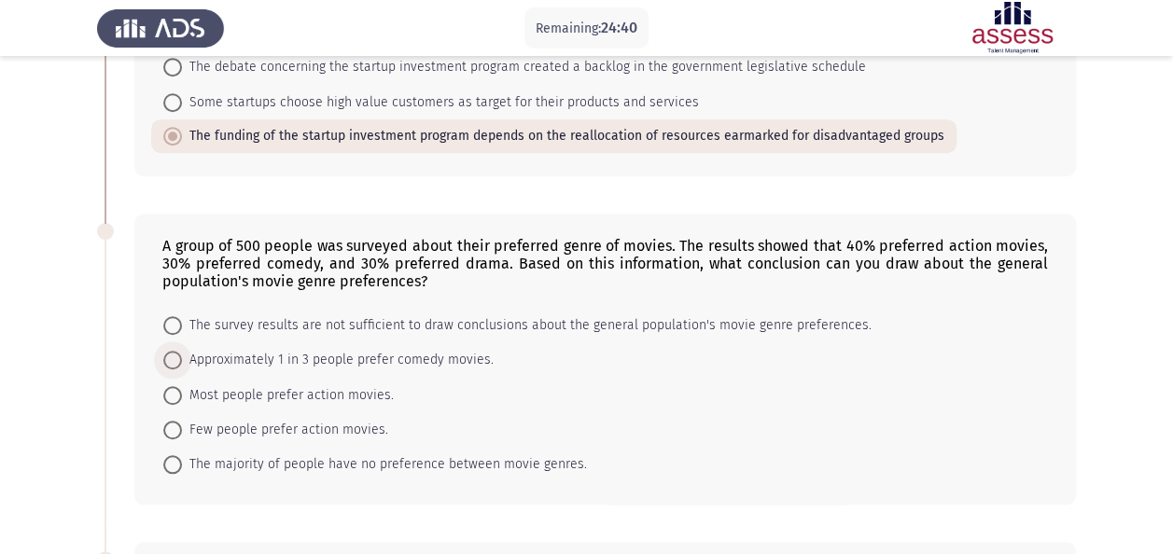
click at [417, 353] on span "Approximately 1 in 3 people prefer comedy movies." at bounding box center [338, 360] width 312 height 22
click at [182, 353] on input "Approximately 1 in 3 people prefer comedy movies." at bounding box center [172, 360] width 19 height 19
radio input "true"
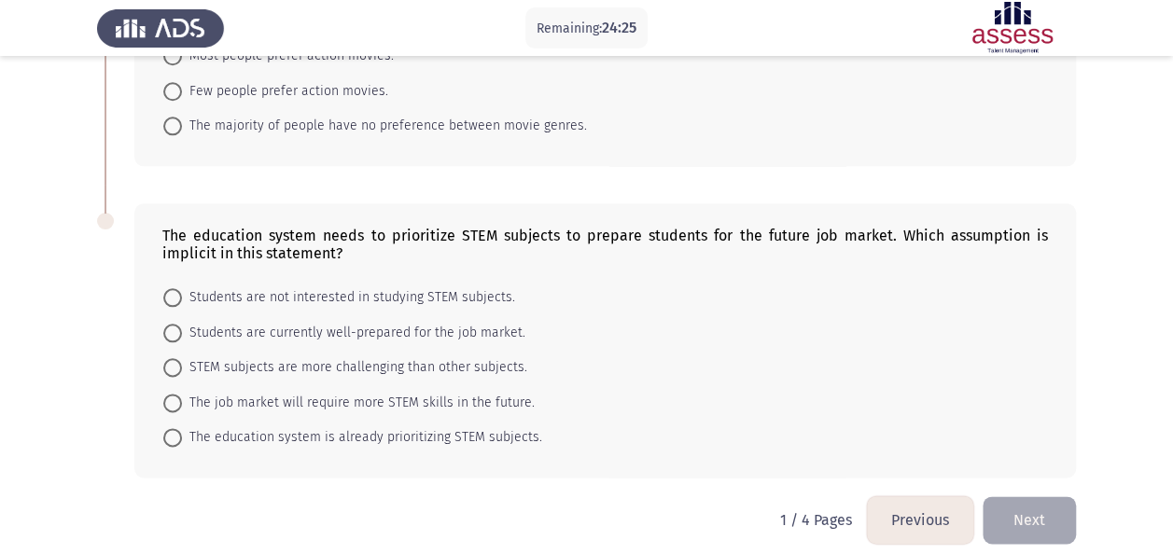
scroll to position [955, 0]
click at [429, 397] on span "The job market will require more STEM skills in the future." at bounding box center [358, 402] width 353 height 22
click at [182, 397] on input "The job market will require more STEM skills in the future." at bounding box center [172, 402] width 19 height 19
radio input "true"
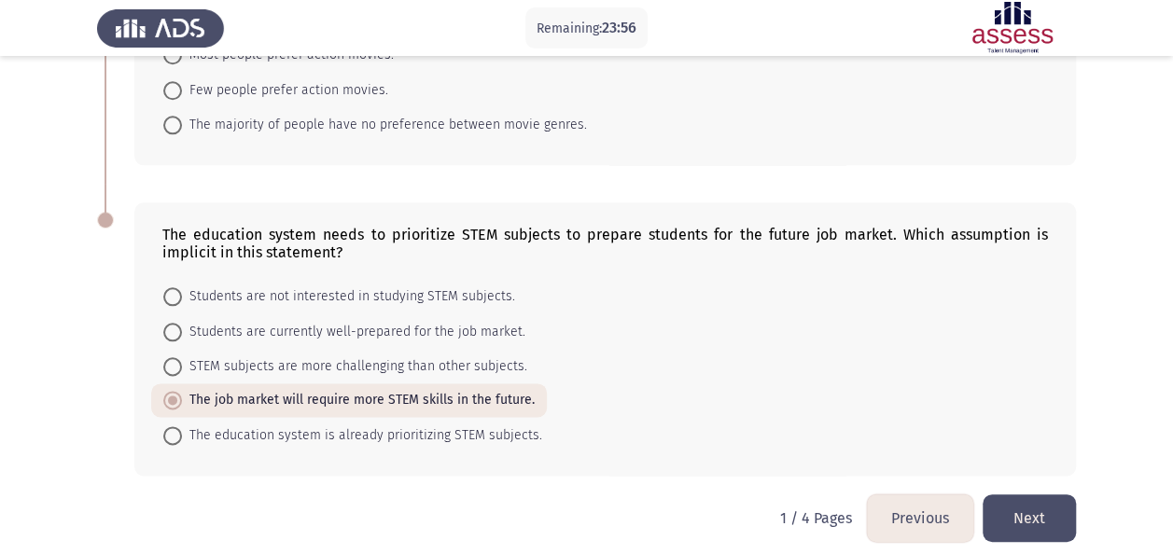
scroll to position [960, 0]
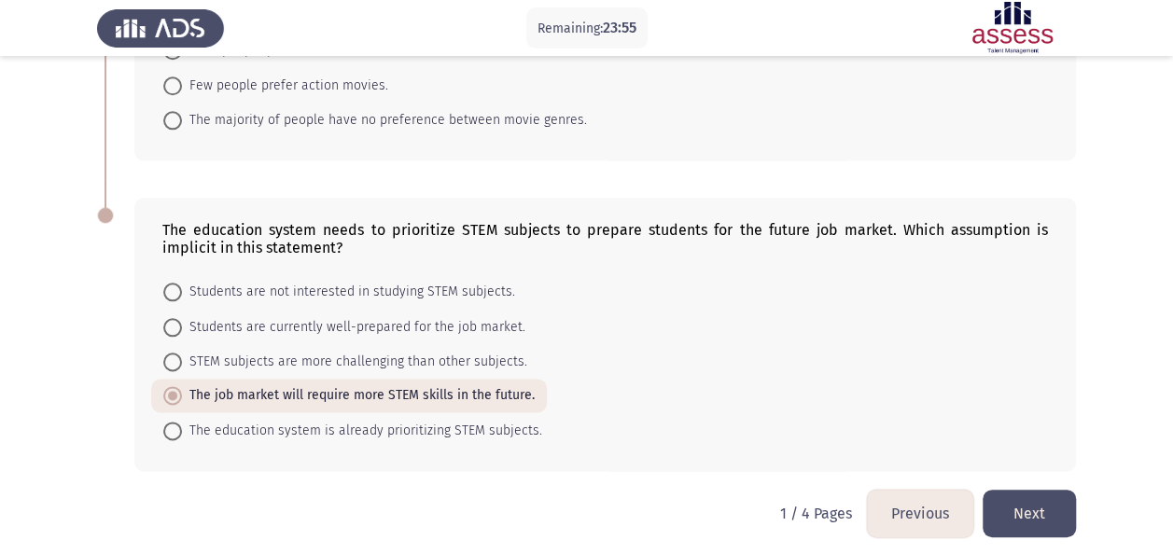
click at [1053, 492] on button "Next" at bounding box center [1028, 514] width 93 height 48
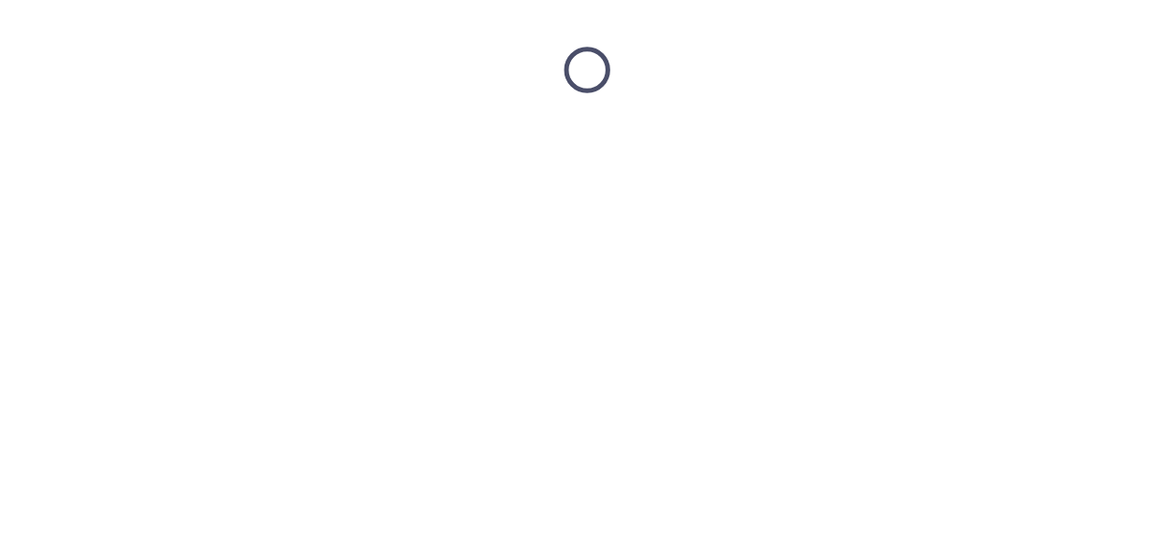
scroll to position [0, 0]
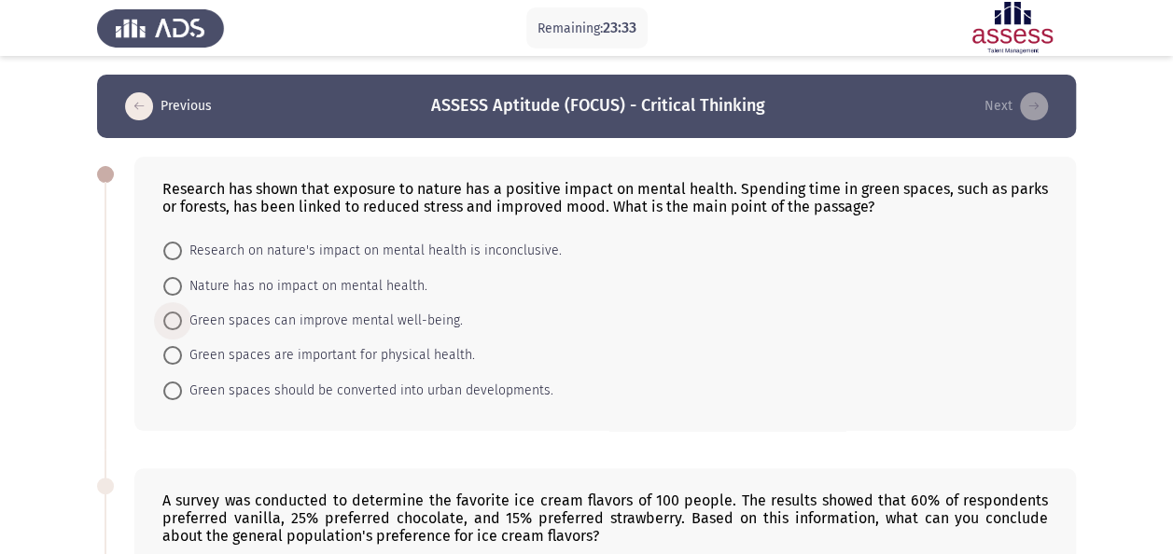
click at [298, 318] on span "Green spaces can improve mental well-being." at bounding box center [322, 321] width 281 height 22
click at [182, 318] on input "Green spaces can improve mental well-being." at bounding box center [172, 321] width 19 height 19
radio input "true"
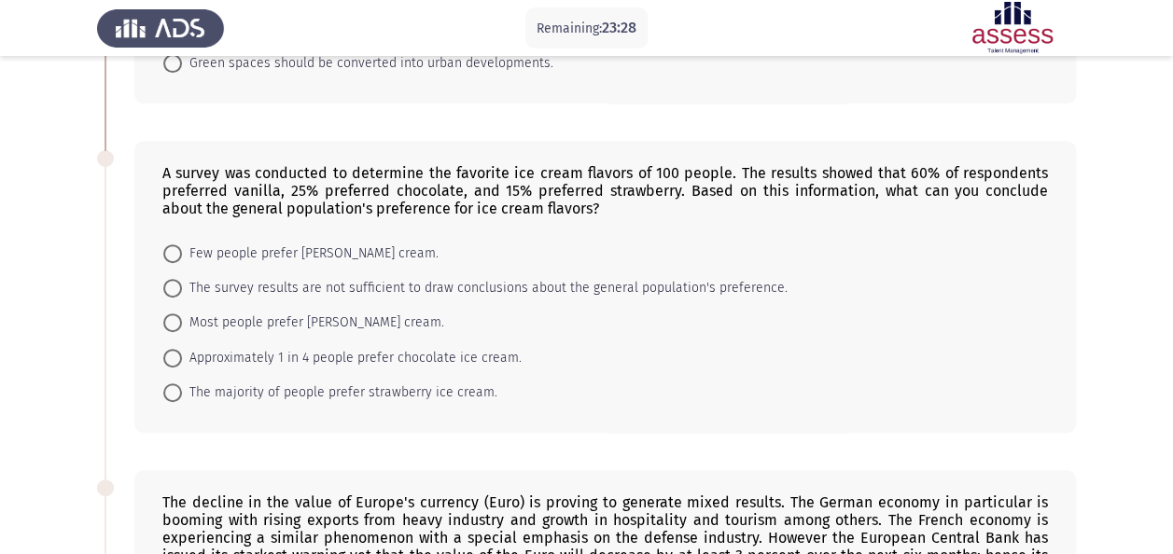
scroll to position [325, 0]
click at [360, 288] on span "The survey results are not sufficient to draw conclusions about the general pop…" at bounding box center [484, 289] width 605 height 22
click at [182, 288] on input "The survey results are not sufficient to draw conclusions about the general pop…" at bounding box center [172, 289] width 19 height 19
radio input "true"
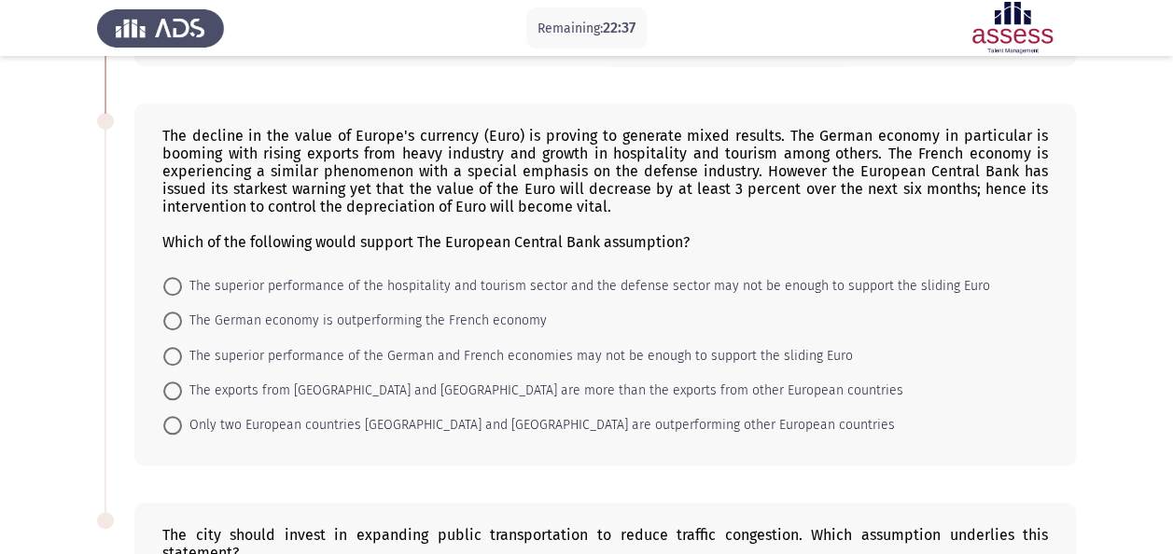
scroll to position [690, 0]
click at [425, 276] on span "The superior performance of the hospitality and tourism sector and the defense …" at bounding box center [586, 287] width 808 height 22
click at [182, 278] on input "The superior performance of the hospitality and tourism sector and the defense …" at bounding box center [172, 287] width 19 height 19
radio input "true"
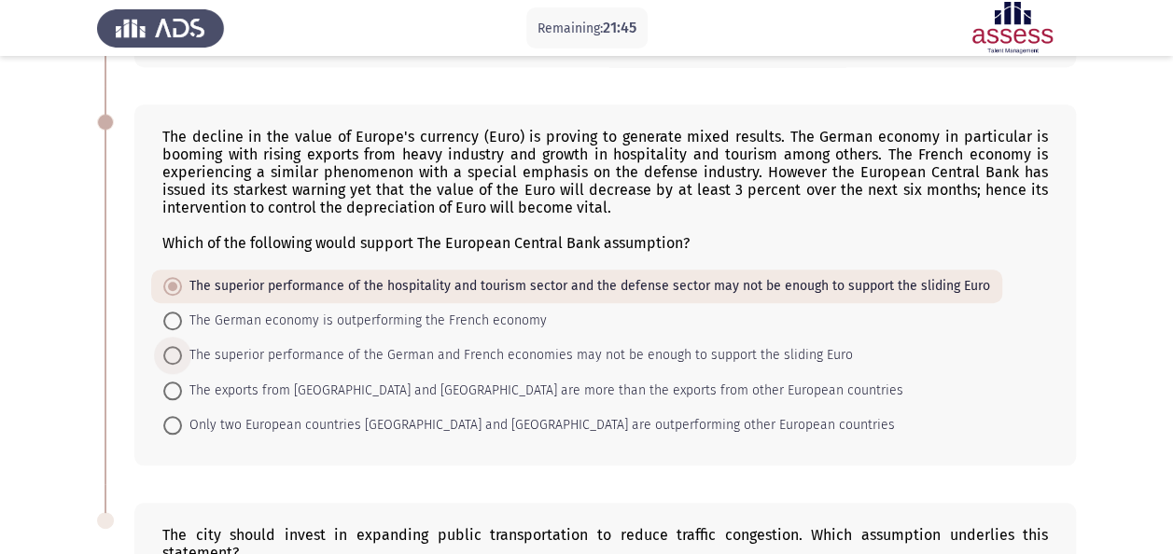
click at [489, 344] on span "The superior performance of the German and French economies may not be enough t…" at bounding box center [517, 355] width 671 height 22
click at [182, 346] on input "The superior performance of the German and French economies may not be enough t…" at bounding box center [172, 355] width 19 height 19
radio input "true"
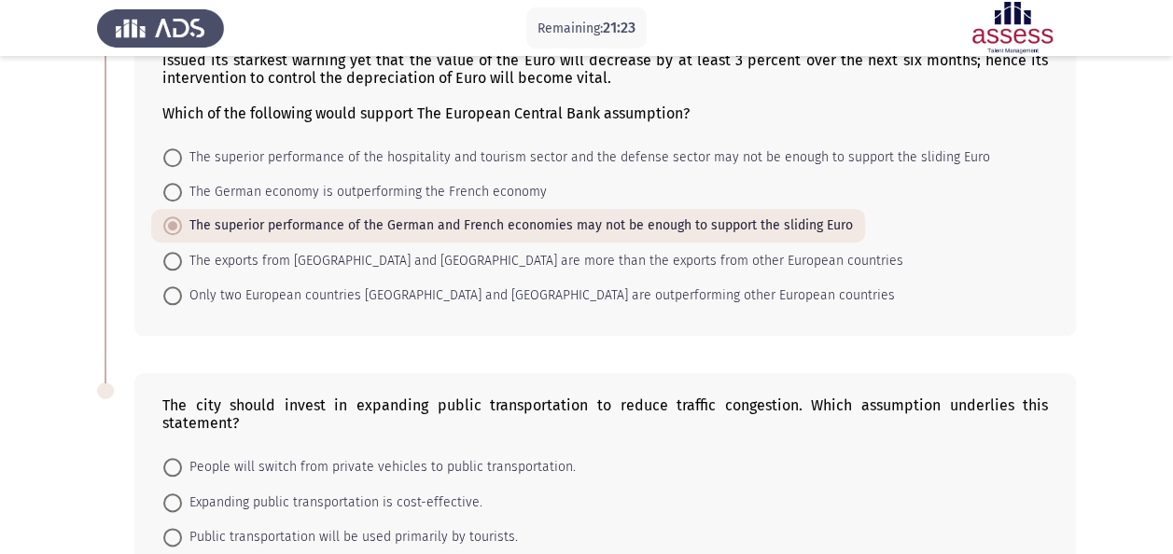
scroll to position [979, 0]
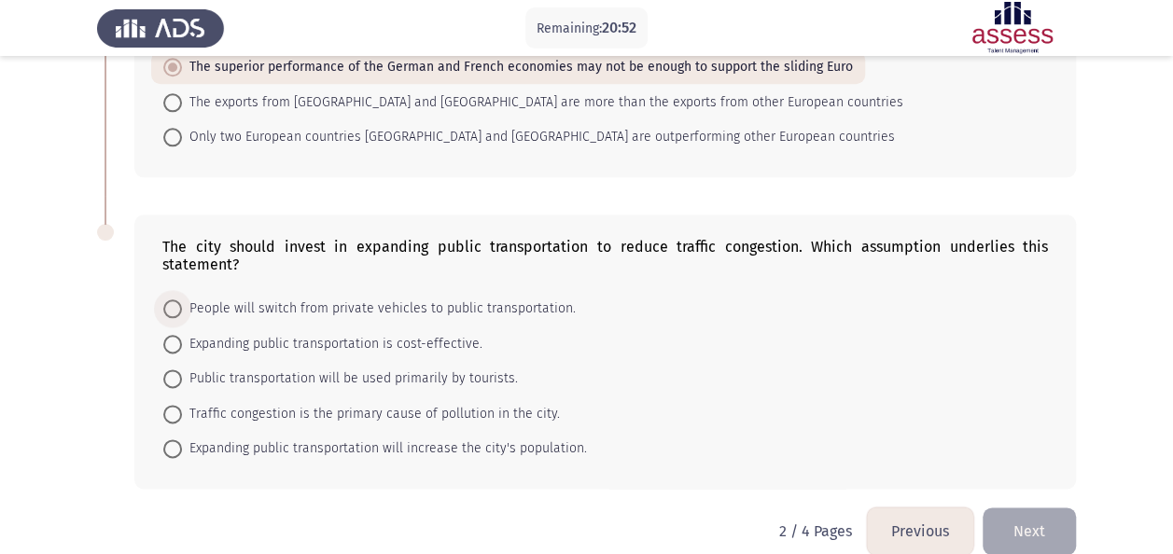
click at [330, 298] on span "People will switch from private vehicles to public transportation." at bounding box center [379, 309] width 394 height 22
click at [182, 299] on input "People will switch from private vehicles to public transportation." at bounding box center [172, 308] width 19 height 19
radio input "true"
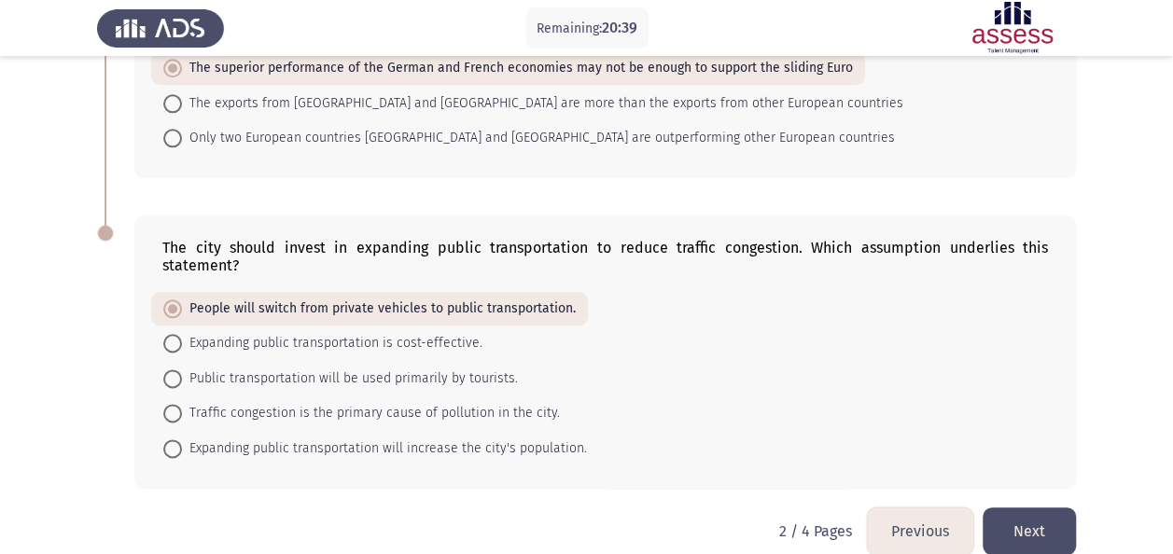
click at [1059, 508] on button "Next" at bounding box center [1028, 532] width 93 height 48
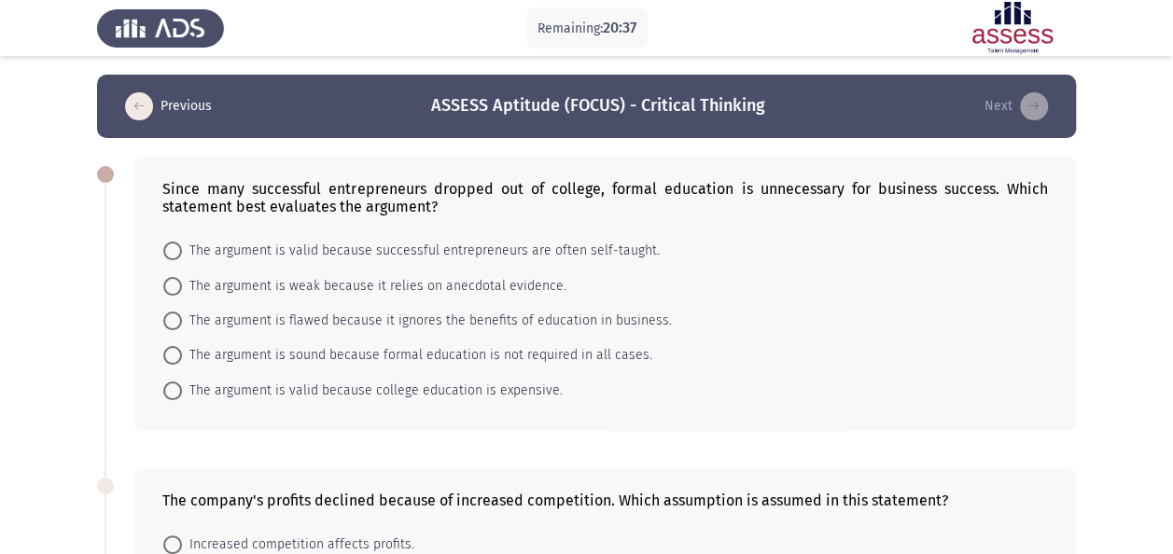
scroll to position [31, 0]
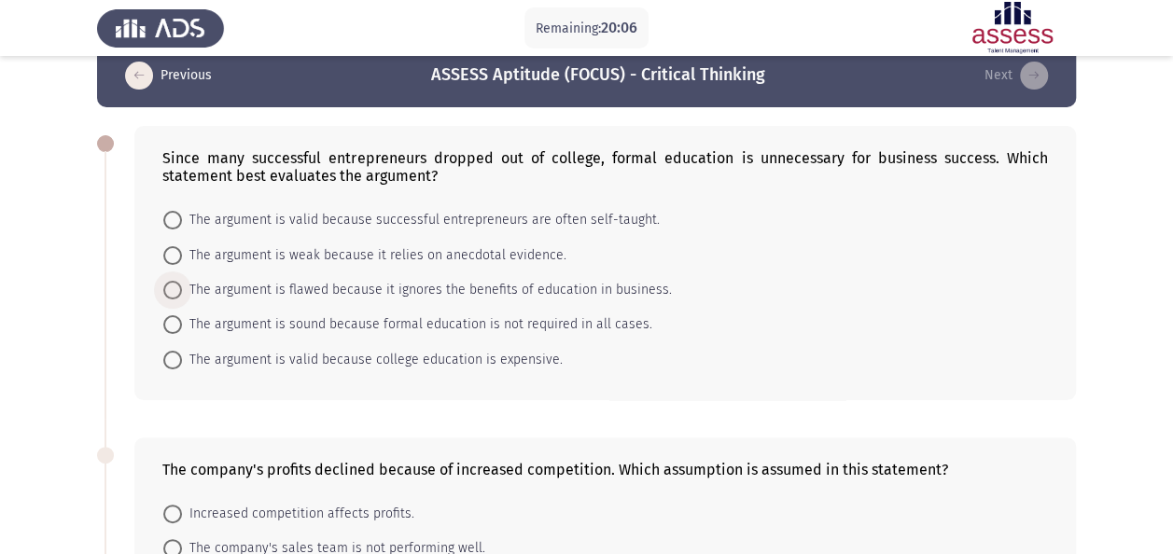
click at [605, 282] on span "The argument is flawed because it ignores the benefits of education in business." at bounding box center [427, 290] width 490 height 22
click at [182, 282] on input "The argument is flawed because it ignores the benefits of education in business." at bounding box center [172, 290] width 19 height 19
radio input "true"
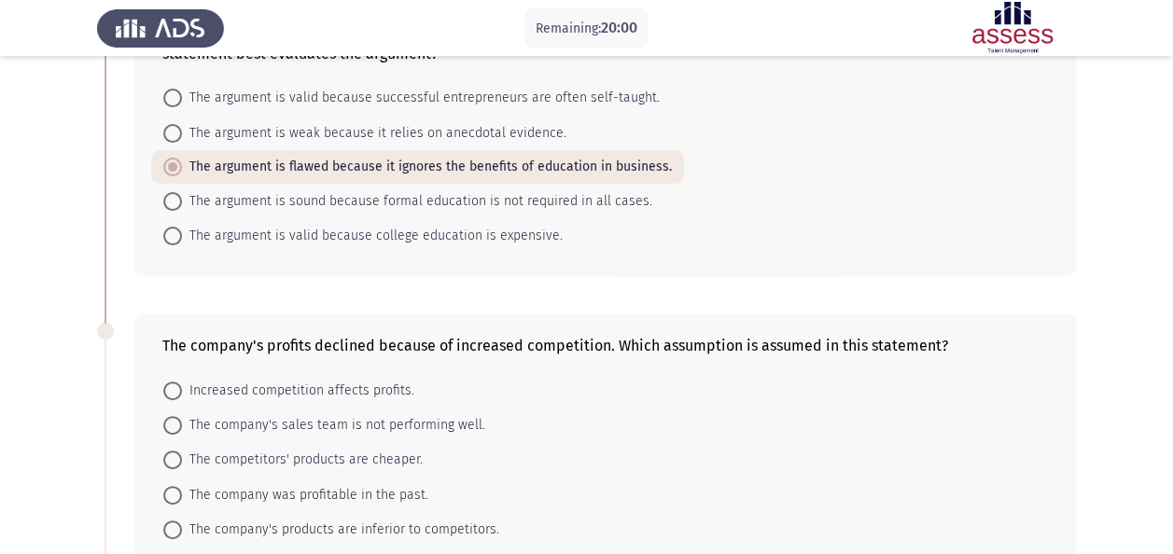
scroll to position [0, 0]
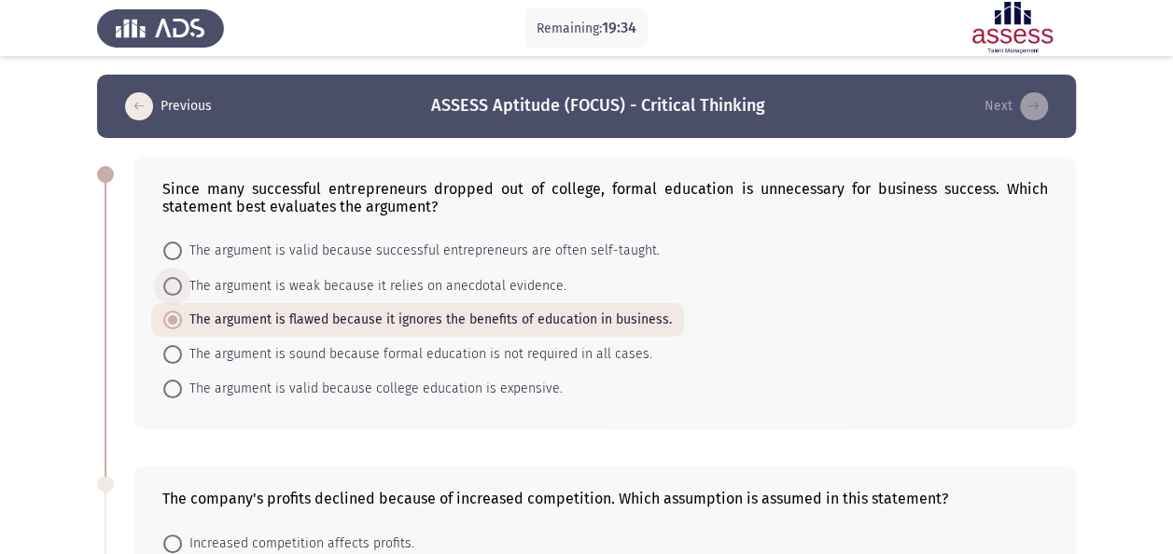
click at [481, 289] on span "The argument is weak because it relies on anecdotal evidence." at bounding box center [374, 286] width 384 height 22
click at [182, 289] on input "The argument is weak because it relies on anecdotal evidence." at bounding box center [172, 286] width 19 height 19
radio input "true"
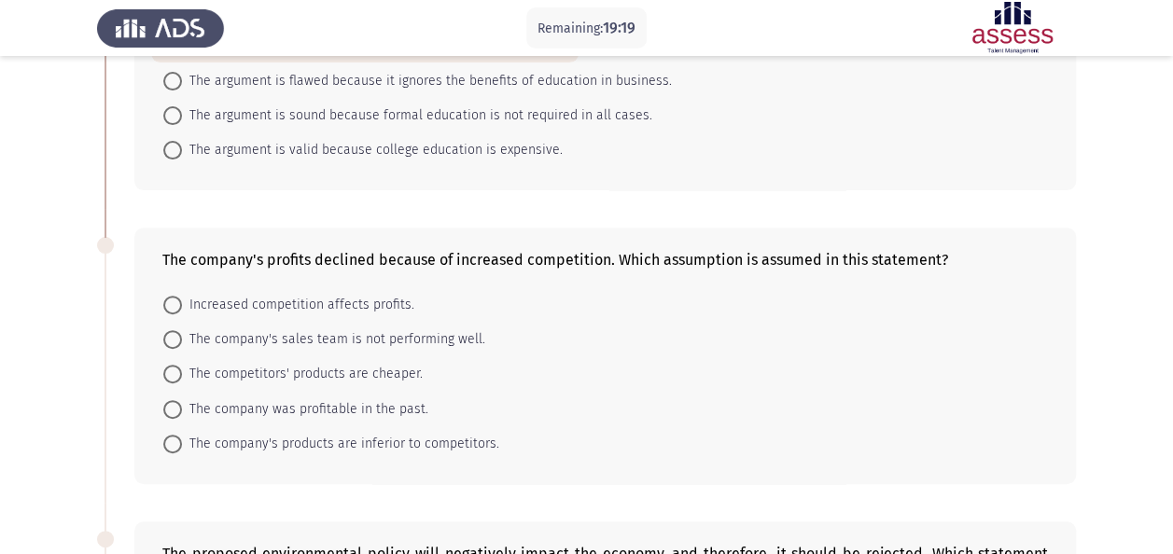
scroll to position [240, 0]
click at [383, 298] on span "Increased competition affects profits." at bounding box center [298, 304] width 232 height 22
click at [182, 298] on input "Increased competition affects profits." at bounding box center [172, 304] width 19 height 19
radio input "true"
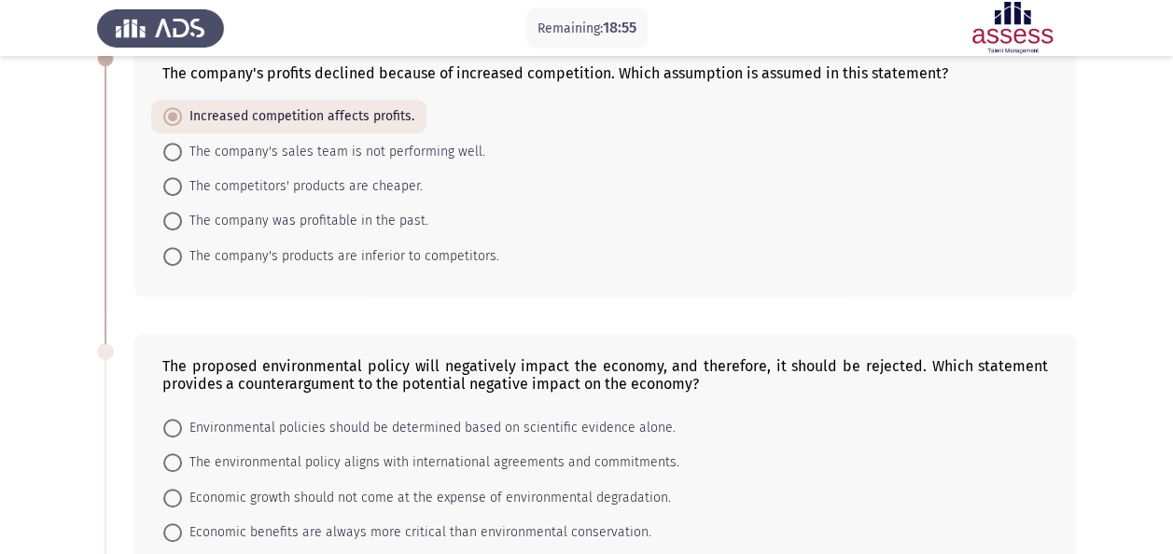
scroll to position [305, 0]
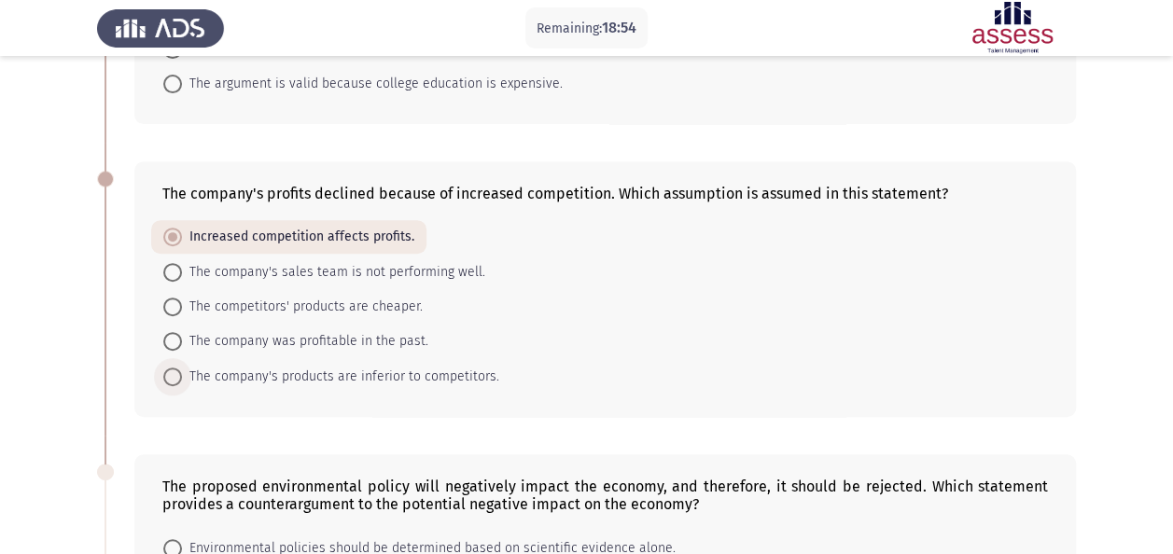
click at [389, 367] on span "The company's products are inferior to competitors." at bounding box center [340, 377] width 317 height 22
click at [182, 368] on input "The company's products are inferior to competitors." at bounding box center [172, 377] width 19 height 19
radio input "true"
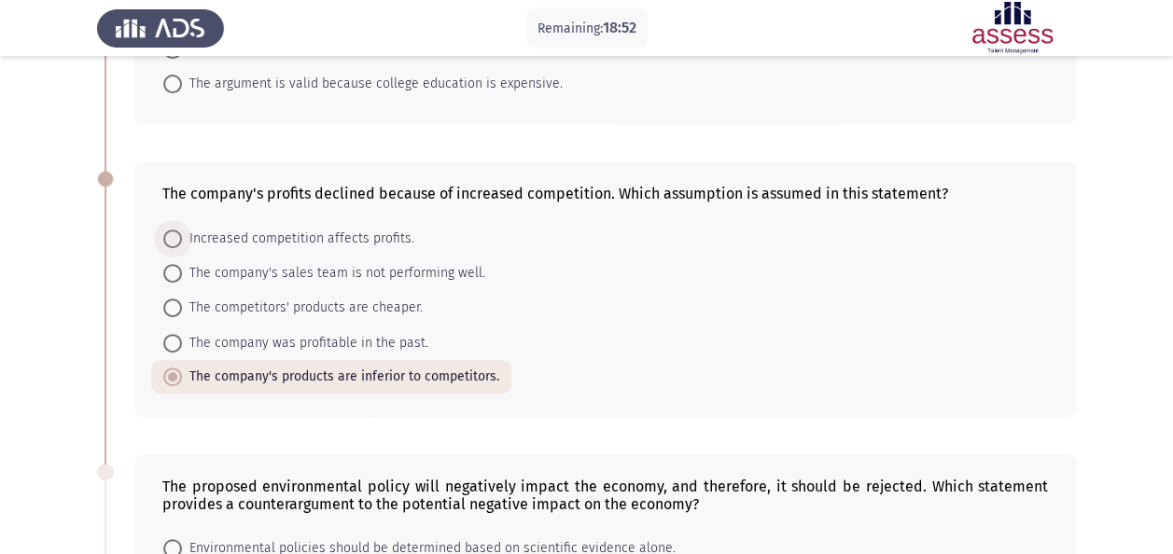
click at [341, 230] on span "Increased competition affects profits." at bounding box center [298, 239] width 232 height 22
click at [182, 230] on input "Increased competition affects profits." at bounding box center [172, 239] width 19 height 19
radio input "true"
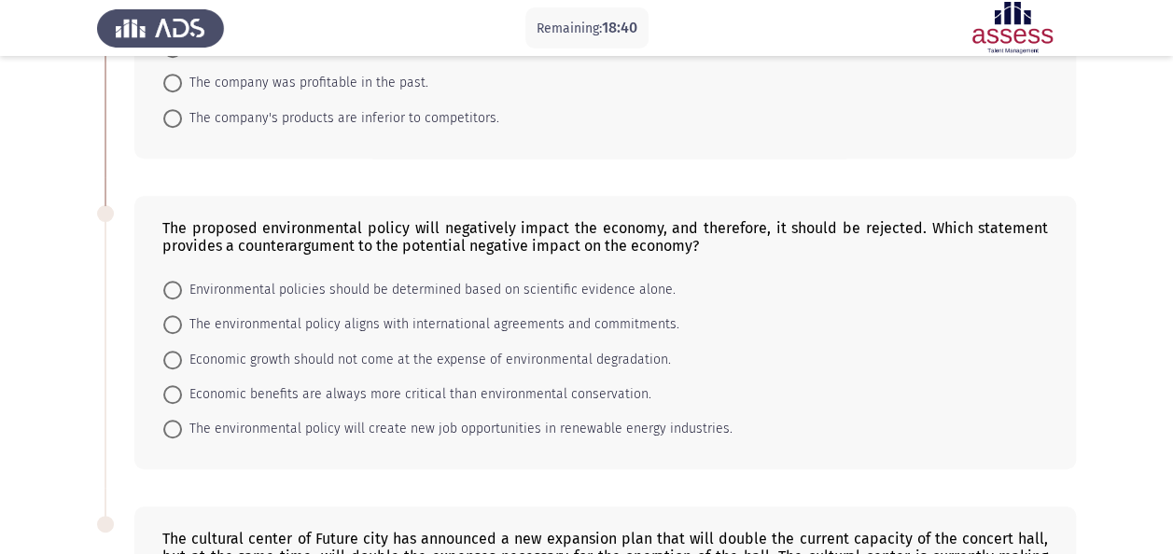
scroll to position [582, 0]
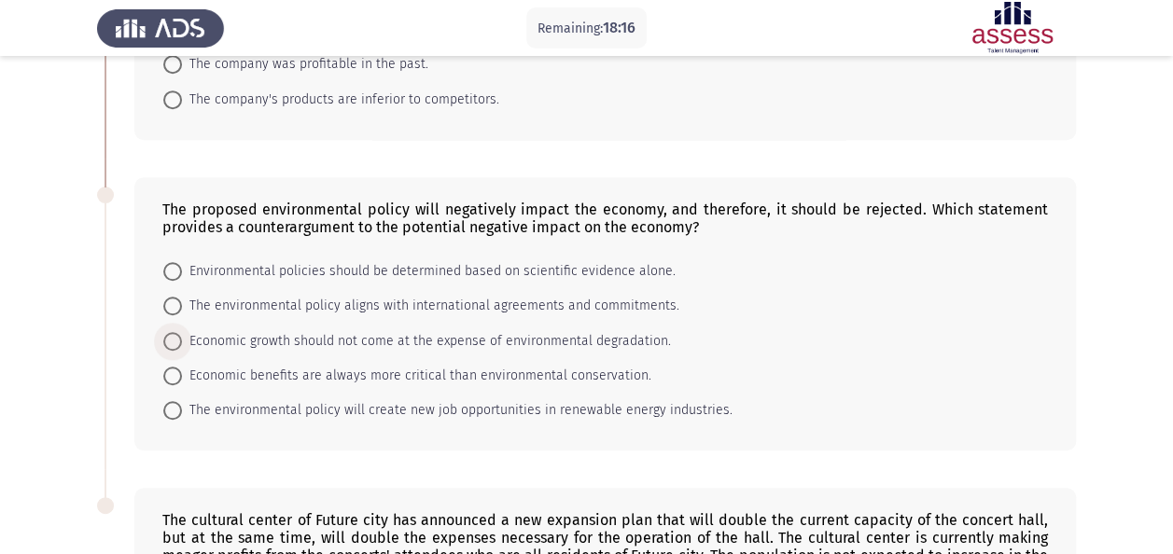
click at [416, 343] on span "Economic growth should not come at the expense of environmental degradation." at bounding box center [426, 341] width 489 height 22
click at [182, 343] on input "Economic growth should not come at the expense of environmental degradation." at bounding box center [172, 341] width 19 height 19
radio input "true"
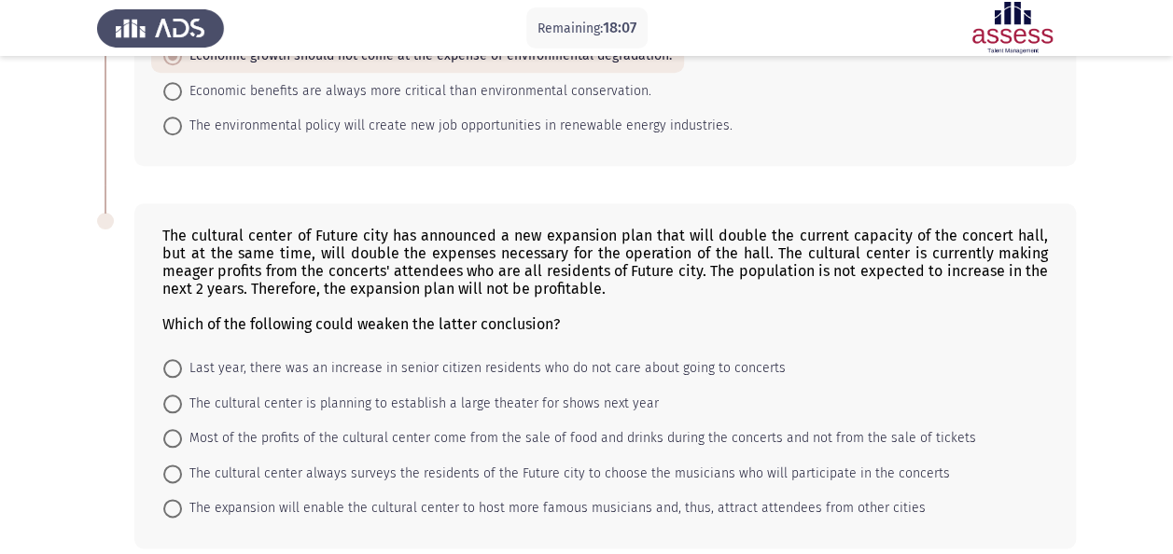
scroll to position [873, 0]
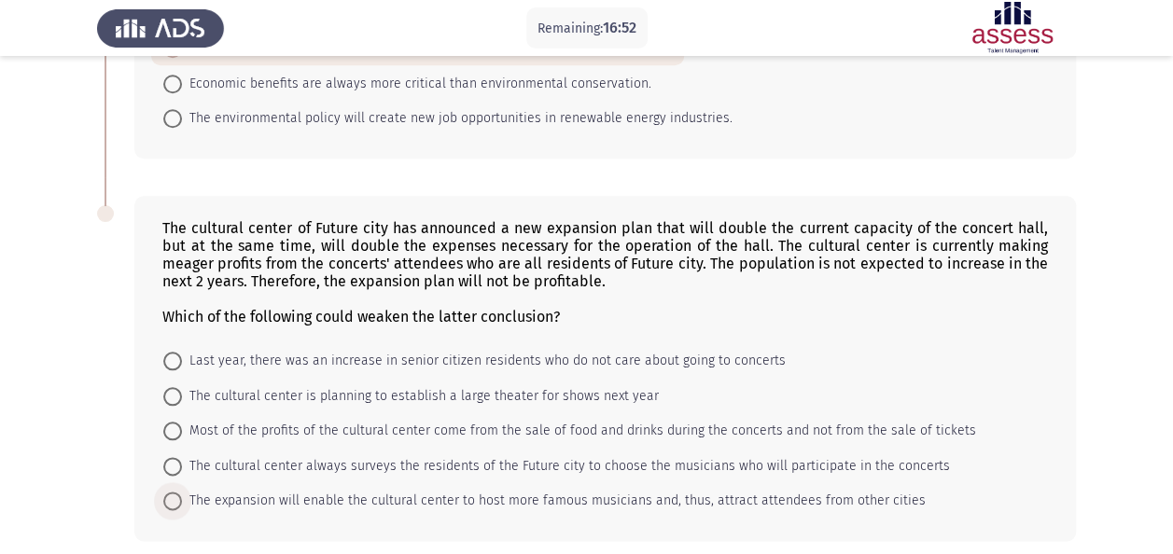
click at [781, 496] on span "The expansion will enable the cultural center to host more famous musicians and…" at bounding box center [554, 501] width 744 height 22
click at [182, 496] on input "The expansion will enable the cultural center to host more famous musicians and…" at bounding box center [172, 501] width 19 height 19
radio input "true"
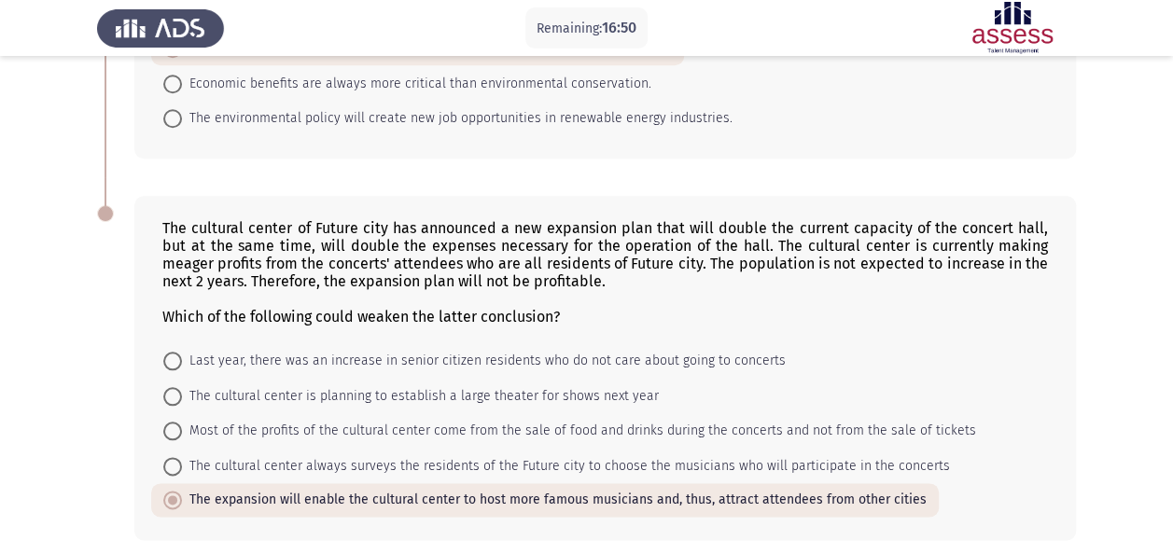
scroll to position [942, 0]
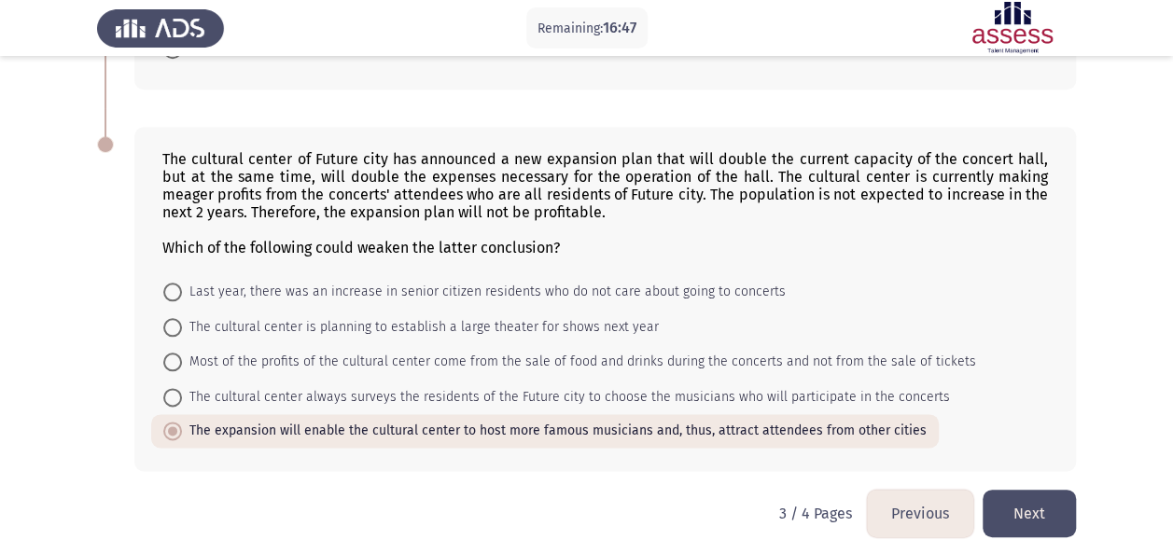
click at [1045, 490] on button "Next" at bounding box center [1028, 514] width 93 height 48
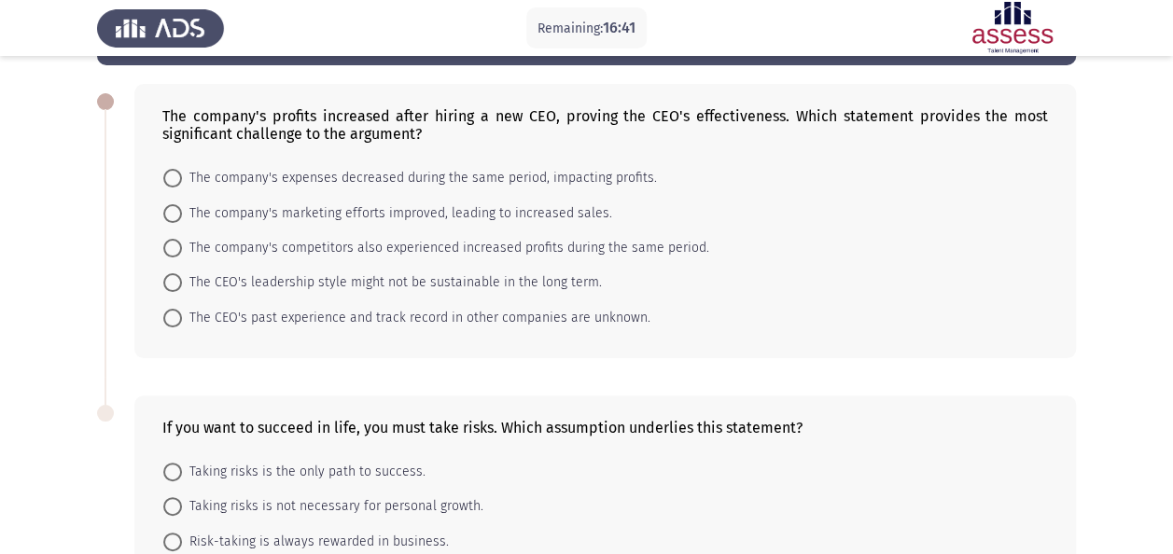
scroll to position [259, 0]
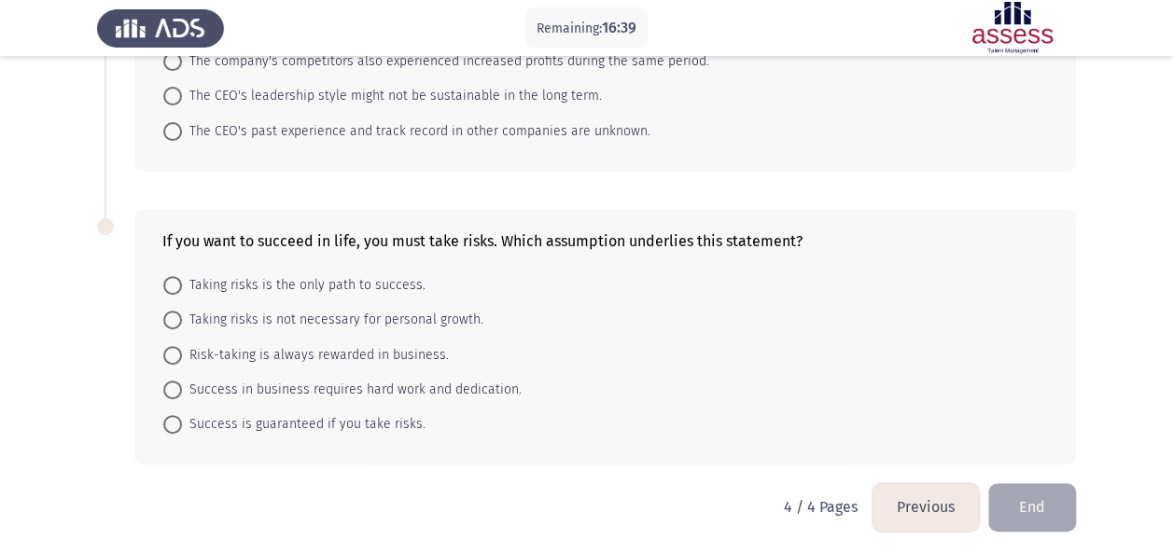
click at [916, 500] on button "Previous" at bounding box center [925, 507] width 106 height 48
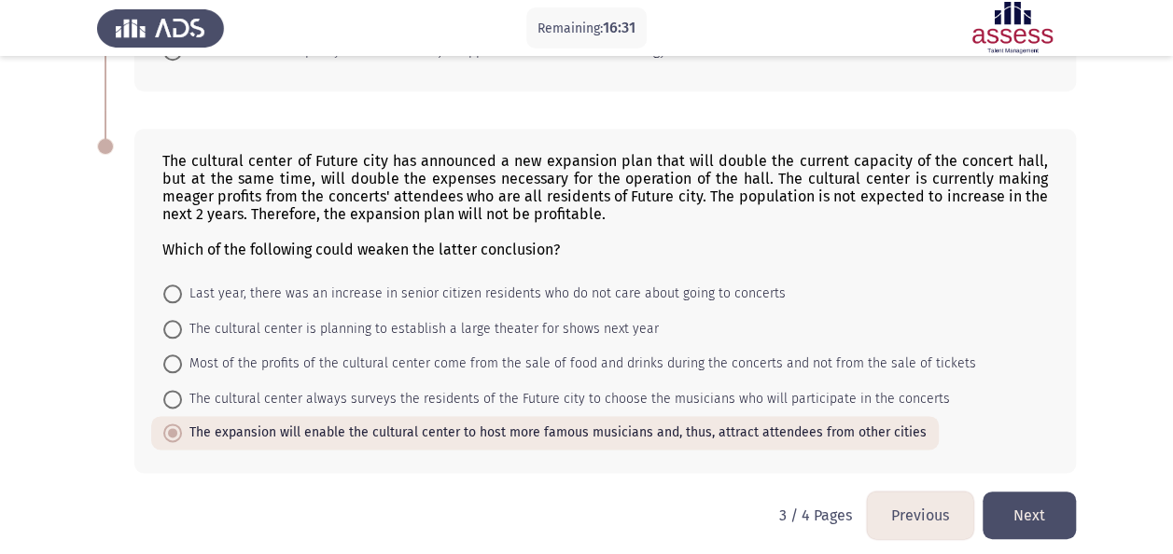
scroll to position [942, 0]
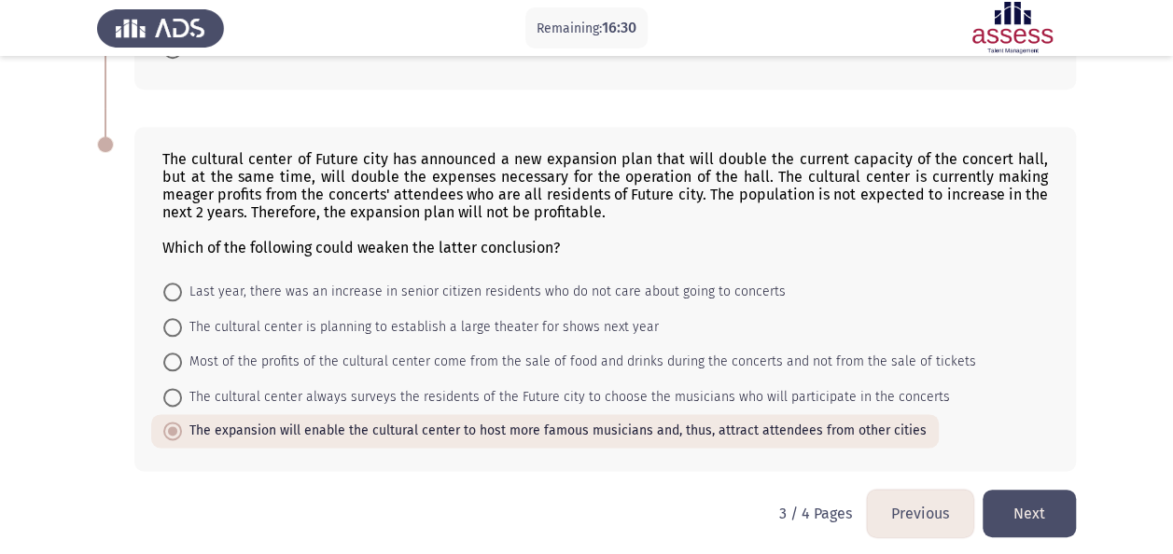
click at [1054, 500] on button "Next" at bounding box center [1028, 514] width 93 height 48
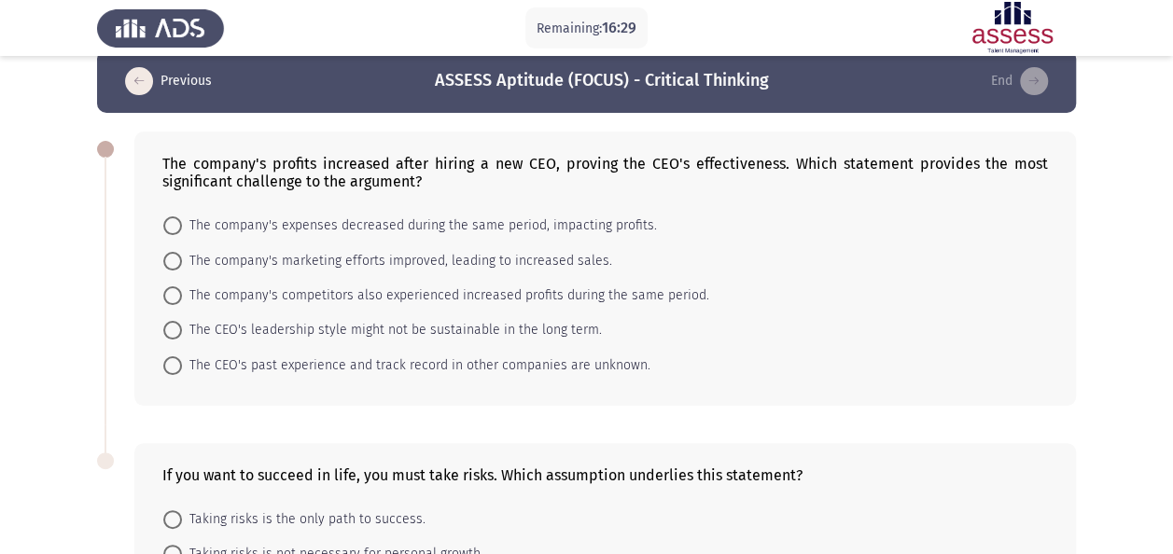
scroll to position [26, 0]
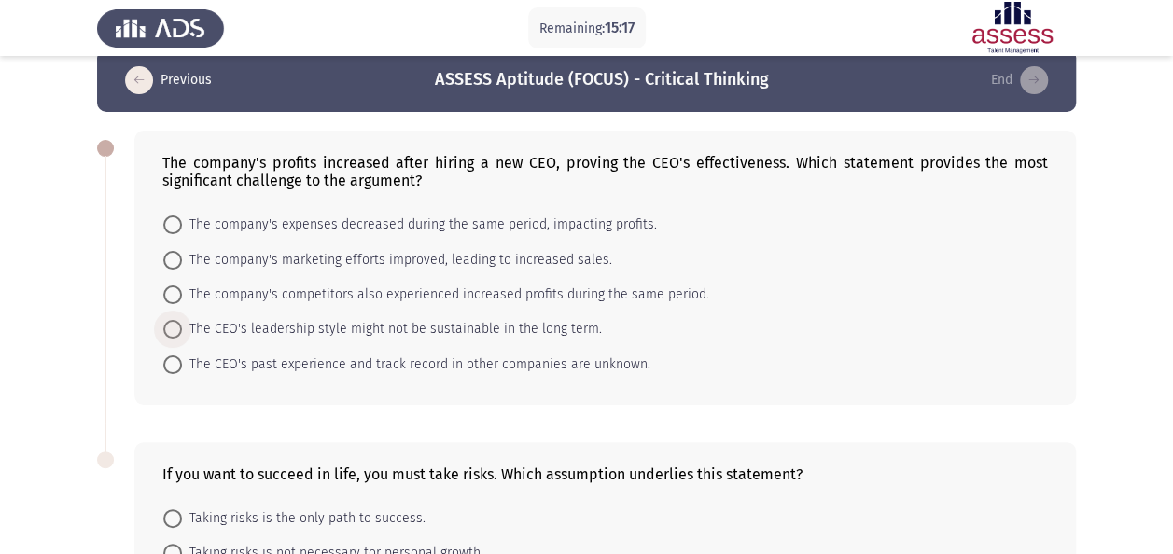
click at [533, 324] on span "The CEO's leadership style might not be sustainable in the long term." at bounding box center [392, 329] width 420 height 22
click at [182, 324] on input "The CEO's leadership style might not be sustainable in the long term." at bounding box center [172, 329] width 19 height 19
radio input "true"
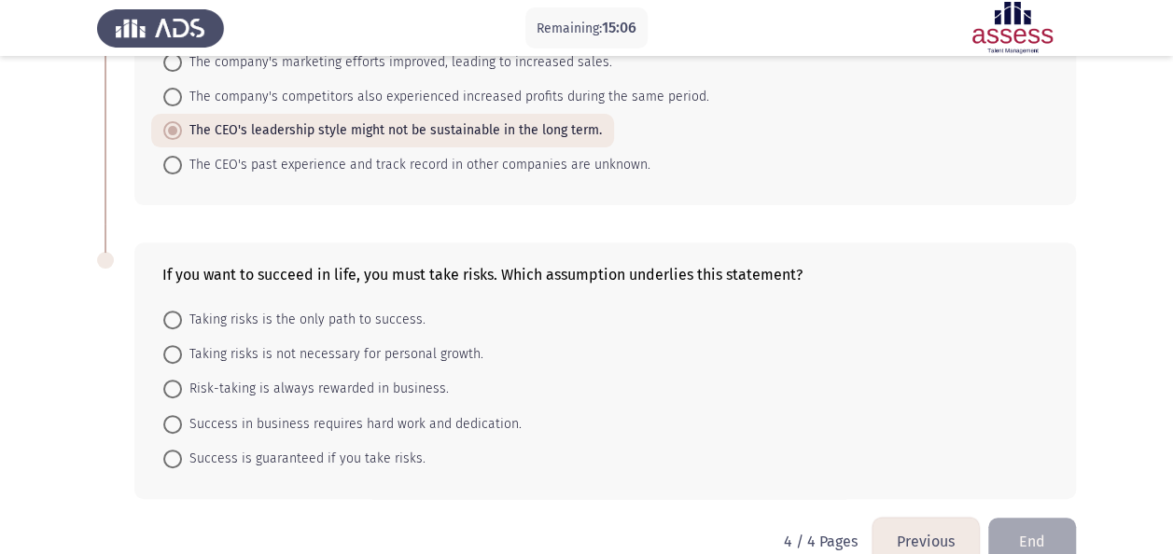
scroll to position [257, 0]
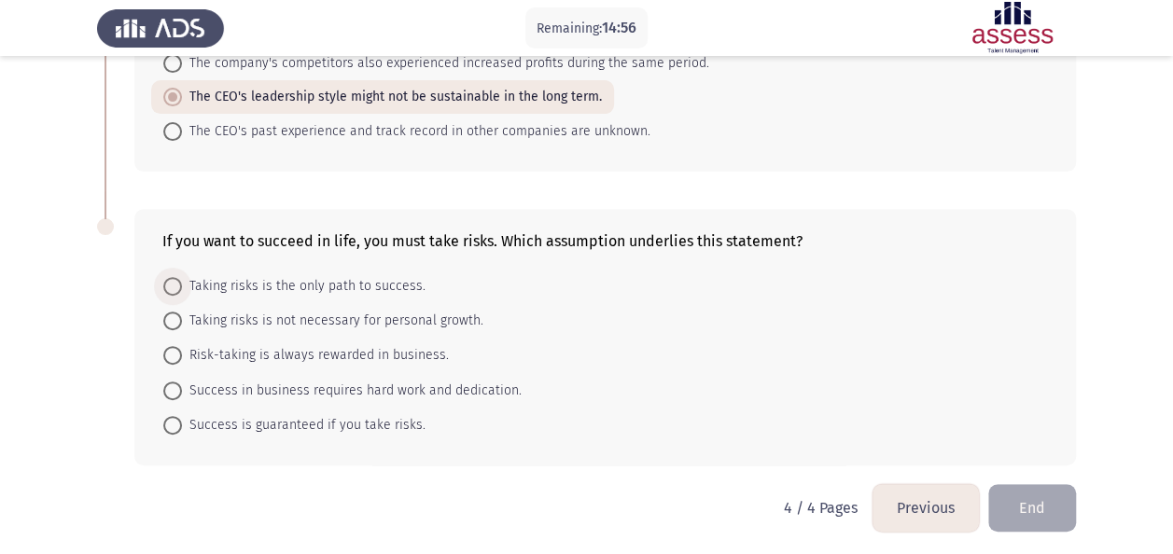
click at [296, 282] on span "Taking risks is the only path to success." at bounding box center [304, 286] width 244 height 22
click at [182, 282] on input "Taking risks is the only path to success." at bounding box center [172, 286] width 19 height 19
radio input "true"
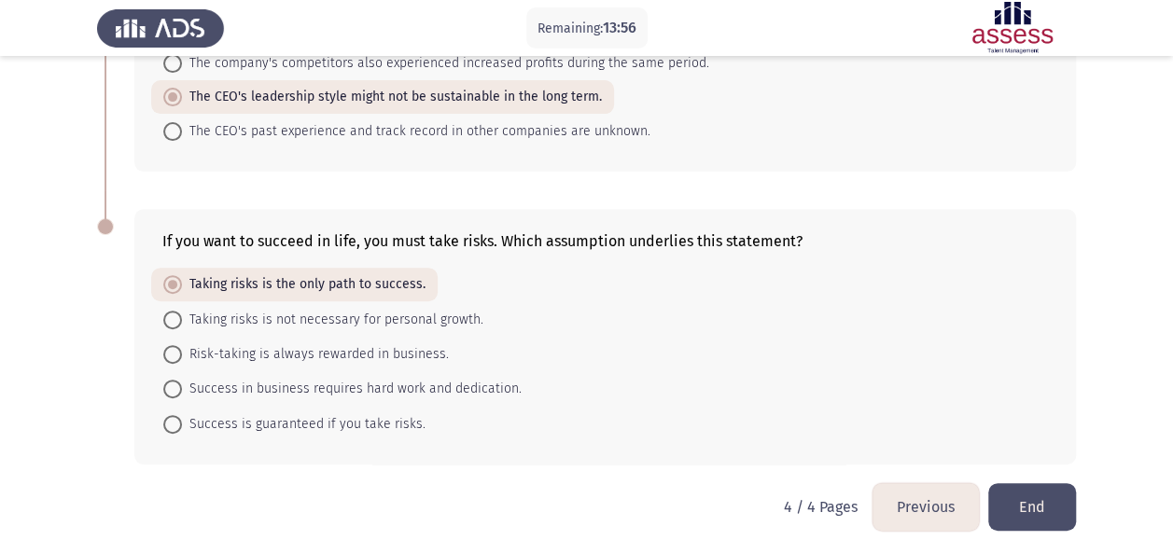
click at [1065, 499] on button "End" at bounding box center [1032, 507] width 88 height 48
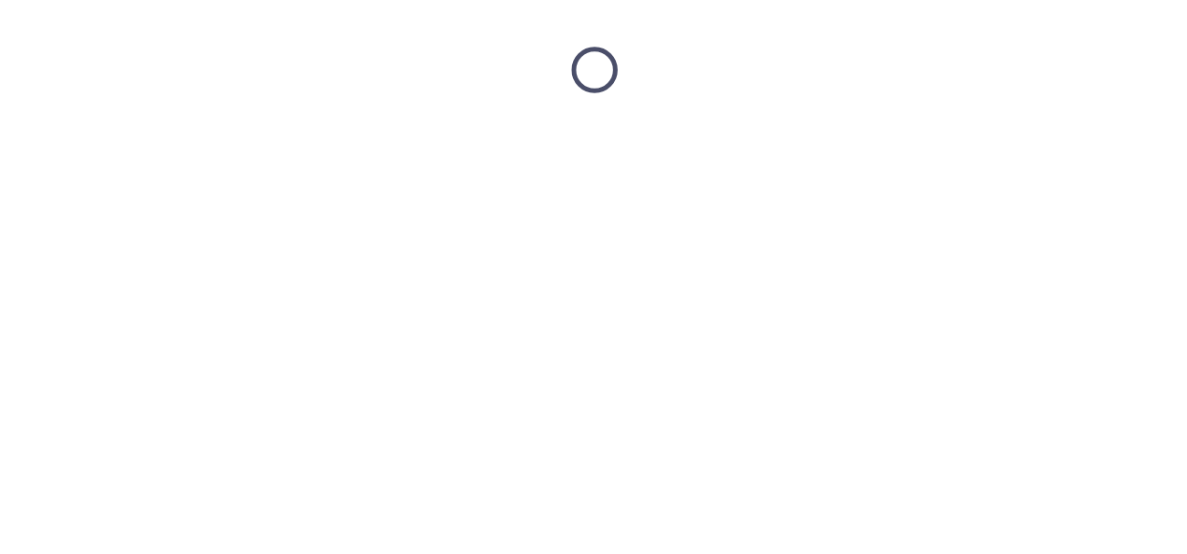
scroll to position [0, 0]
